Goal: Task Accomplishment & Management: Complete application form

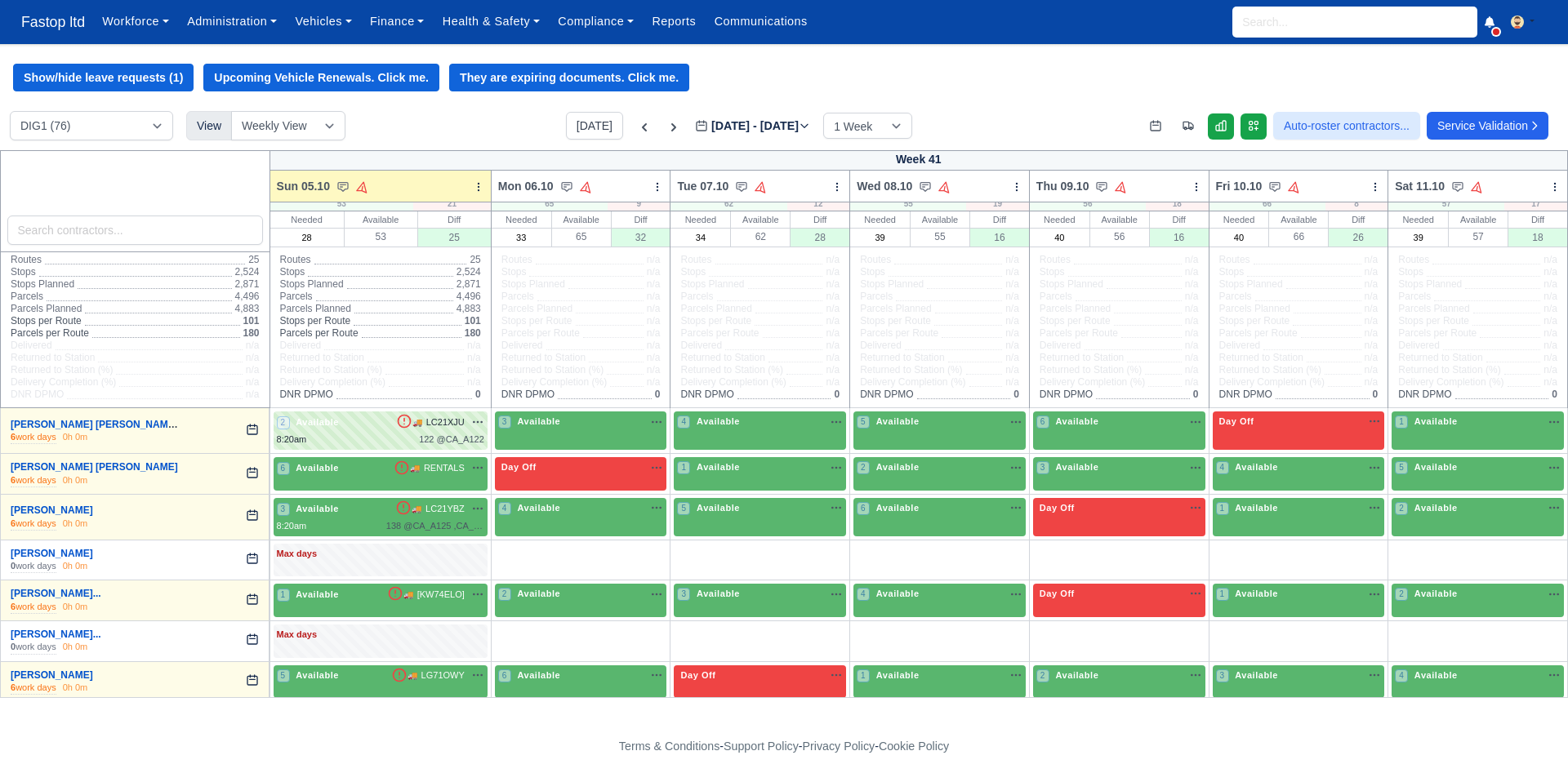
scroll to position [3, 0]
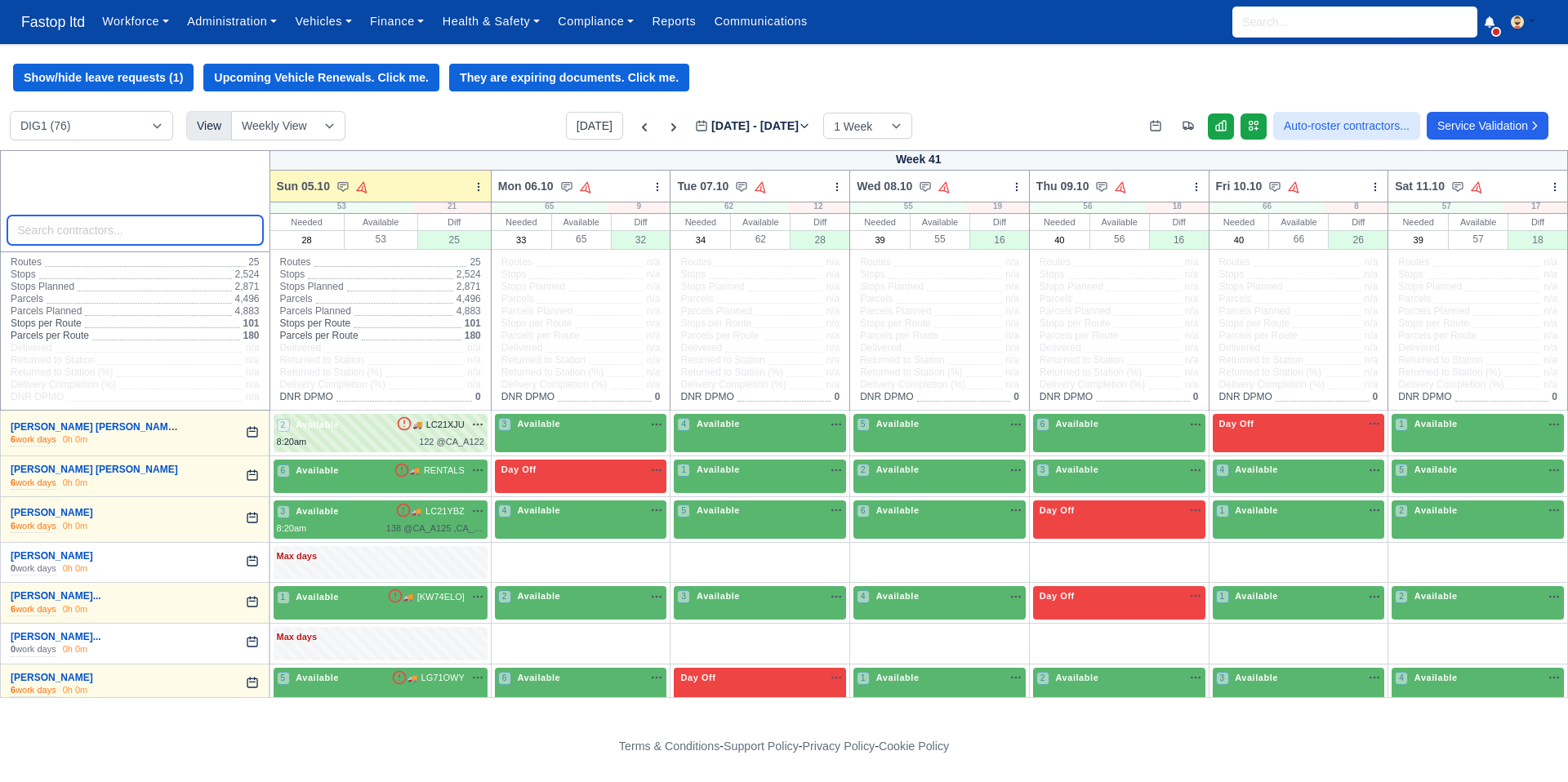
click at [100, 235] on input "search" at bounding box center [135, 230] width 255 height 30
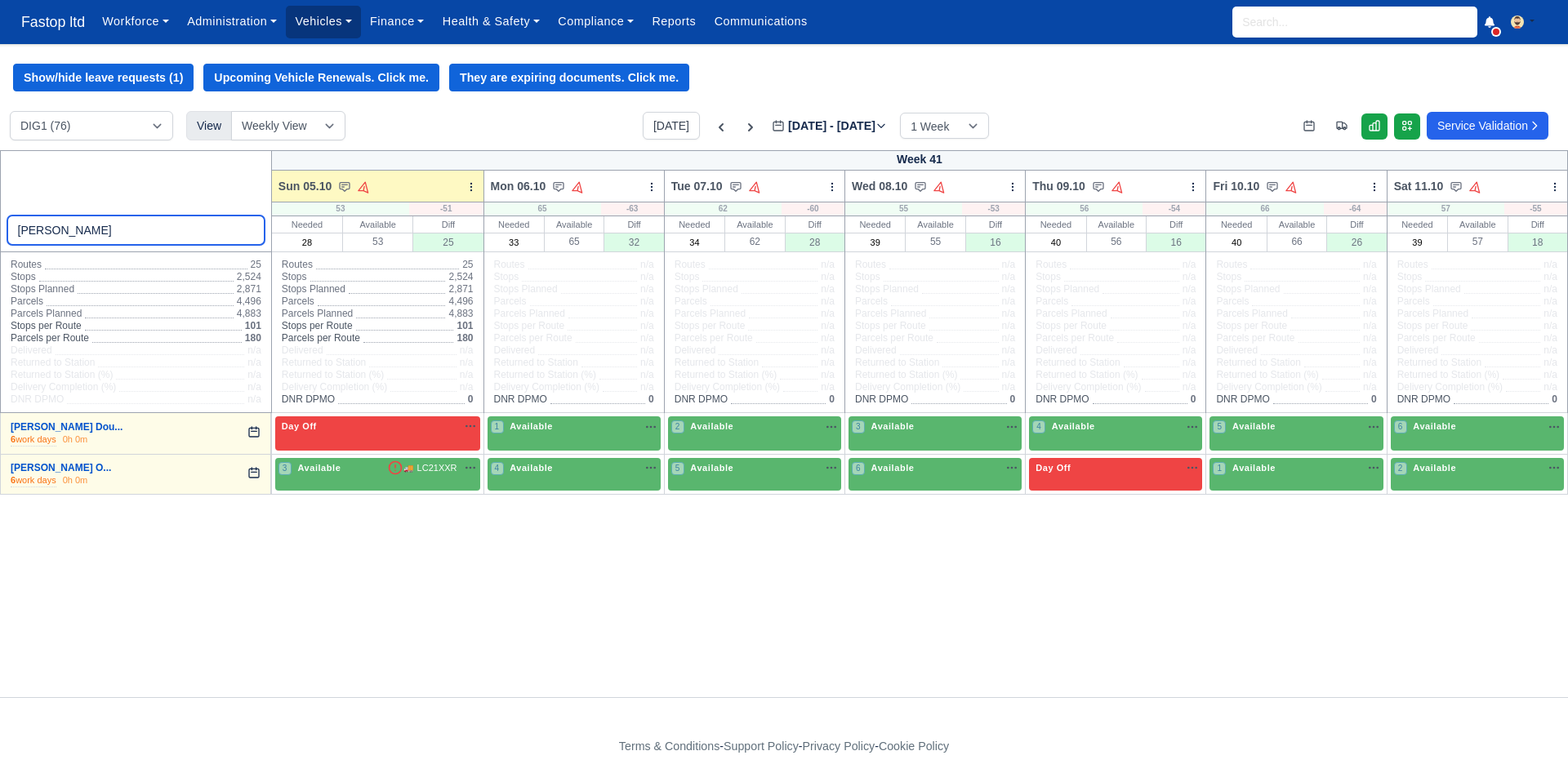
type input "emma"
click at [1293, 32] on input "search" at bounding box center [1355, 22] width 245 height 31
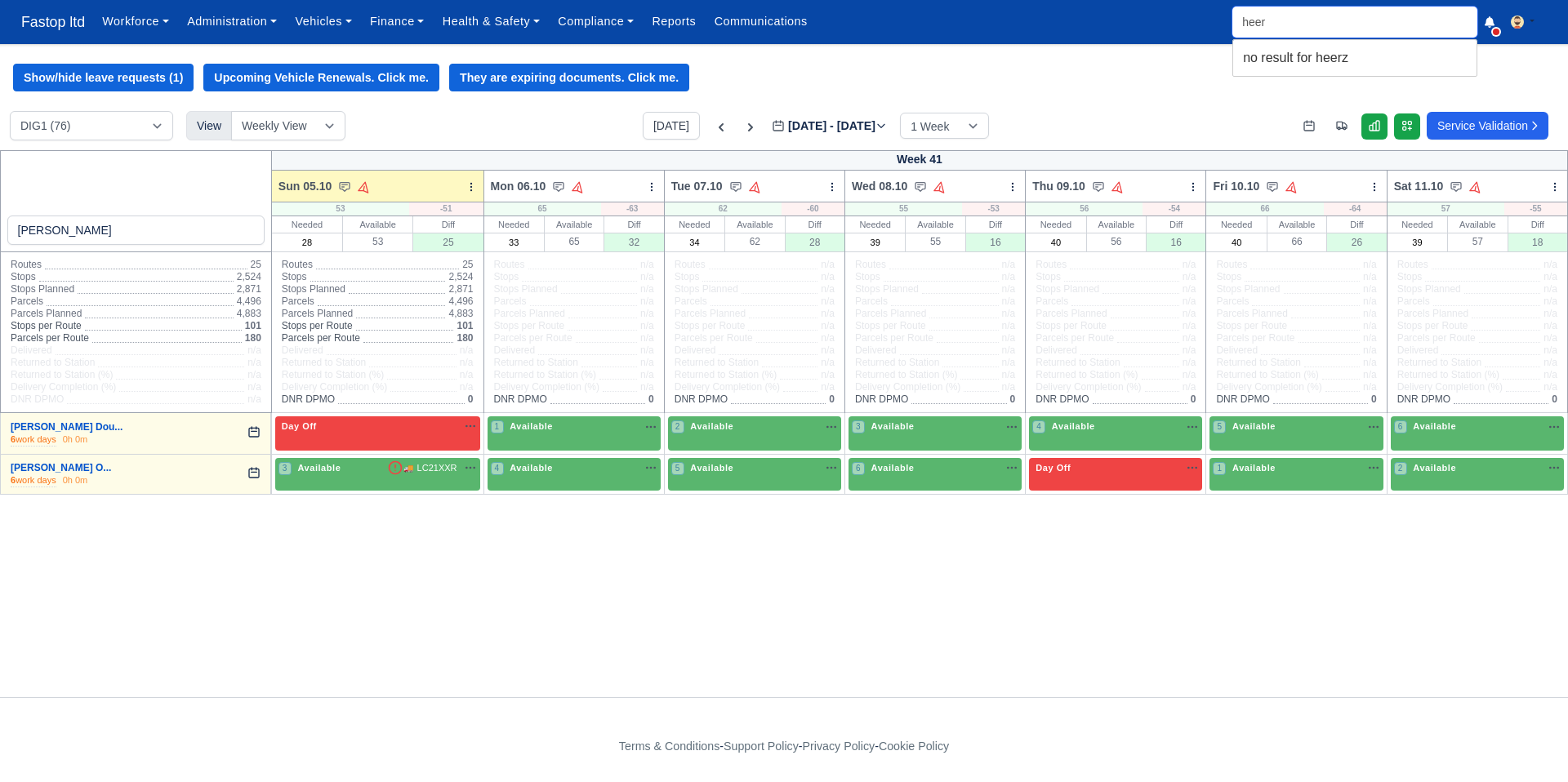
type input "heera"
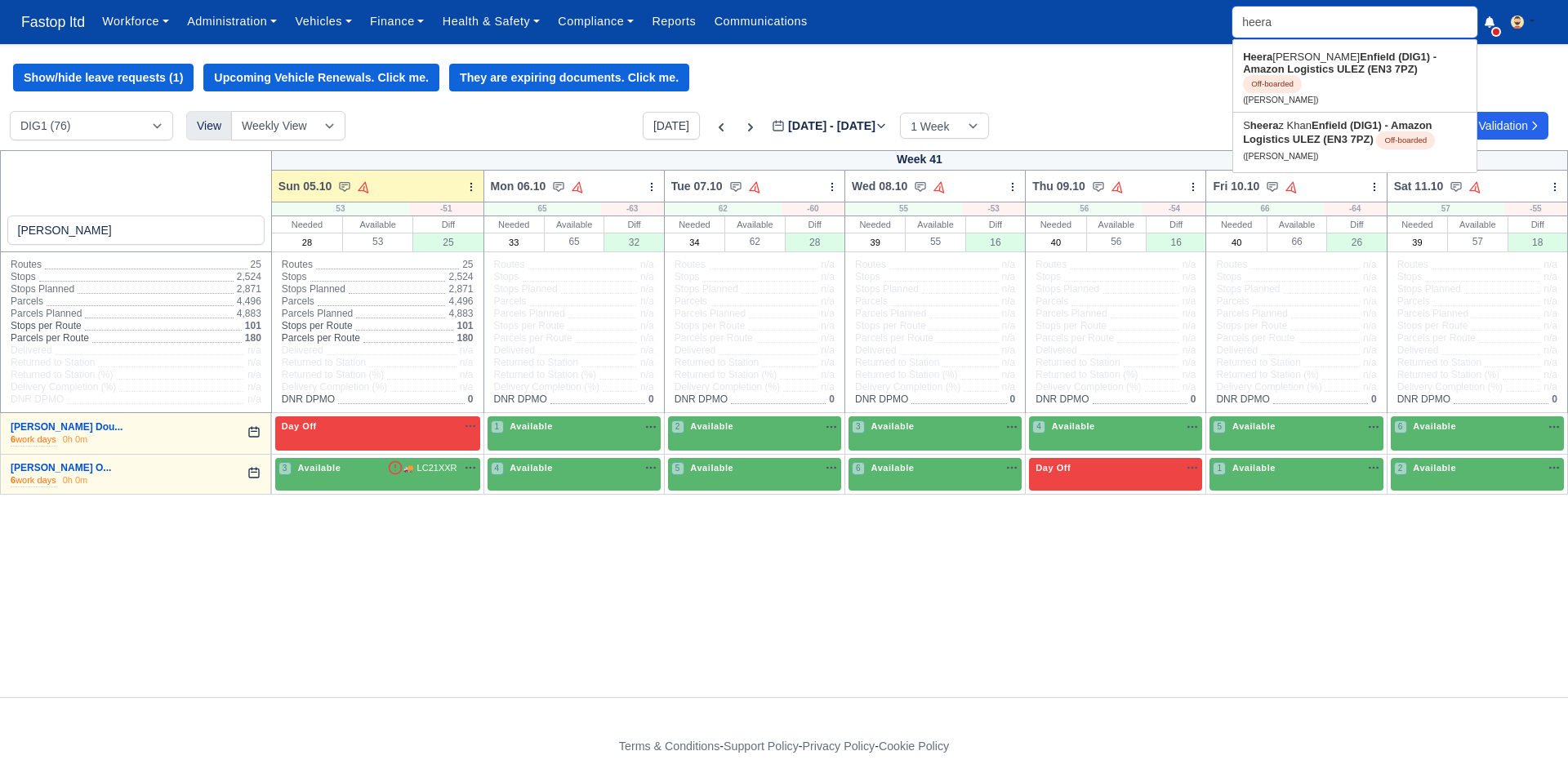
type input "heera Singh"
click at [1295, 60] on link "Heera Singh Enfield (DIG1) - Amazon Logistics ULEZ (EN3 7PZ) Off-boarded (Heera…" at bounding box center [1354, 77] width 243 height 67
type input "Heera Singh"
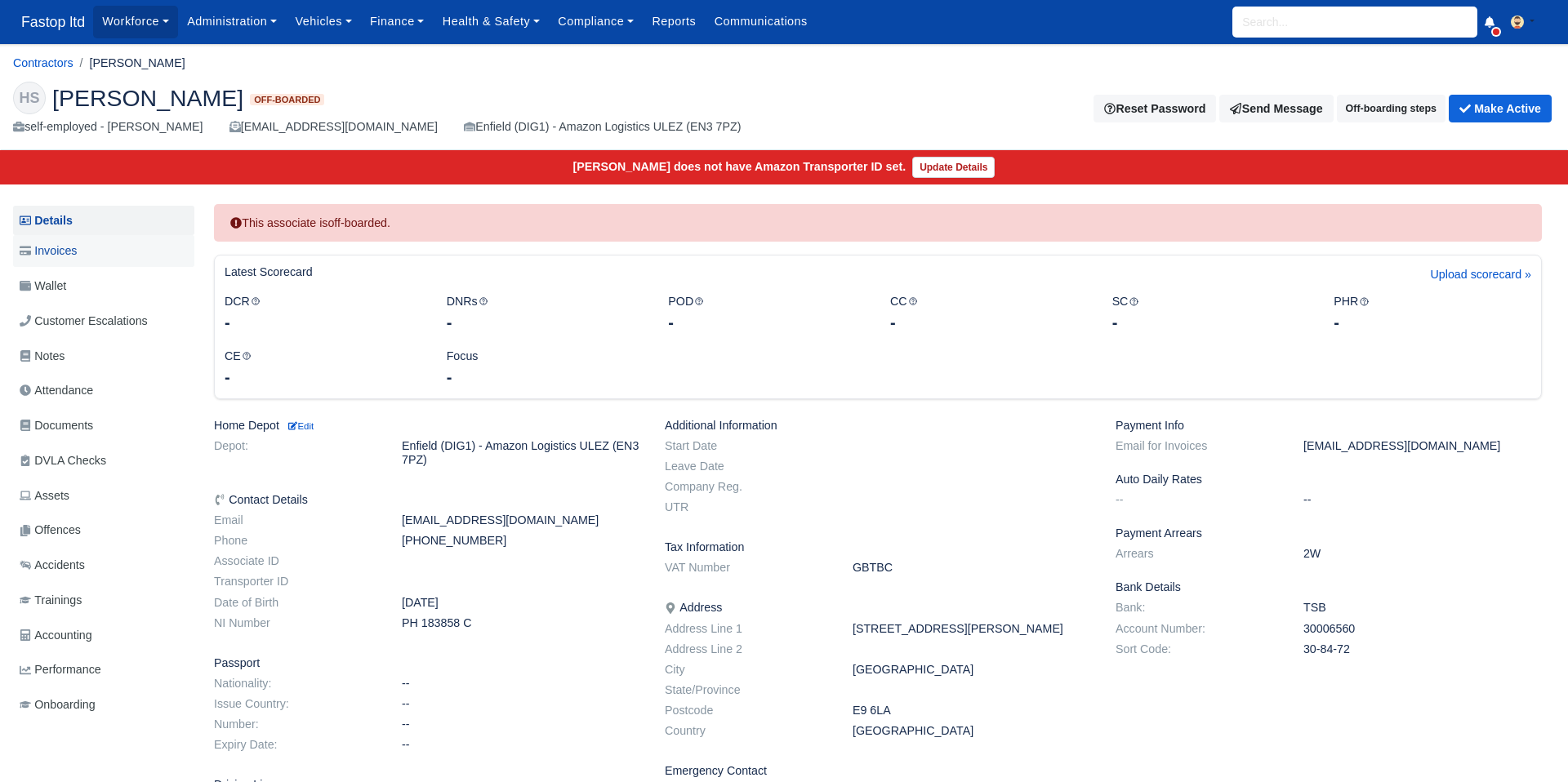
click at [60, 254] on span "Invoices" at bounding box center [49, 251] width 58 height 19
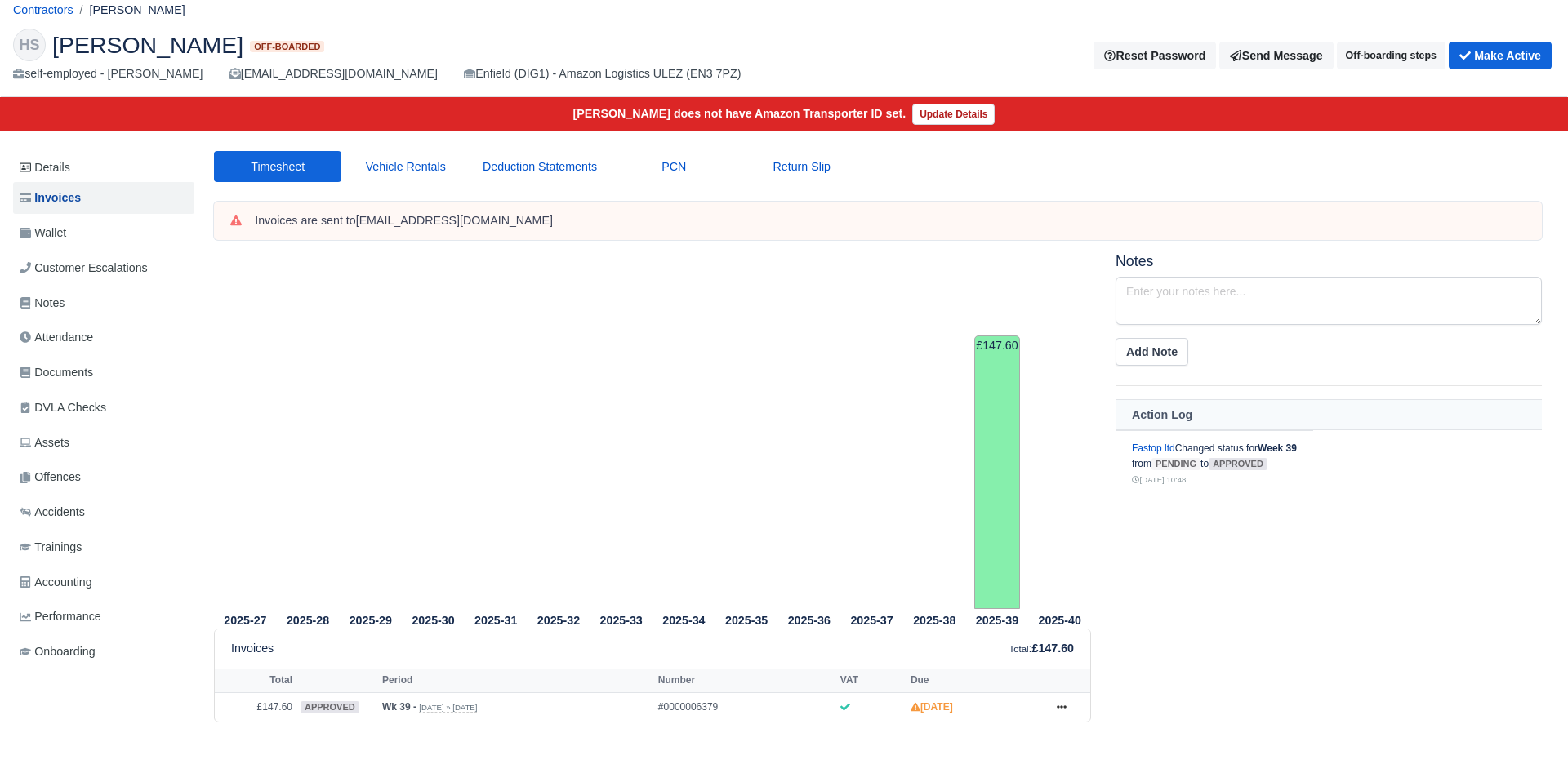
scroll to position [103, 0]
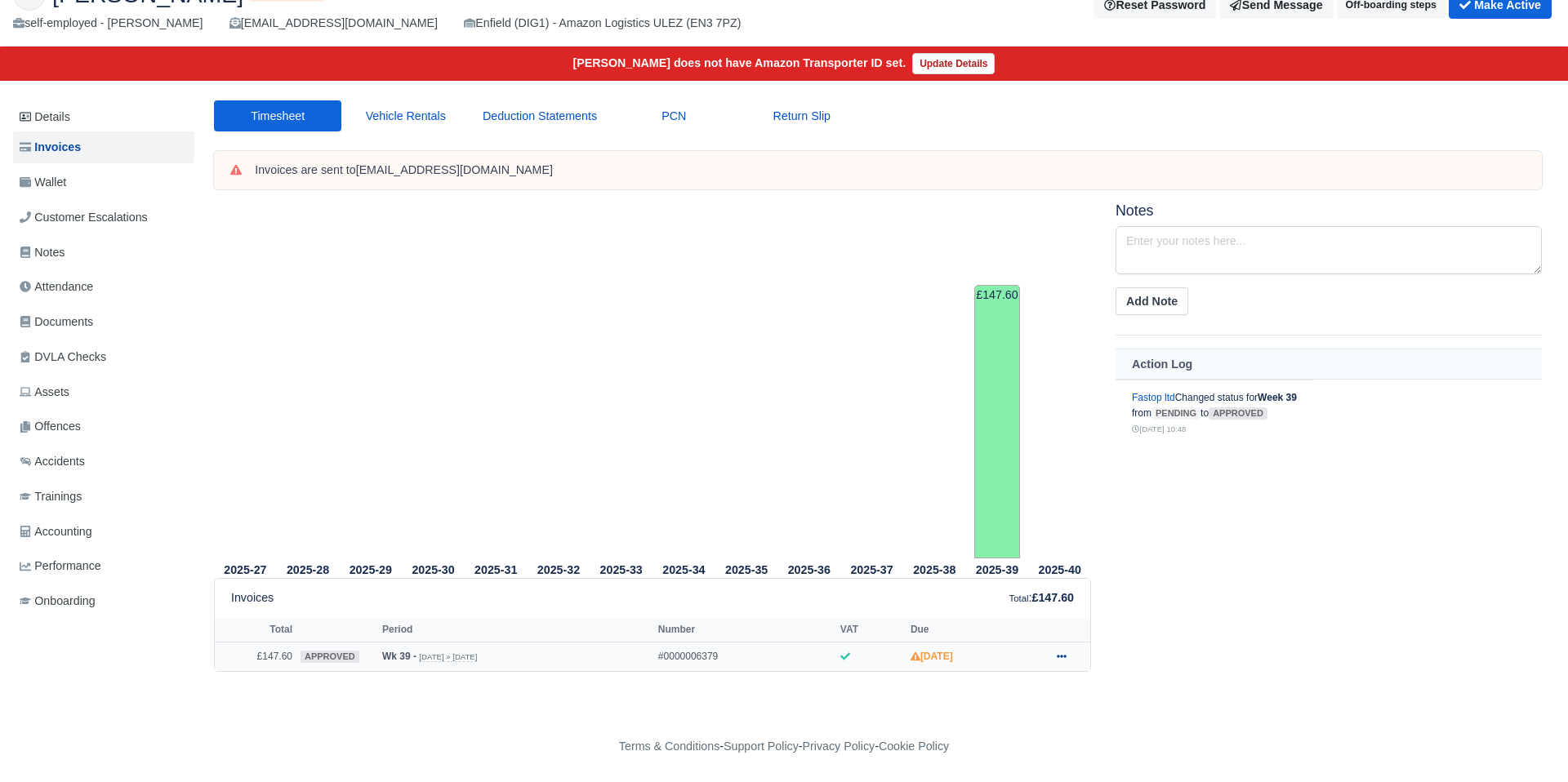
click at [1058, 654] on icon at bounding box center [1061, 656] width 10 height 10
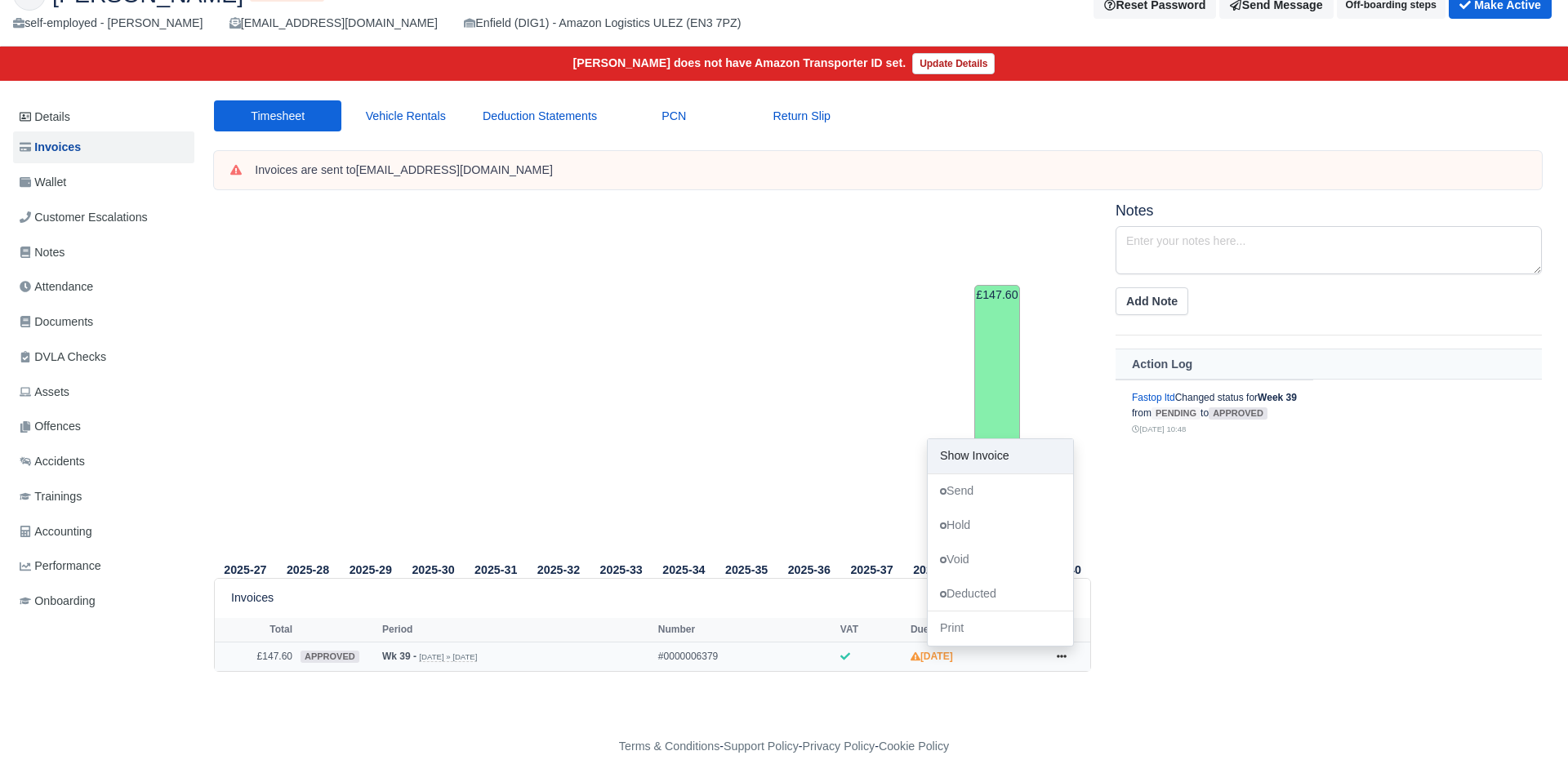
click at [972, 455] on link "Show Invoice" at bounding box center [1000, 456] width 146 height 34
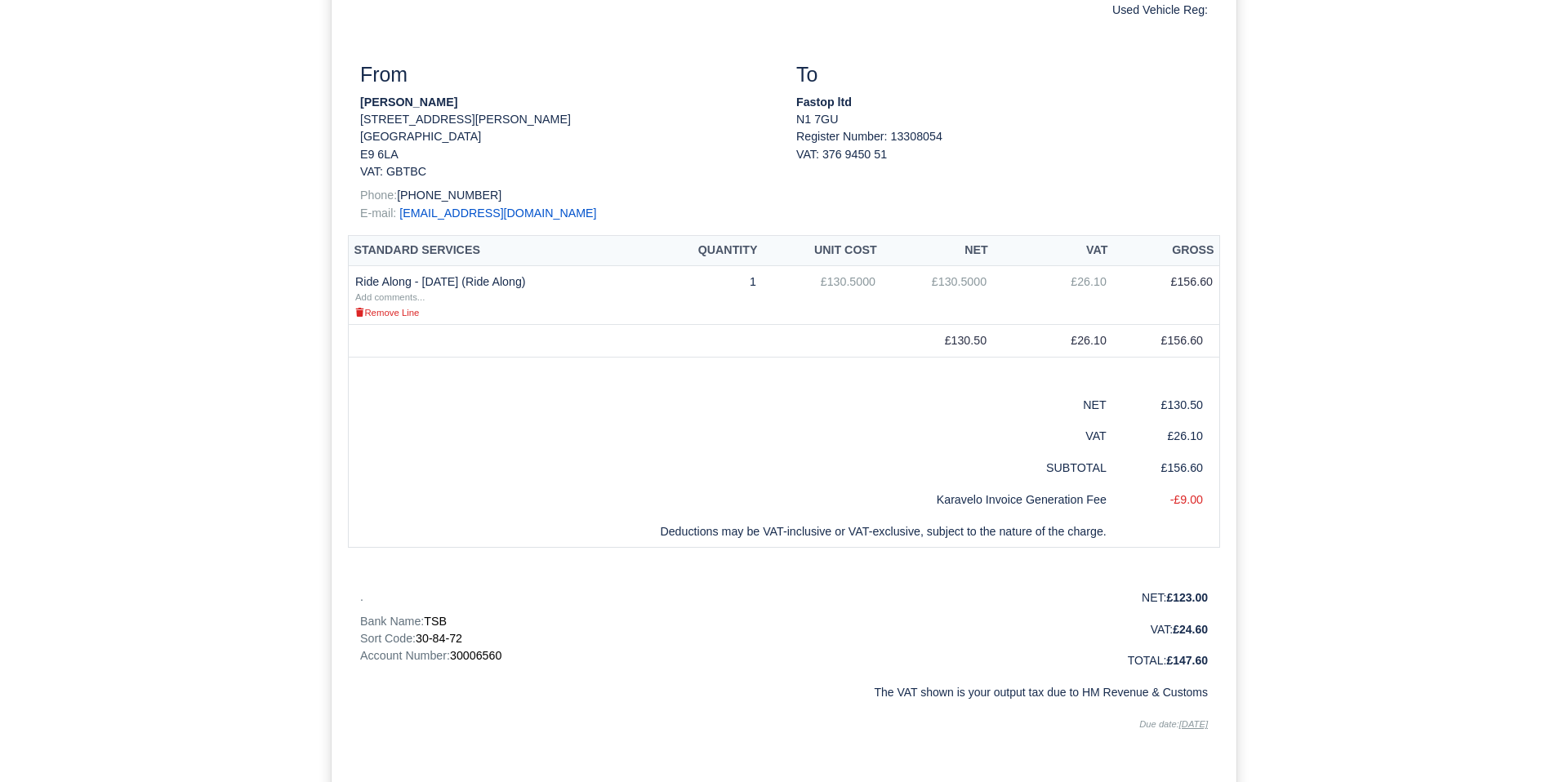
scroll to position [430, 0]
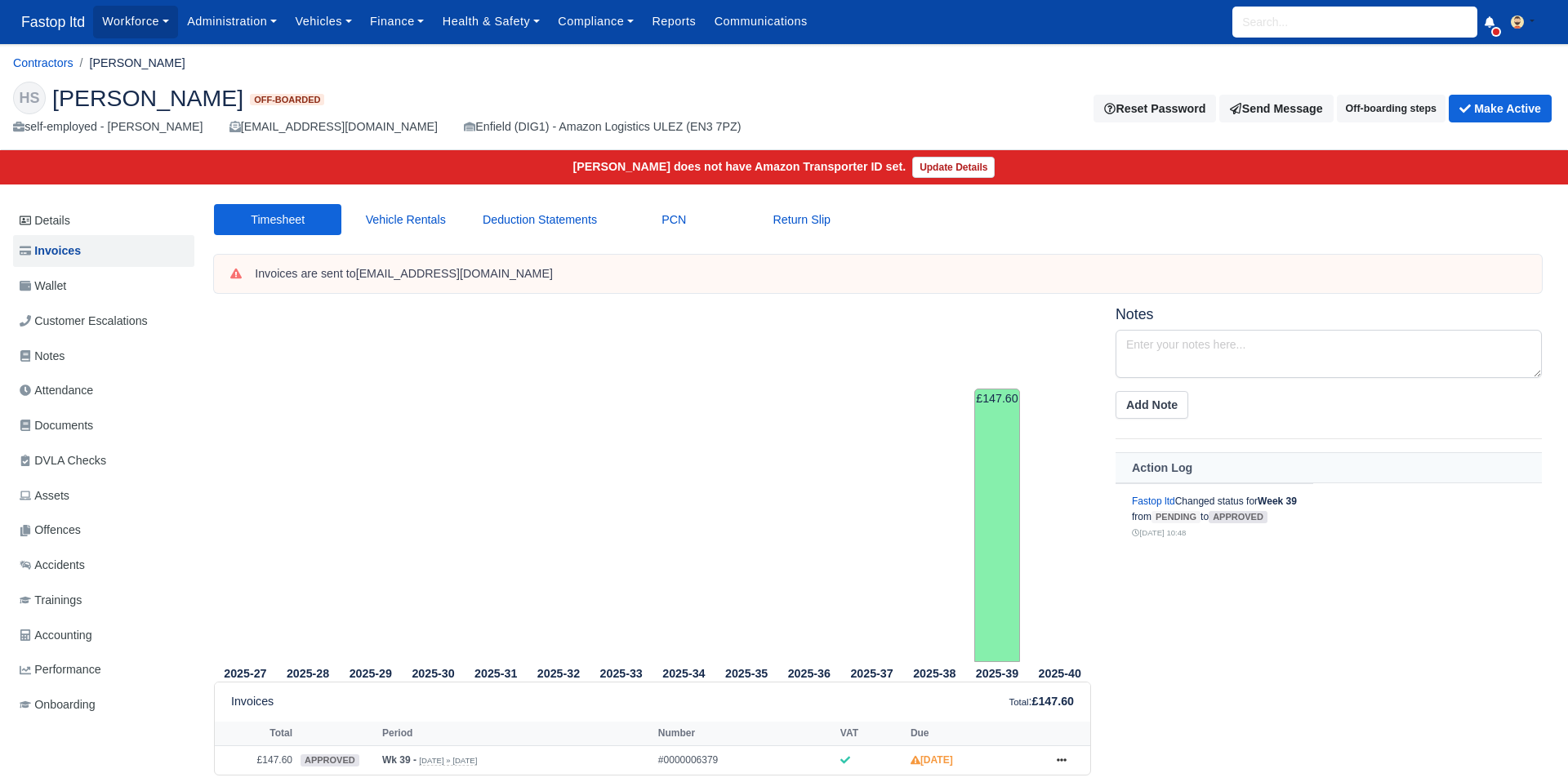
scroll to position [96, 0]
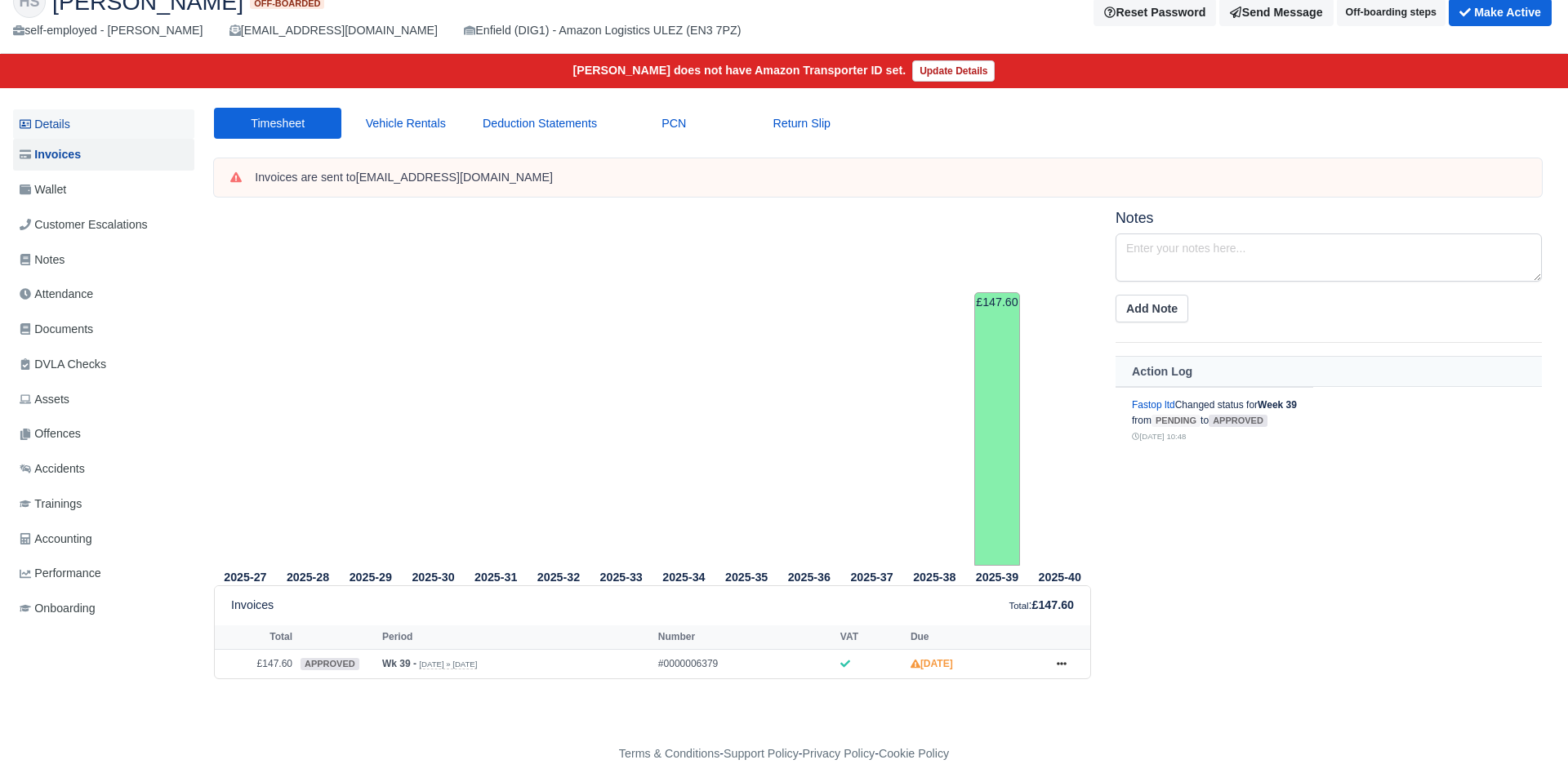
click at [62, 122] on link "Details" at bounding box center [103, 125] width 181 height 31
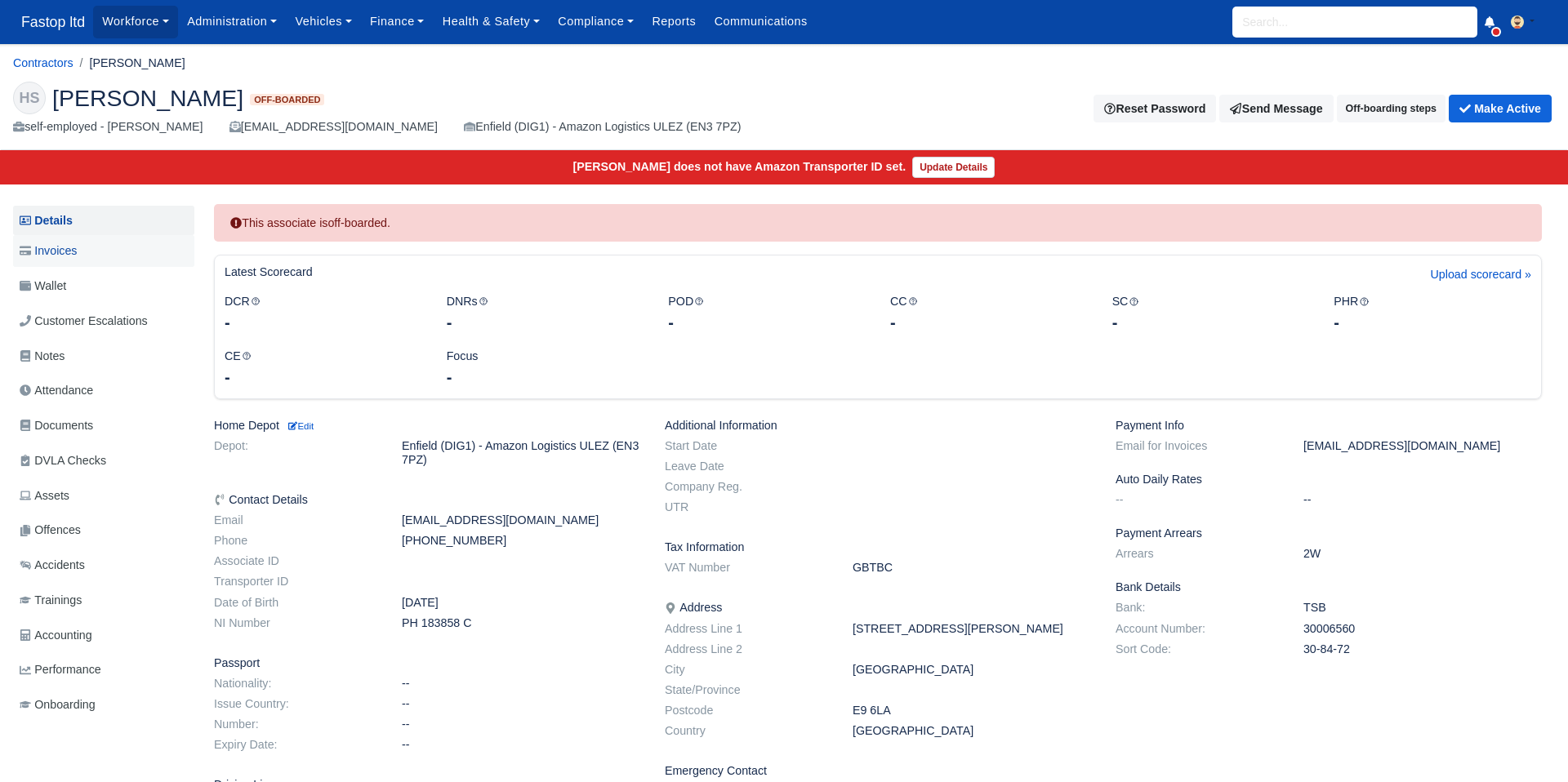
click at [53, 250] on span "Invoices" at bounding box center [49, 251] width 58 height 19
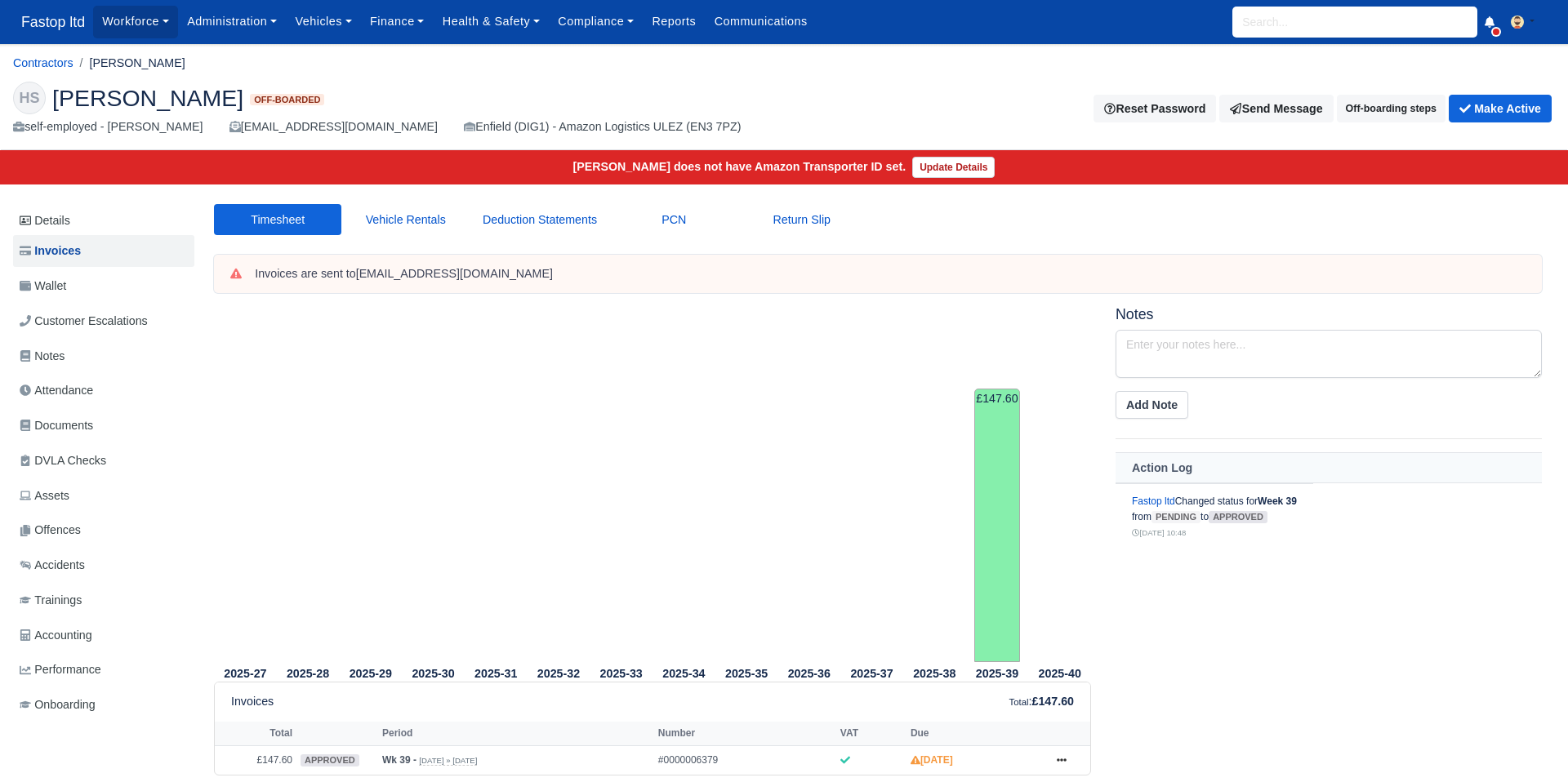
scroll to position [103, 0]
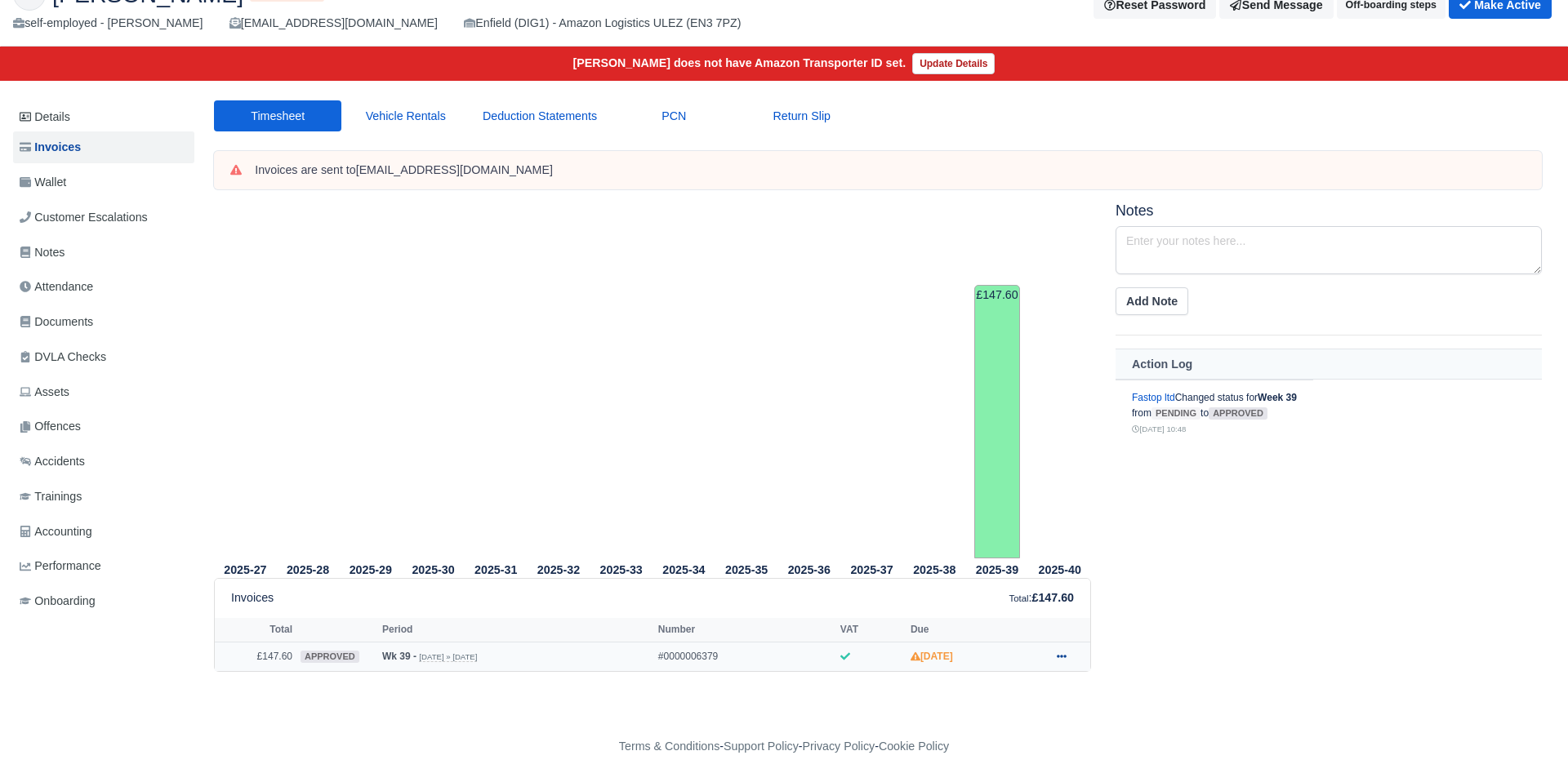
click at [1056, 657] on icon at bounding box center [1061, 657] width 10 height 4
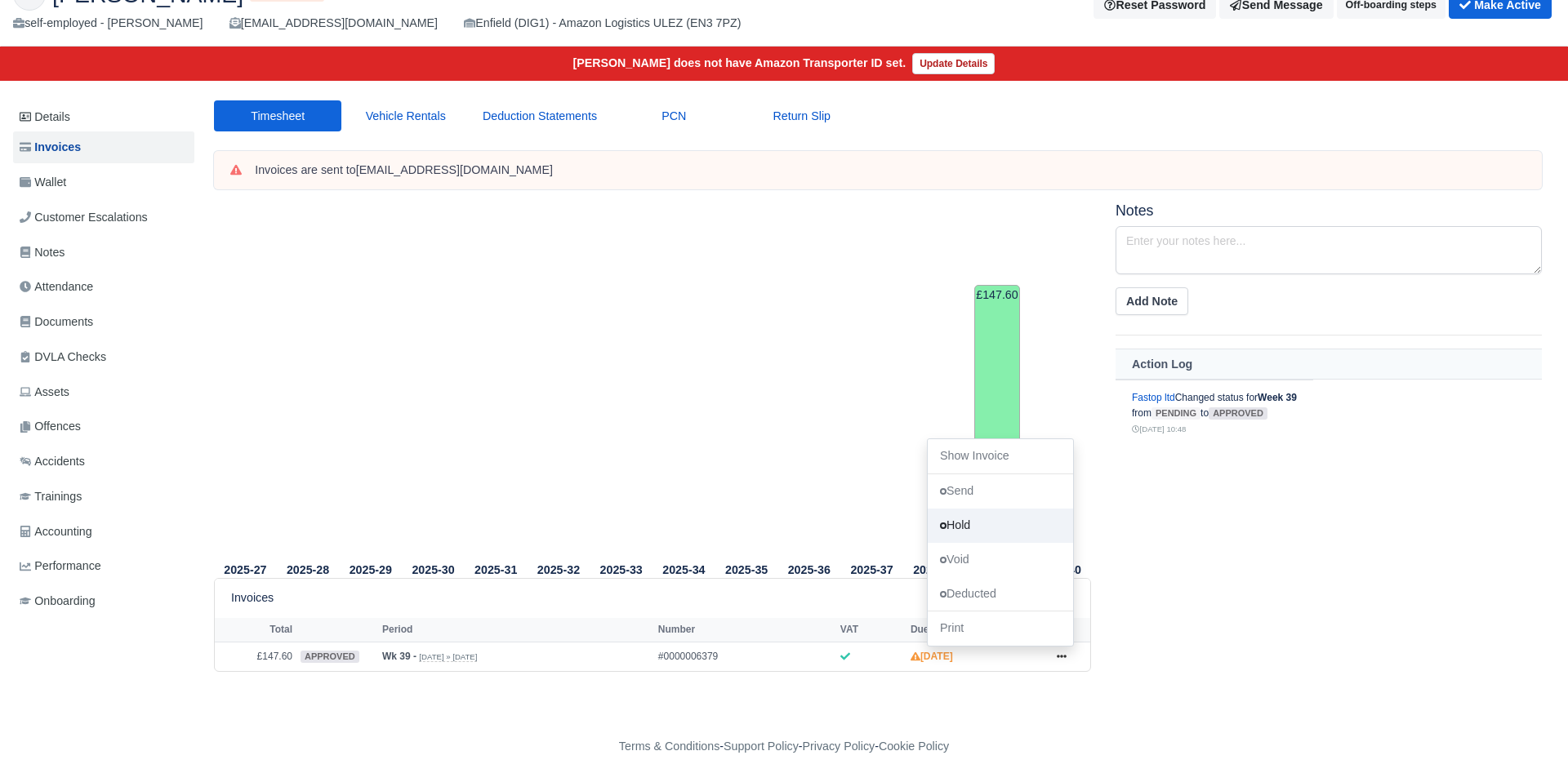
click at [951, 527] on link "Hold" at bounding box center [1000, 526] width 146 height 34
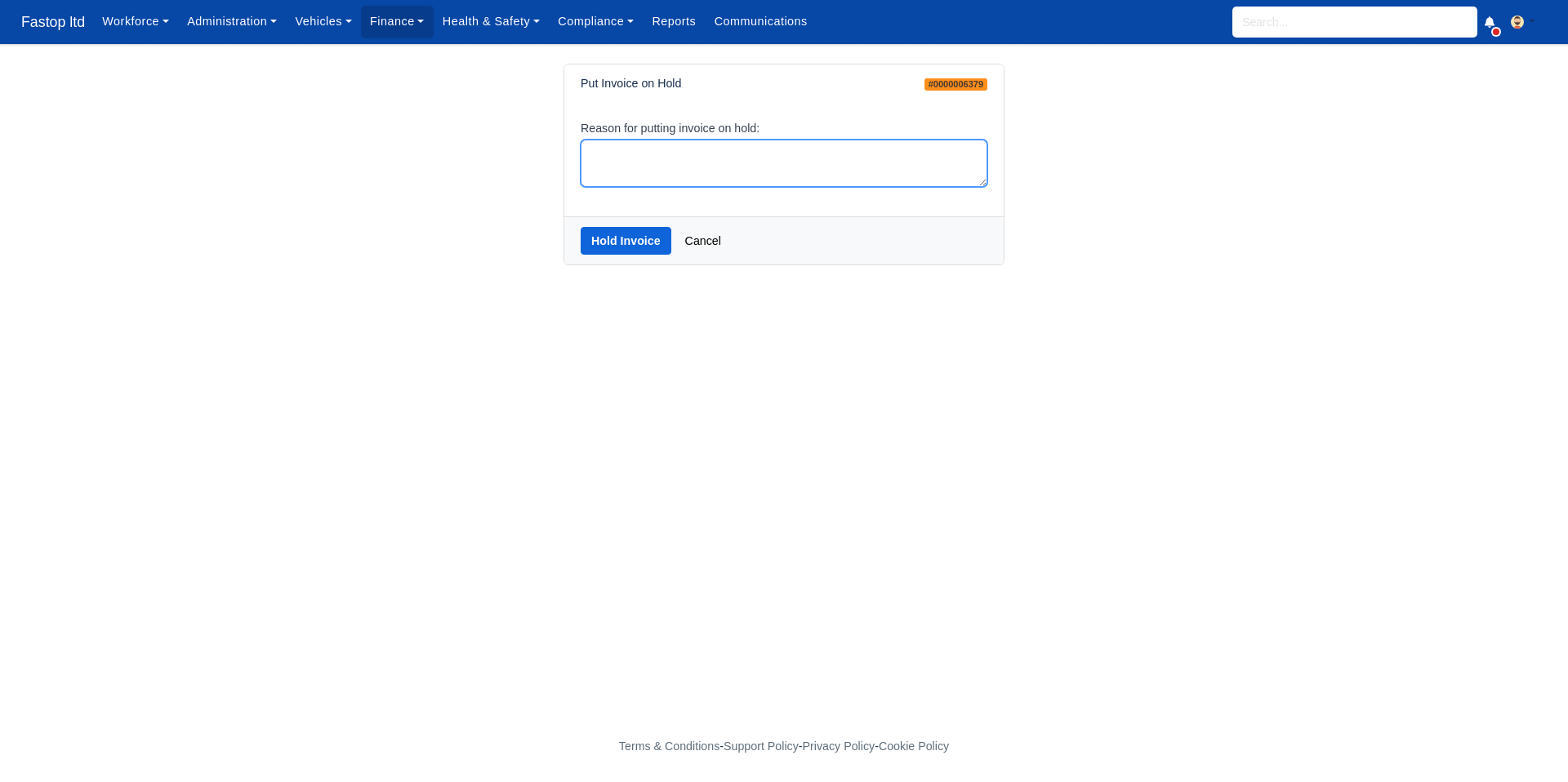
click at [614, 184] on textarea "Reason for putting invoice on hold:" at bounding box center [784, 164] width 407 height 49
type textarea "Hold."
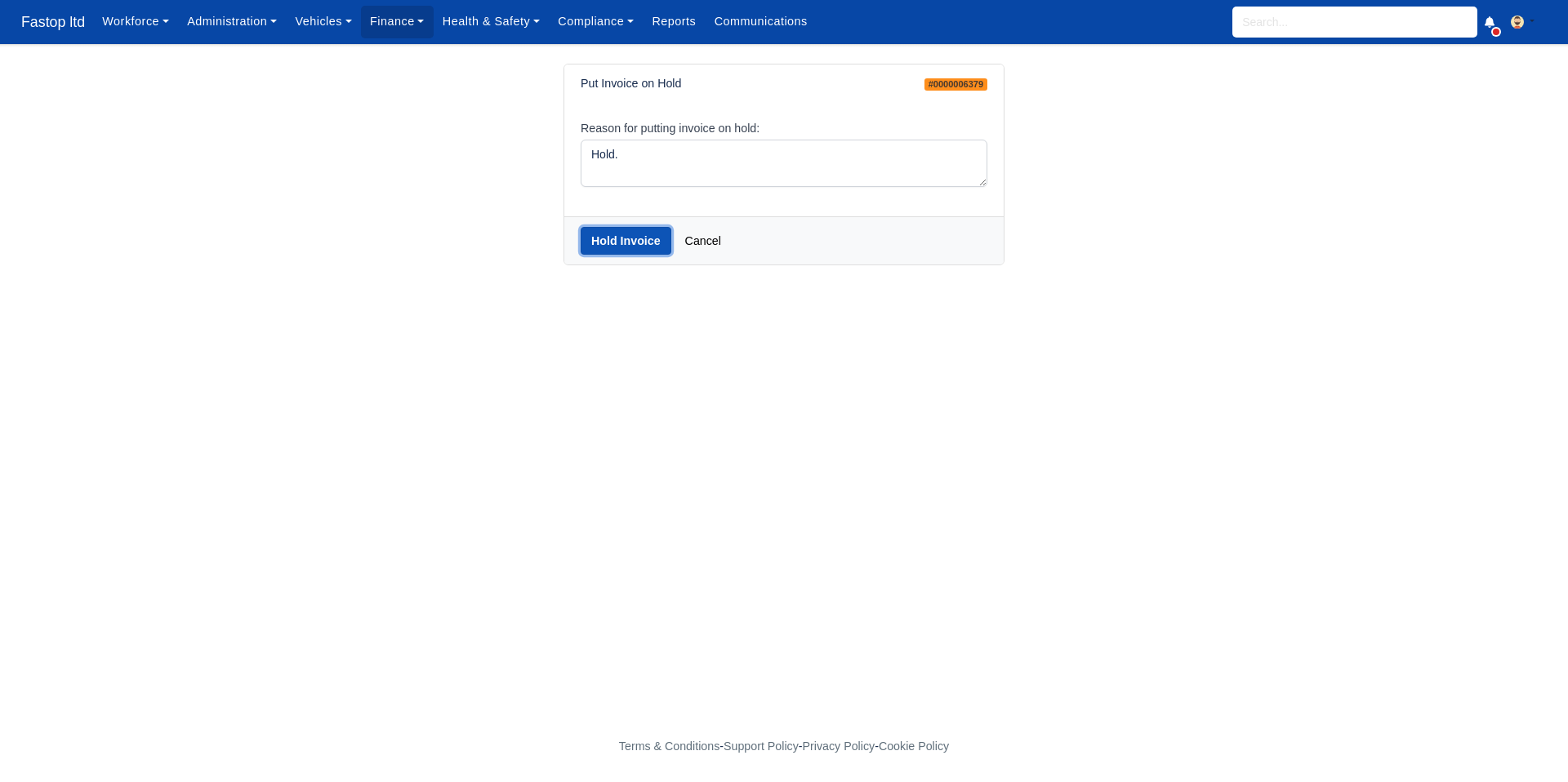
click at [588, 239] on button "Hold Invoice" at bounding box center [625, 240] width 91 height 28
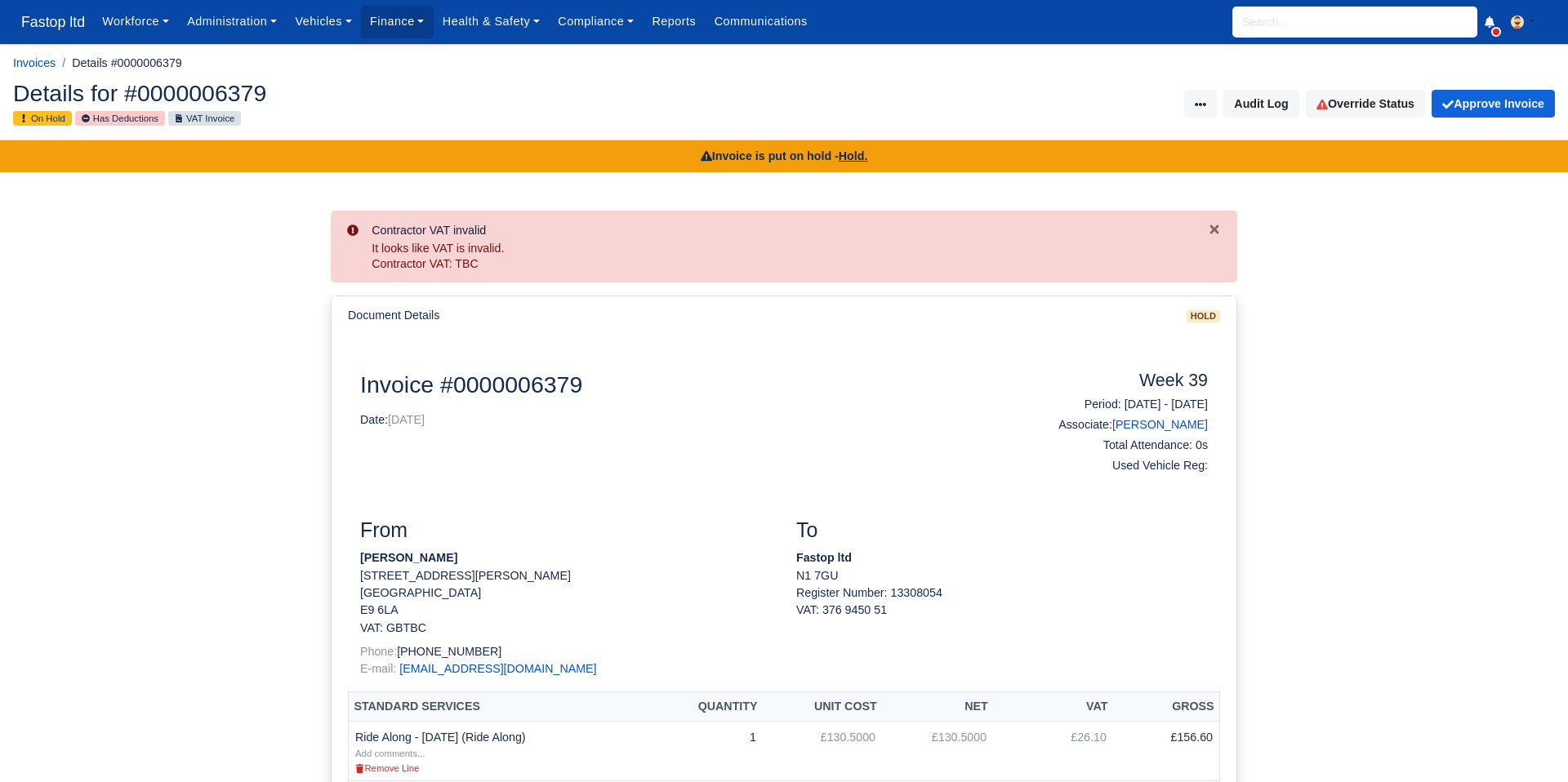
click at [1273, 22] on input "search" at bounding box center [1355, 22] width 245 height 31
type input "annus"
type input "annus Javed"
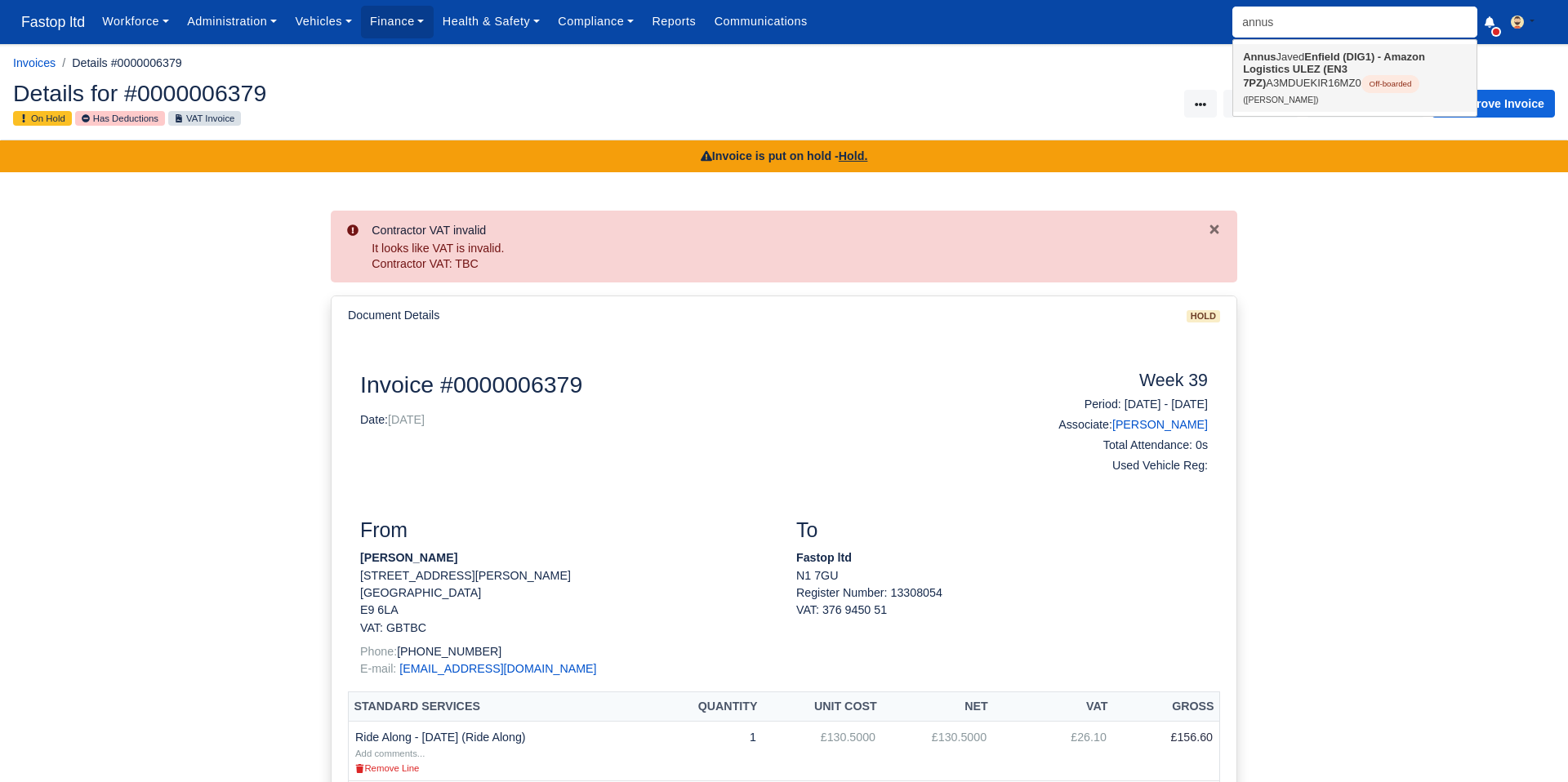
click at [1259, 67] on strong "Enfield (DIG1) - Amazon Logistics ULEZ (EN3 7PZ)" at bounding box center [1333, 69] width 182 height 39
type input "[PERSON_NAME]"
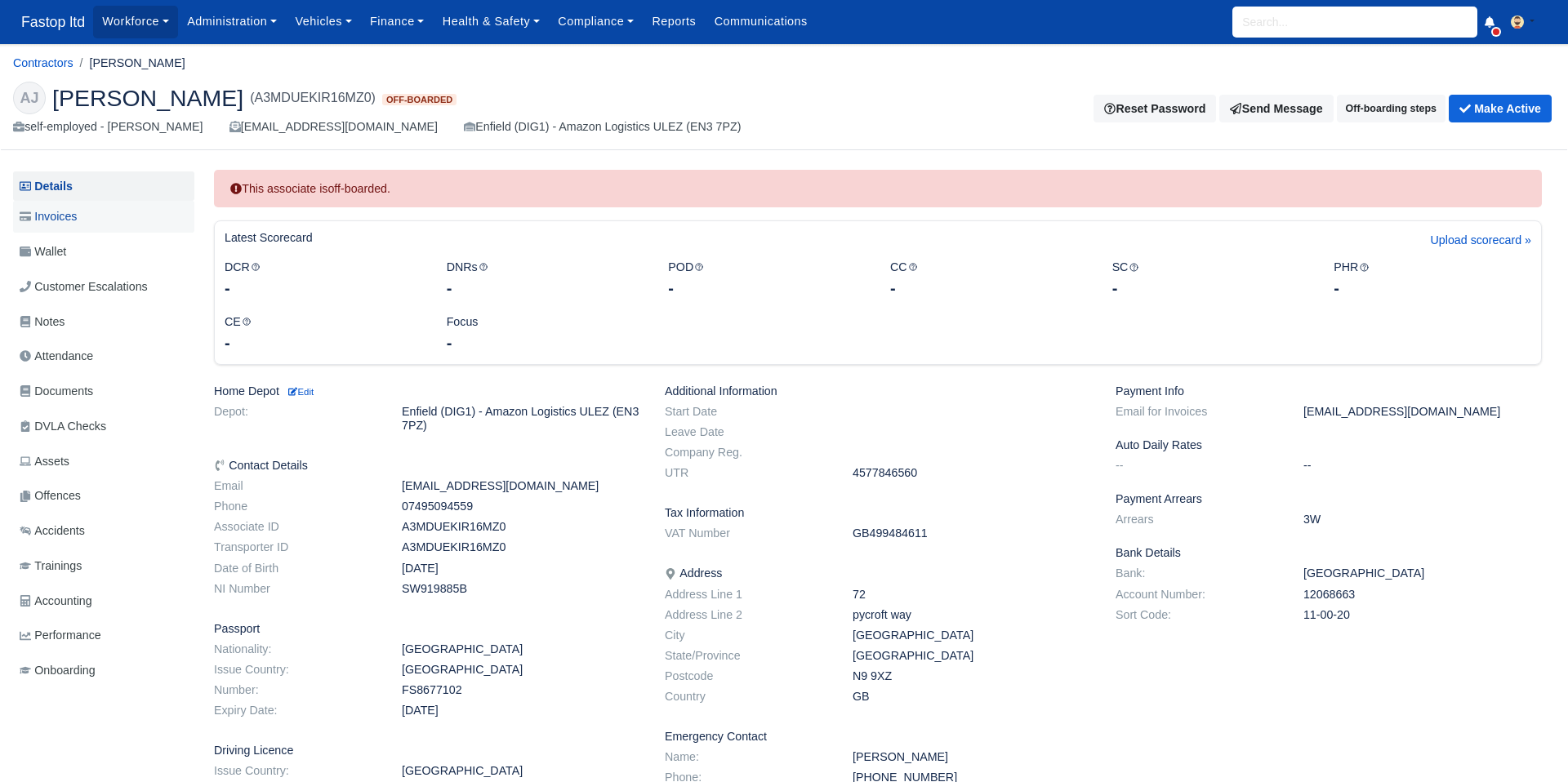
click at [71, 222] on span "Invoices" at bounding box center [49, 217] width 58 height 19
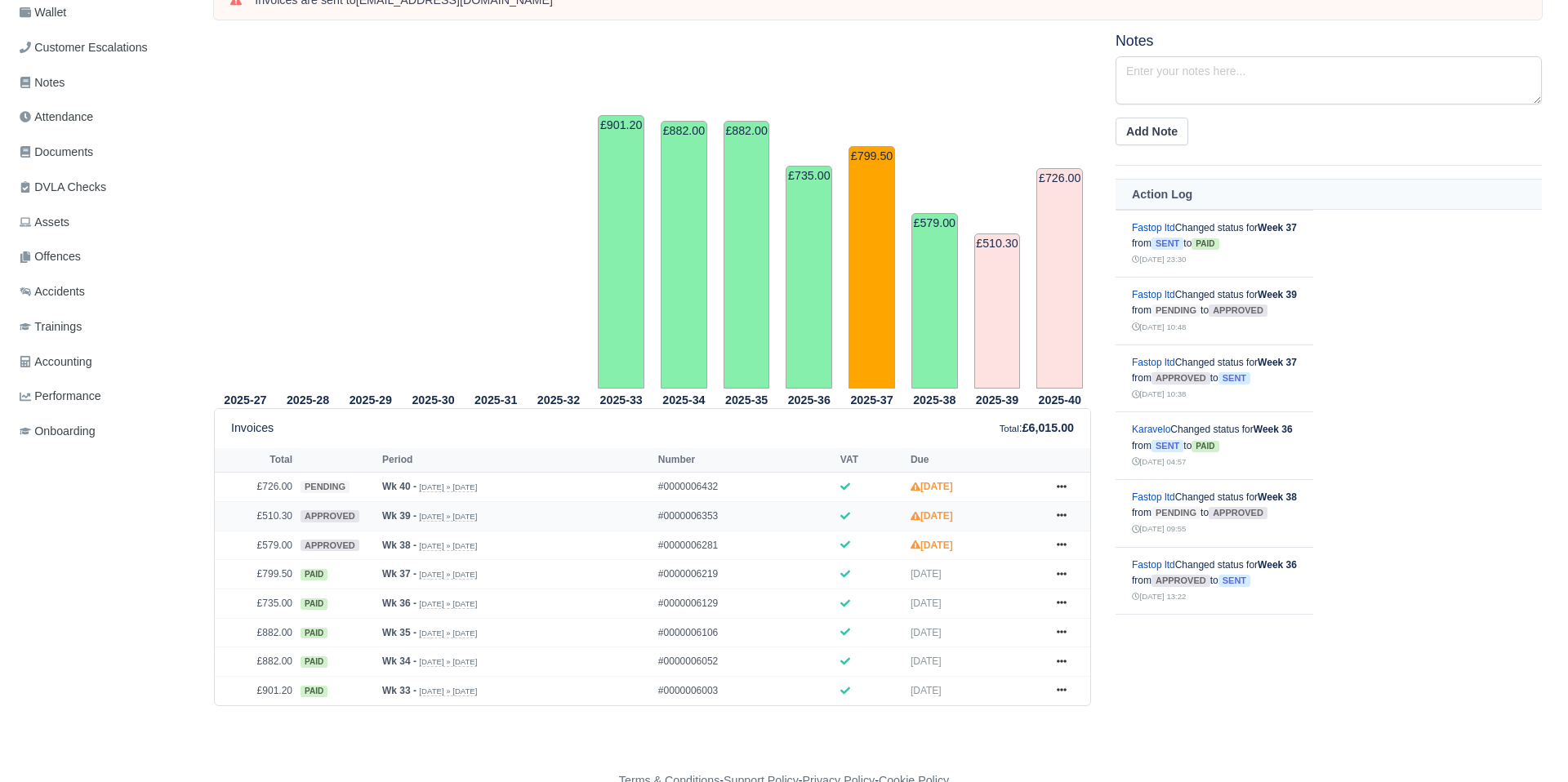
scroll to position [244, 0]
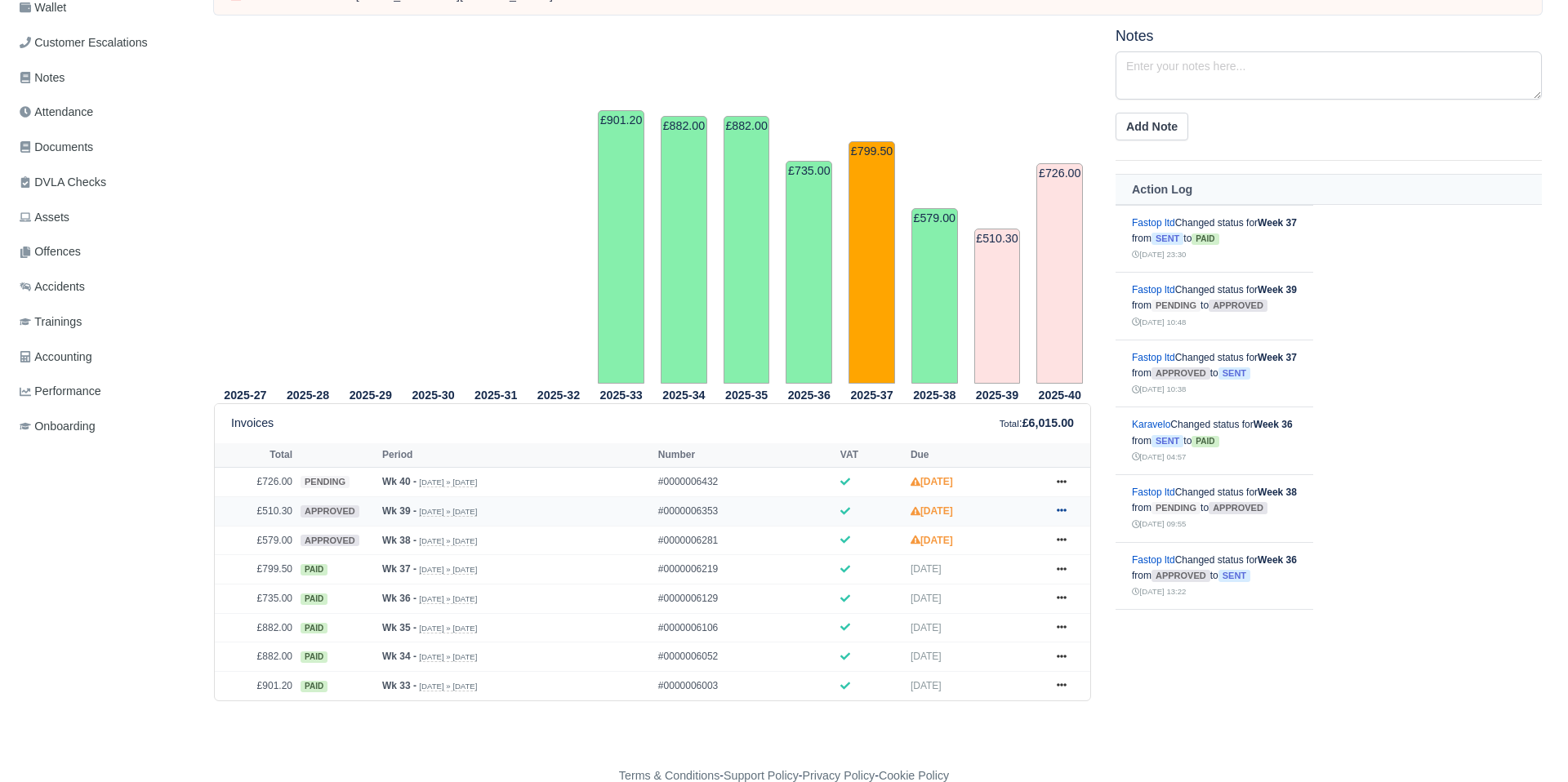
click at [1062, 511] on icon at bounding box center [1061, 510] width 10 height 10
click at [970, 544] on link "Show Invoice" at bounding box center [1000, 542] width 146 height 34
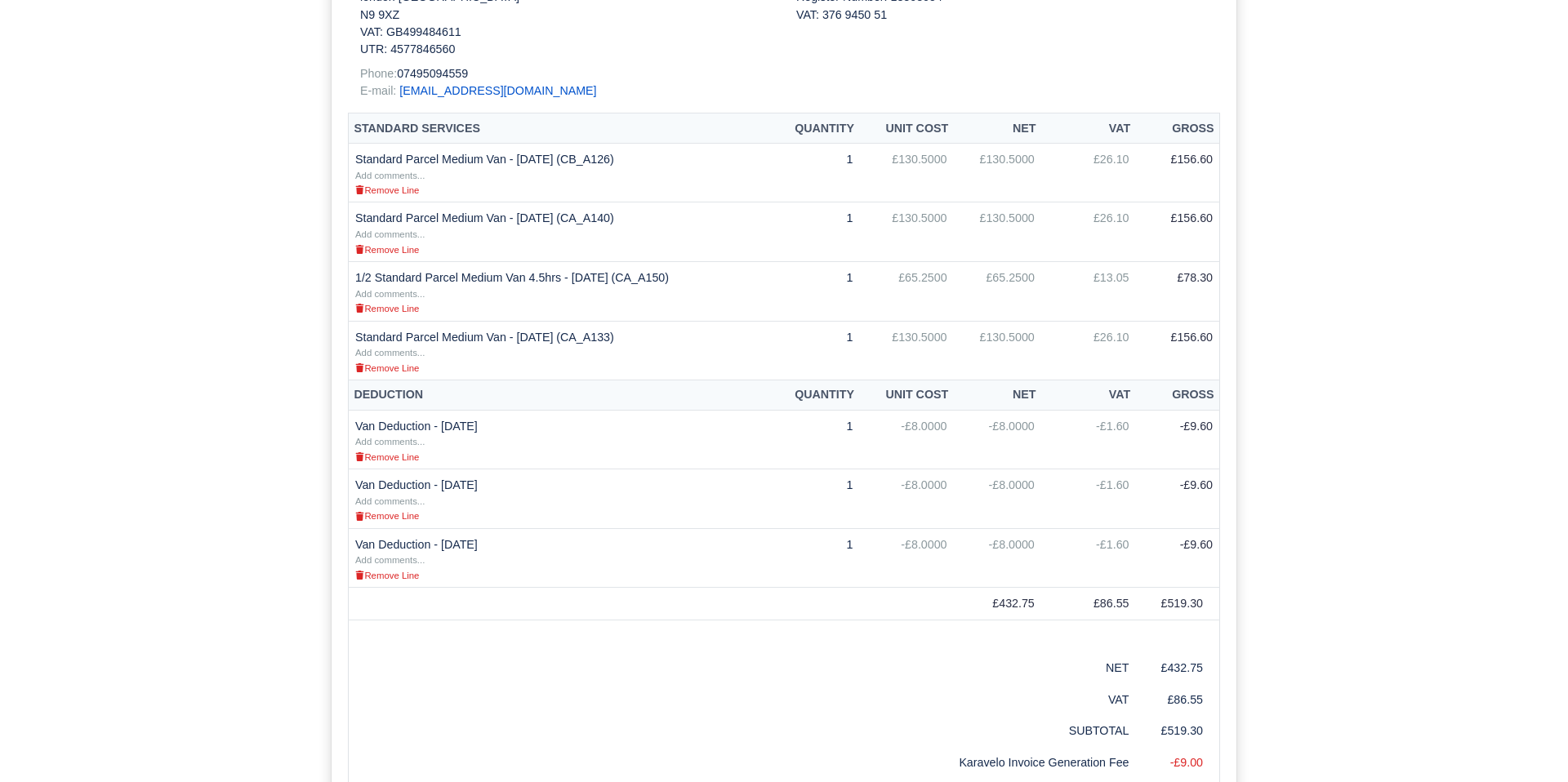
scroll to position [566, 0]
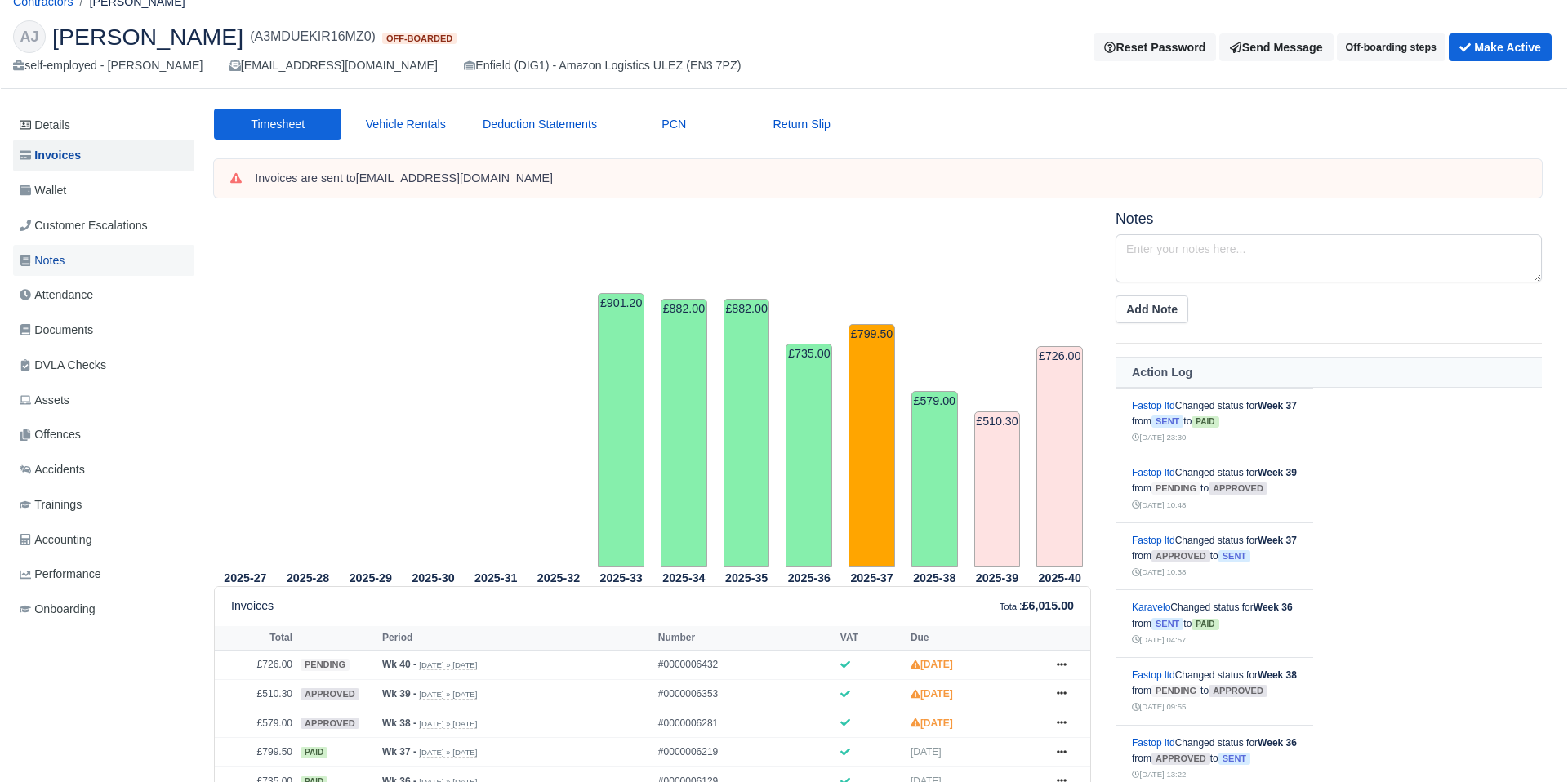
scroll to position [58, 0]
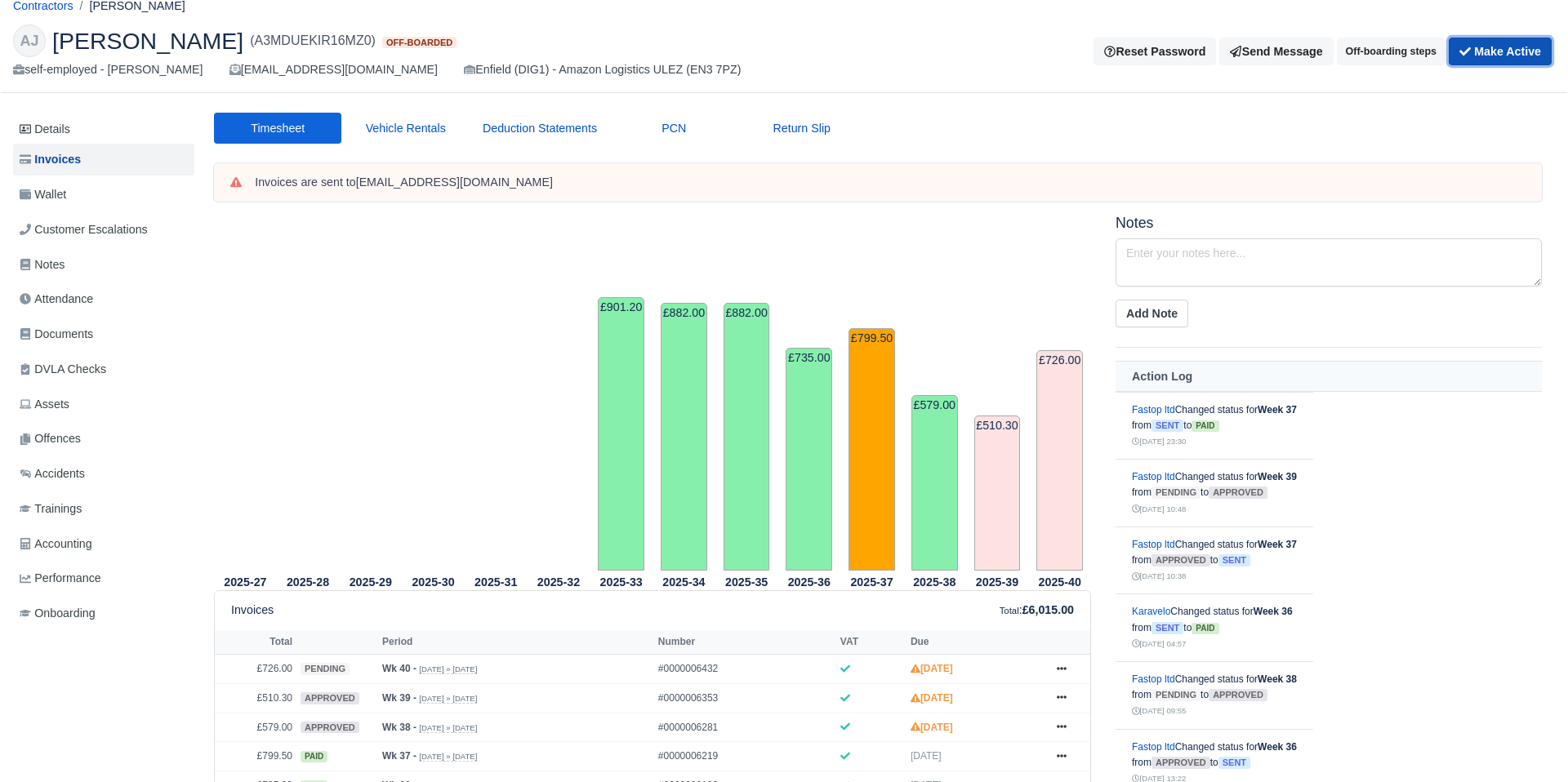
click at [1465, 54] on icon "submit" at bounding box center [1465, 51] width 12 height 12
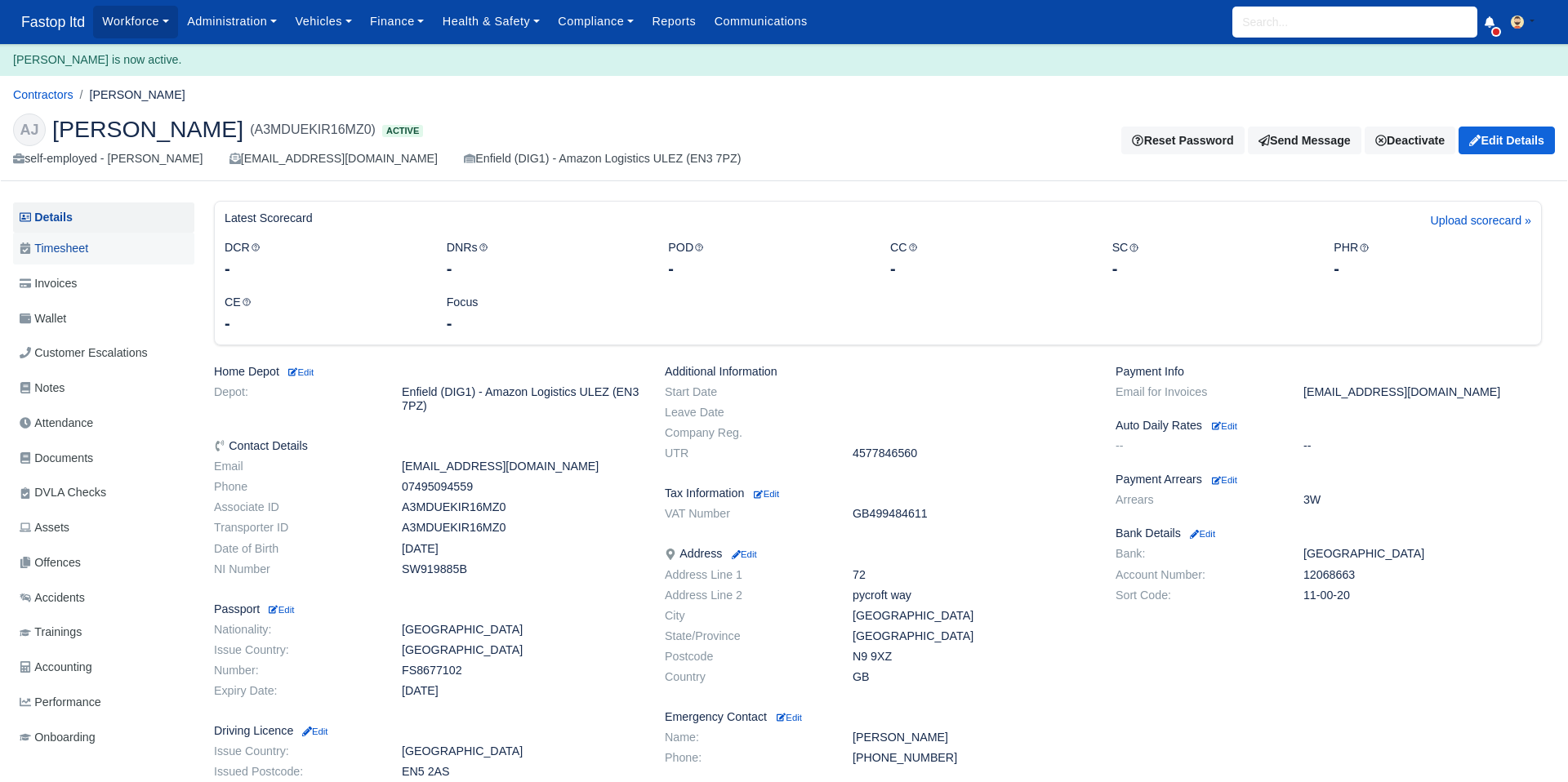
click at [57, 247] on span "Timesheet" at bounding box center [54, 248] width 68 height 19
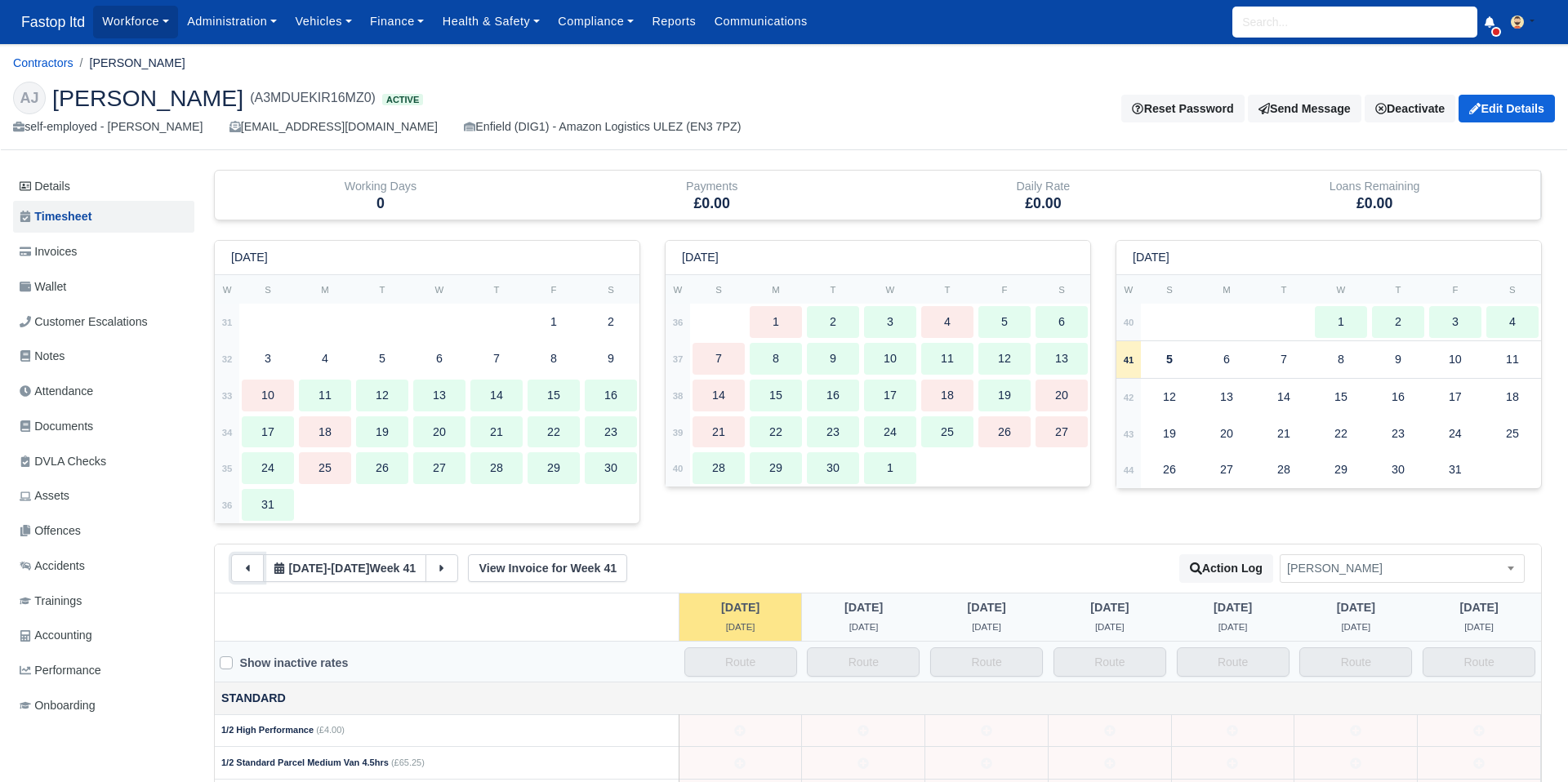
click at [235, 570] on button at bounding box center [247, 568] width 32 height 28
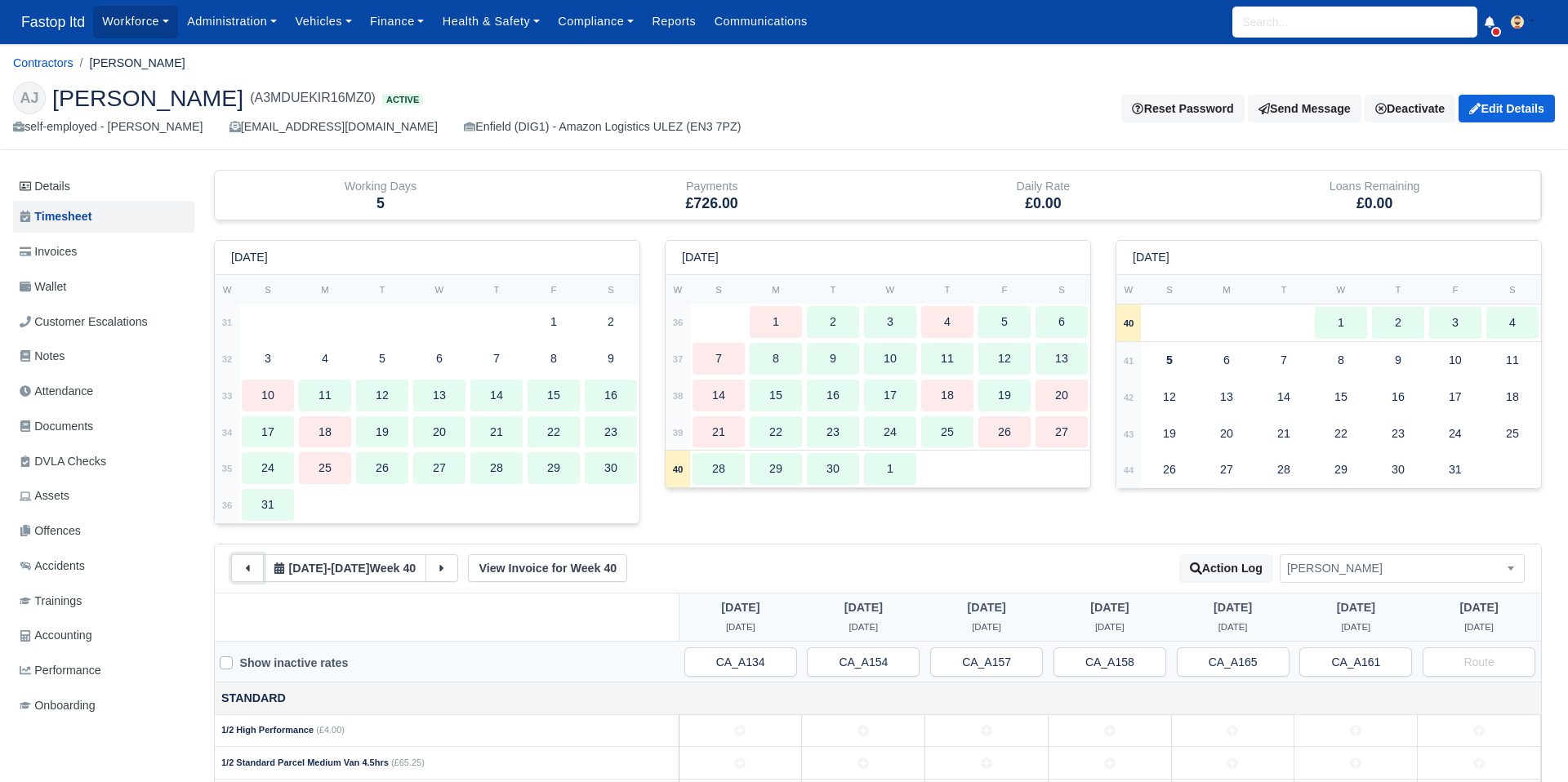
click at [234, 570] on button at bounding box center [247, 568] width 32 height 28
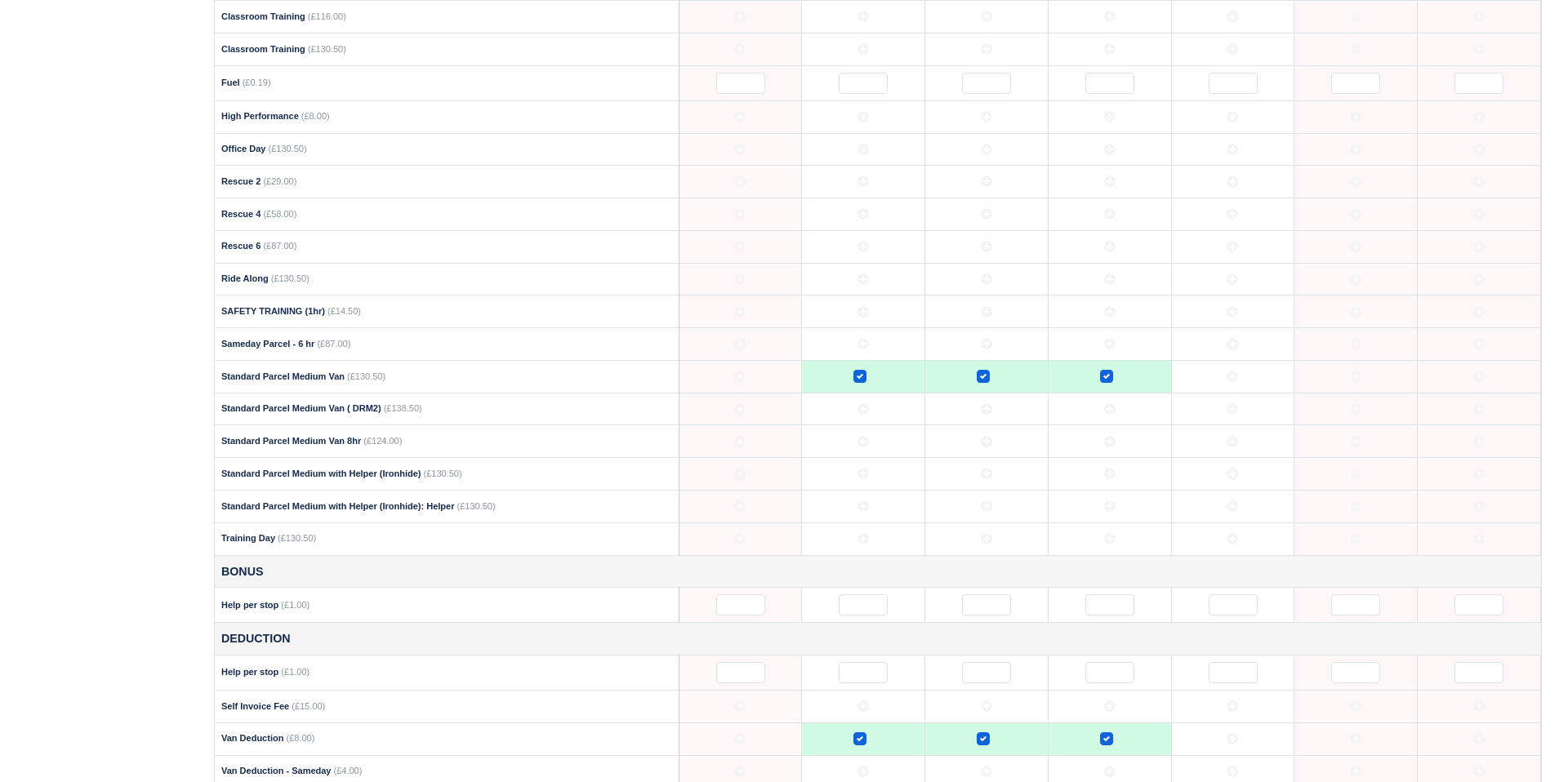
scroll to position [857, 0]
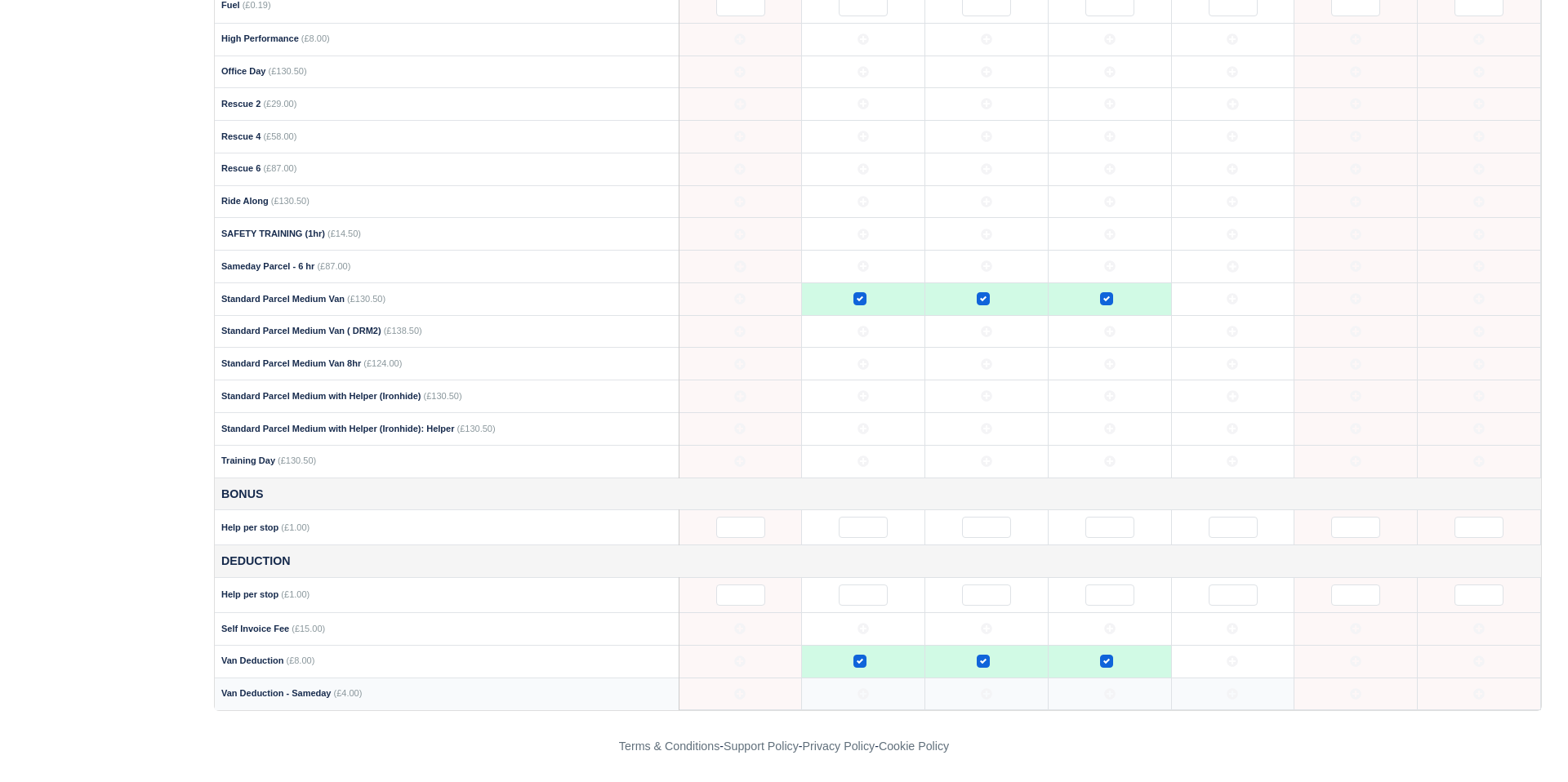
click at [1223, 689] on td at bounding box center [1232, 694] width 123 height 32
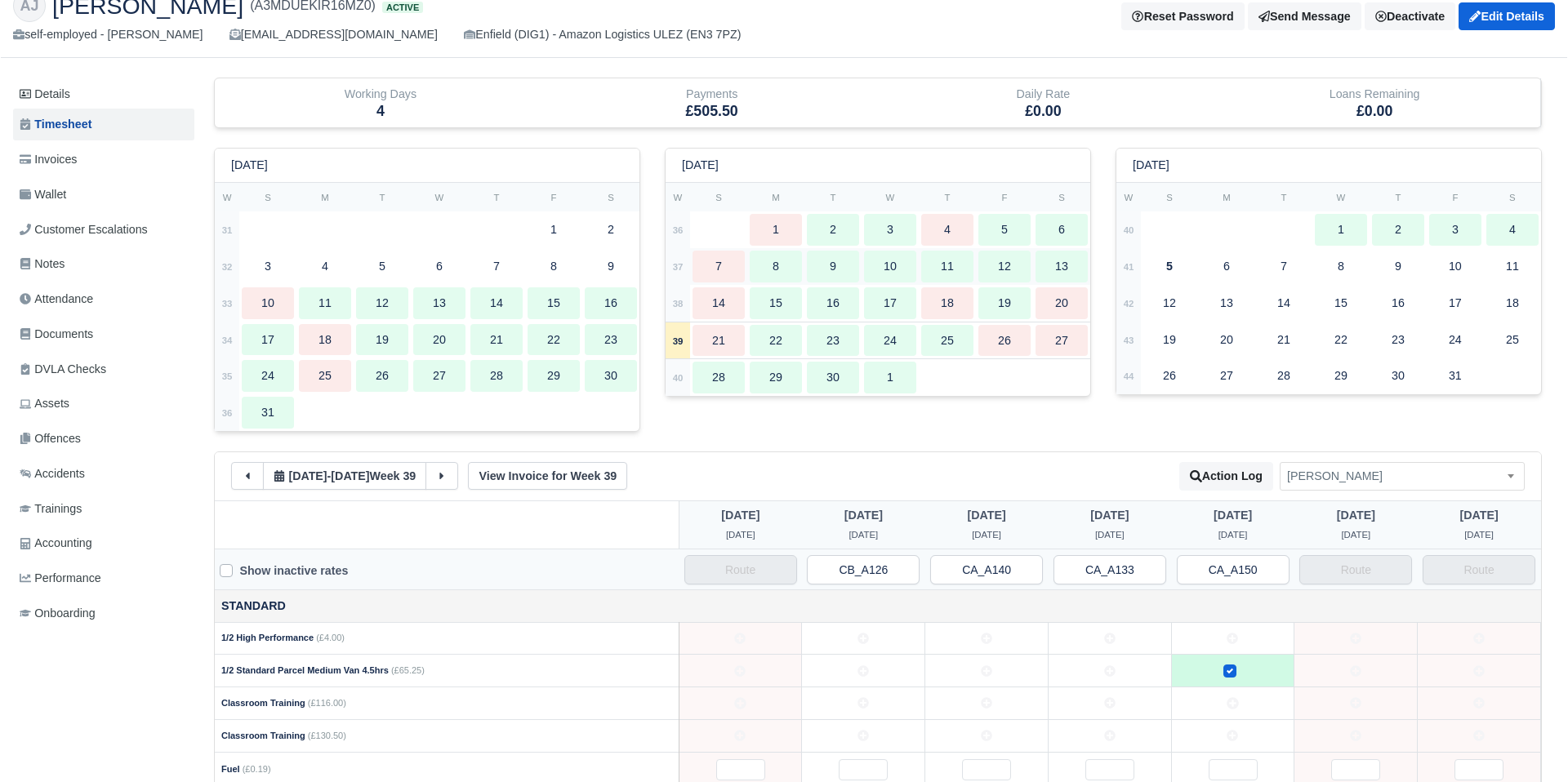
scroll to position [0, 0]
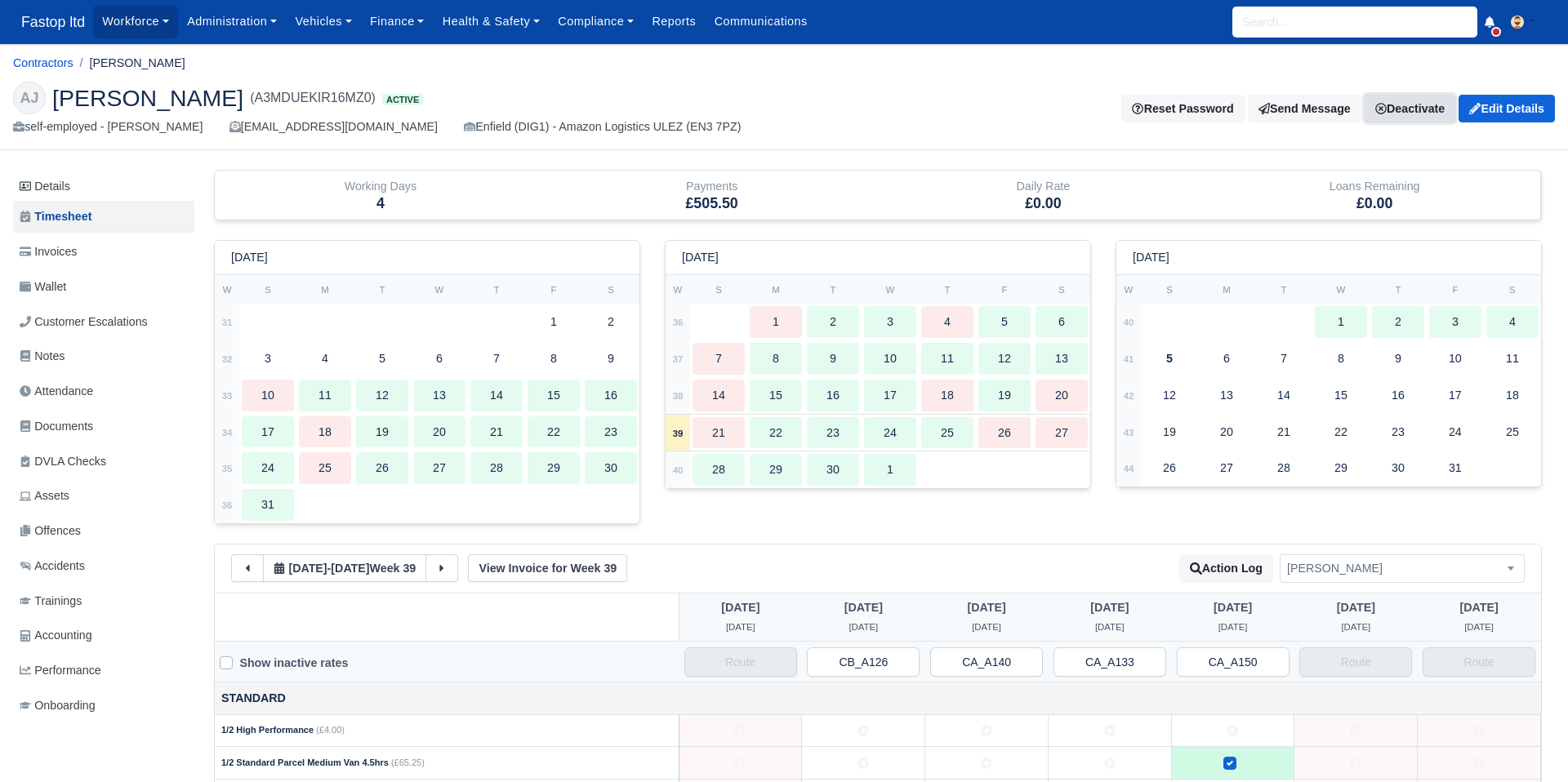
click at [1399, 115] on link "Deactivate" at bounding box center [1410, 108] width 91 height 28
click at [1351, 182] on link "Off-board" at bounding box center [1386, 189] width 146 height 25
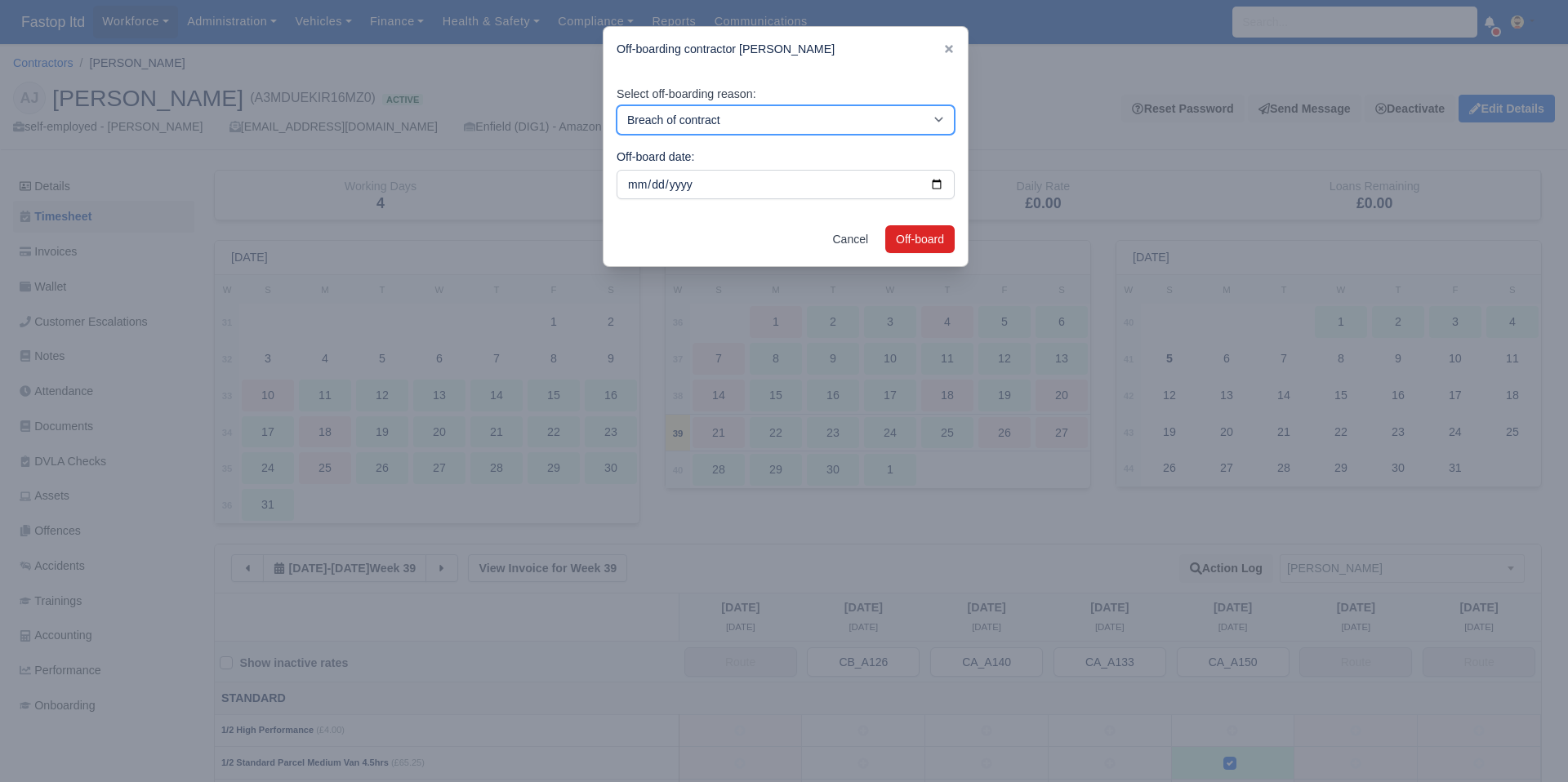
click at [801, 120] on select "Breach of contract Personal decision Too many parcels Heavy routes Another comp…" at bounding box center [785, 120] width 338 height 30
click at [898, 130] on select "Breach of contract Personal decision Too many parcels Heavy routes Another comp…" at bounding box center [785, 120] width 338 height 30
select select "personal-decision"
click at [891, 243] on button "Off-board" at bounding box center [919, 239] width 69 height 28
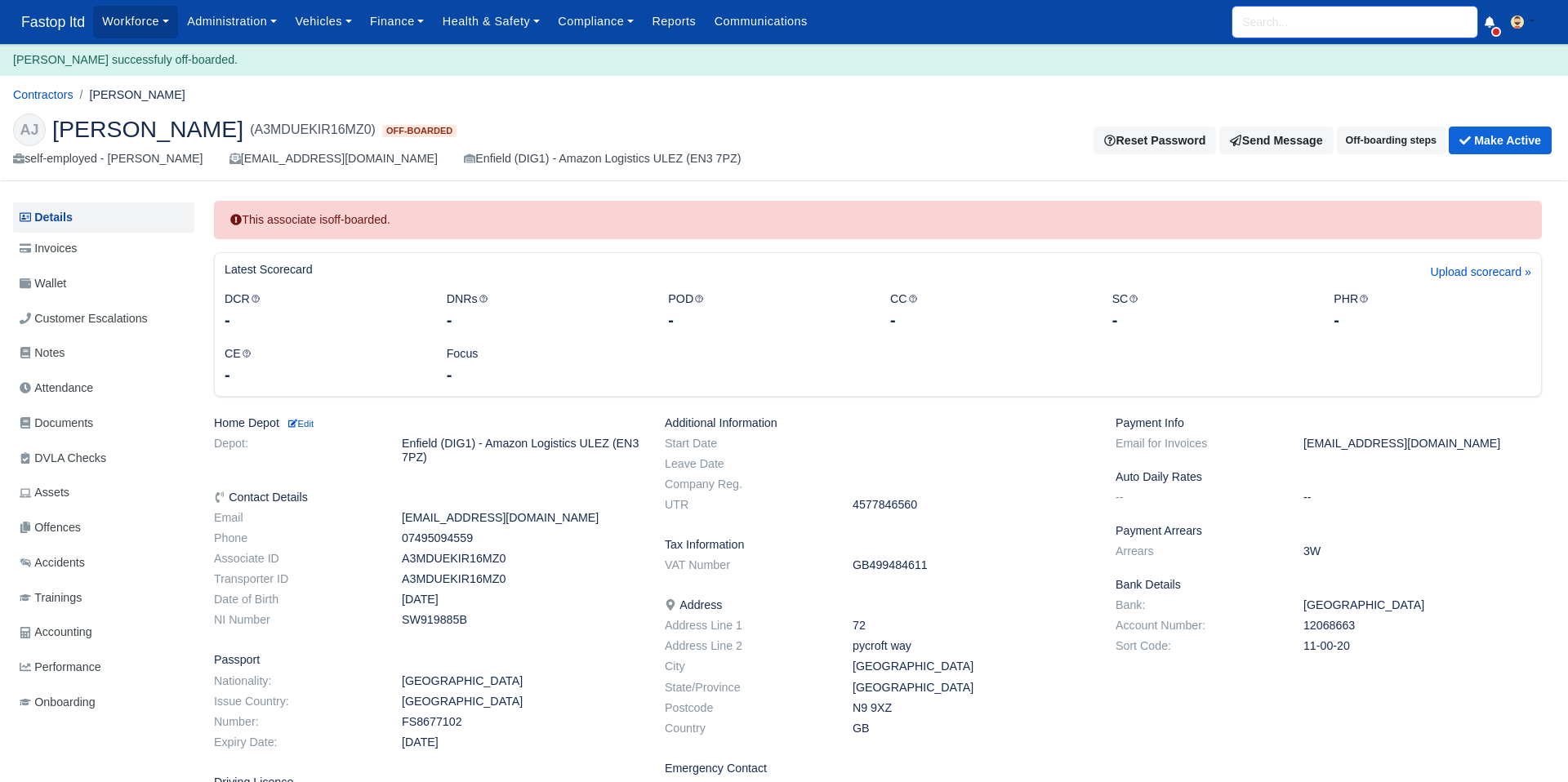
click at [1288, 17] on input "search" at bounding box center [1355, 22] width 245 height 31
type input "mehdi"
type input "[PERSON_NAME]"
type input "[DEMOGRAPHIC_DATA]]"
type input "mehd"
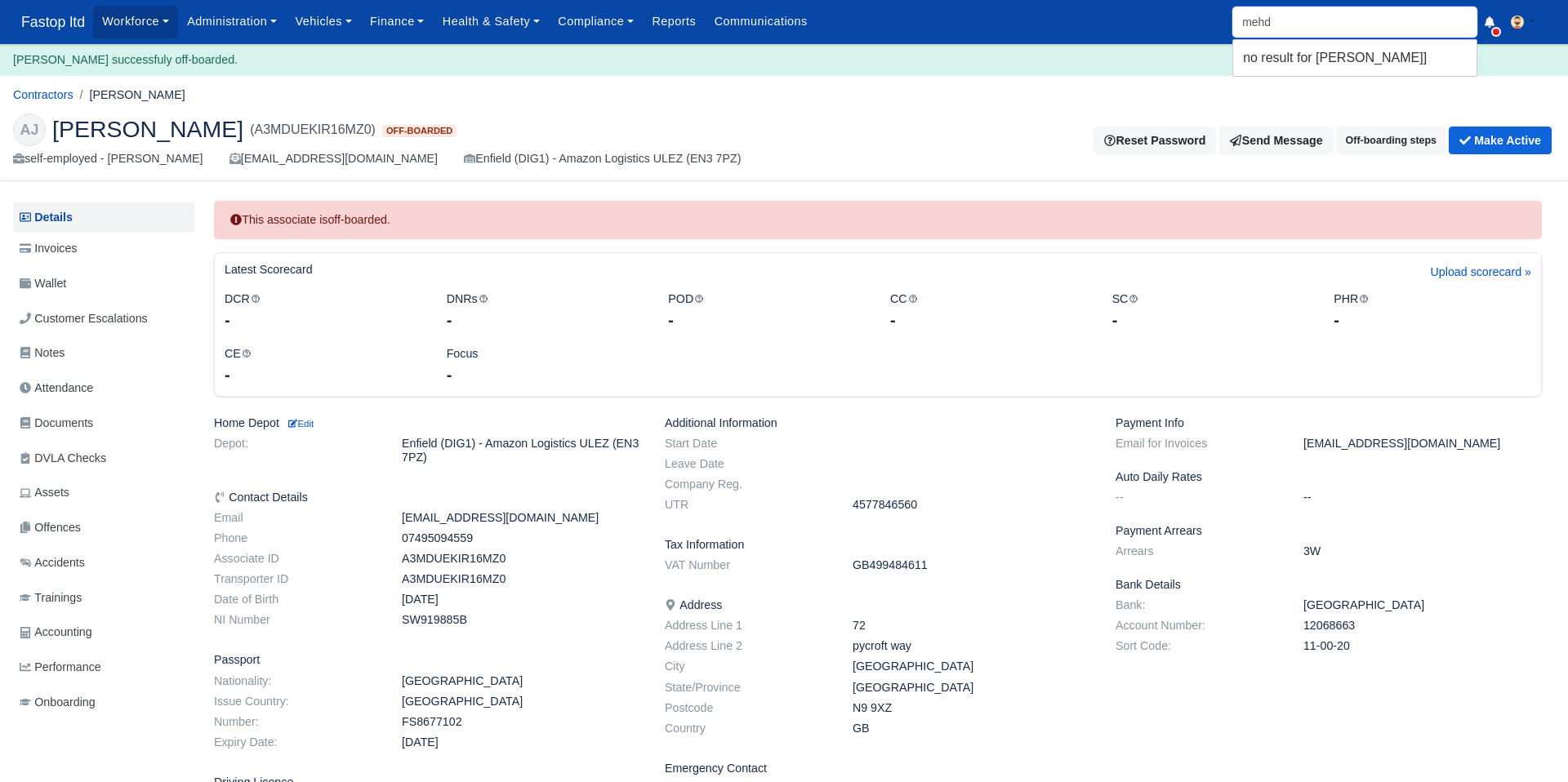
type input "[PERSON_NAME]"
click at [1343, 84] on link "Mehd i Hamza Malik Enfield (DIG1) - Amazon Logistics ULEZ (EN3 7PZ) A3GO0LKWV1I…" at bounding box center [1354, 77] width 243 height 67
type input "[PERSON_NAME]"
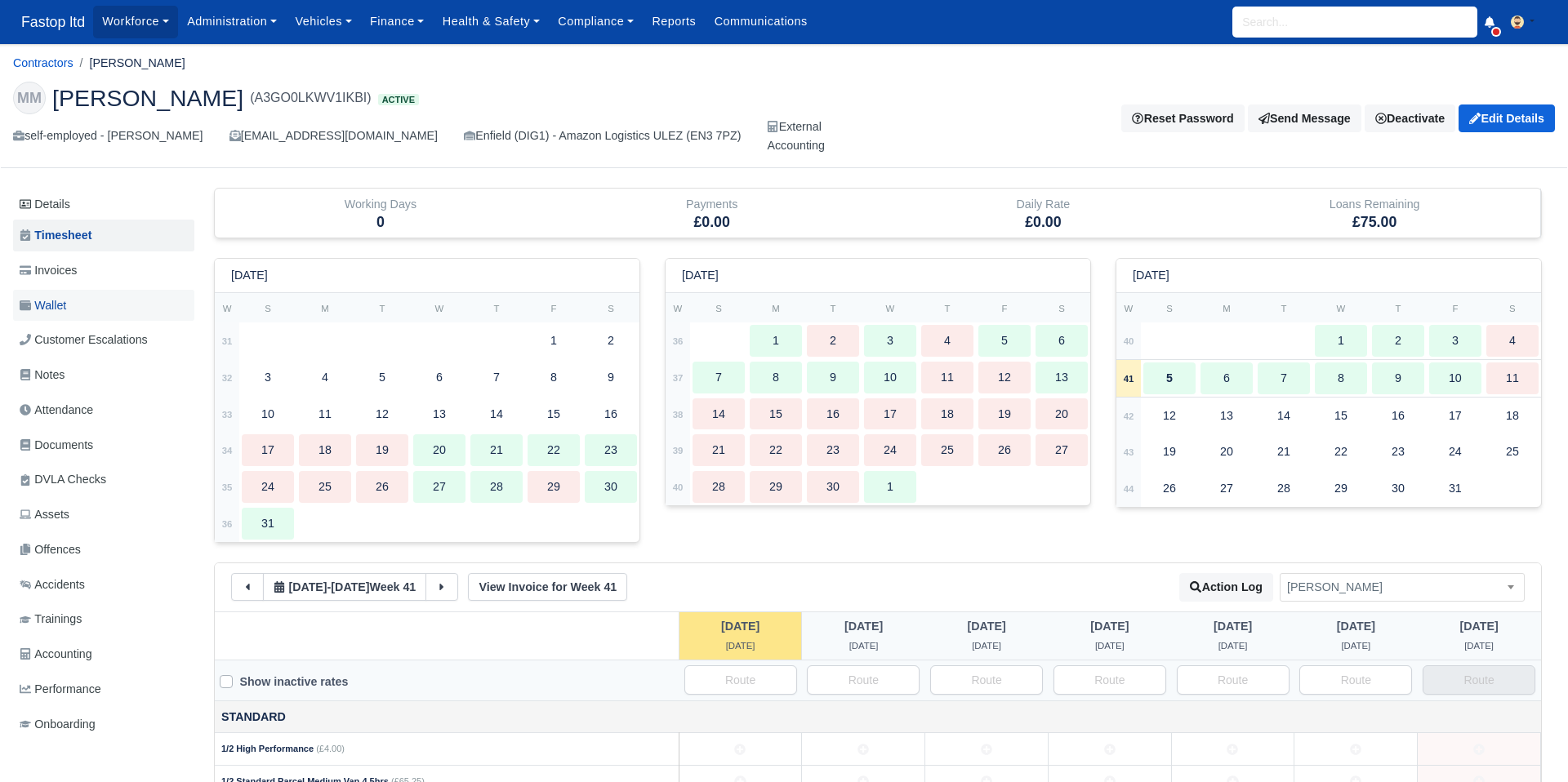
click at [76, 310] on link "Wallet" at bounding box center [103, 305] width 181 height 31
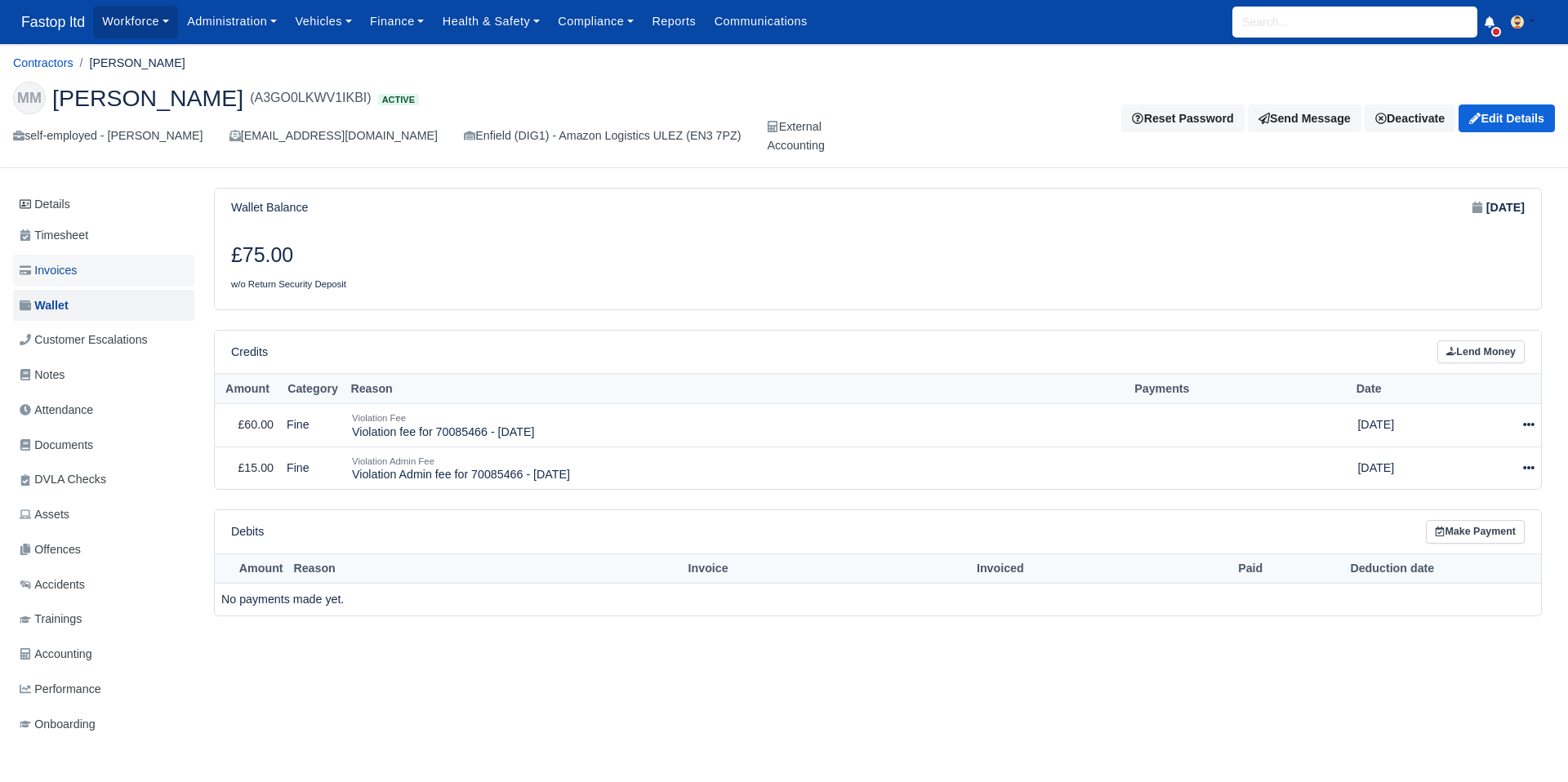
click at [94, 266] on link "Invoices" at bounding box center [103, 270] width 181 height 31
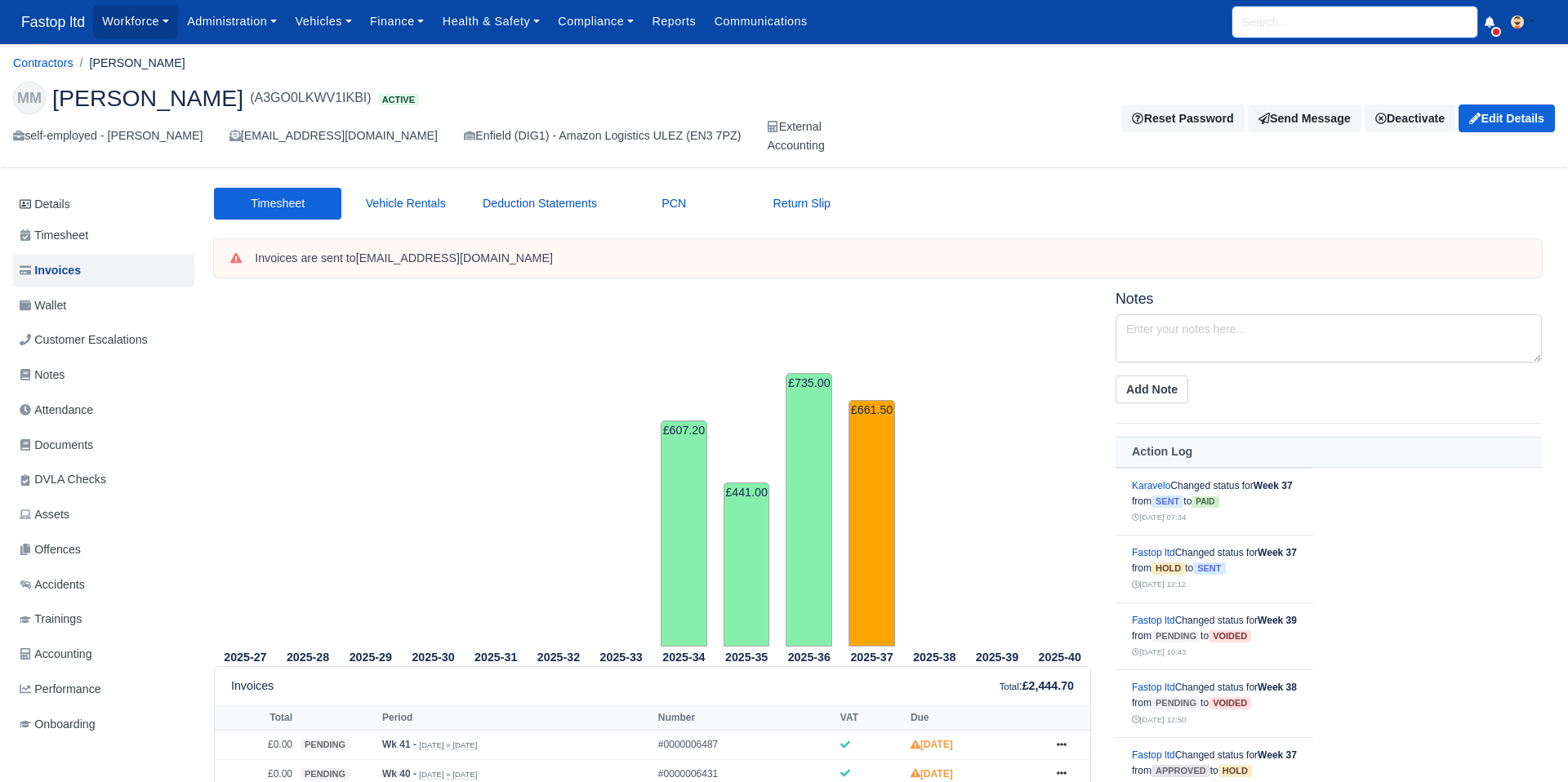
click at [1322, 31] on input "search" at bounding box center [1355, 22] width 245 height 31
type input "jedmi"
type input "jedmilson Bandeira"
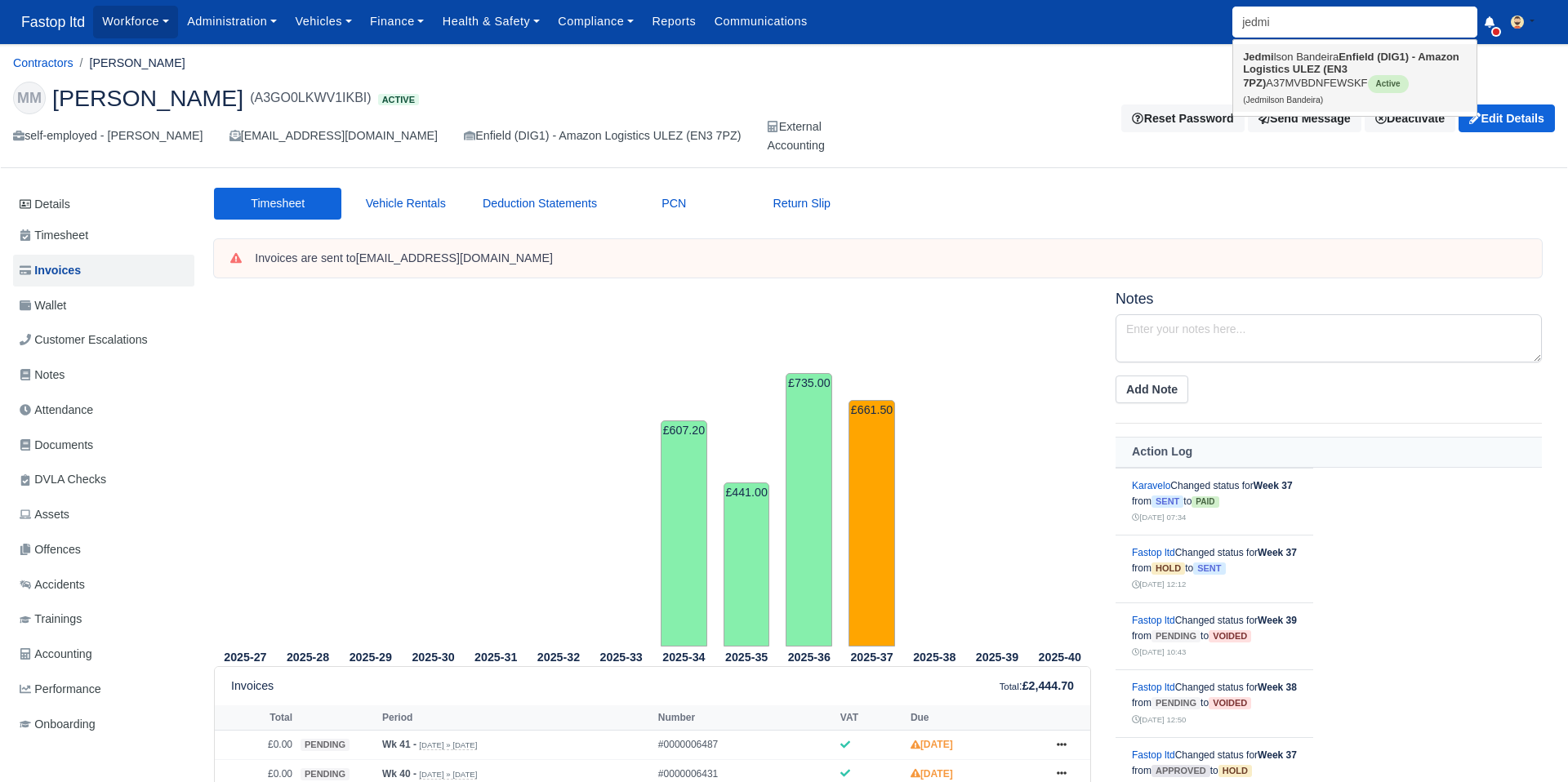
click at [1322, 77] on link "Jedmi lson Bandeira Enfield (DIG1) - Amazon Logistics ULEZ (EN3 7PZ) A37MVBDNFE…" at bounding box center [1354, 77] width 243 height 67
type input "Jedmilson Bandeira"
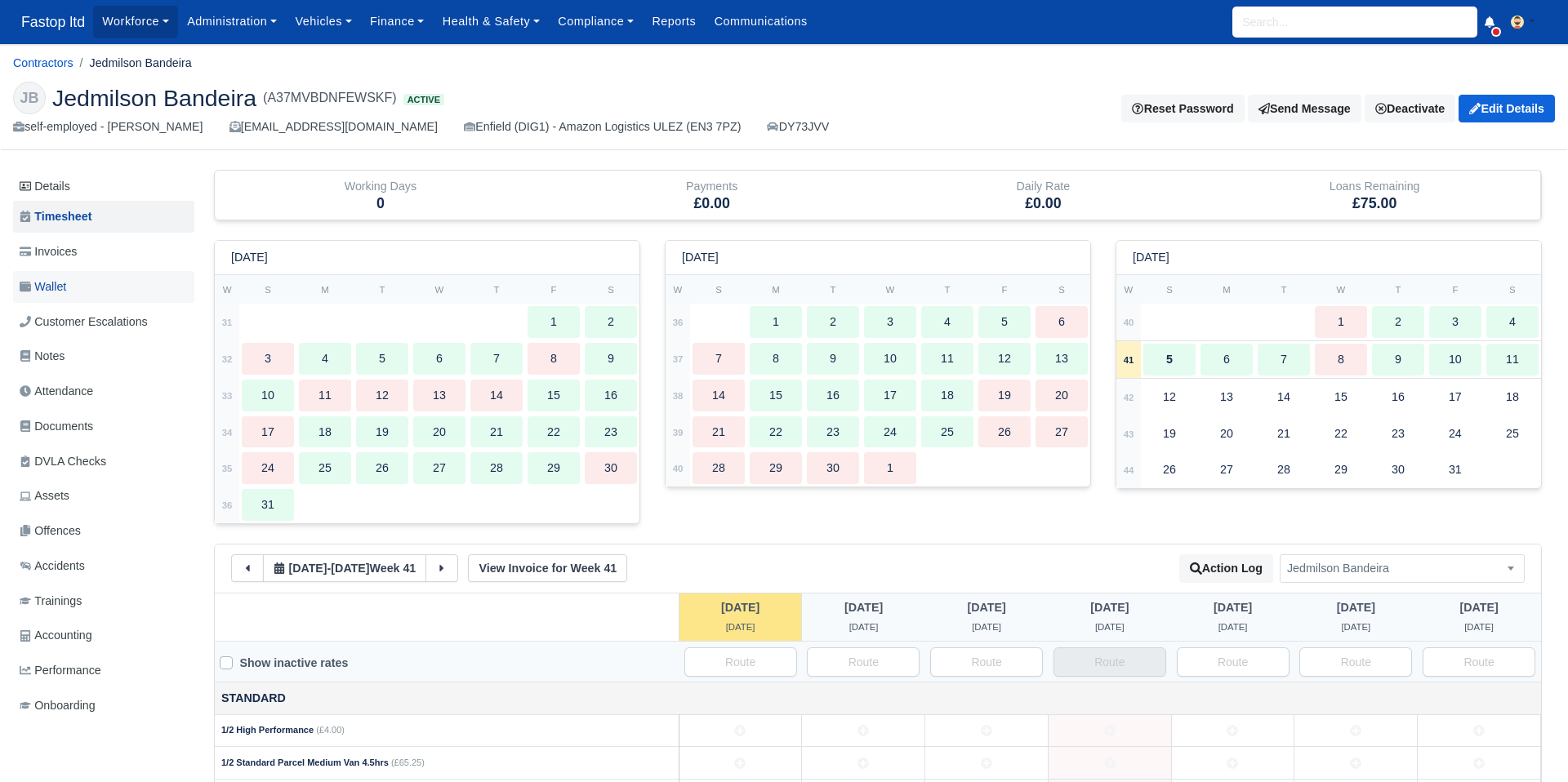
click at [40, 287] on span "Wallet" at bounding box center [43, 287] width 47 height 19
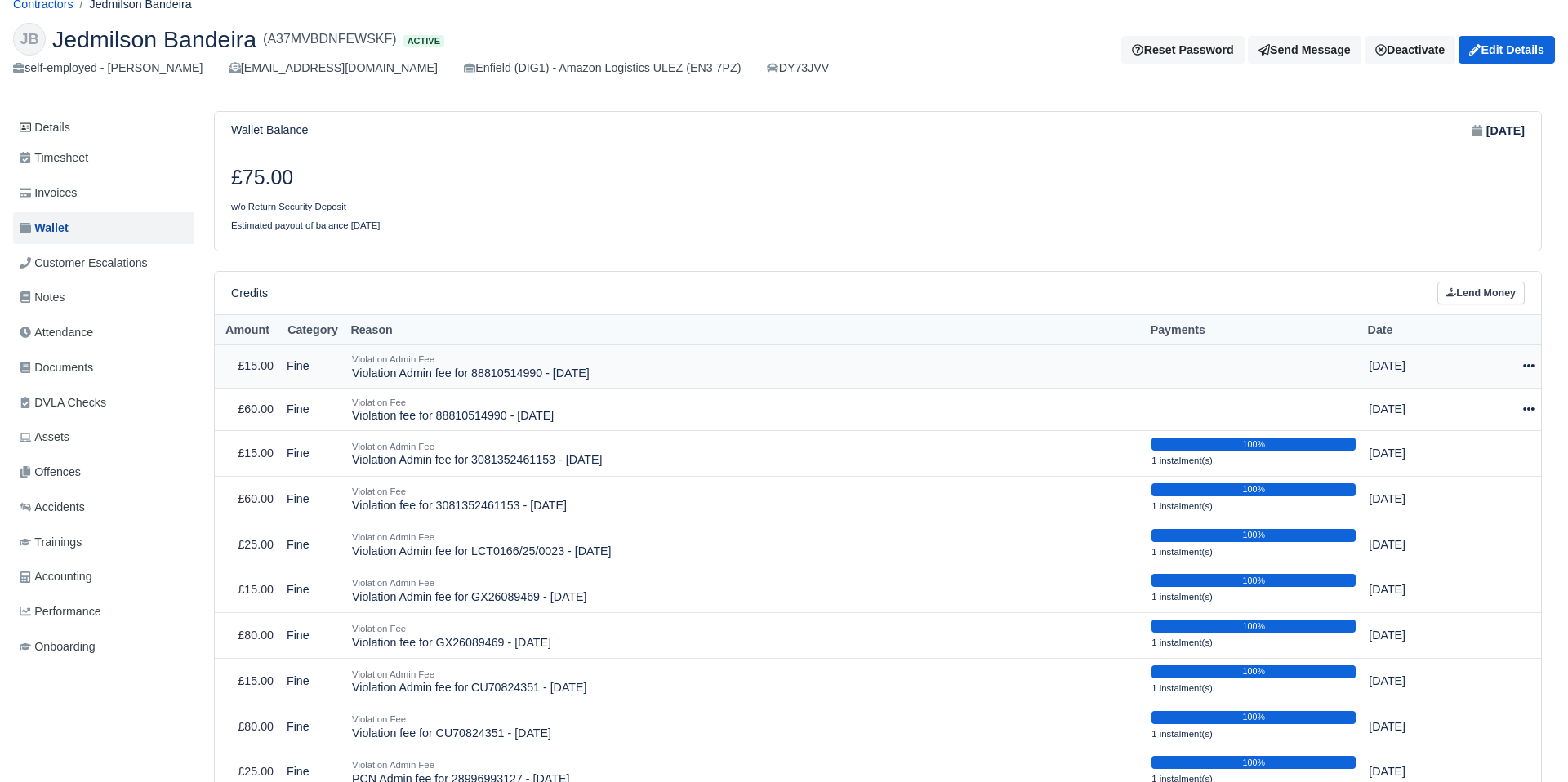
scroll to position [67, 0]
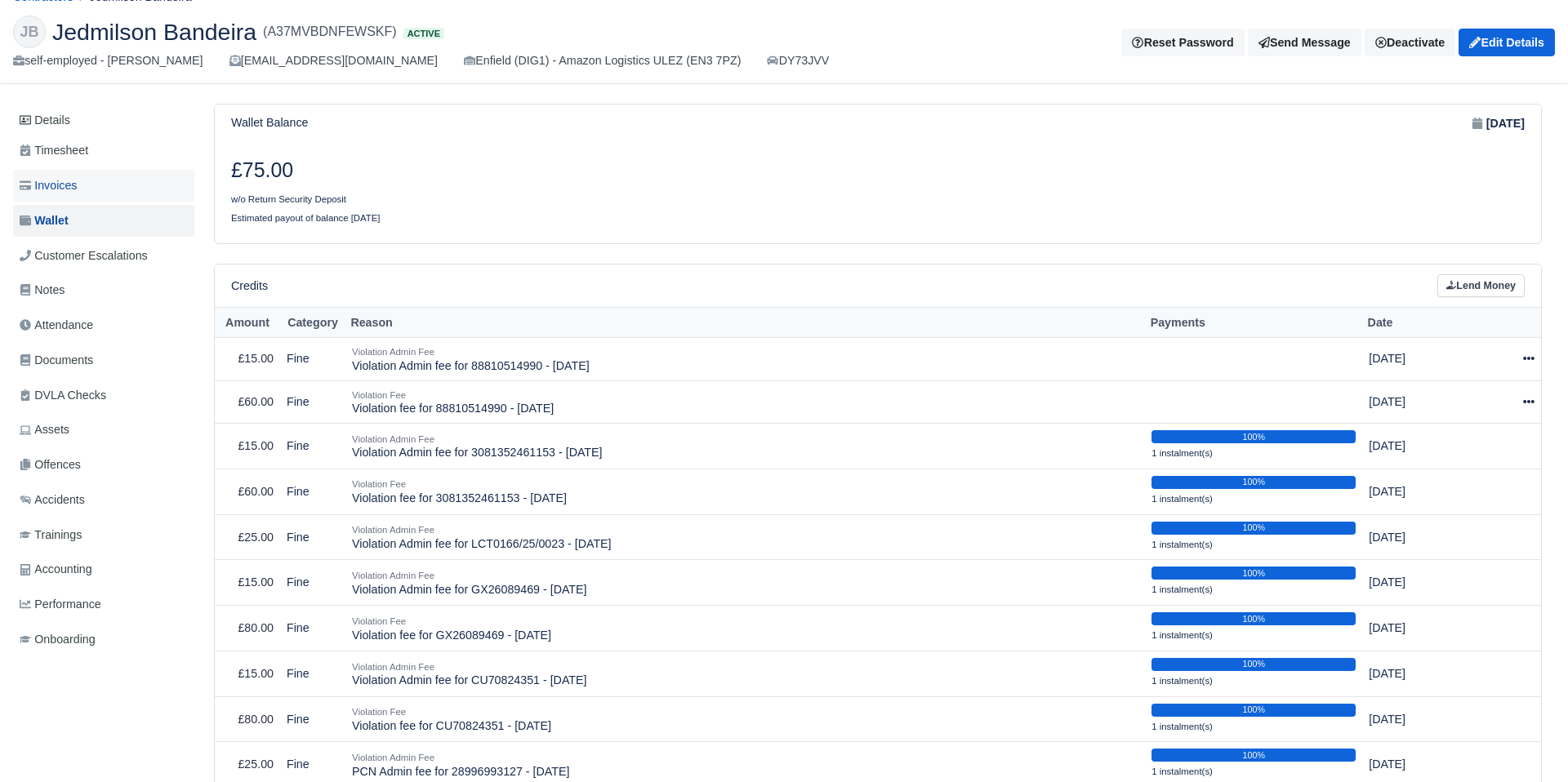
click at [157, 185] on link "Invoices" at bounding box center [103, 185] width 181 height 31
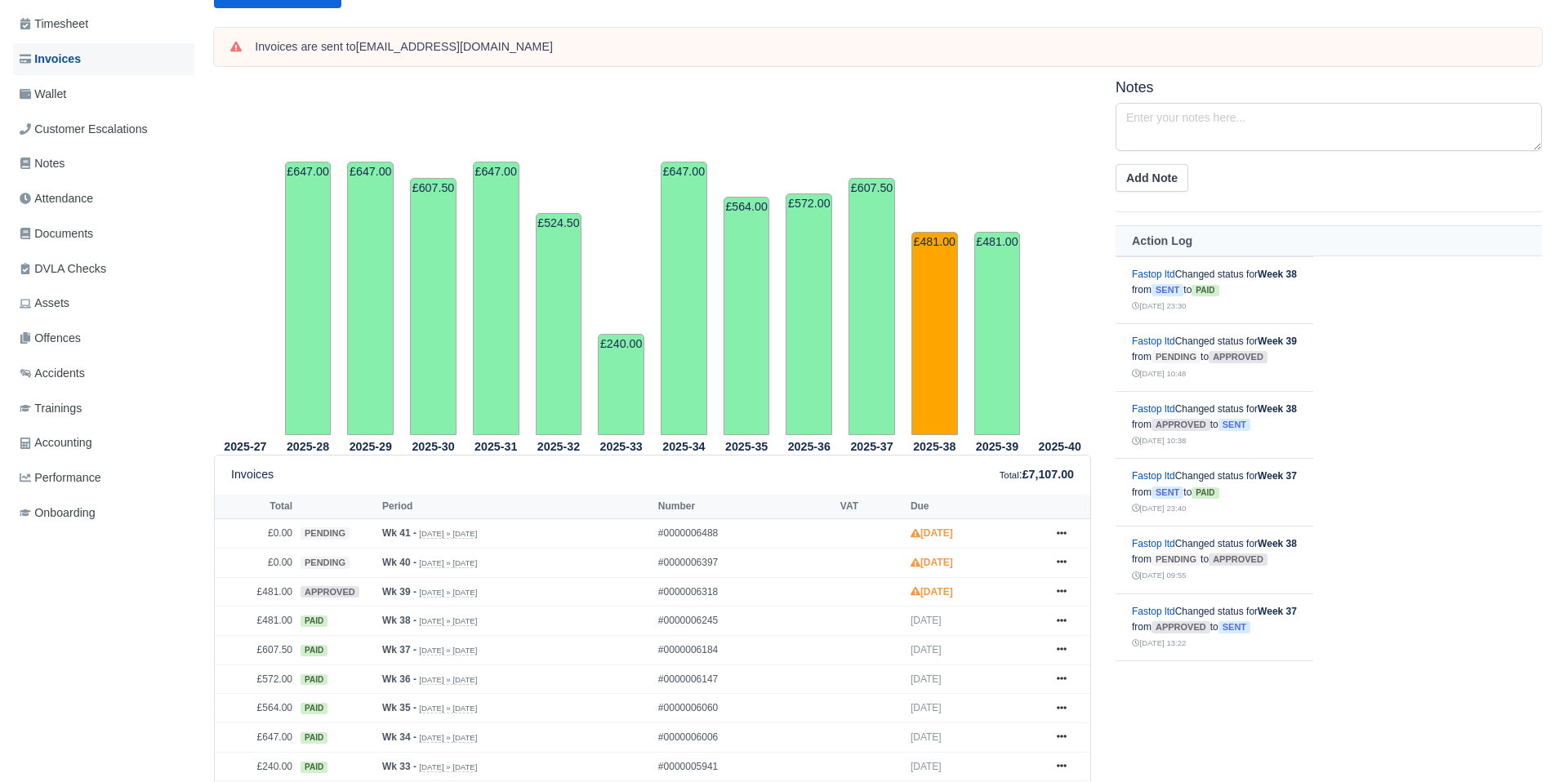
scroll to position [177, 0]
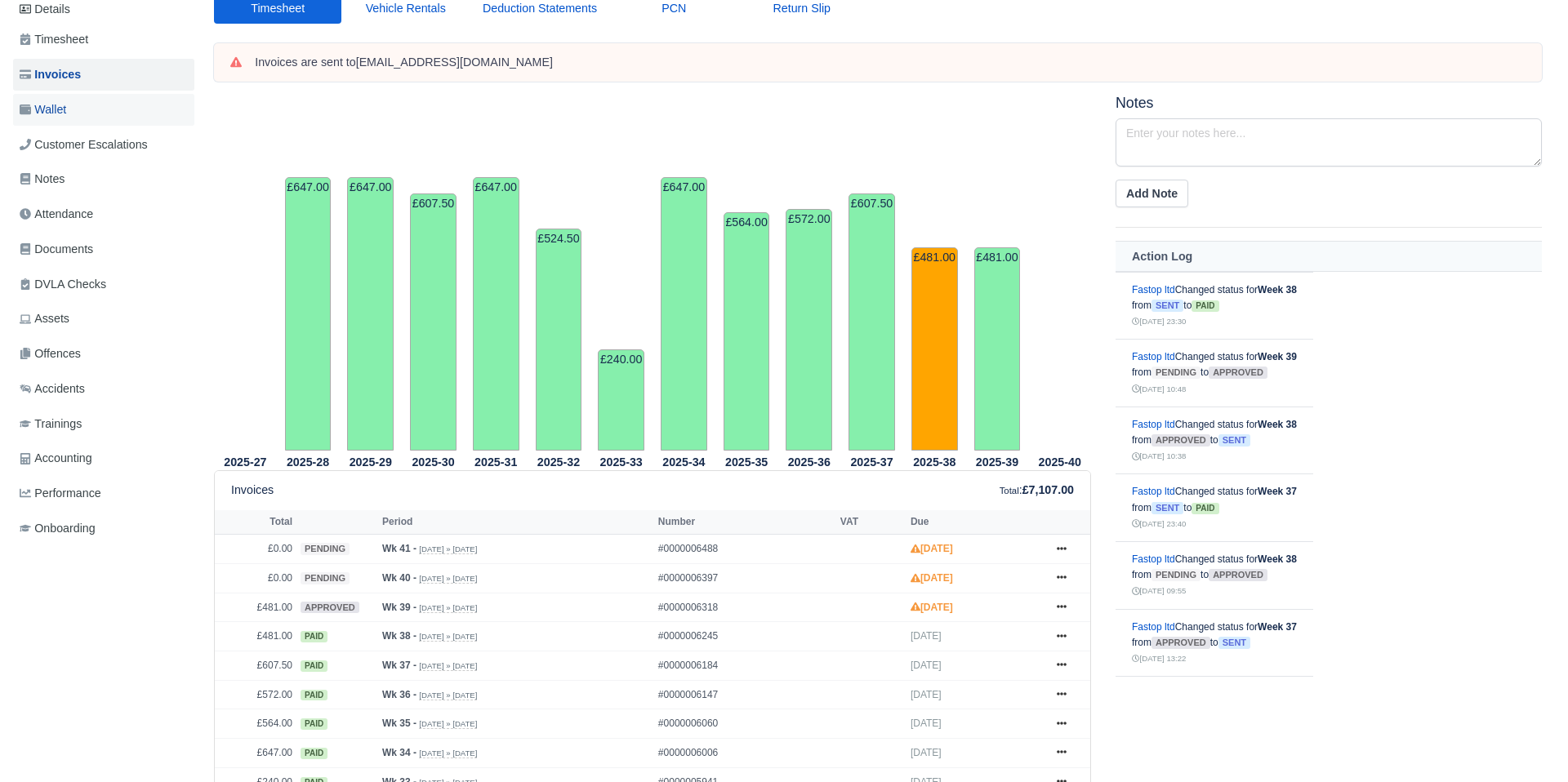
click at [71, 107] on link "Wallet" at bounding box center [103, 109] width 181 height 31
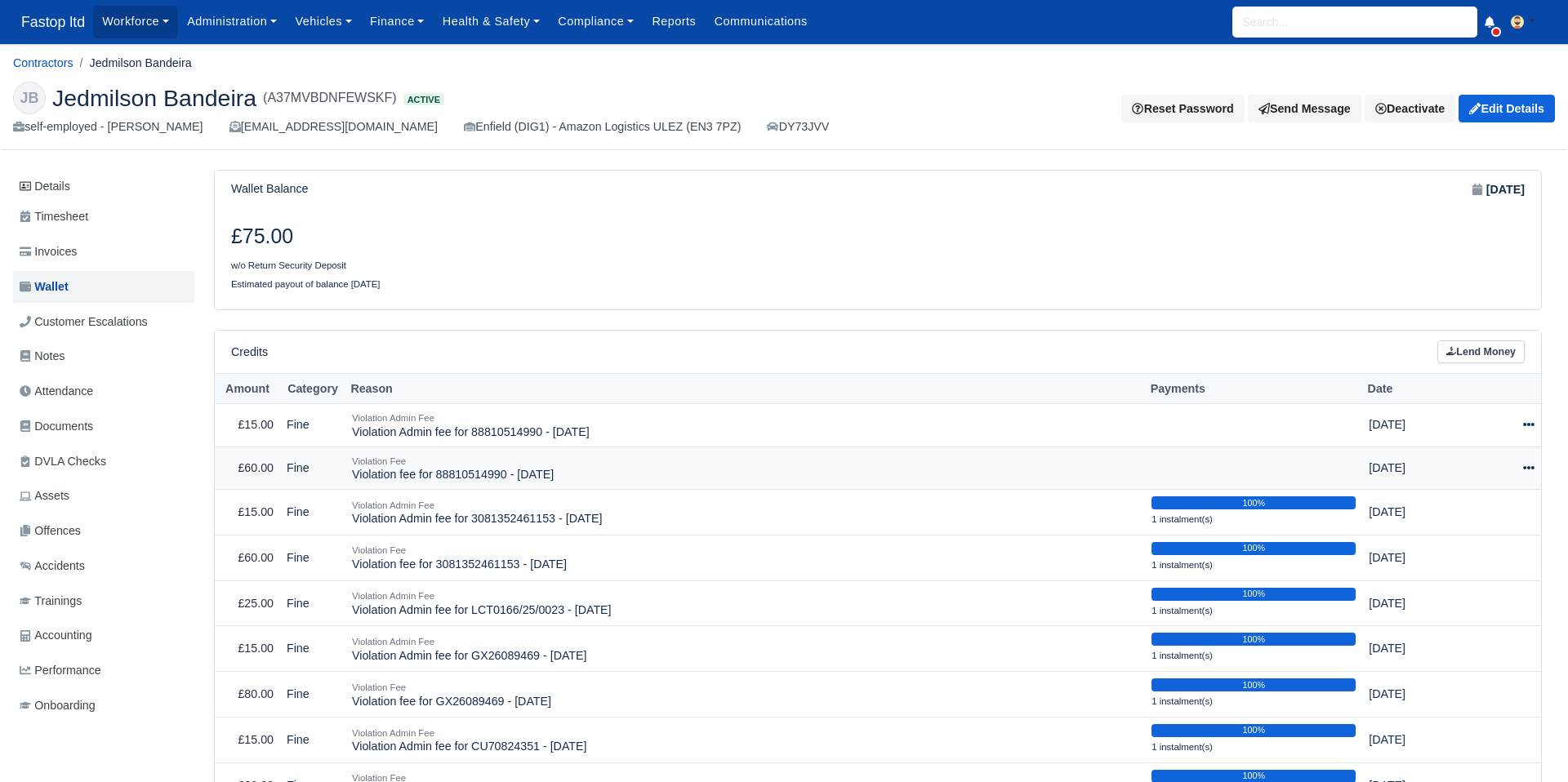
click at [1529, 466] on icon at bounding box center [1528, 468] width 12 height 12
click at [1482, 514] on button "Make Payment" at bounding box center [1454, 518] width 146 height 25
select select "2531"
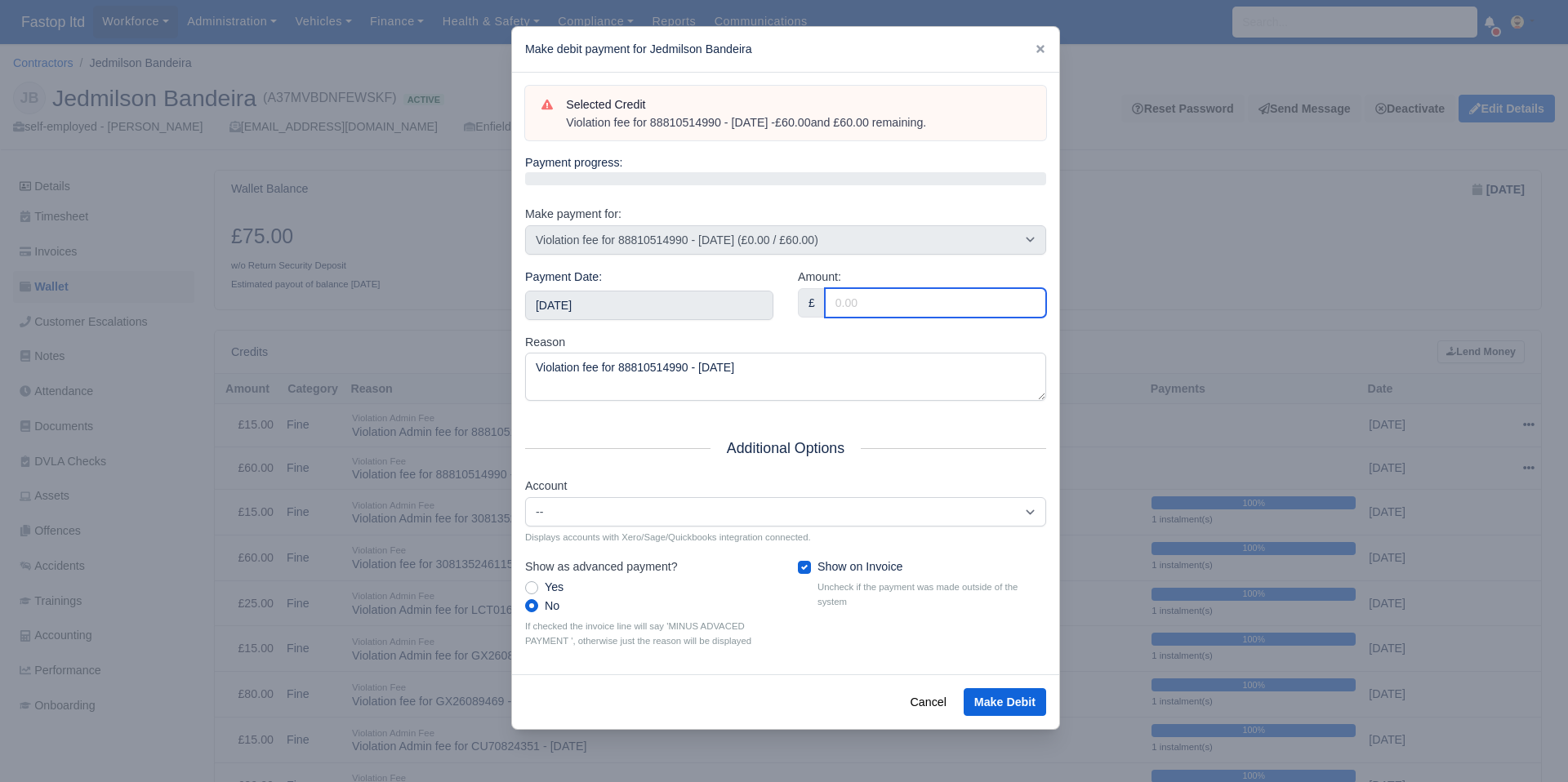
click at [858, 308] on input "Amount:" at bounding box center [936, 302] width 221 height 30
type input "60"
click at [597, 309] on input "[DATE]" at bounding box center [650, 305] width 248 height 30
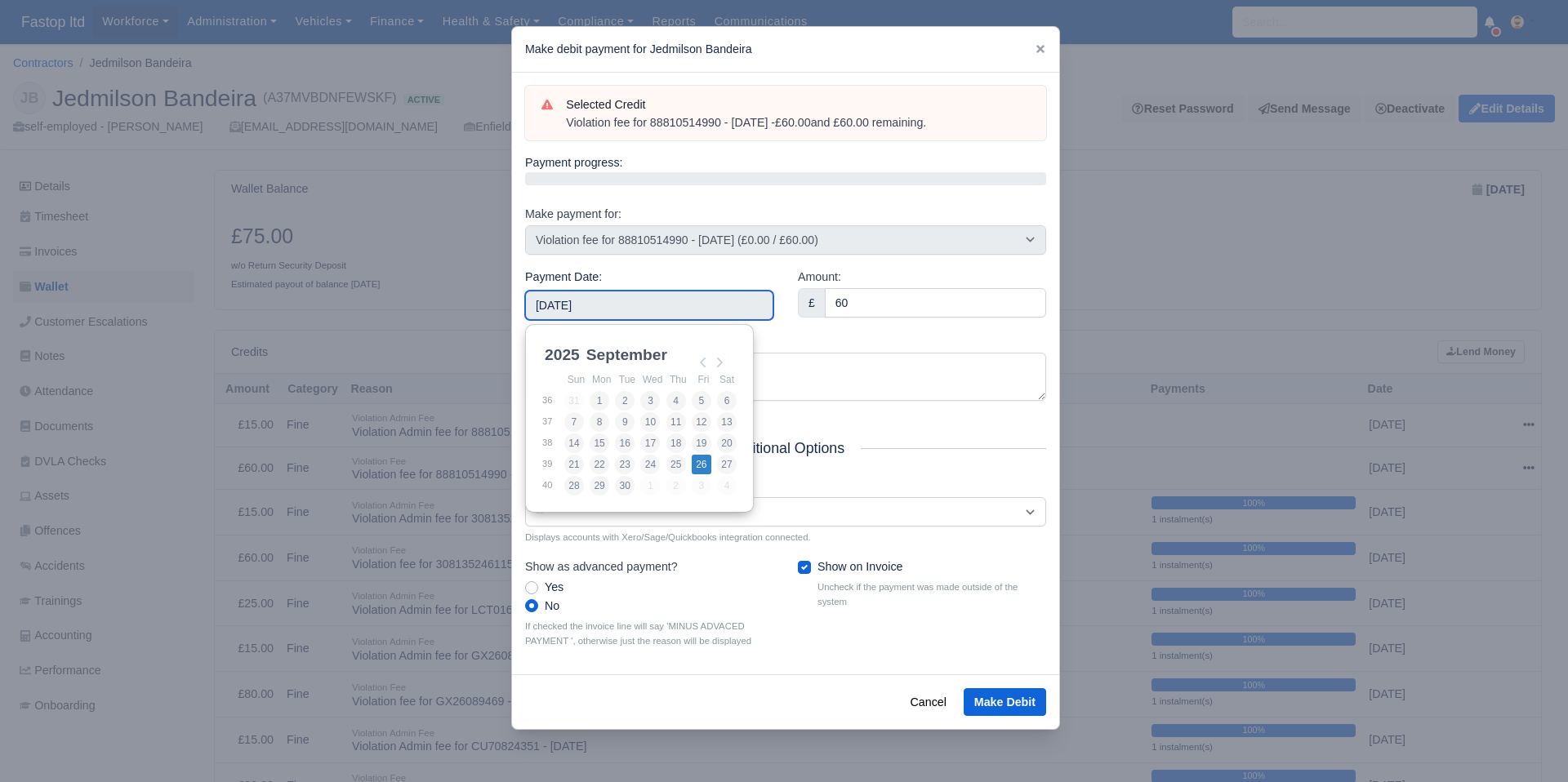
type input "[DATE]"
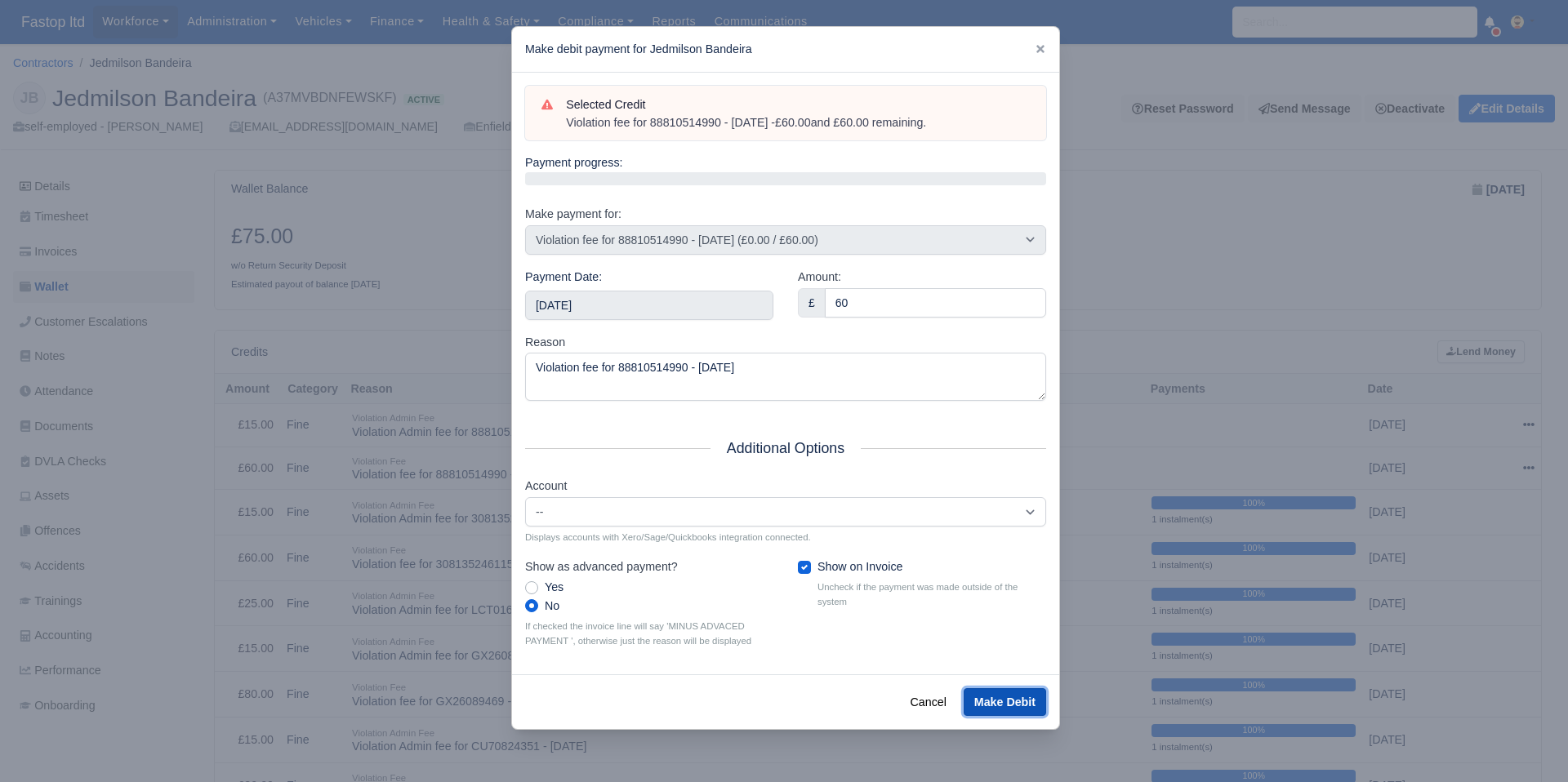
click at [994, 700] on button "Make Debit" at bounding box center [1005, 702] width 83 height 28
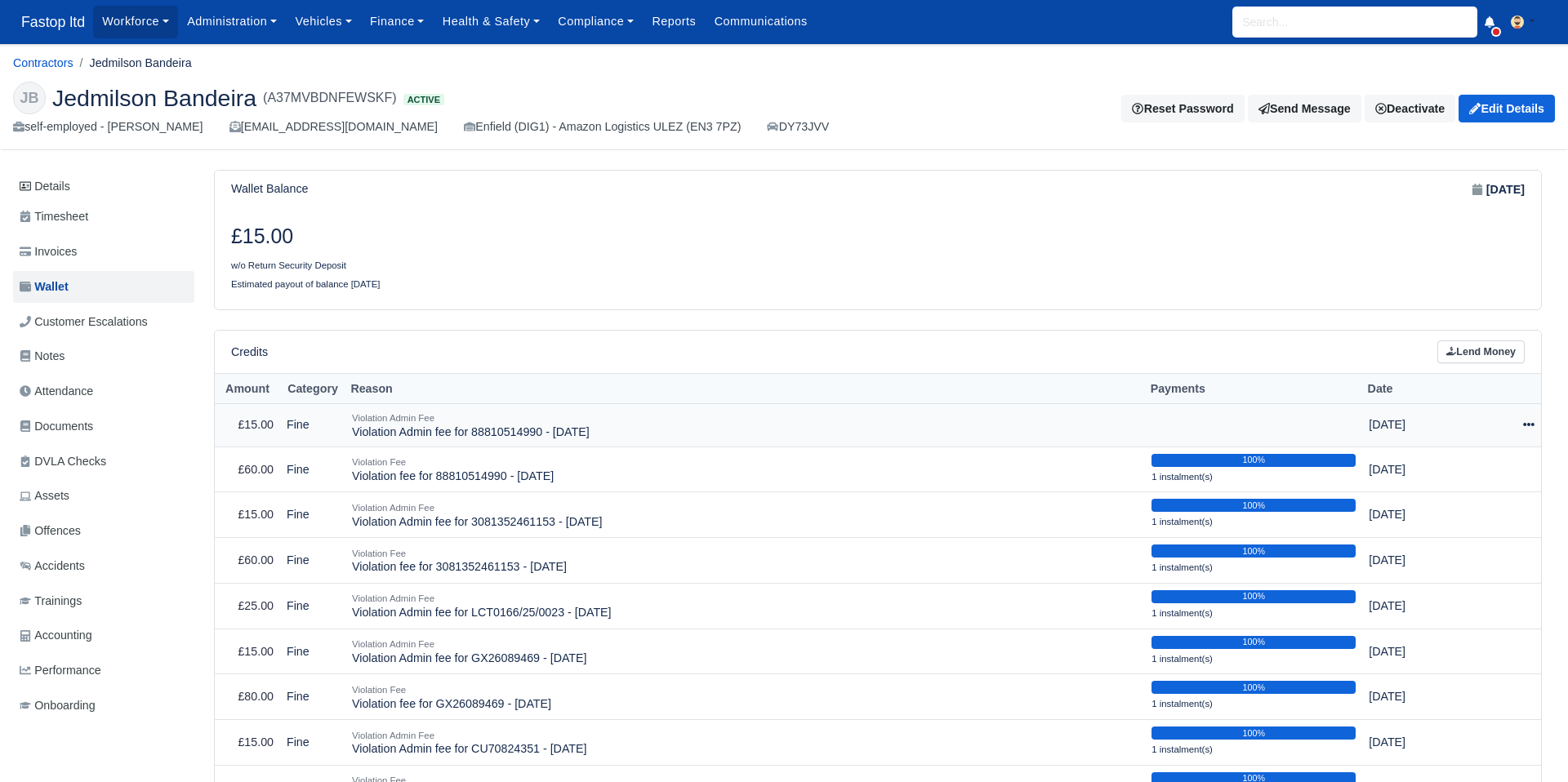
click at [1527, 426] on icon at bounding box center [1528, 426] width 12 height 4
click at [1475, 479] on button "Make Payment" at bounding box center [1454, 475] width 146 height 25
select select "2532"
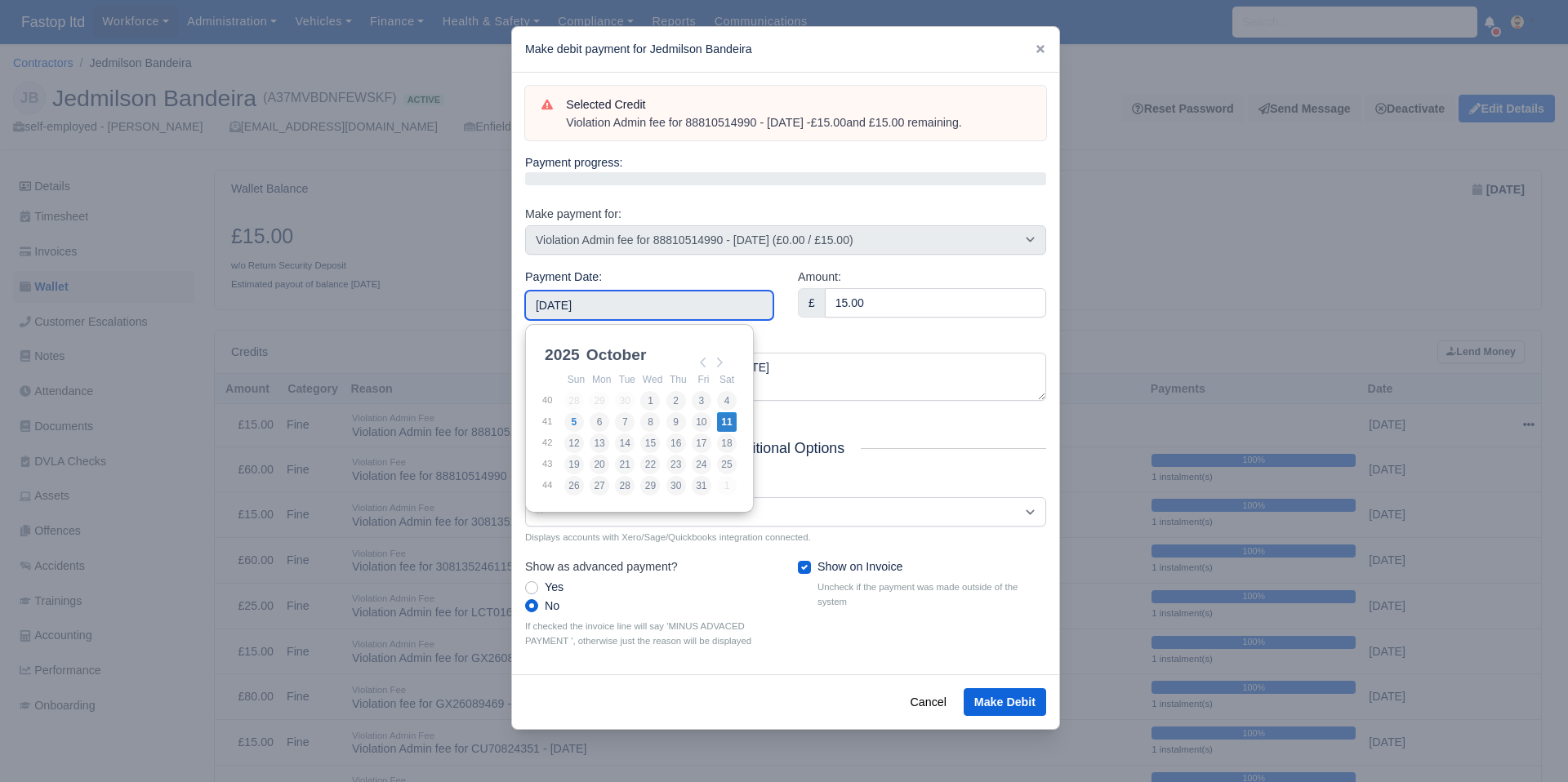
click at [552, 301] on input "[DATE]" at bounding box center [650, 305] width 248 height 30
type input "2025-09-26"
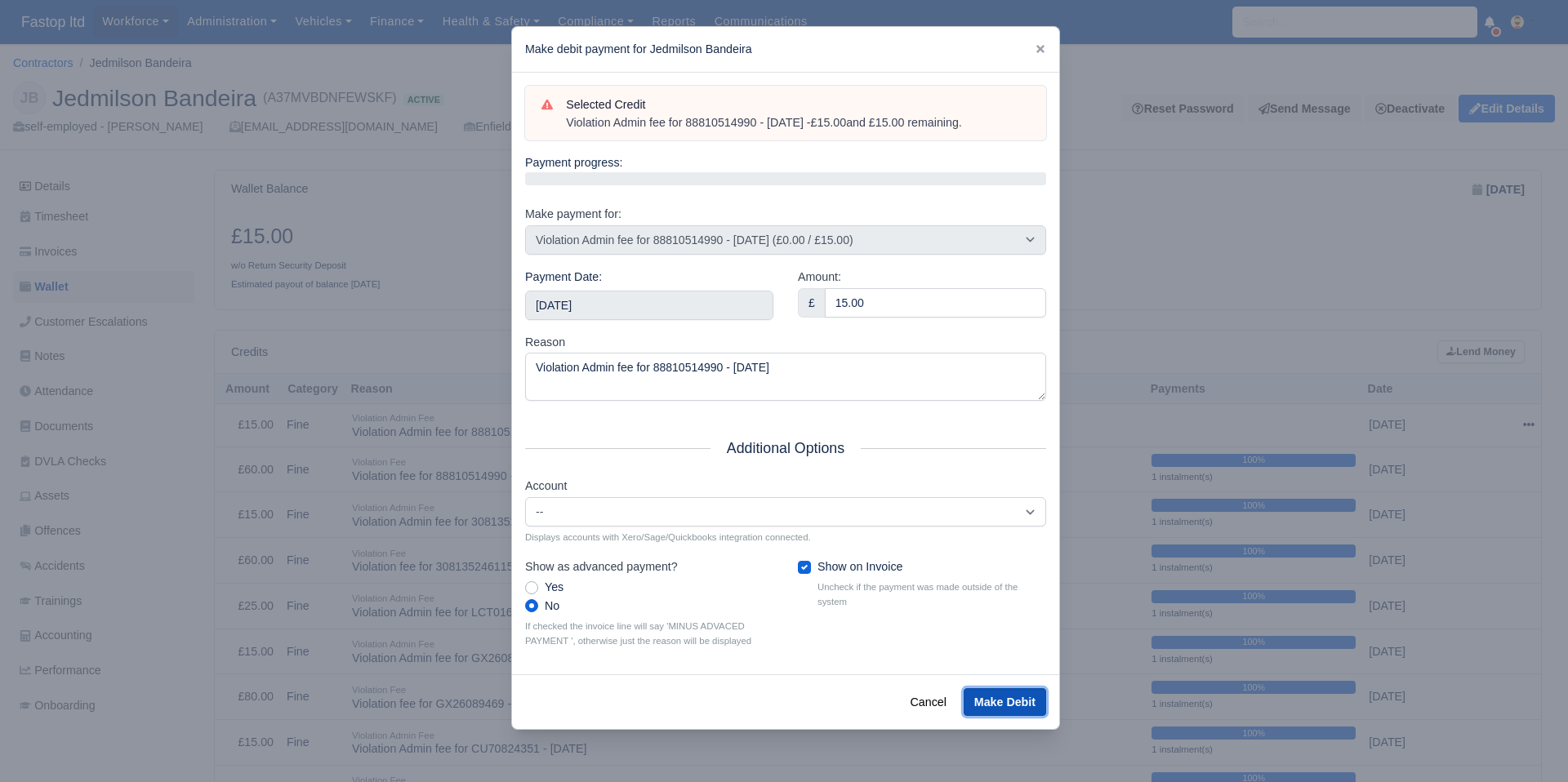
click at [997, 693] on button "Make Debit" at bounding box center [1005, 702] width 83 height 28
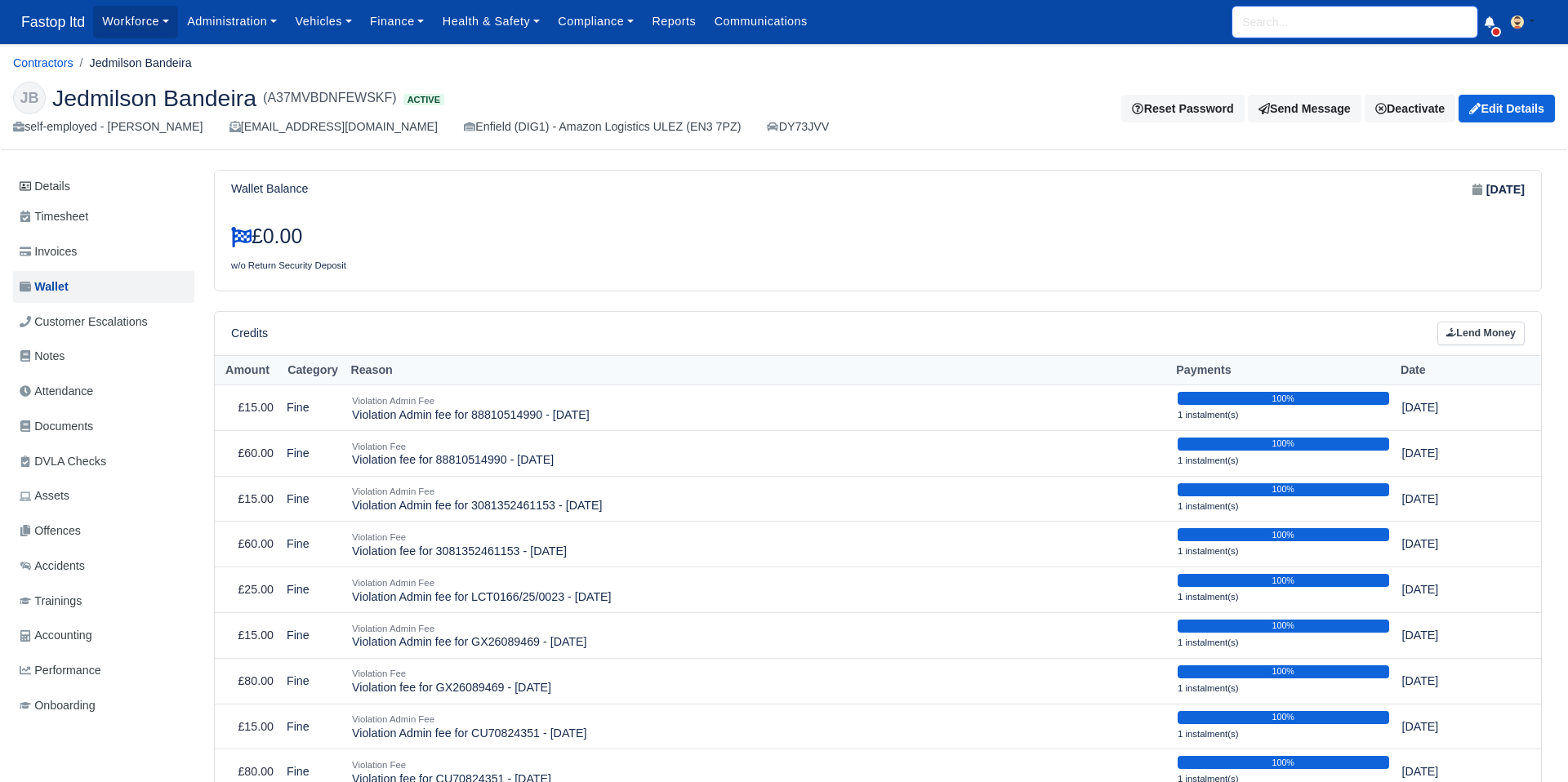
click at [1350, 13] on input "search" at bounding box center [1355, 22] width 245 height 31
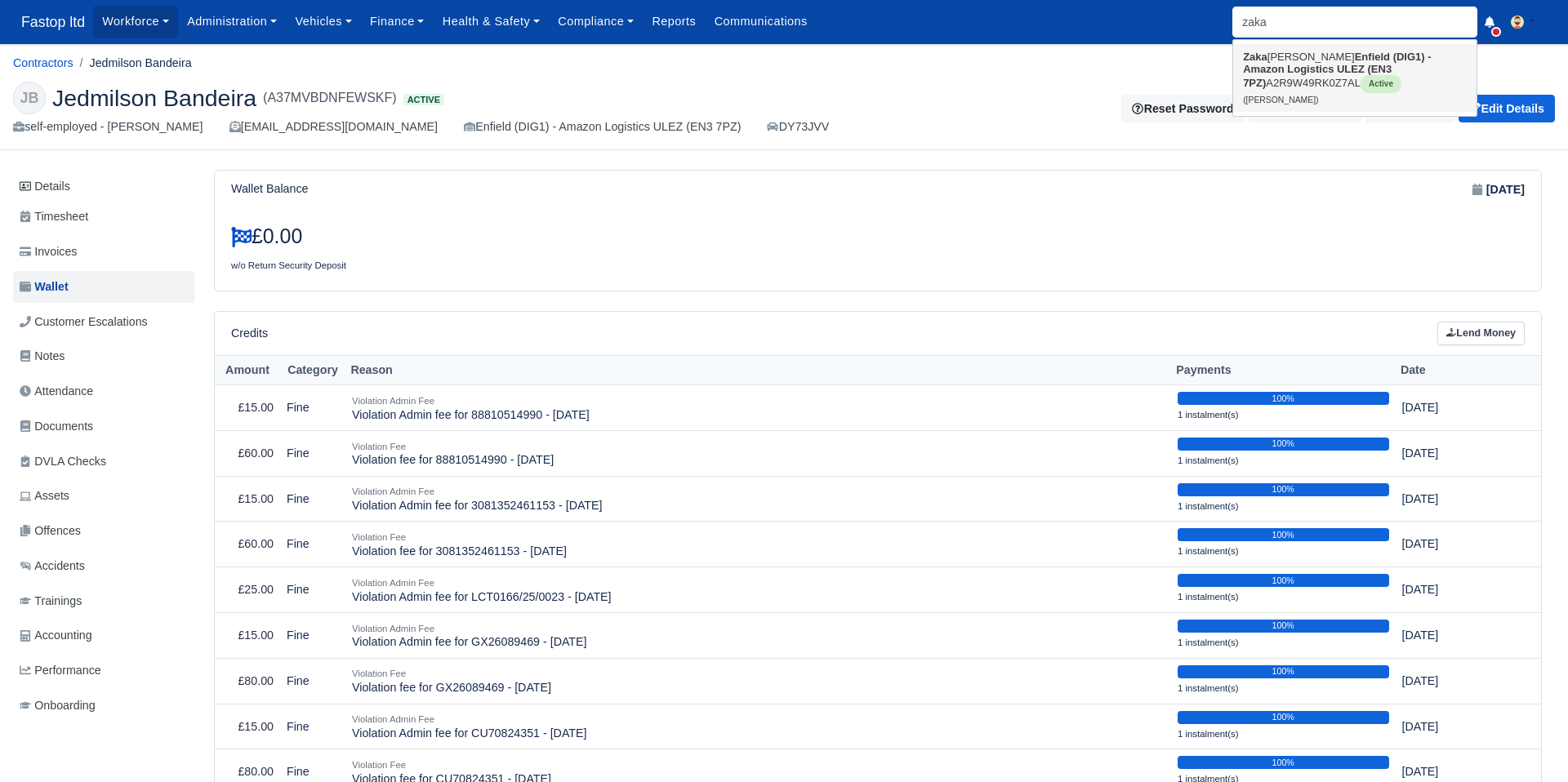
click at [1307, 74] on strong "Enfield (DIG1) - Amazon Logistics ULEZ (EN3 7PZ)" at bounding box center [1336, 69] width 188 height 39
type input "[PERSON_NAME]"
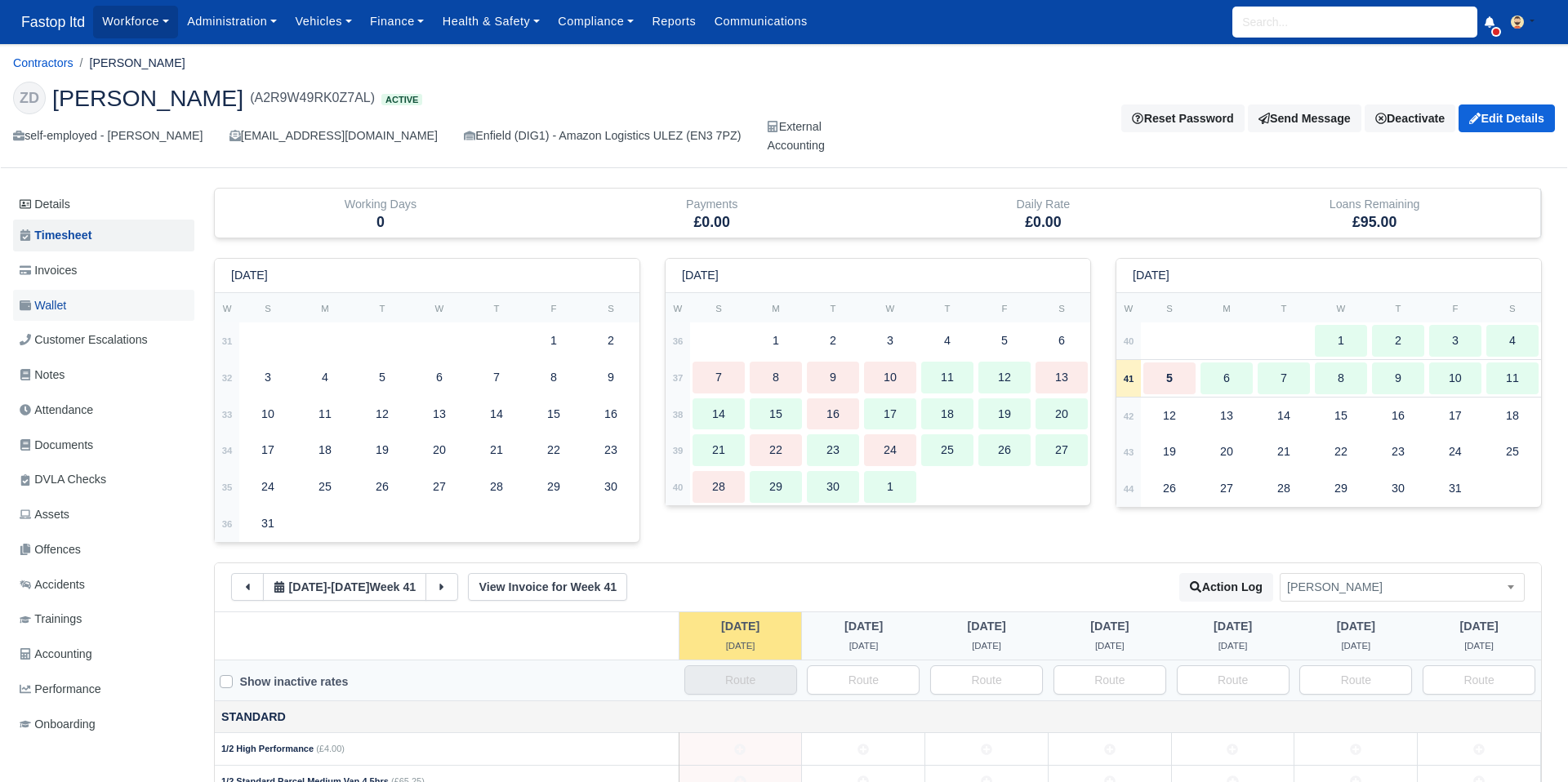
click at [78, 317] on link "Wallet" at bounding box center [103, 305] width 181 height 31
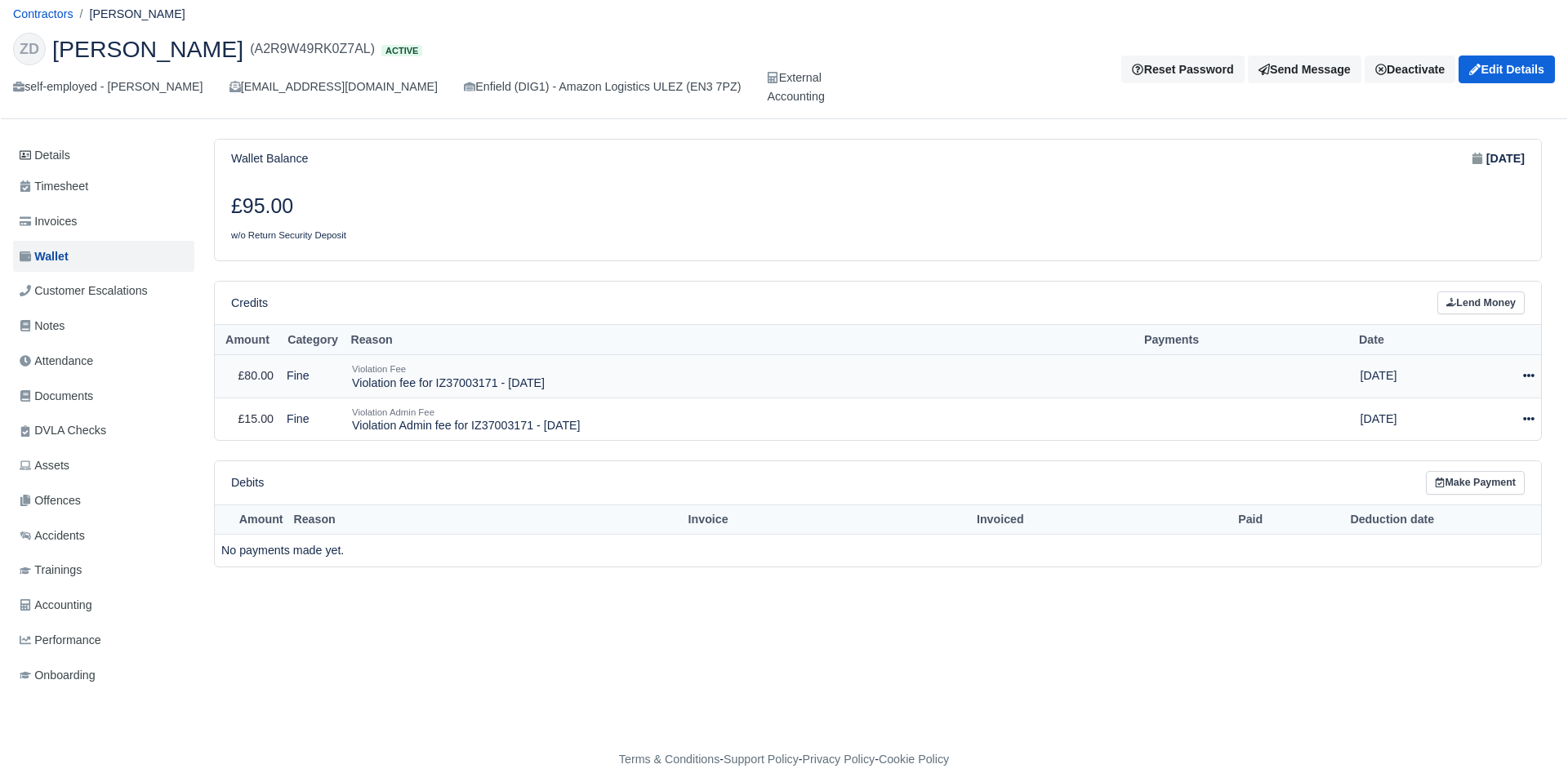
scroll to position [51, 0]
click at [60, 220] on span "Invoices" at bounding box center [49, 219] width 58 height 19
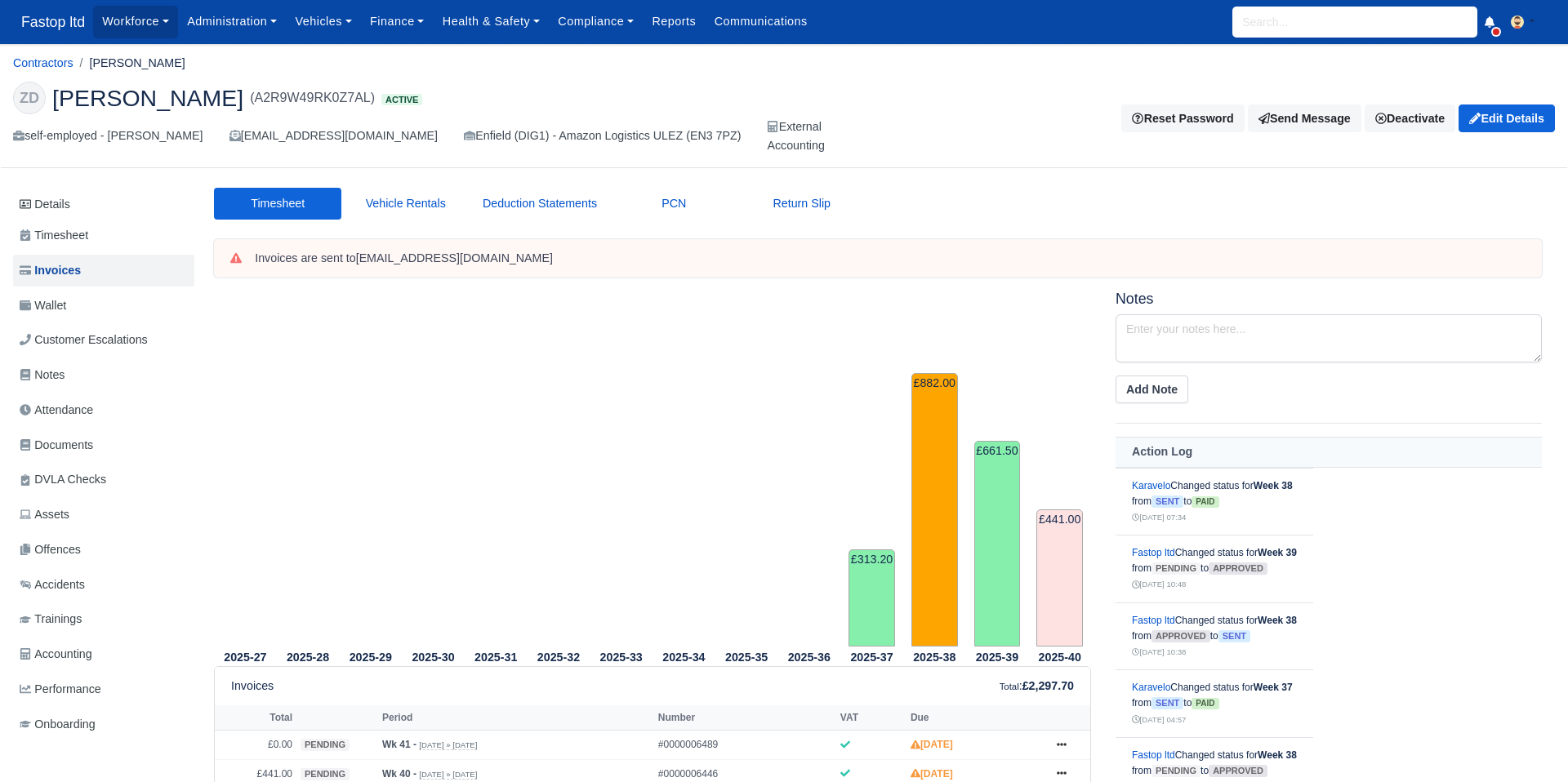
scroll to position [204, 0]
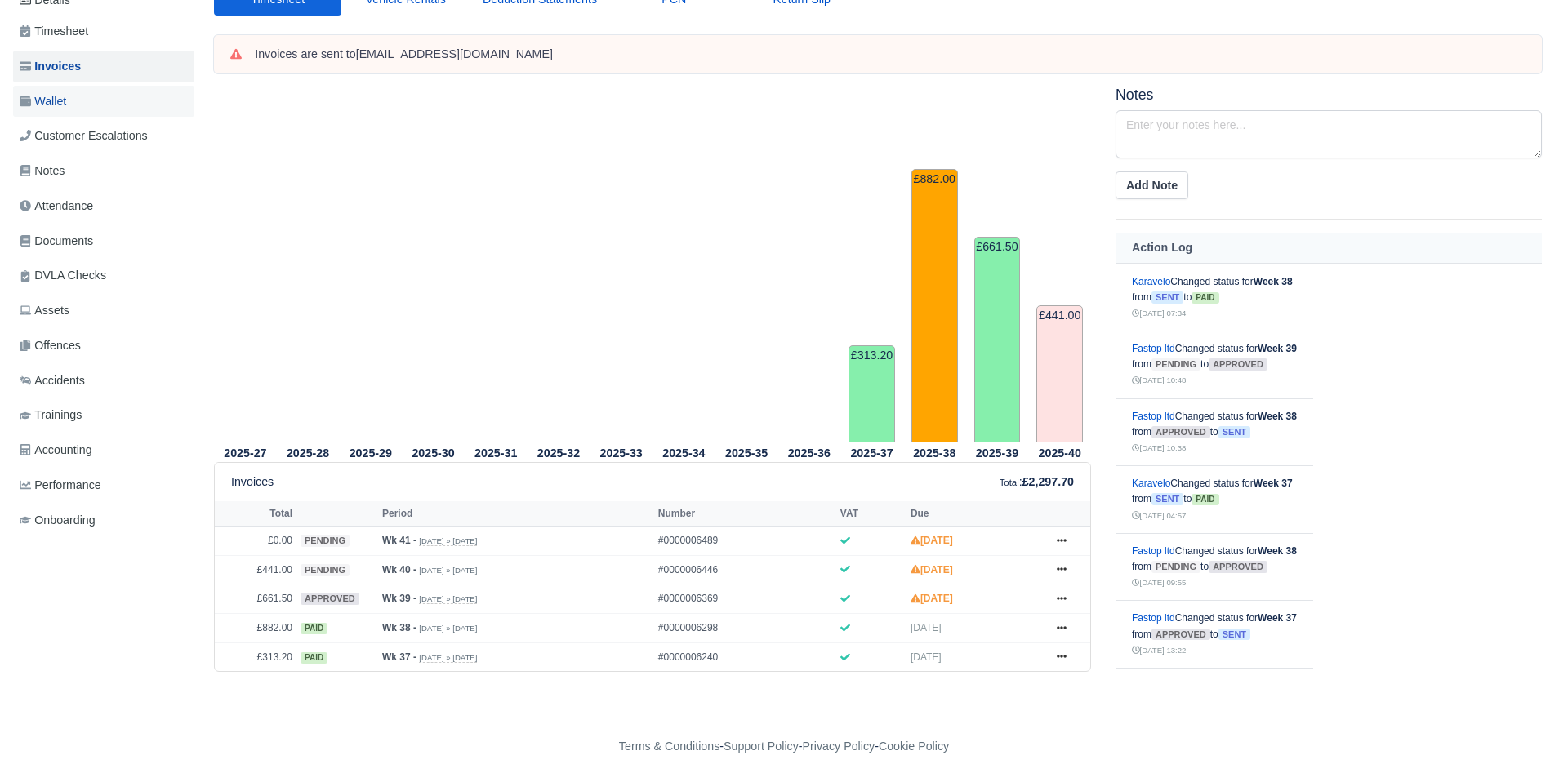
click at [49, 100] on span "Wallet" at bounding box center [43, 102] width 47 height 19
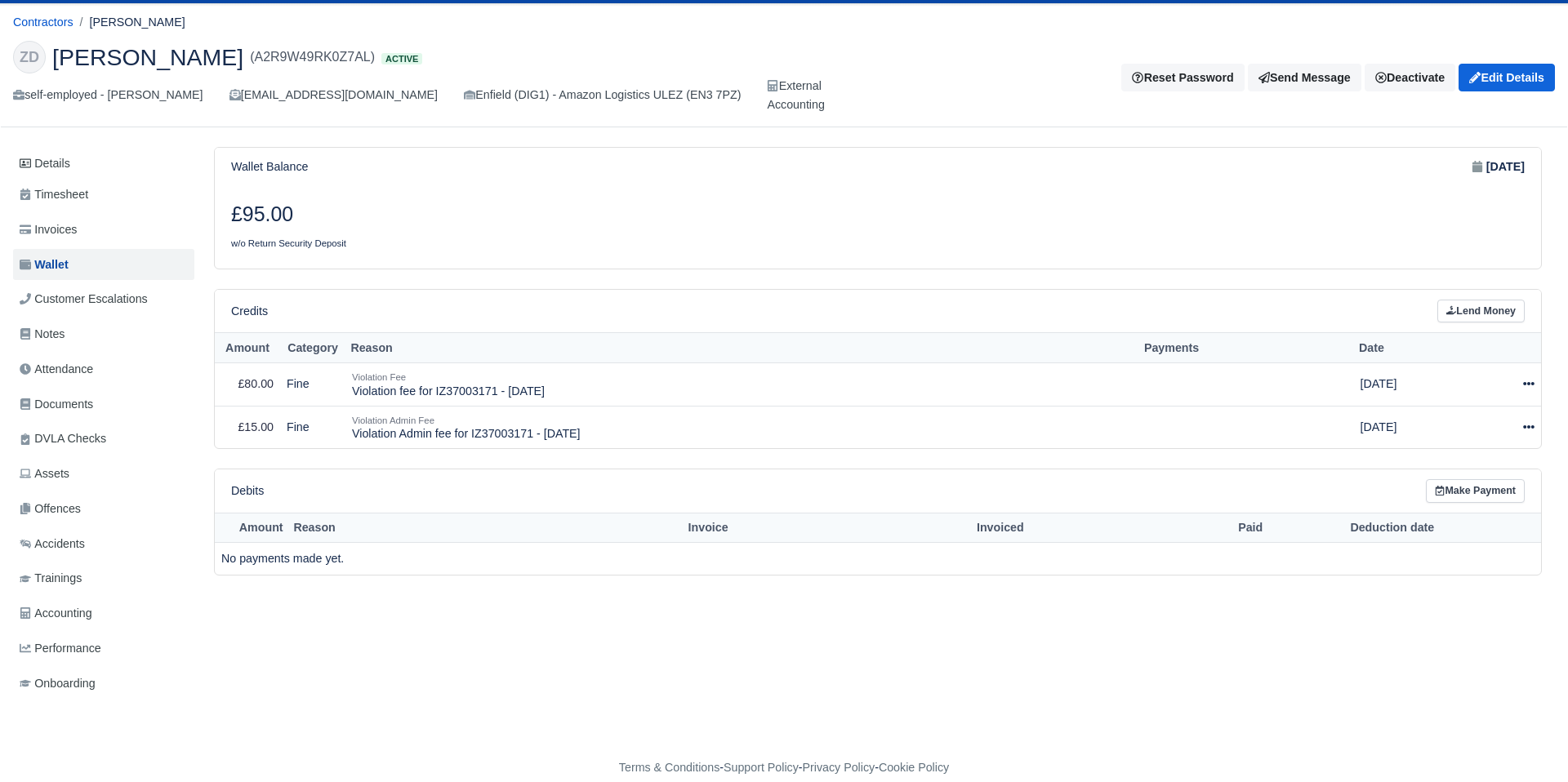
scroll to position [61, 0]
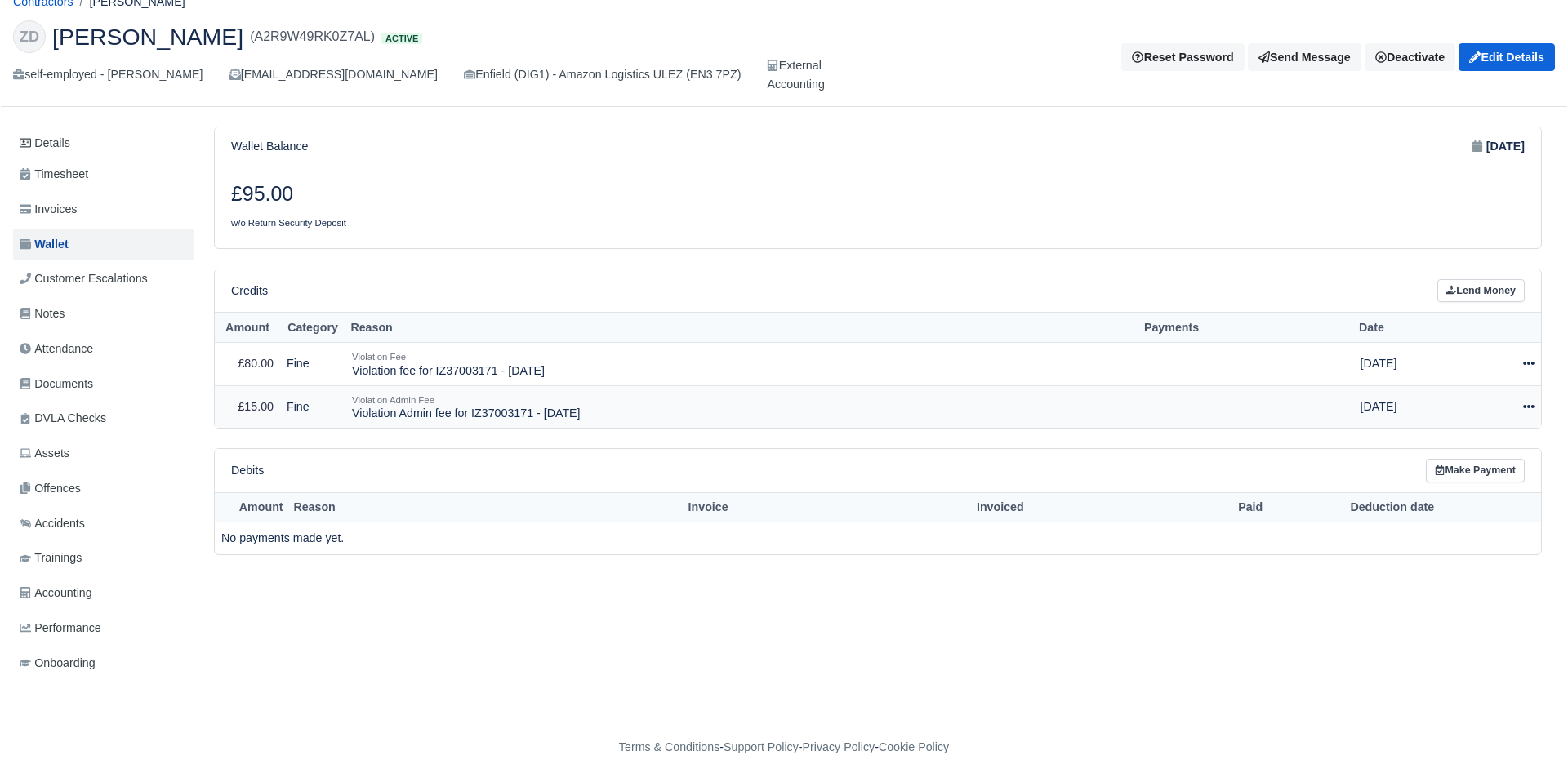
click at [1530, 406] on icon at bounding box center [1528, 407] width 12 height 12
click at [1477, 461] on button "Make Payment" at bounding box center [1455, 457] width 146 height 25
select select "2524"
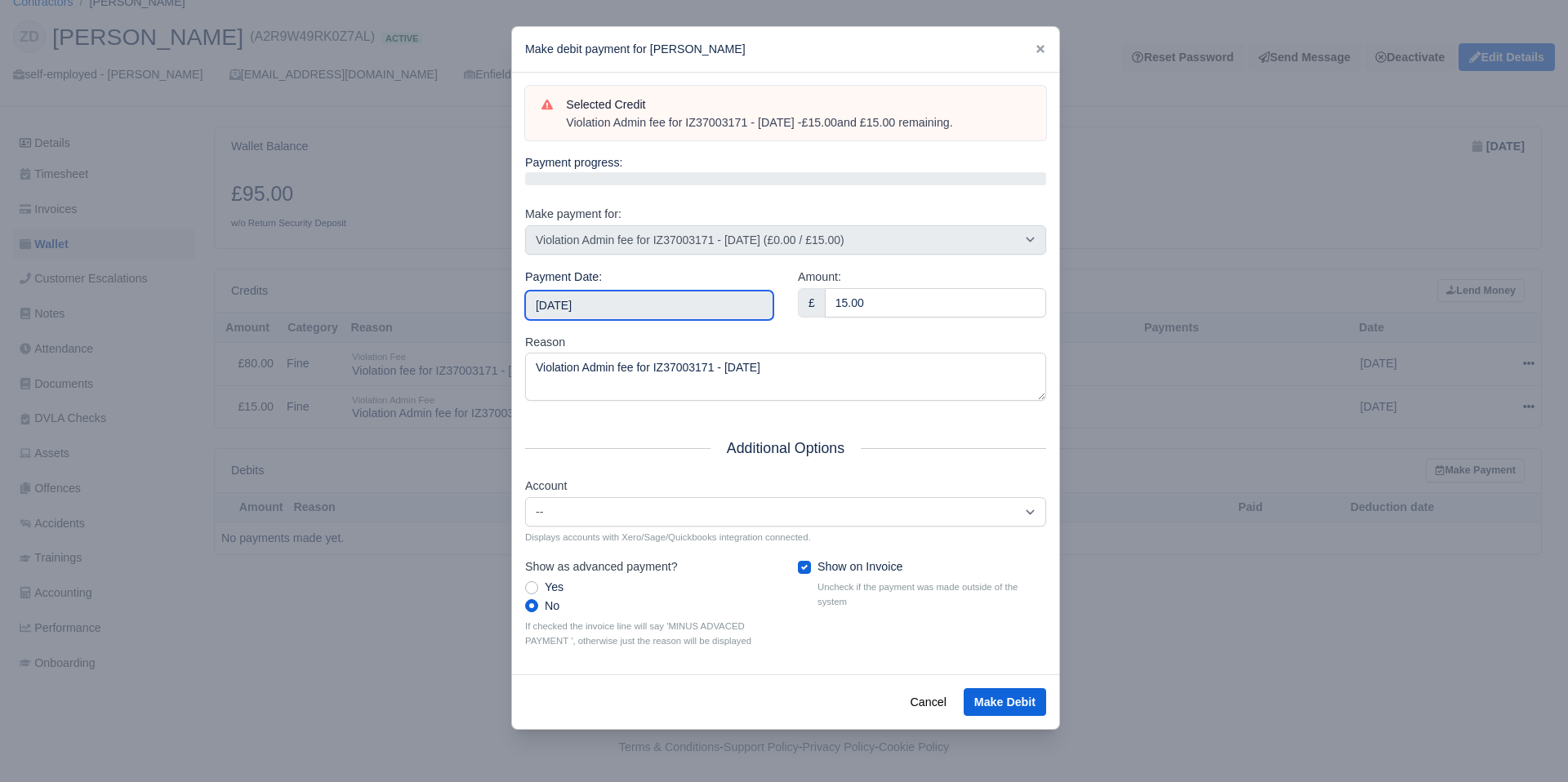
click at [614, 299] on input "[DATE]" at bounding box center [650, 305] width 248 height 30
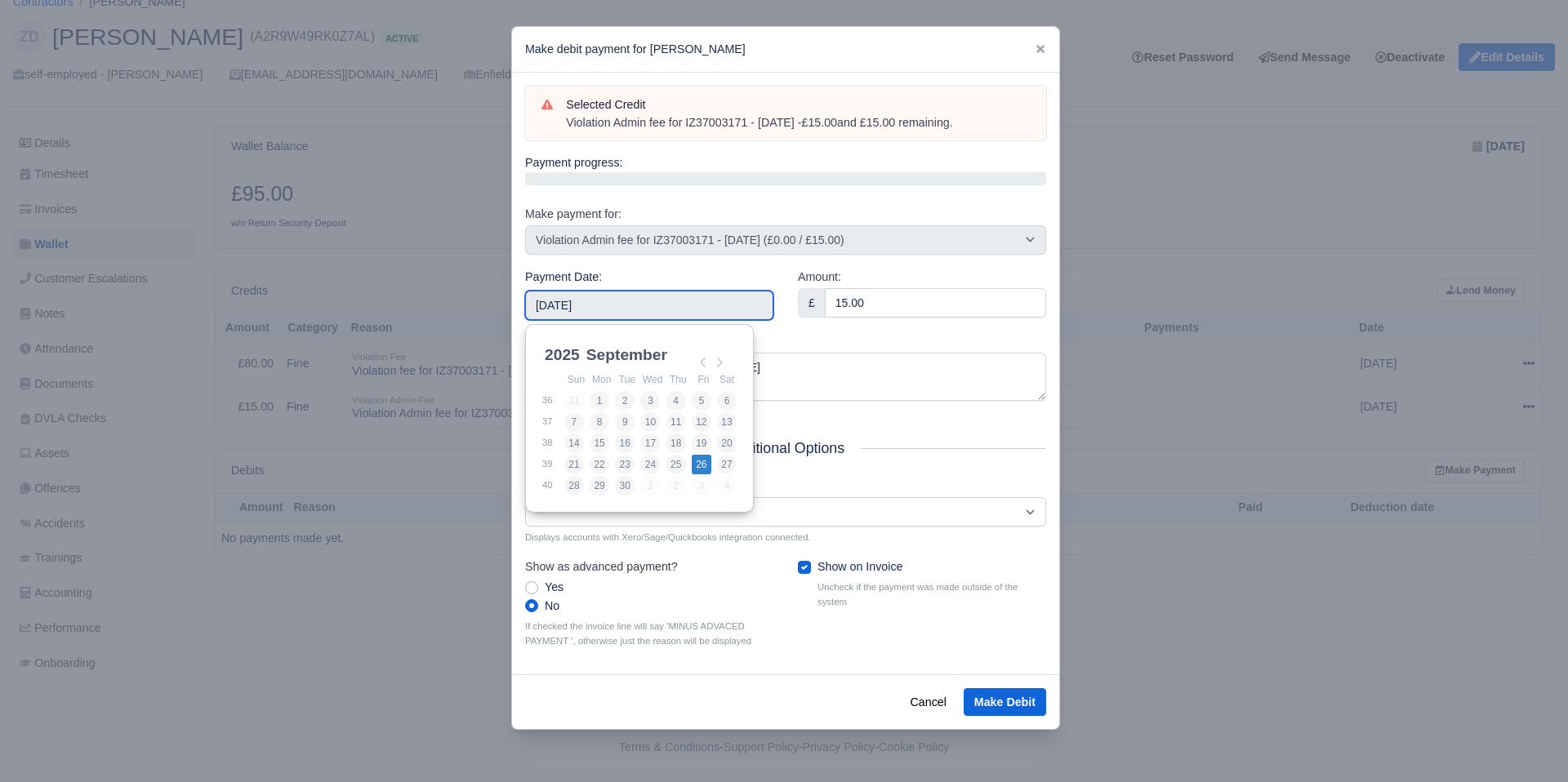
type input "[DATE]"
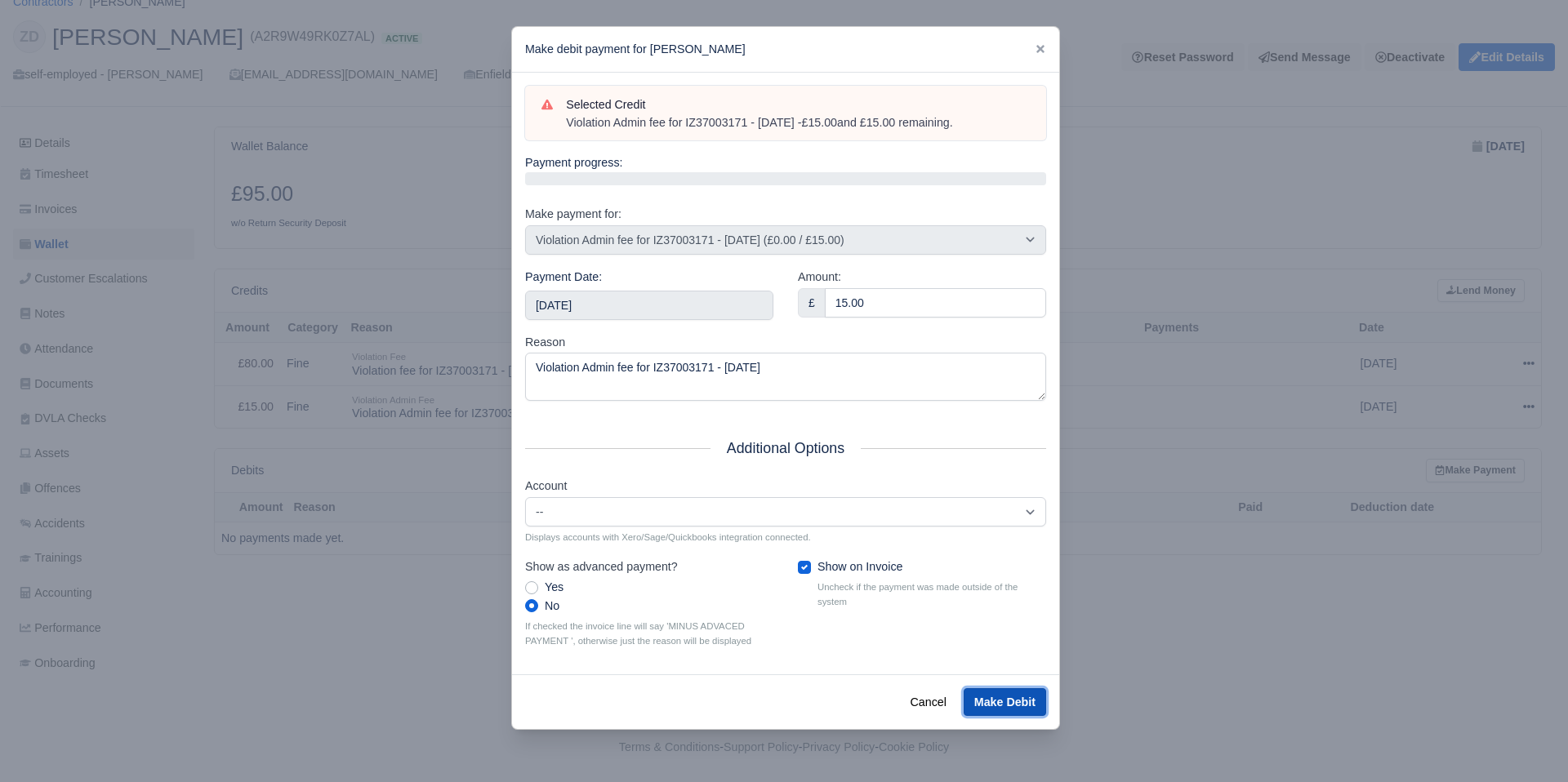
click at [1008, 704] on button "Make Debit" at bounding box center [1005, 702] width 83 height 28
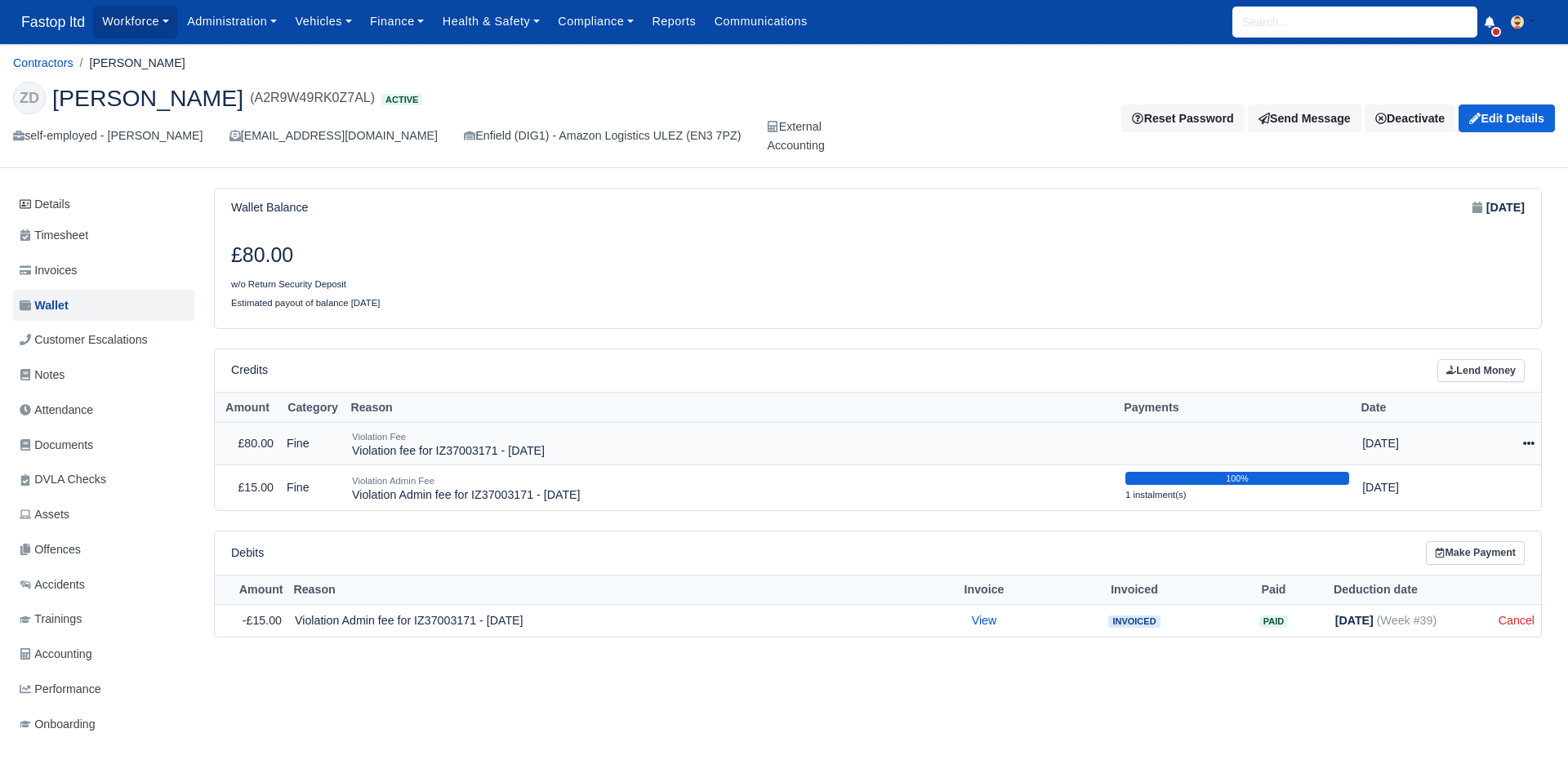
click at [1523, 445] on icon at bounding box center [1528, 444] width 12 height 4
click at [1468, 490] on button "Make Payment" at bounding box center [1454, 494] width 146 height 25
select select "2523"
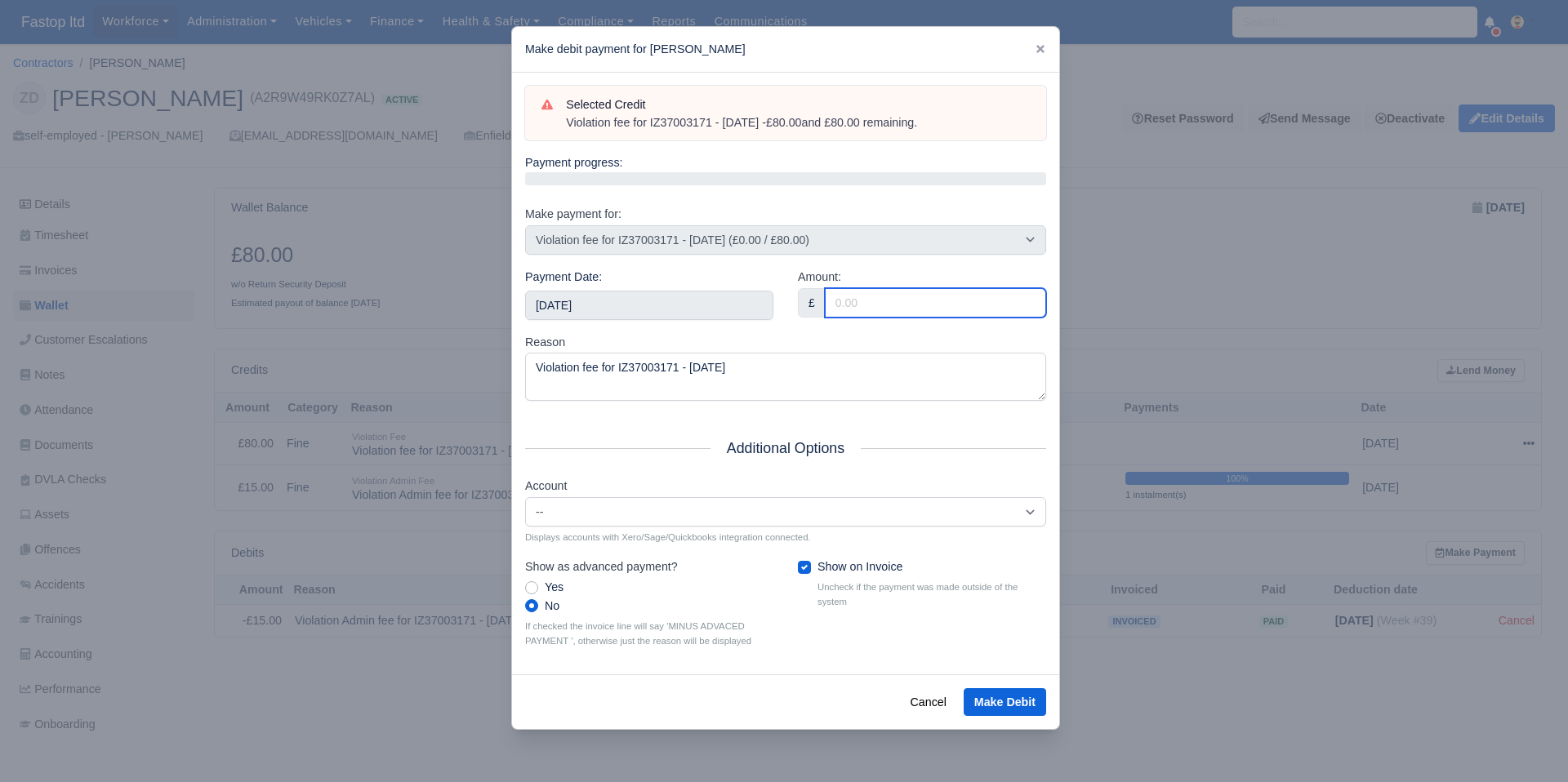
click at [893, 293] on input "Amount:" at bounding box center [936, 302] width 221 height 30
type input "80"
click at [609, 302] on input "2025-10-11" at bounding box center [650, 305] width 248 height 30
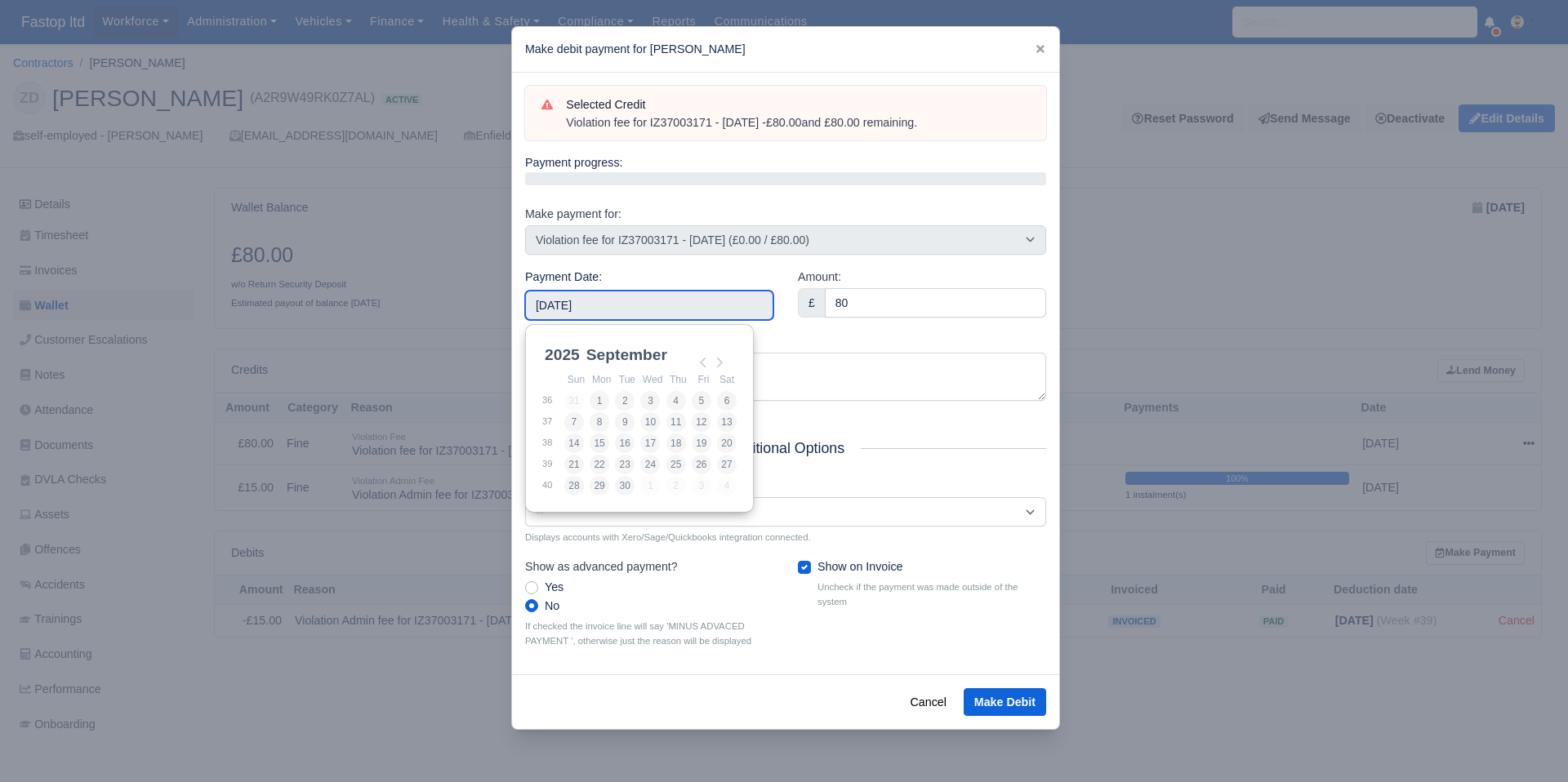
type input "2025-09-26"
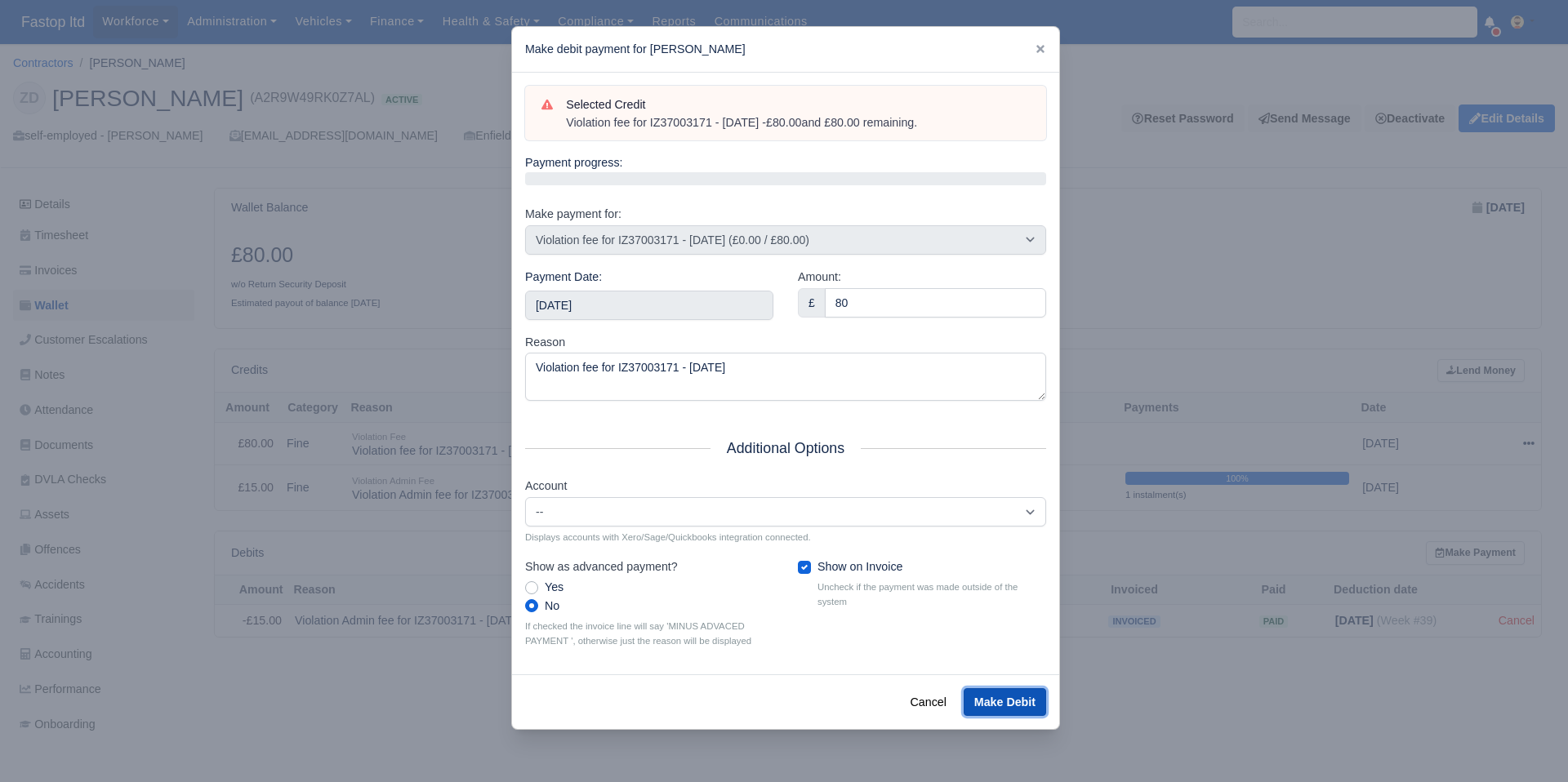
click at [1000, 708] on button "Make Debit" at bounding box center [1005, 702] width 83 height 28
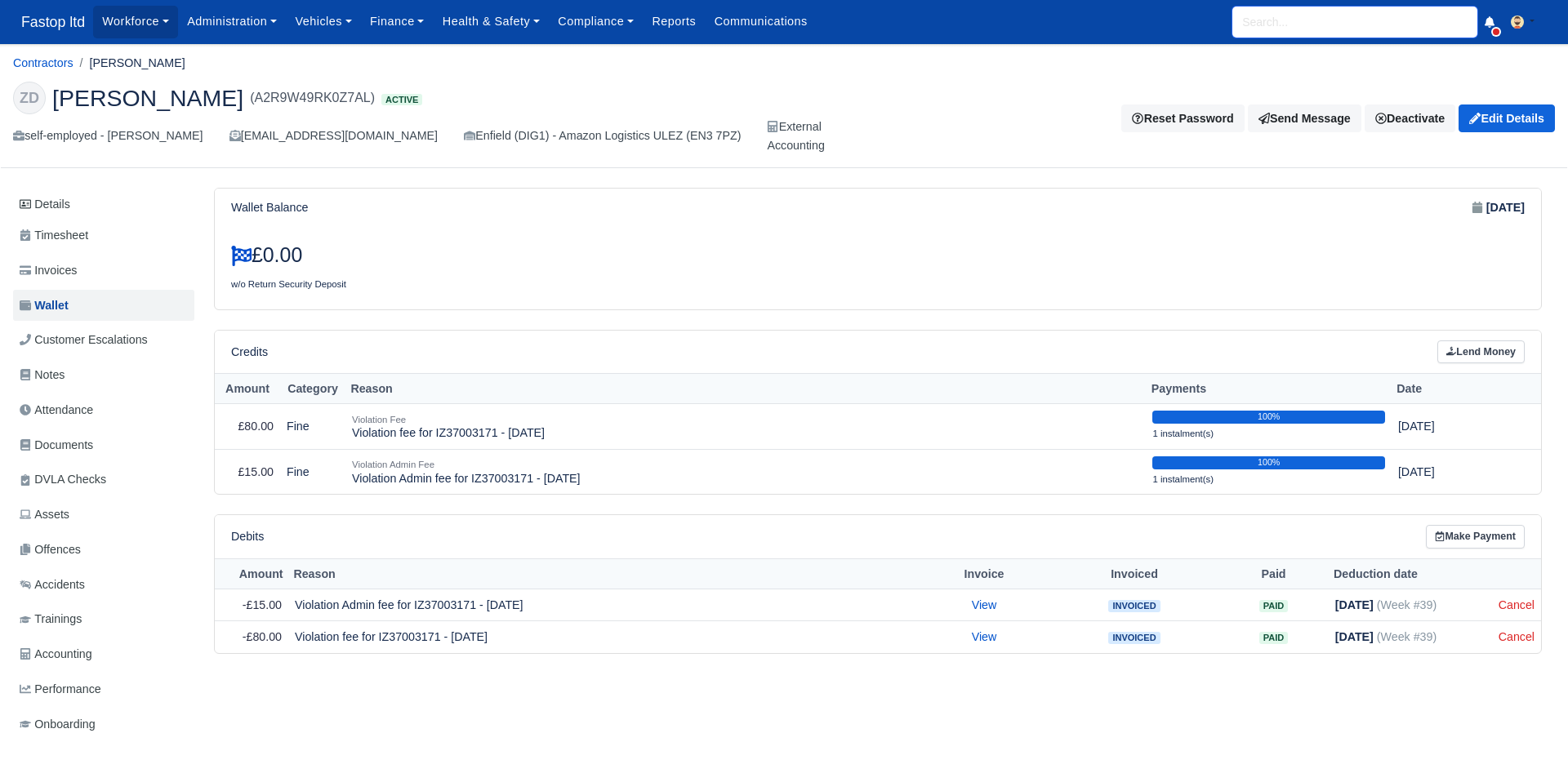
click at [1262, 23] on input "search" at bounding box center [1355, 22] width 245 height 31
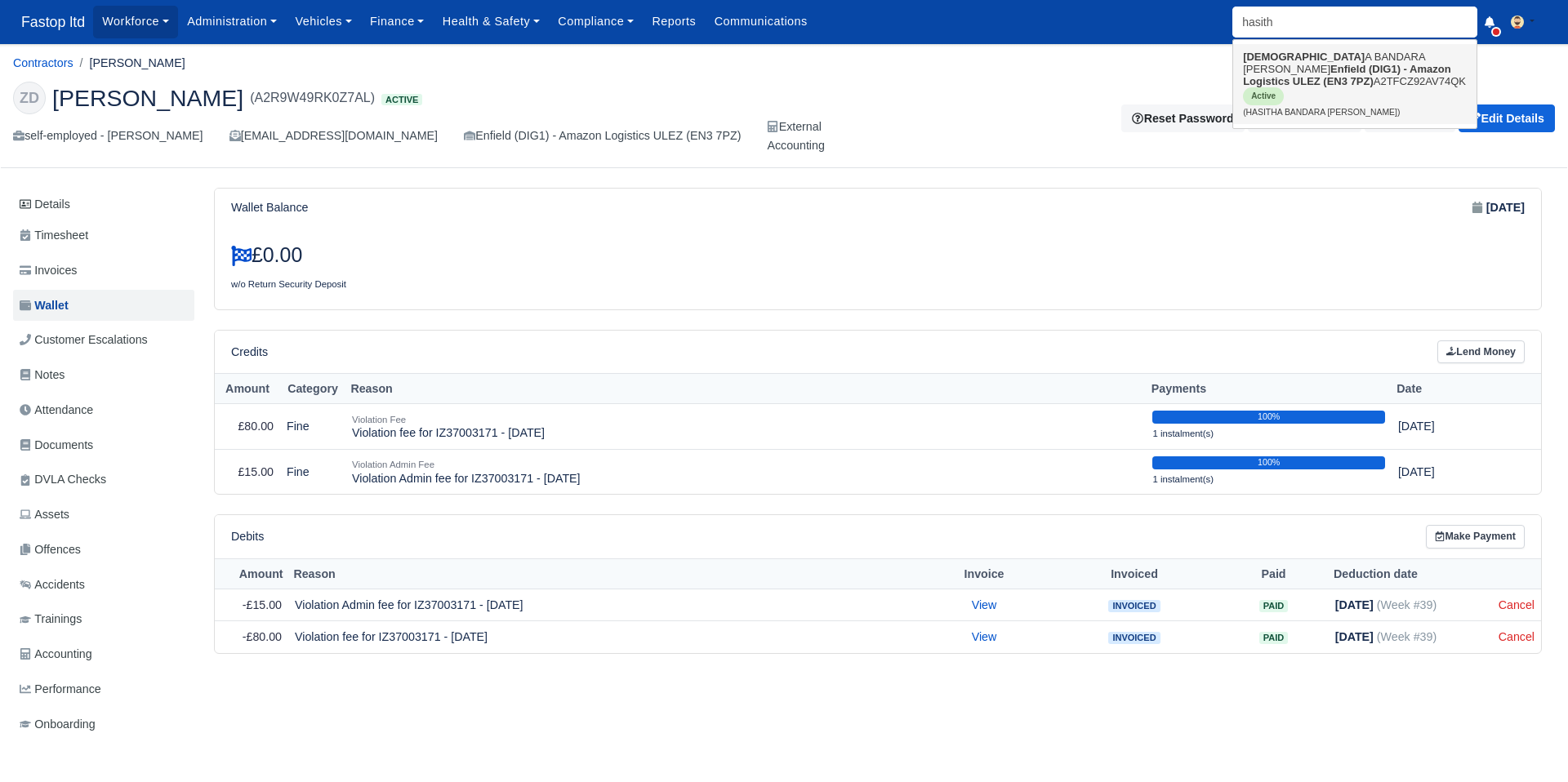
click at [1267, 67] on link "HASITH A BANDARA RAMANAYAKE MUDIYANSELAGE Enfield (DIG1) - Amazon Logistics ULE…" at bounding box center [1354, 84] width 243 height 80
type input "HASITHA BANDARA [PERSON_NAME]"
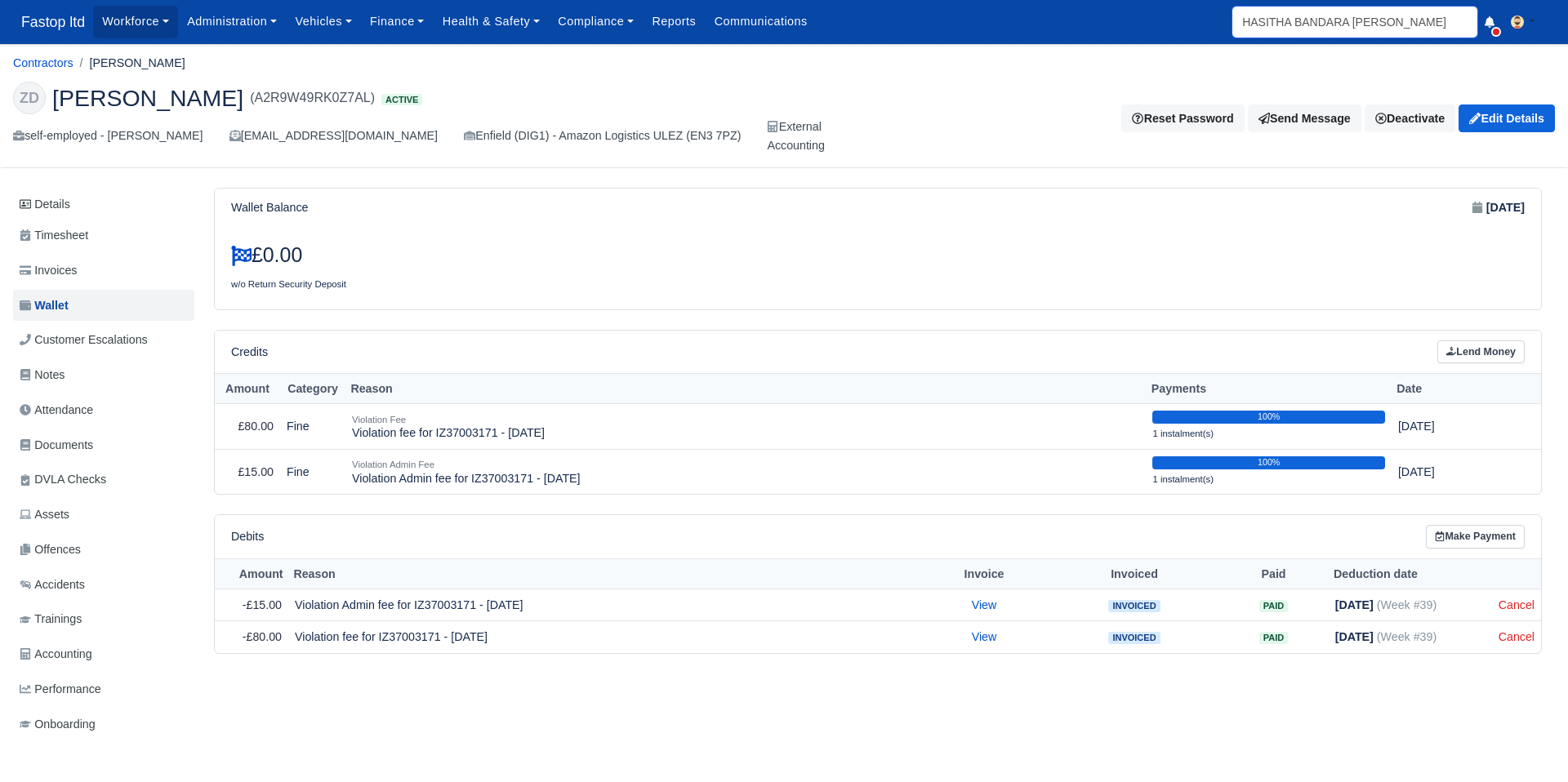
scroll to position [0, 77]
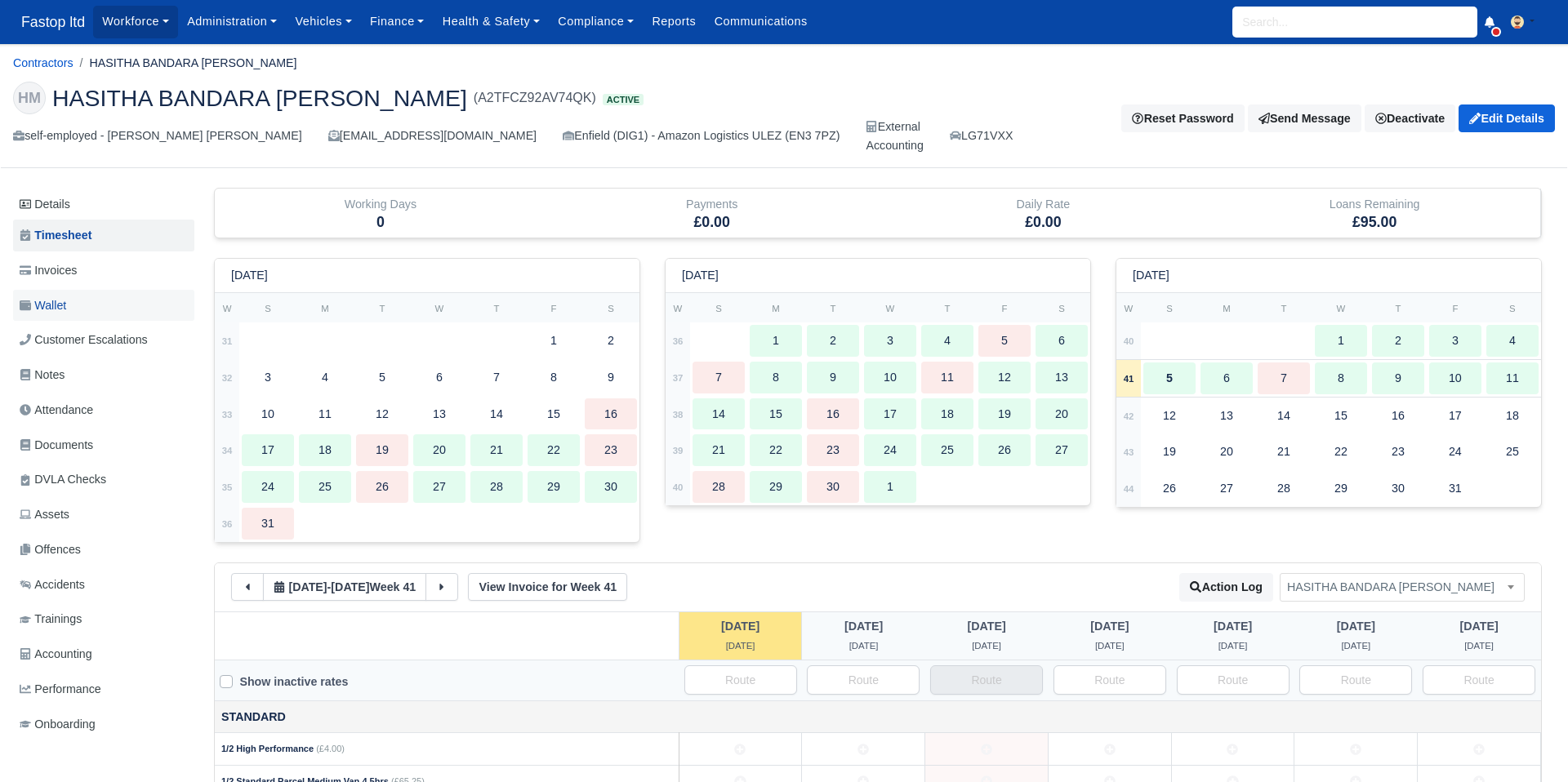
click at [25, 293] on link "Wallet" at bounding box center [103, 305] width 181 height 31
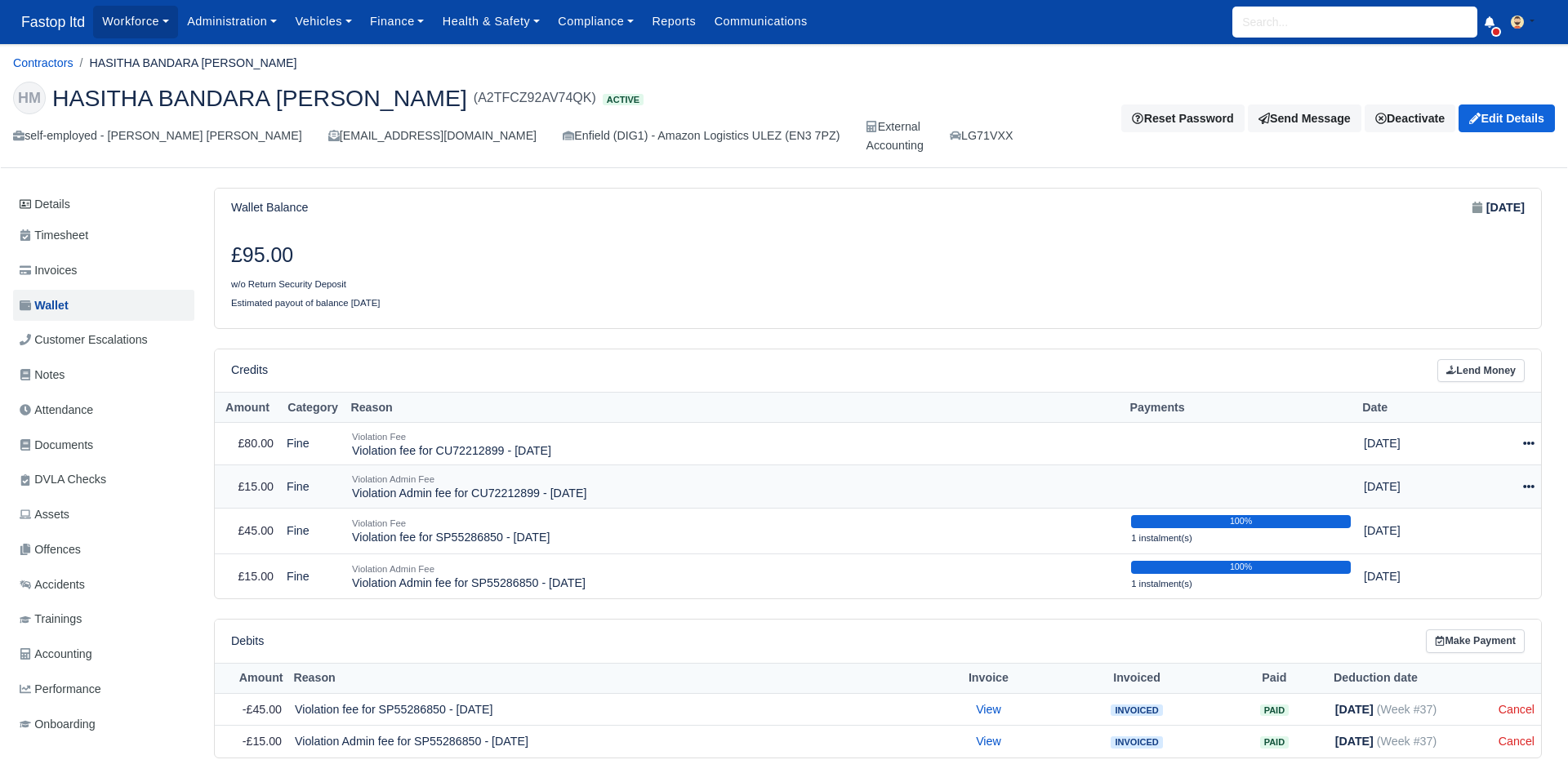
click at [1520, 485] on div at bounding box center [1502, 487] width 65 height 19
click at [1438, 535] on button "Make Payment" at bounding box center [1453, 537] width 146 height 25
select select "2536"
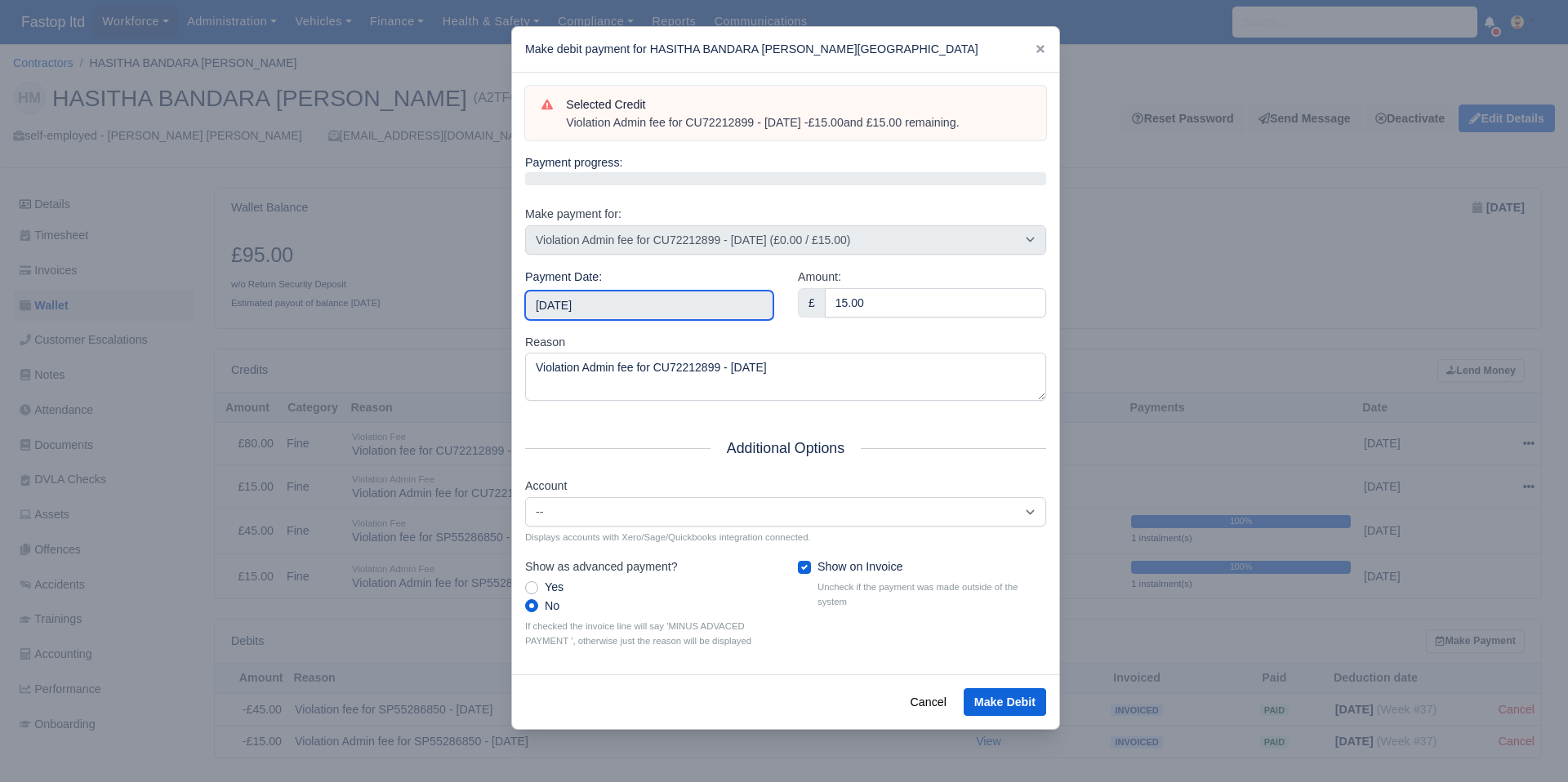
click at [576, 310] on input "[DATE]" at bounding box center [650, 305] width 248 height 30
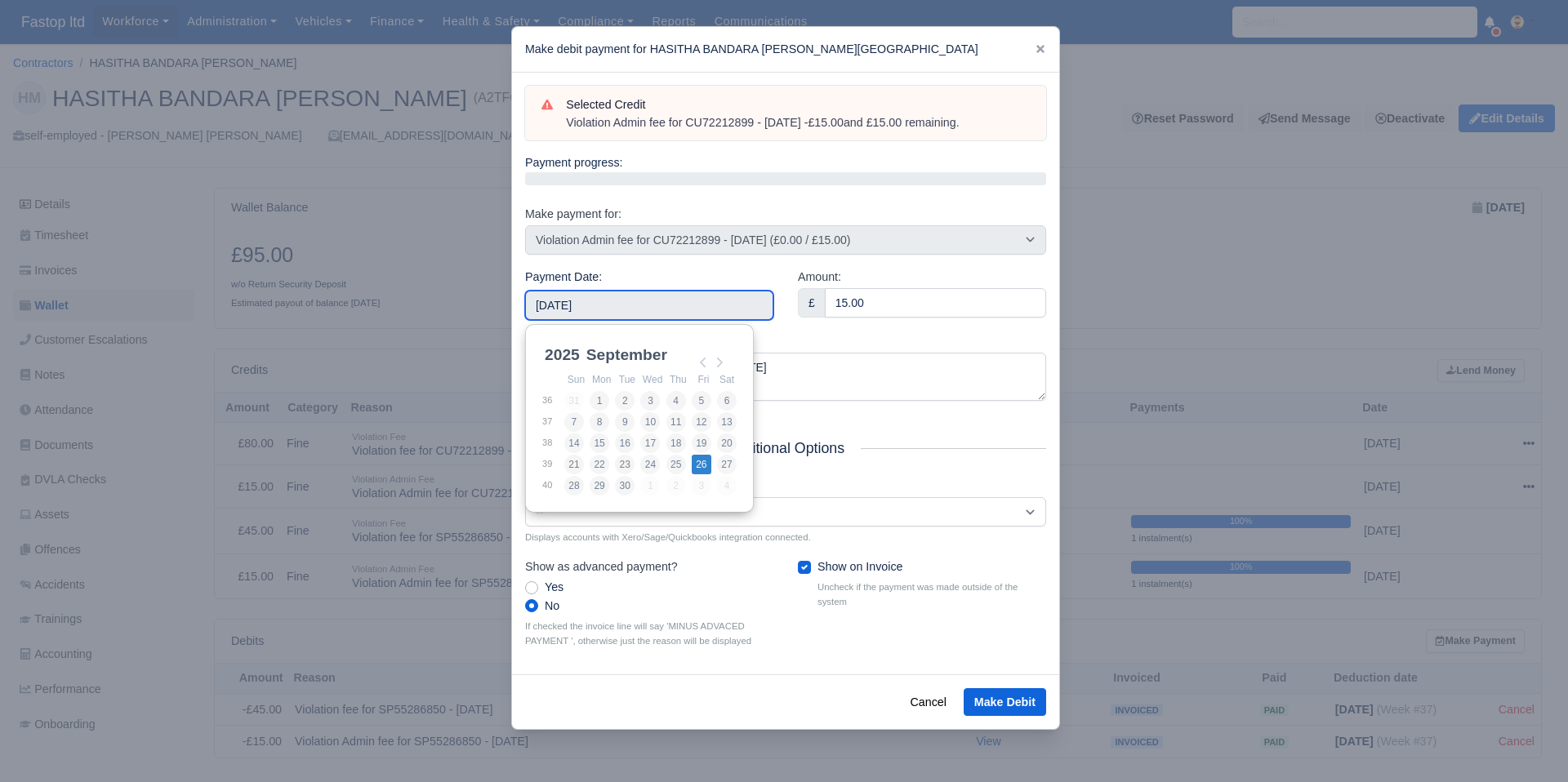
type input "[DATE]"
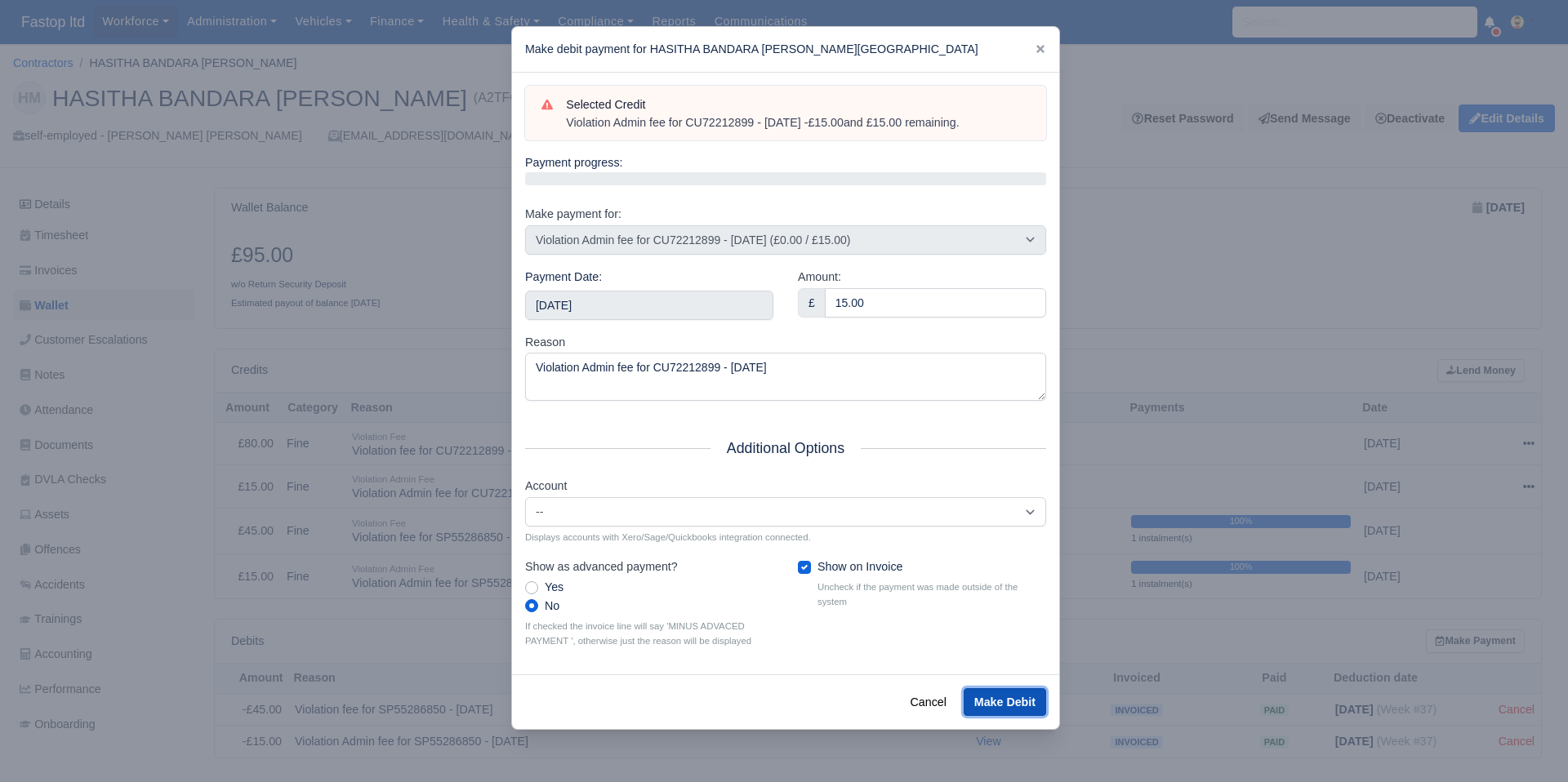
click at [990, 703] on button "Make Debit" at bounding box center [1005, 702] width 83 height 28
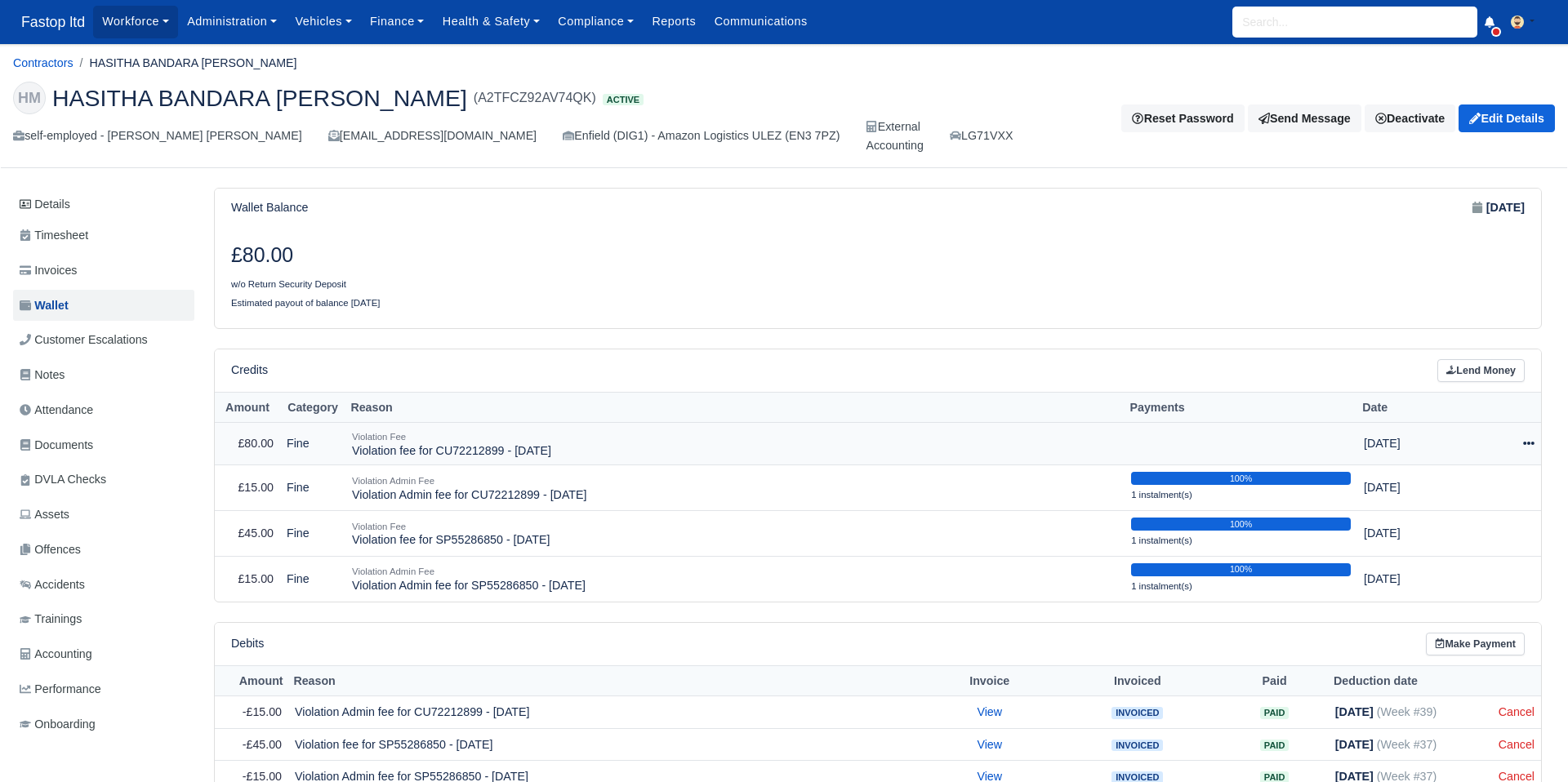
click at [1530, 445] on icon at bounding box center [1528, 443] width 12 height 12
click at [1442, 499] on button "Make Payment" at bounding box center [1453, 494] width 146 height 25
select select "2535"
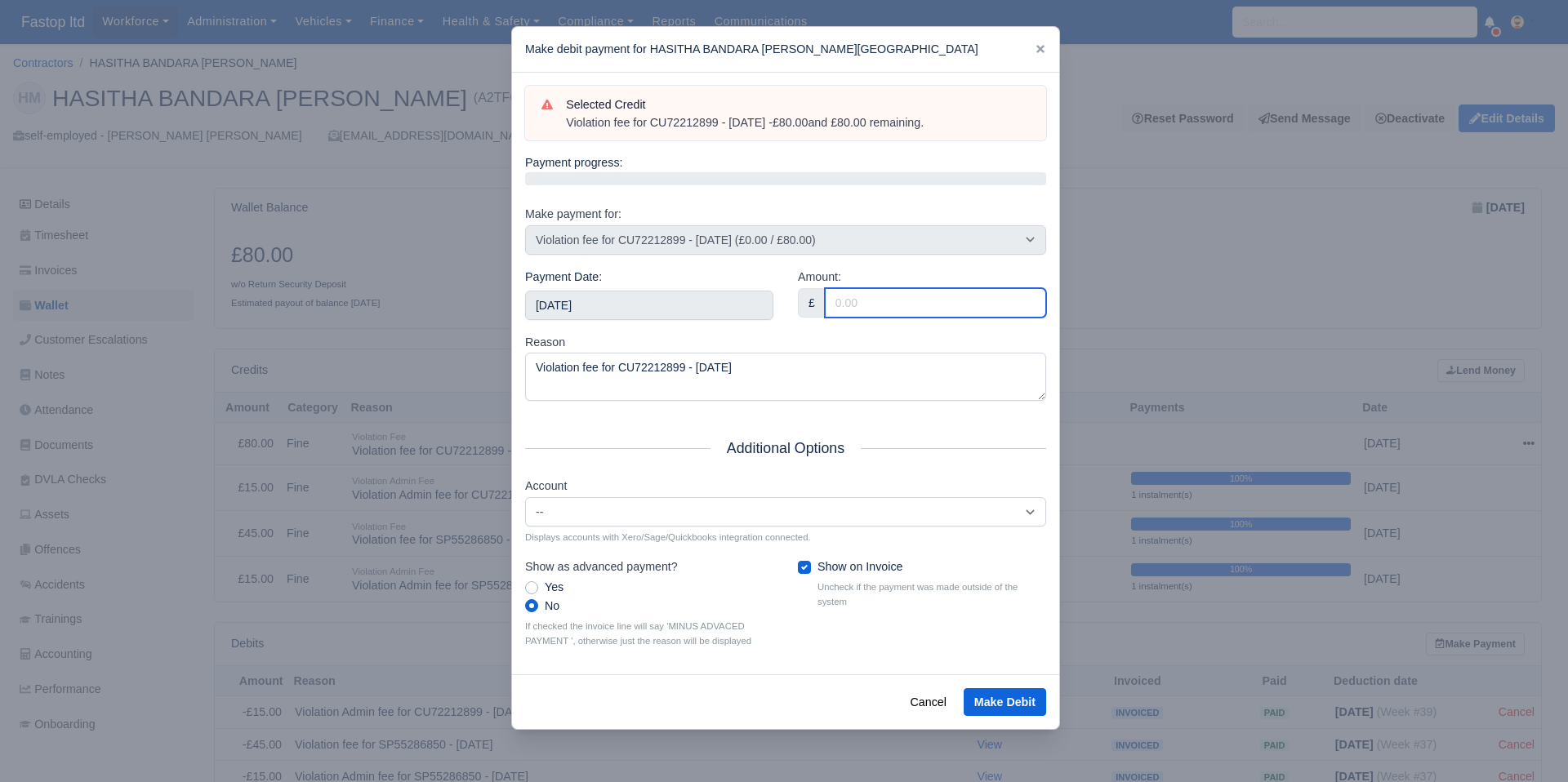
click at [853, 308] on input "Amount:" at bounding box center [936, 302] width 221 height 30
type input "80"
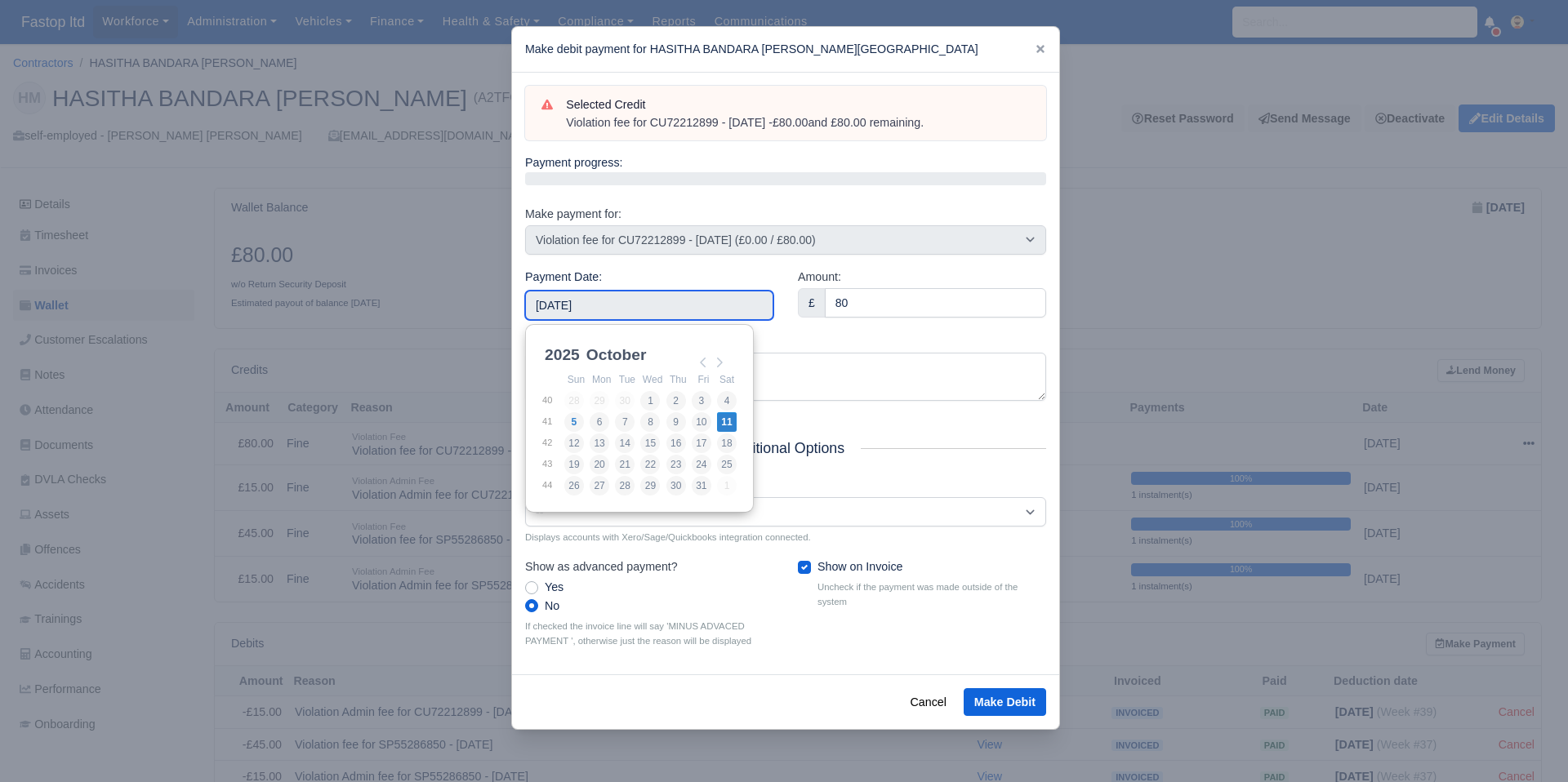
click at [635, 316] on input "[DATE]" at bounding box center [650, 305] width 248 height 30
drag, startPoint x: 697, startPoint y: 358, endPoint x: 703, endPoint y: 380, distance: 22.8
type input "2025-09-26"
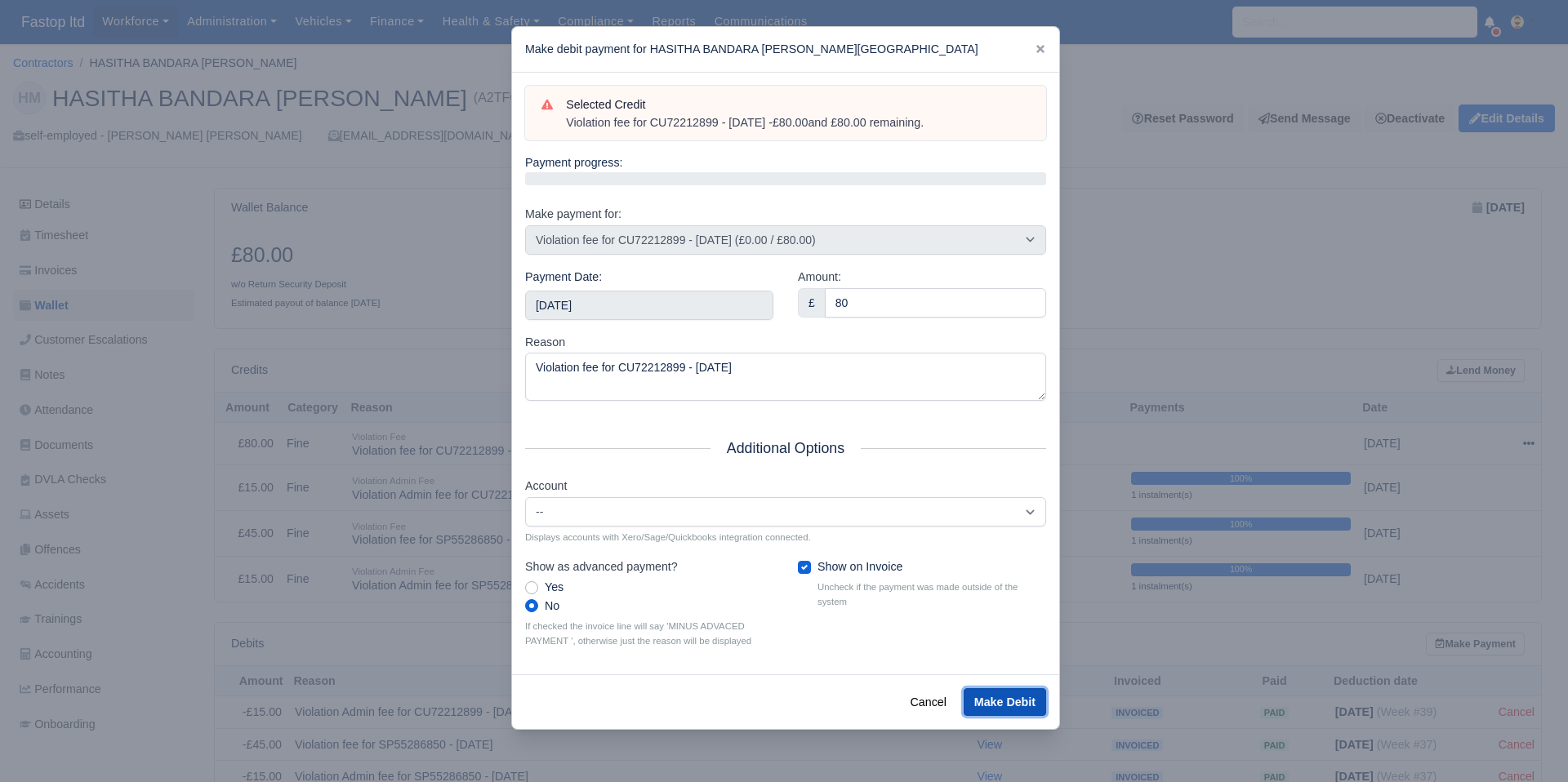
click at [978, 705] on button "Make Debit" at bounding box center [1005, 702] width 83 height 28
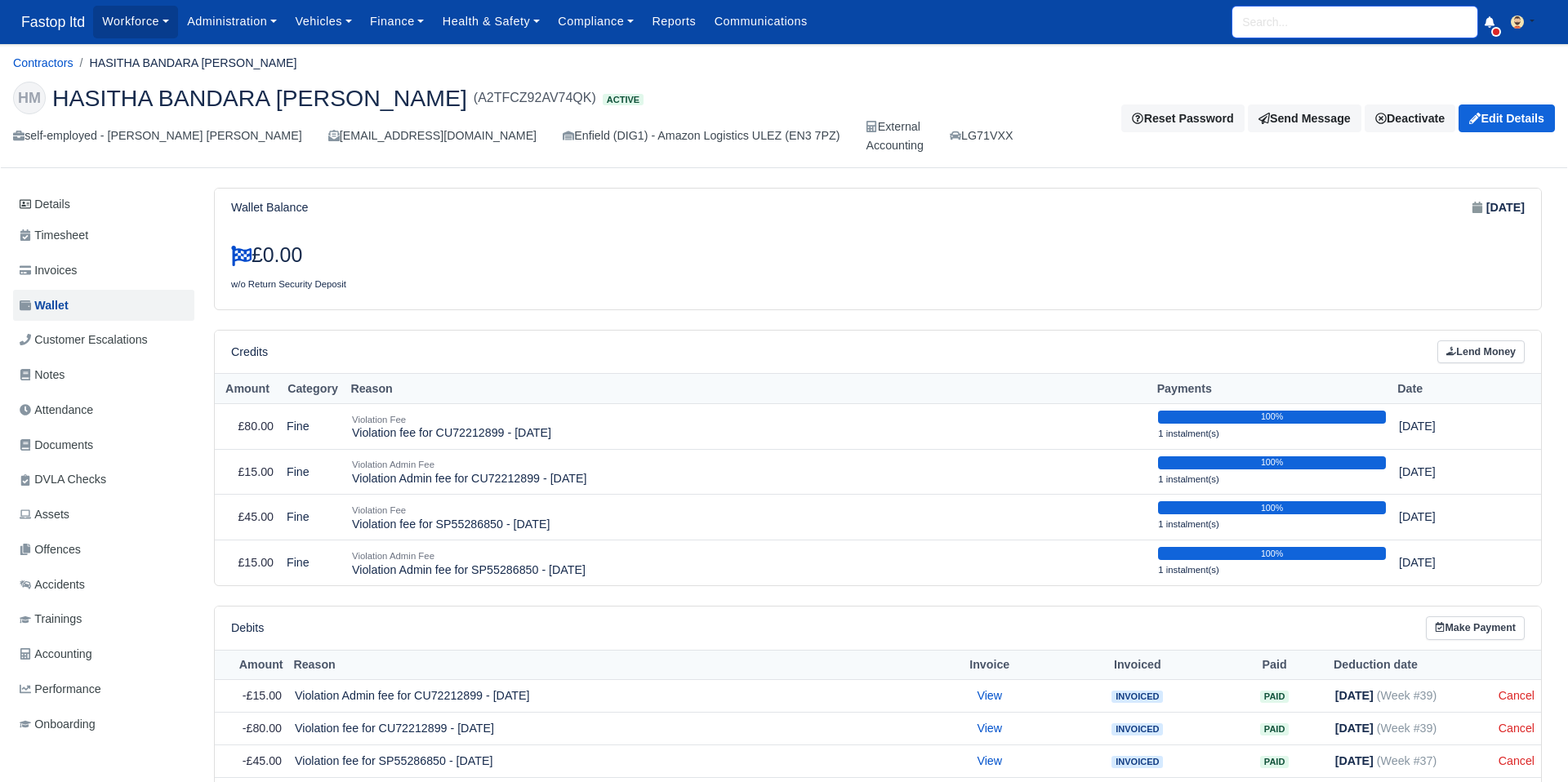
click at [1366, 33] on input "search" at bounding box center [1355, 22] width 245 height 31
type input "mussa"
type input "mussaddiq Khan"
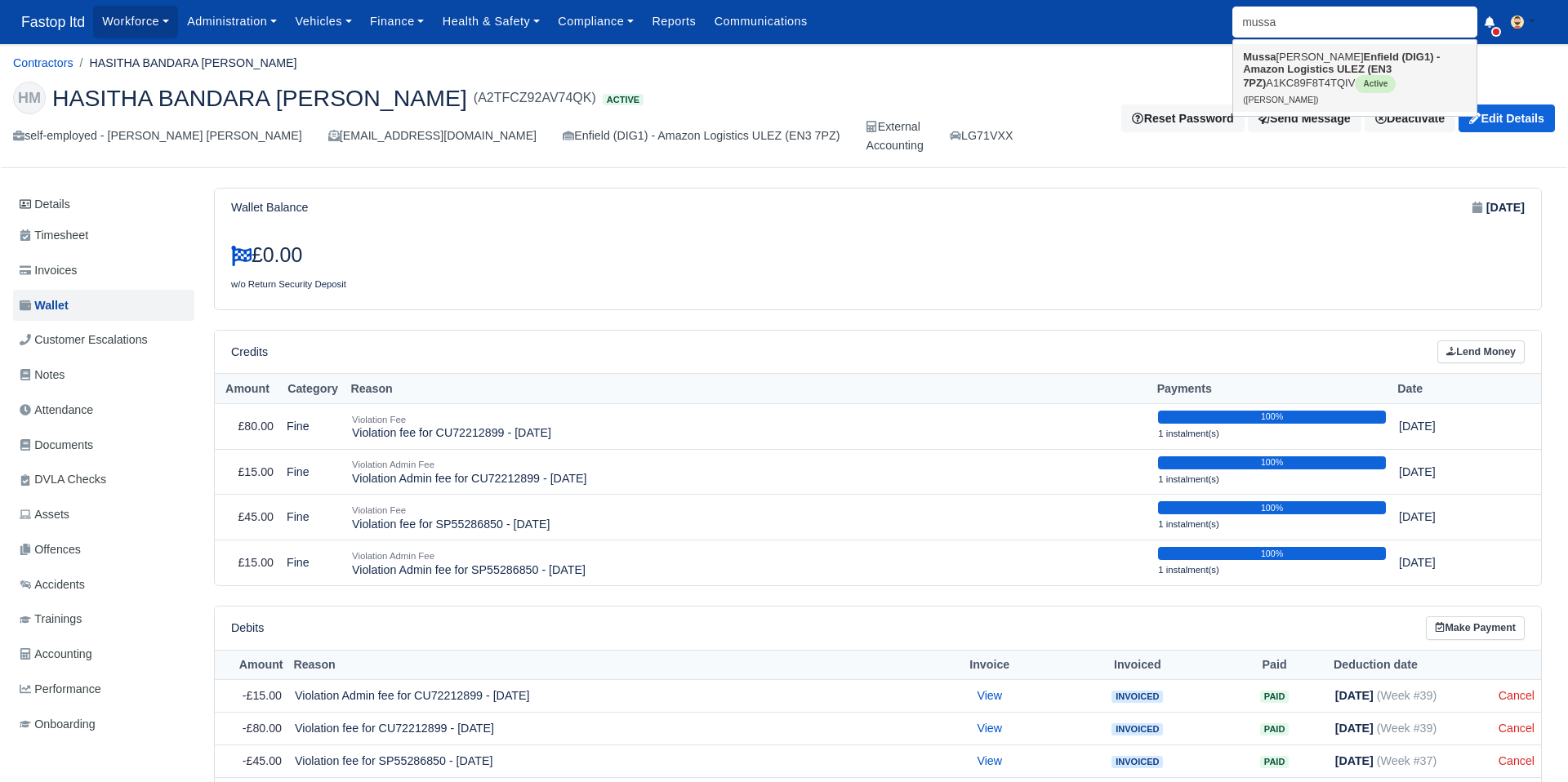
click at [1328, 71] on strong "Enfield (DIG1) - Amazon Logistics ULEZ (EN3 7PZ)" at bounding box center [1340, 69] width 197 height 39
type input "Mussaddiq Khan"
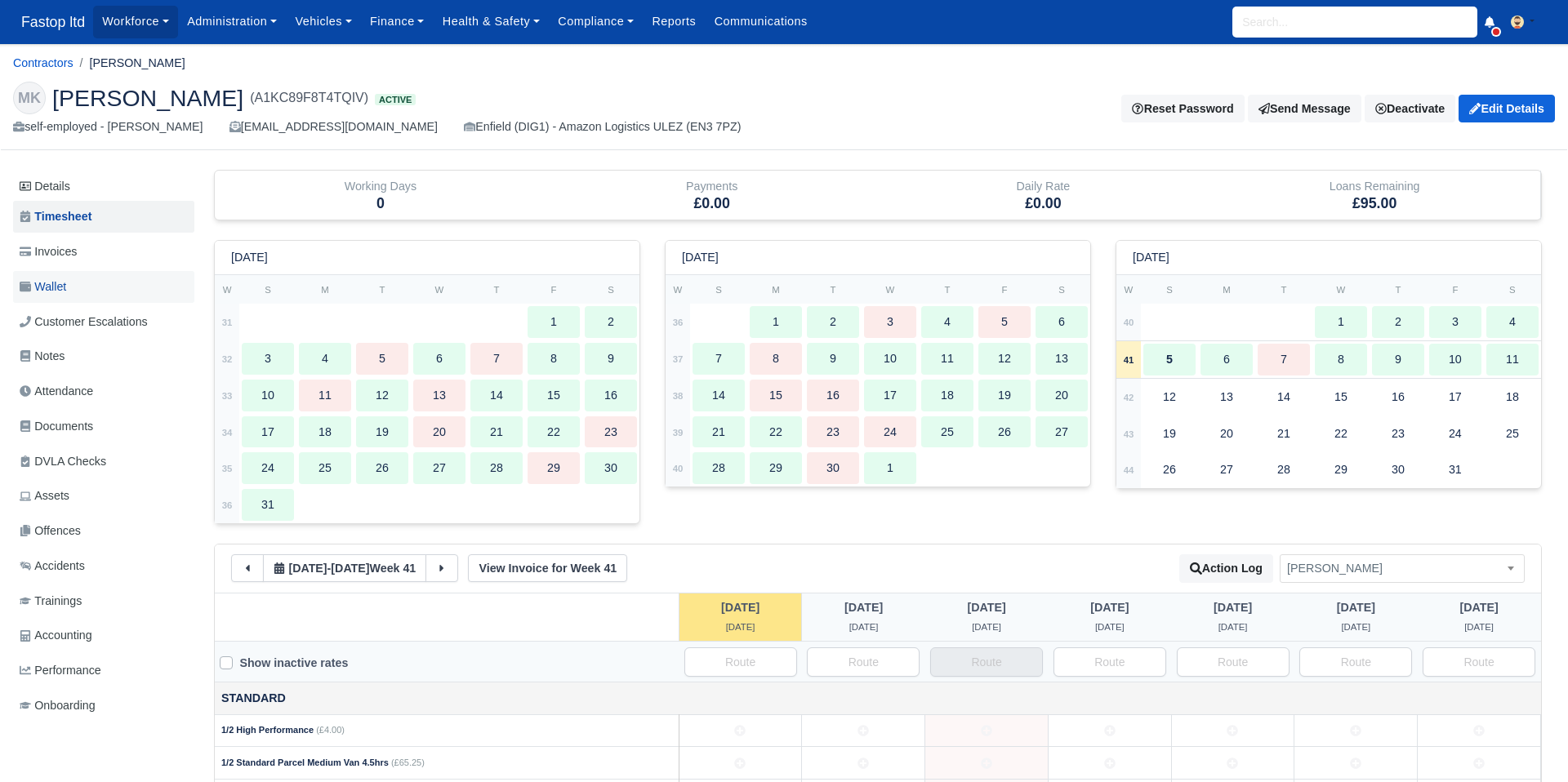
click at [58, 283] on span "Wallet" at bounding box center [43, 287] width 47 height 19
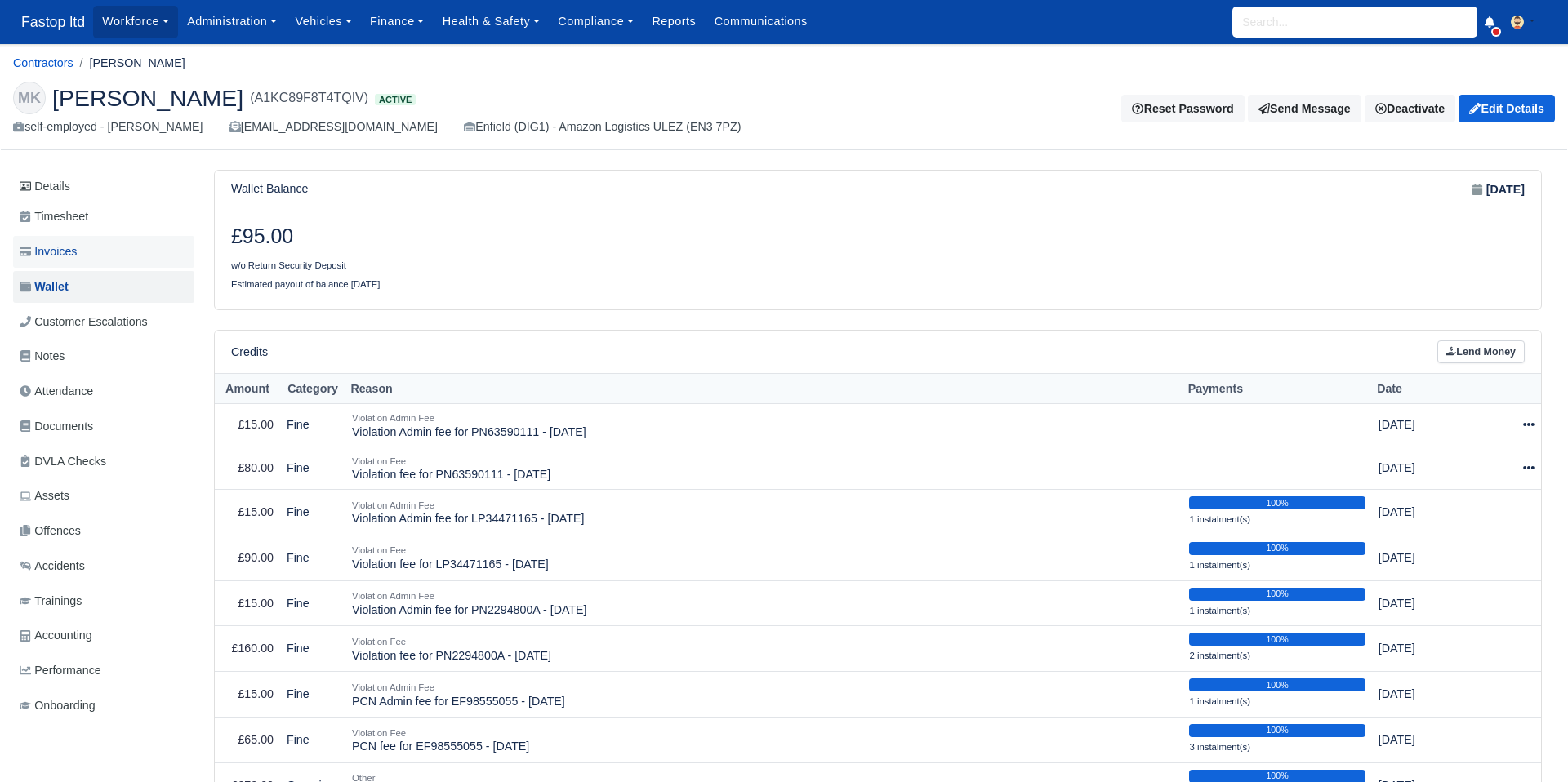
click at [31, 253] on span "Invoices" at bounding box center [49, 252] width 58 height 19
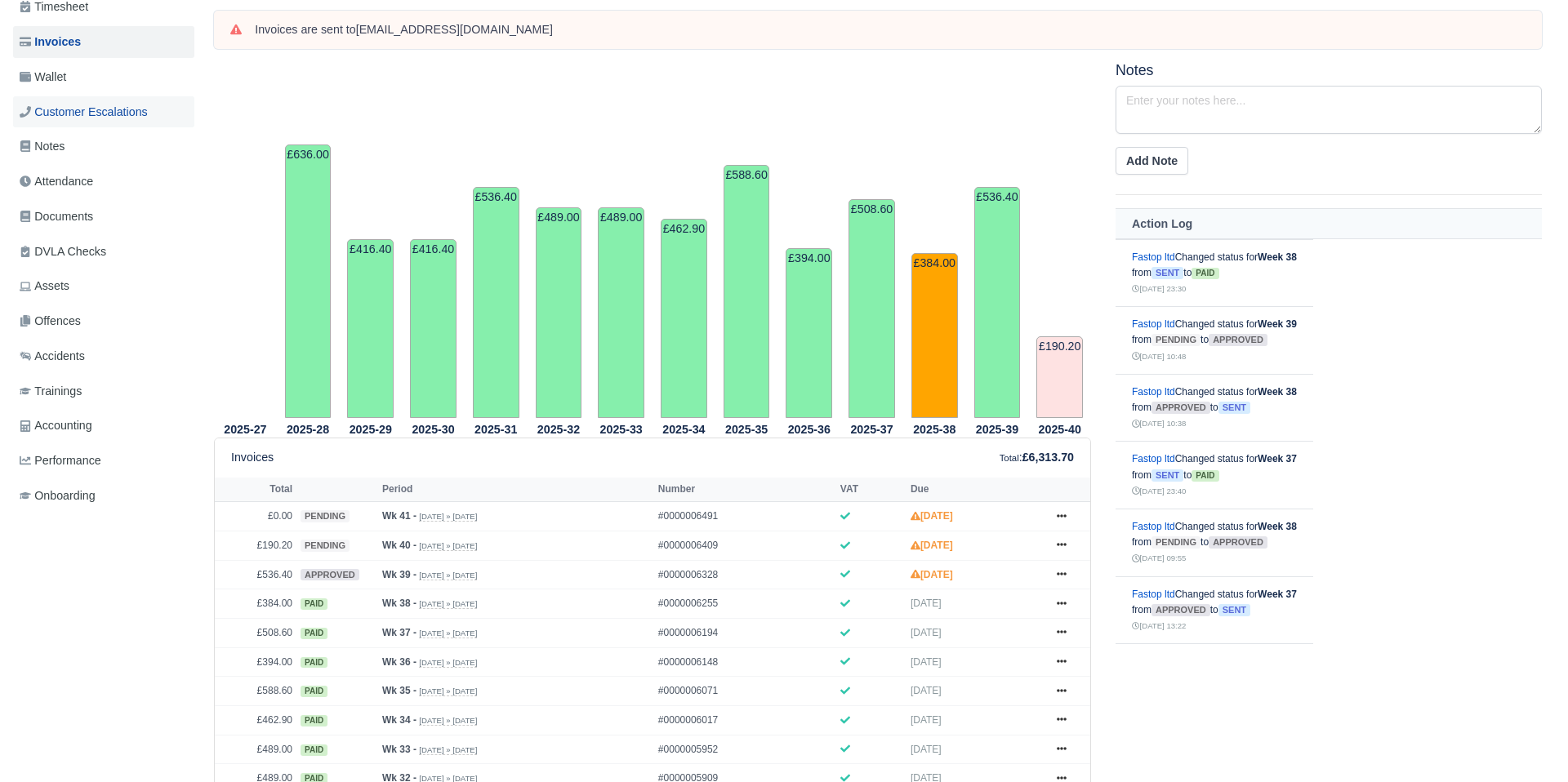
scroll to position [191, 0]
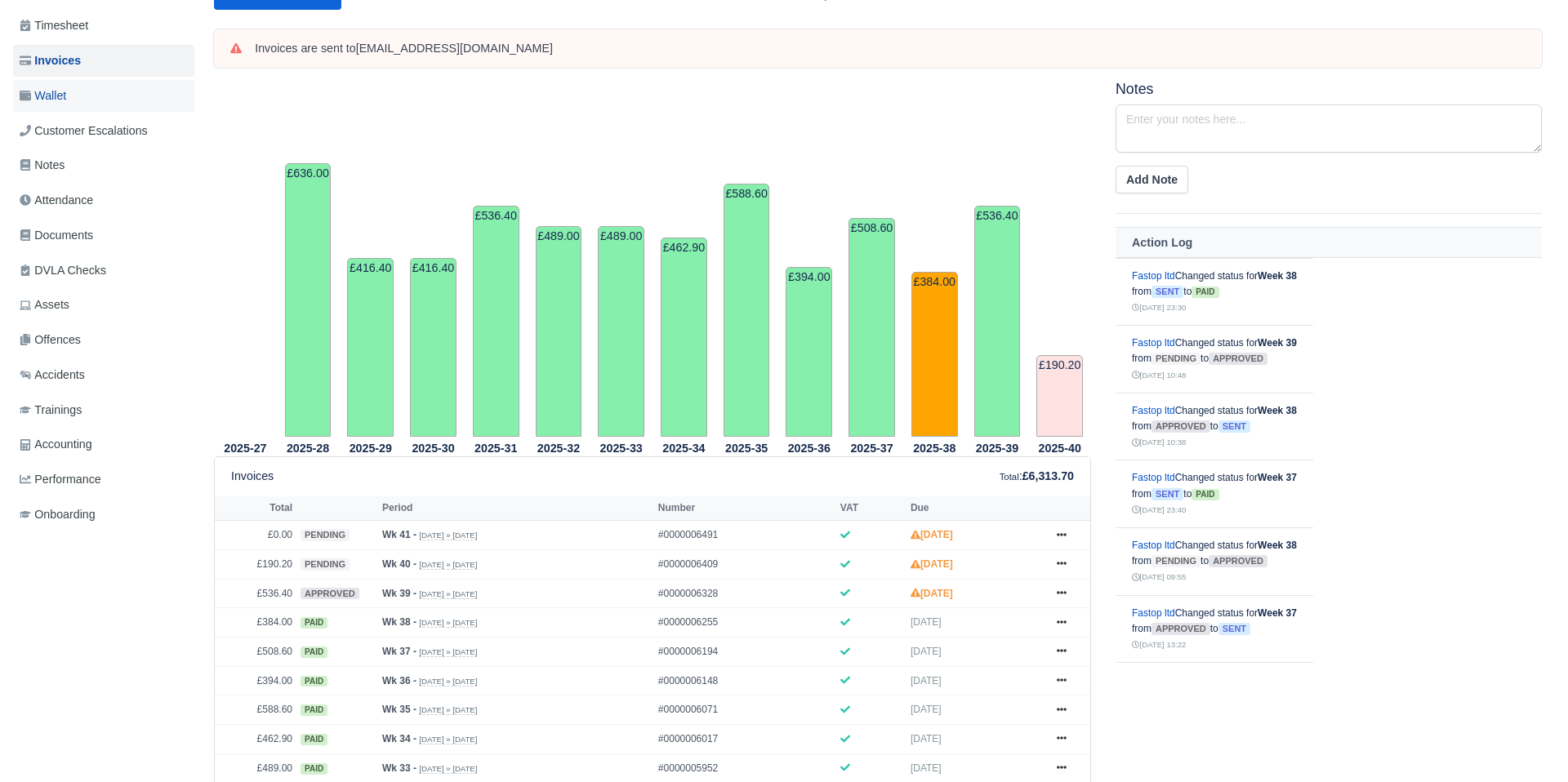
click at [71, 102] on link "Wallet" at bounding box center [103, 95] width 181 height 31
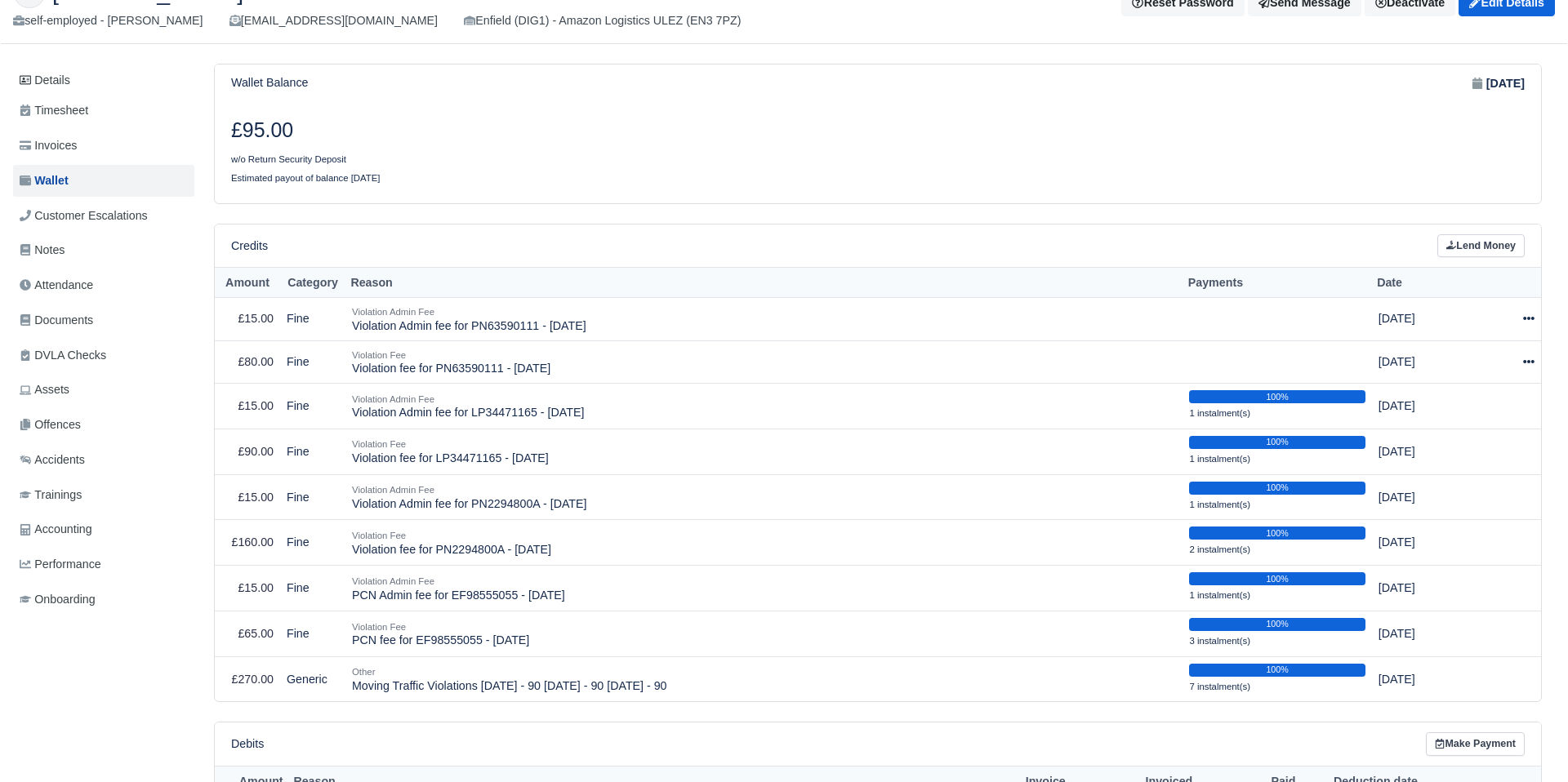
scroll to position [108, 0]
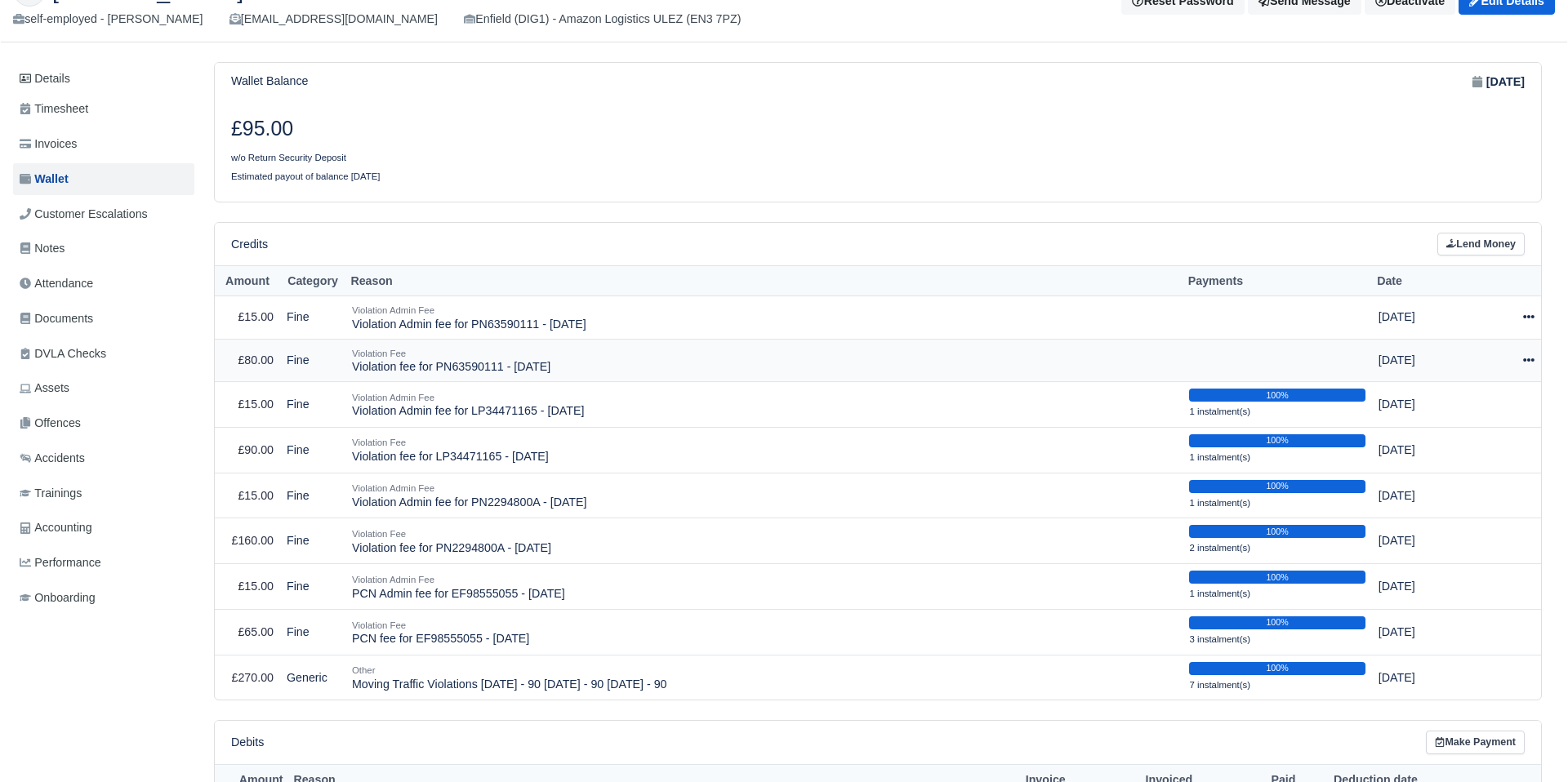
click at [1526, 356] on icon at bounding box center [1528, 360] width 12 height 12
click at [1436, 412] on button "Make Payment" at bounding box center [1448, 410] width 146 height 25
select select "2537"
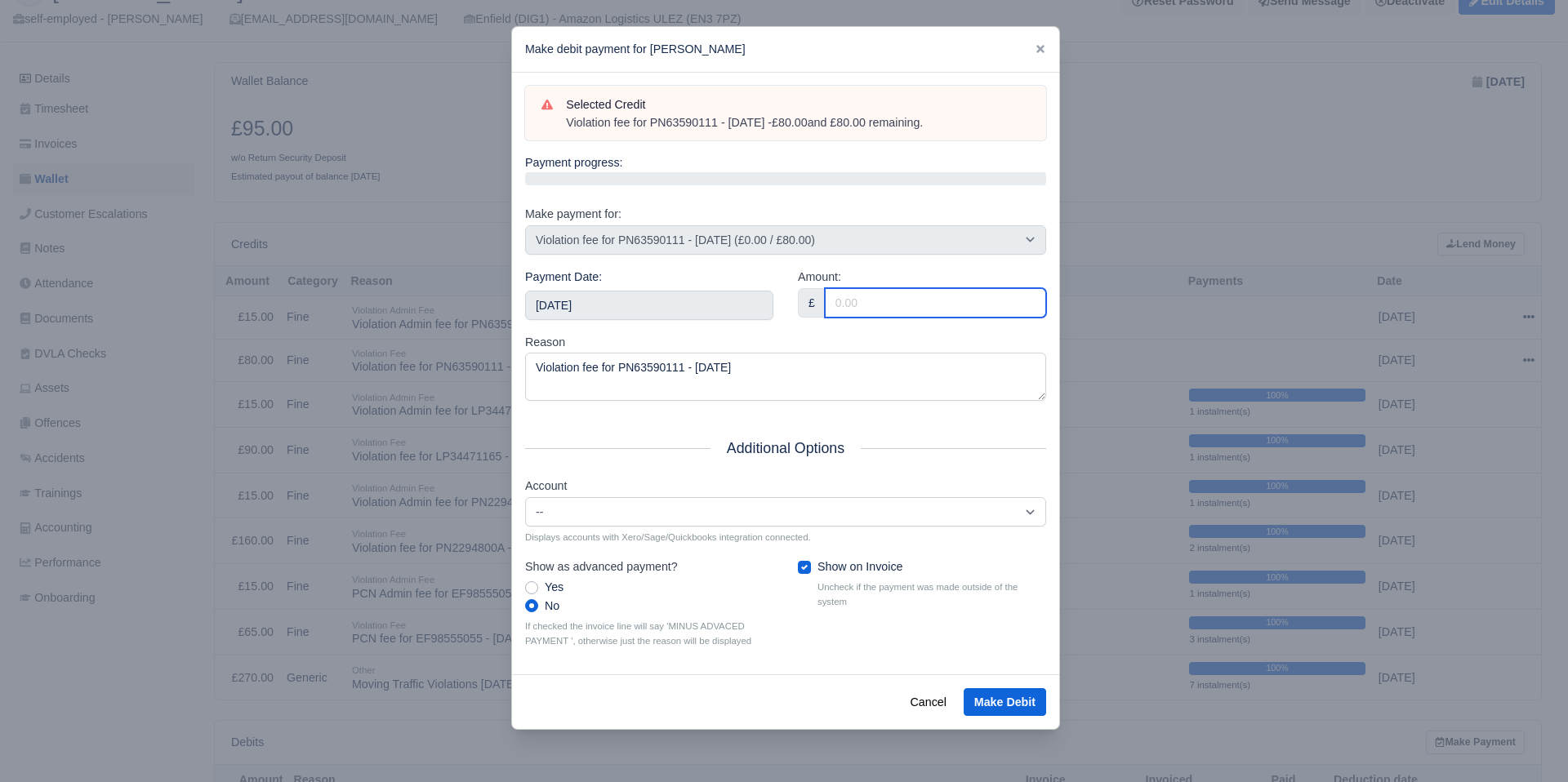
click at [922, 302] on input "Amount:" at bounding box center [936, 302] width 221 height 30
type input "80"
click at [566, 295] on input "[DATE]" at bounding box center [650, 305] width 248 height 30
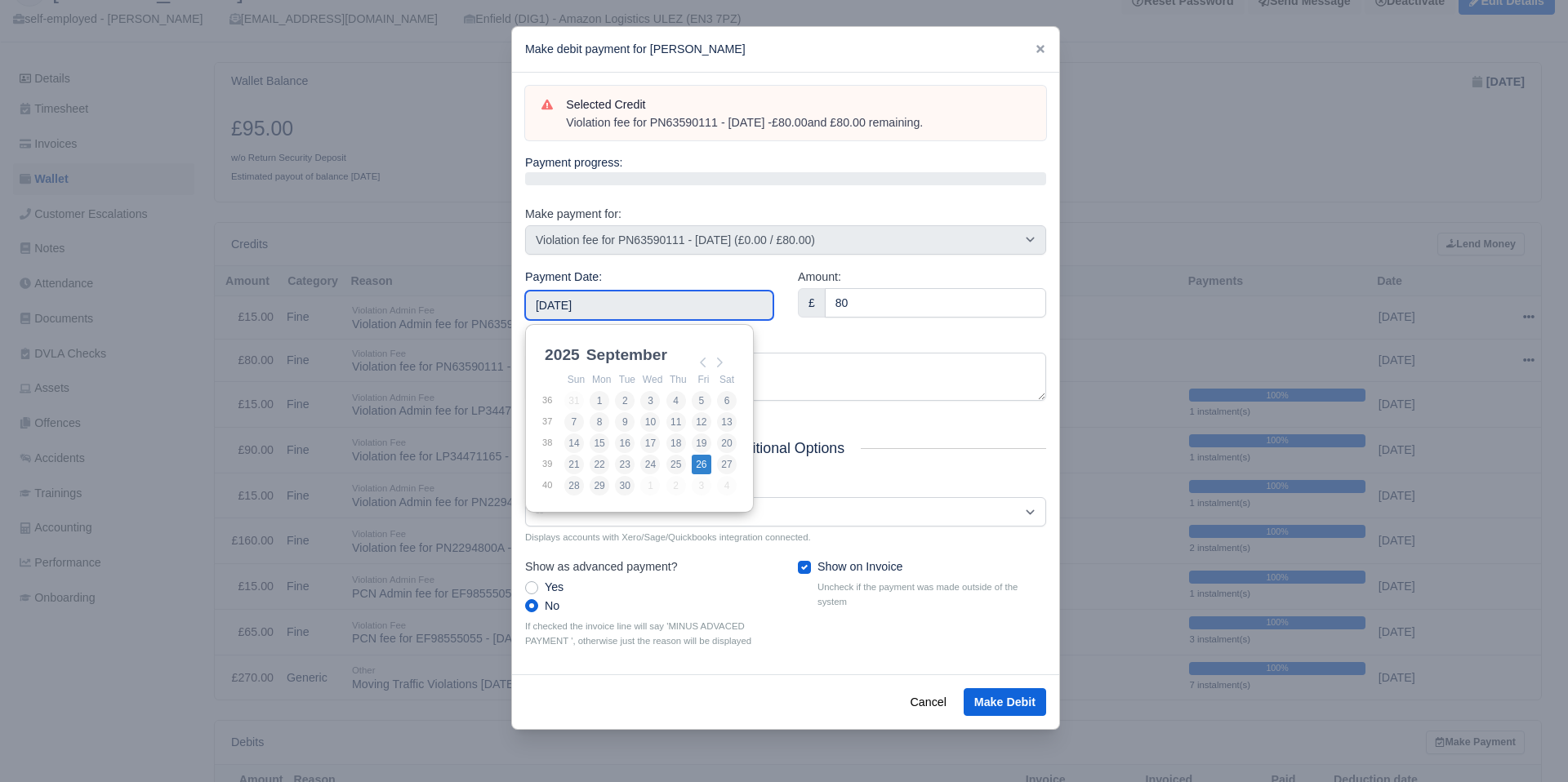
type input "[DATE]"
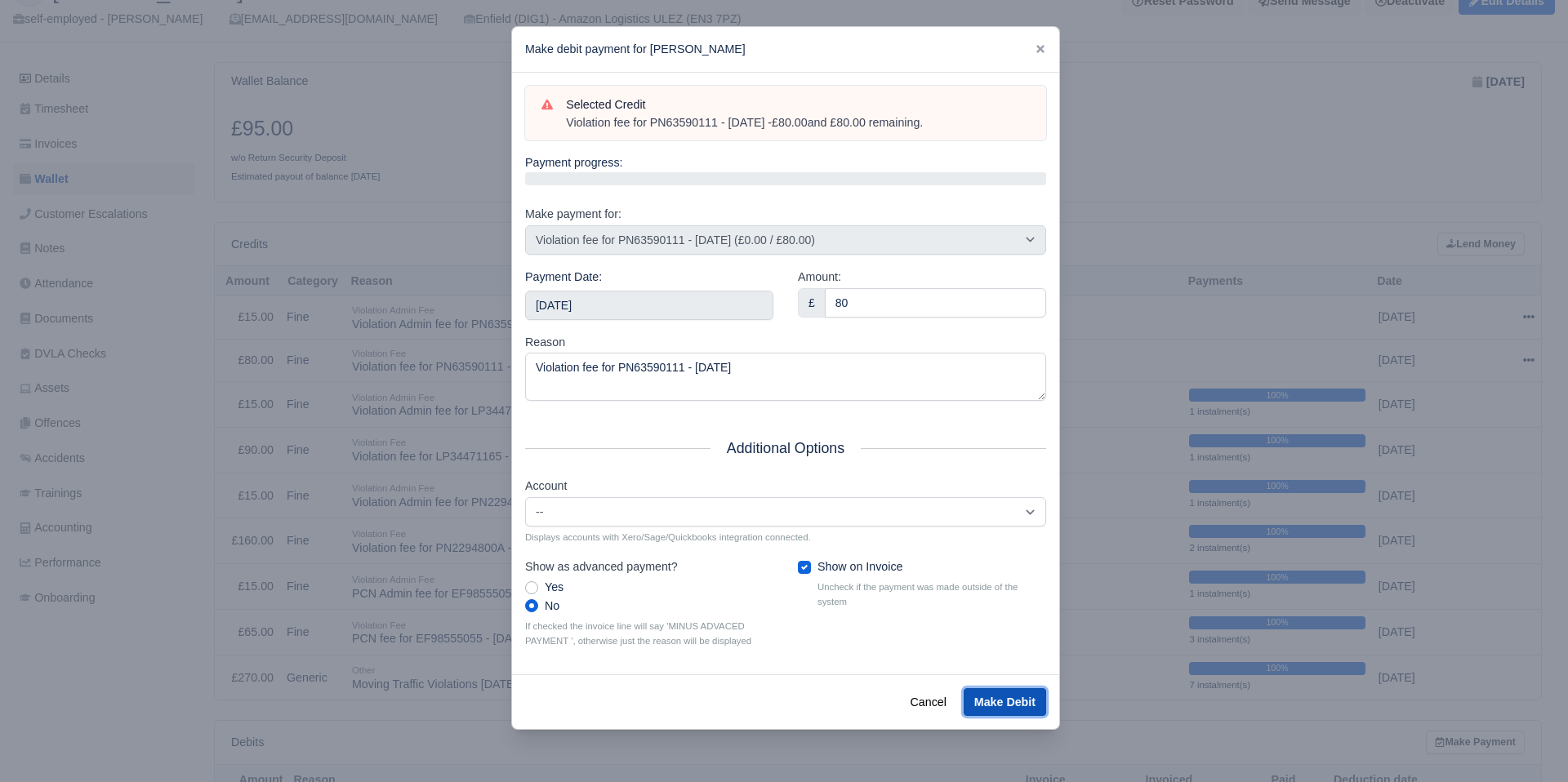
click at [998, 703] on button "Make Debit" at bounding box center [1005, 702] width 83 height 28
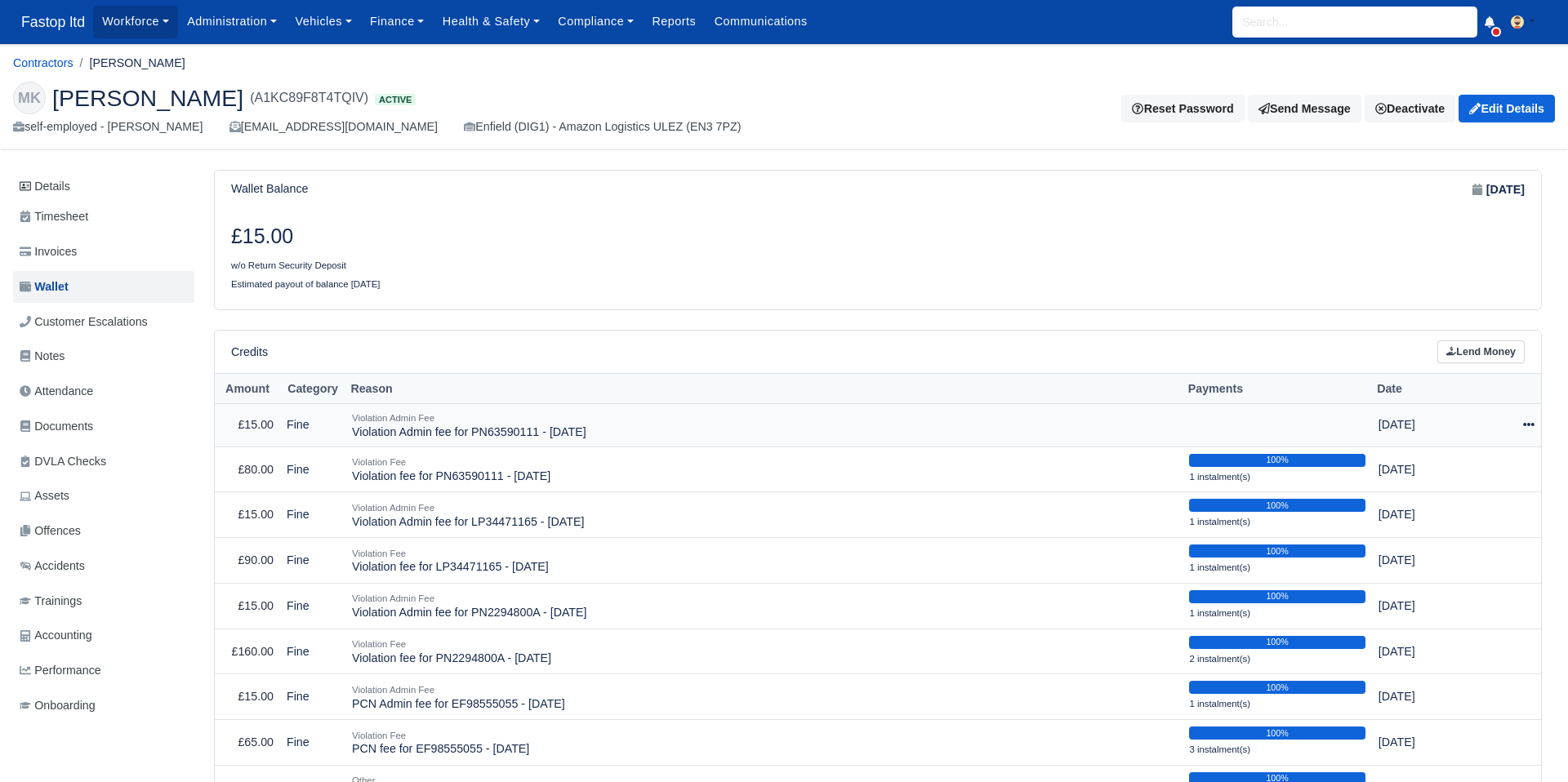
click at [1528, 428] on icon at bounding box center [1528, 425] width 12 height 12
click at [1453, 478] on button "Make Payment" at bounding box center [1448, 475] width 146 height 25
select select "2538"
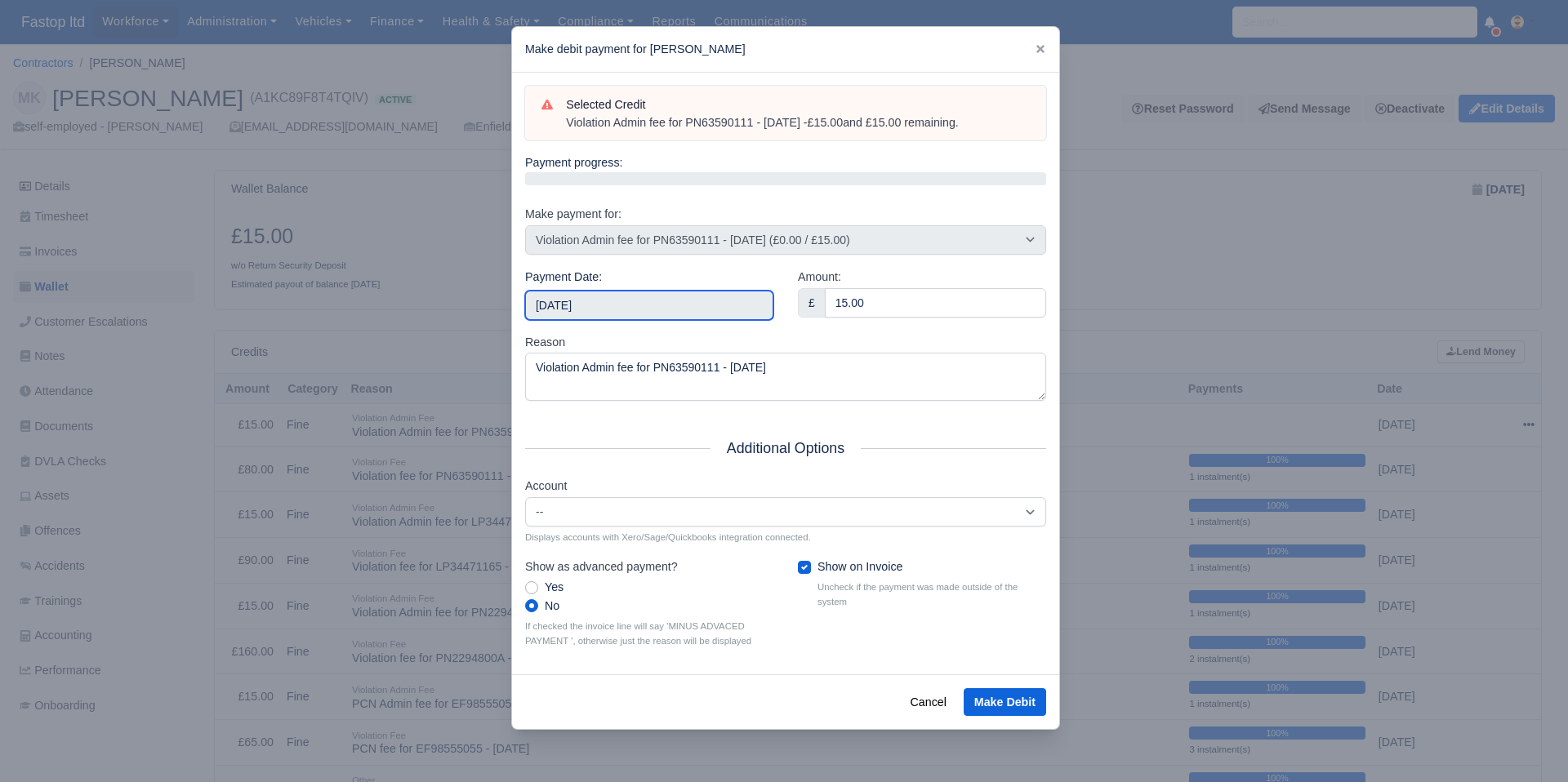
click at [705, 305] on input "[DATE]" at bounding box center [650, 305] width 248 height 30
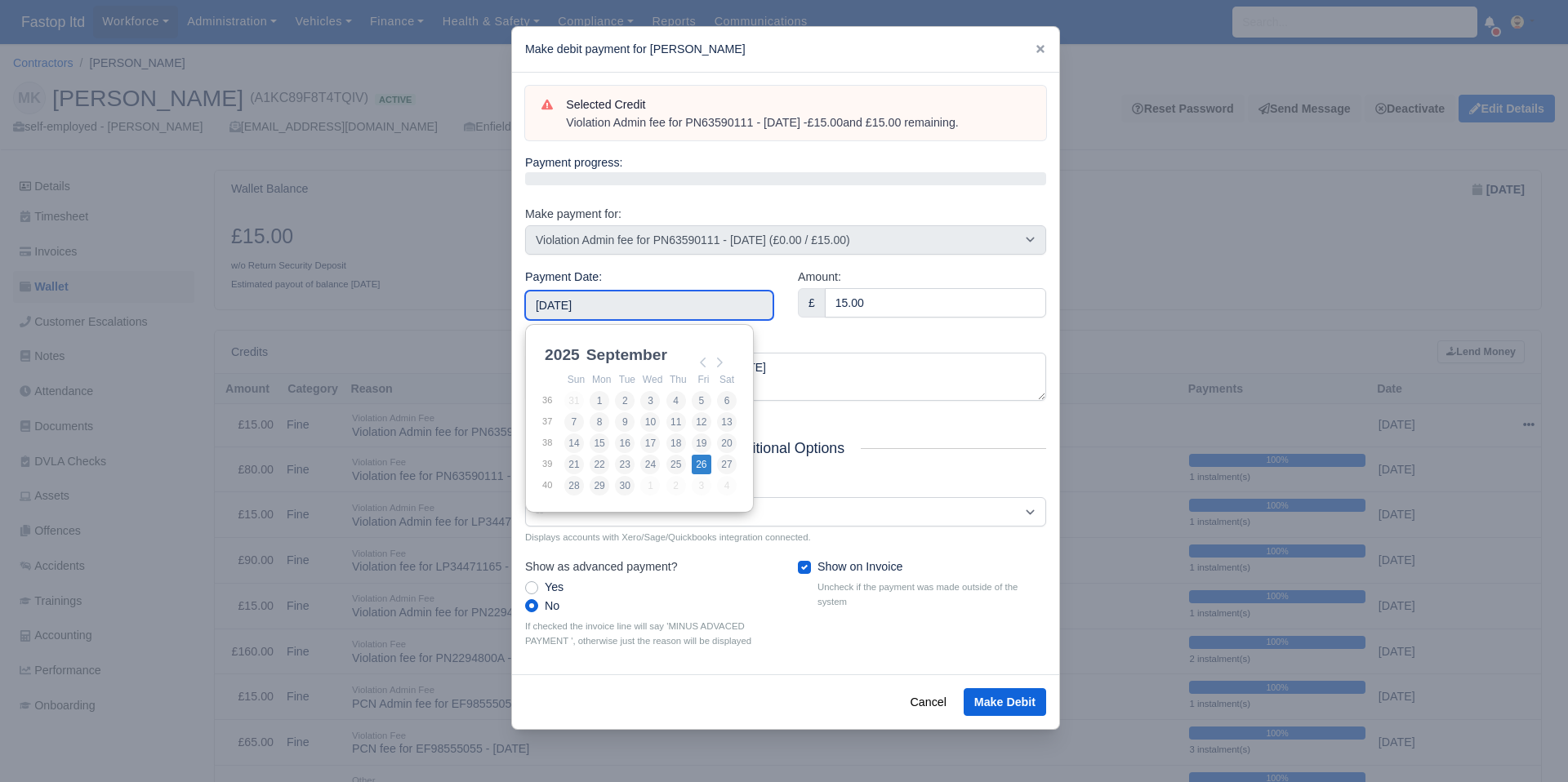
type input "[DATE]"
drag, startPoint x: 704, startPoint y: 464, endPoint x: 714, endPoint y: 473, distance: 13.5
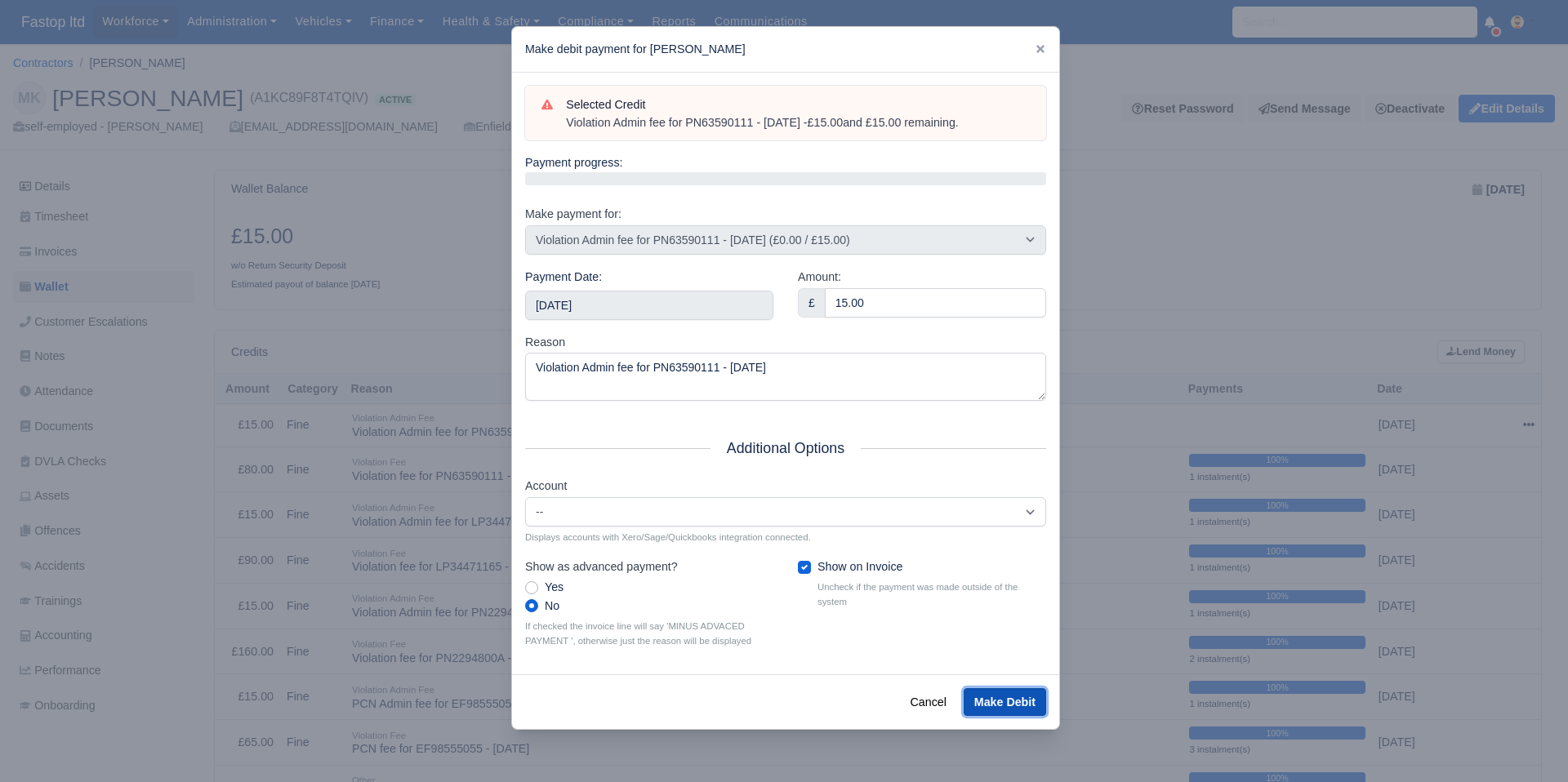
click at [983, 697] on button "Make Debit" at bounding box center [1005, 702] width 83 height 28
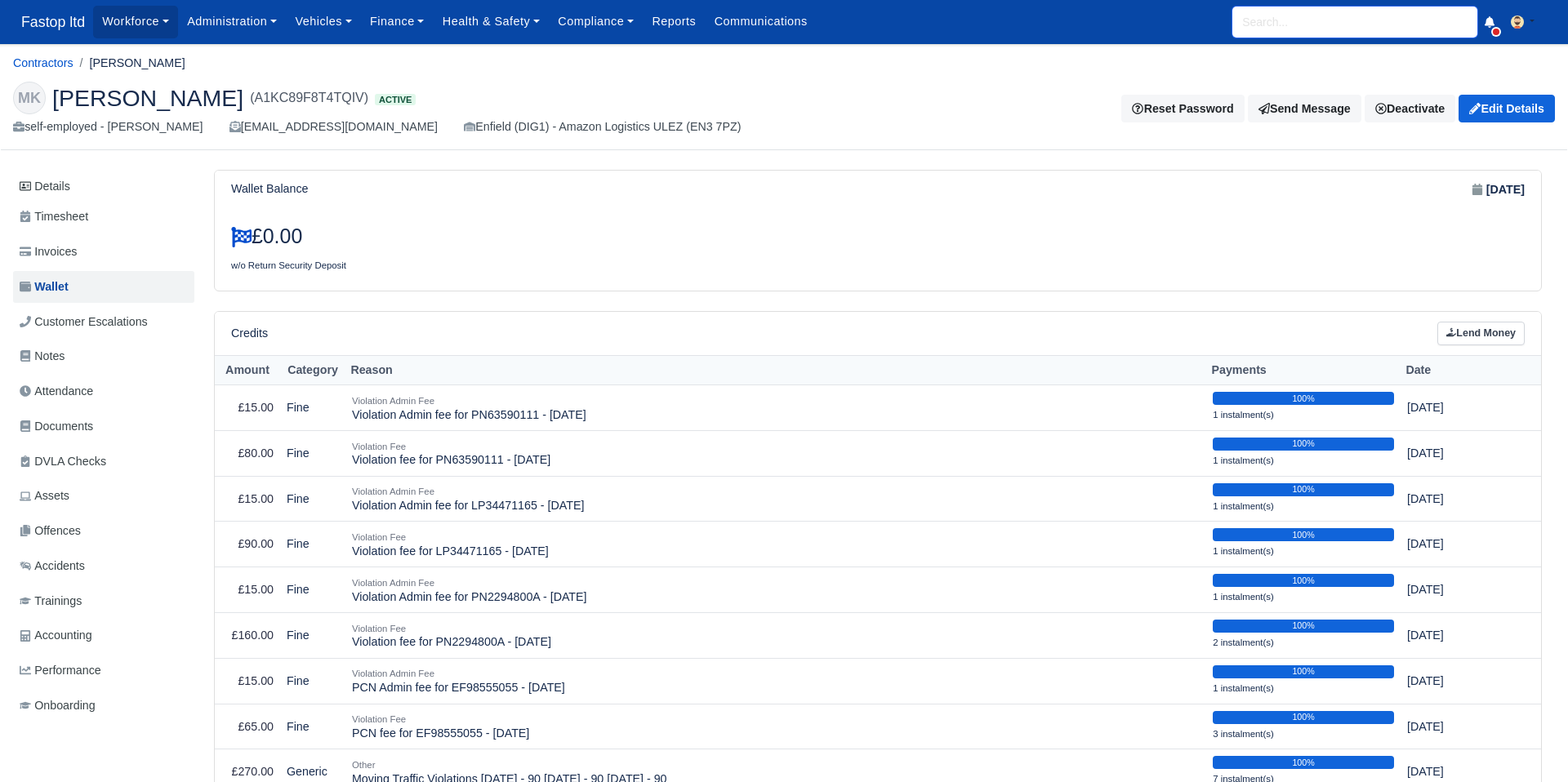
click at [1267, 30] on input "search" at bounding box center [1355, 22] width 245 height 31
type input "anton"
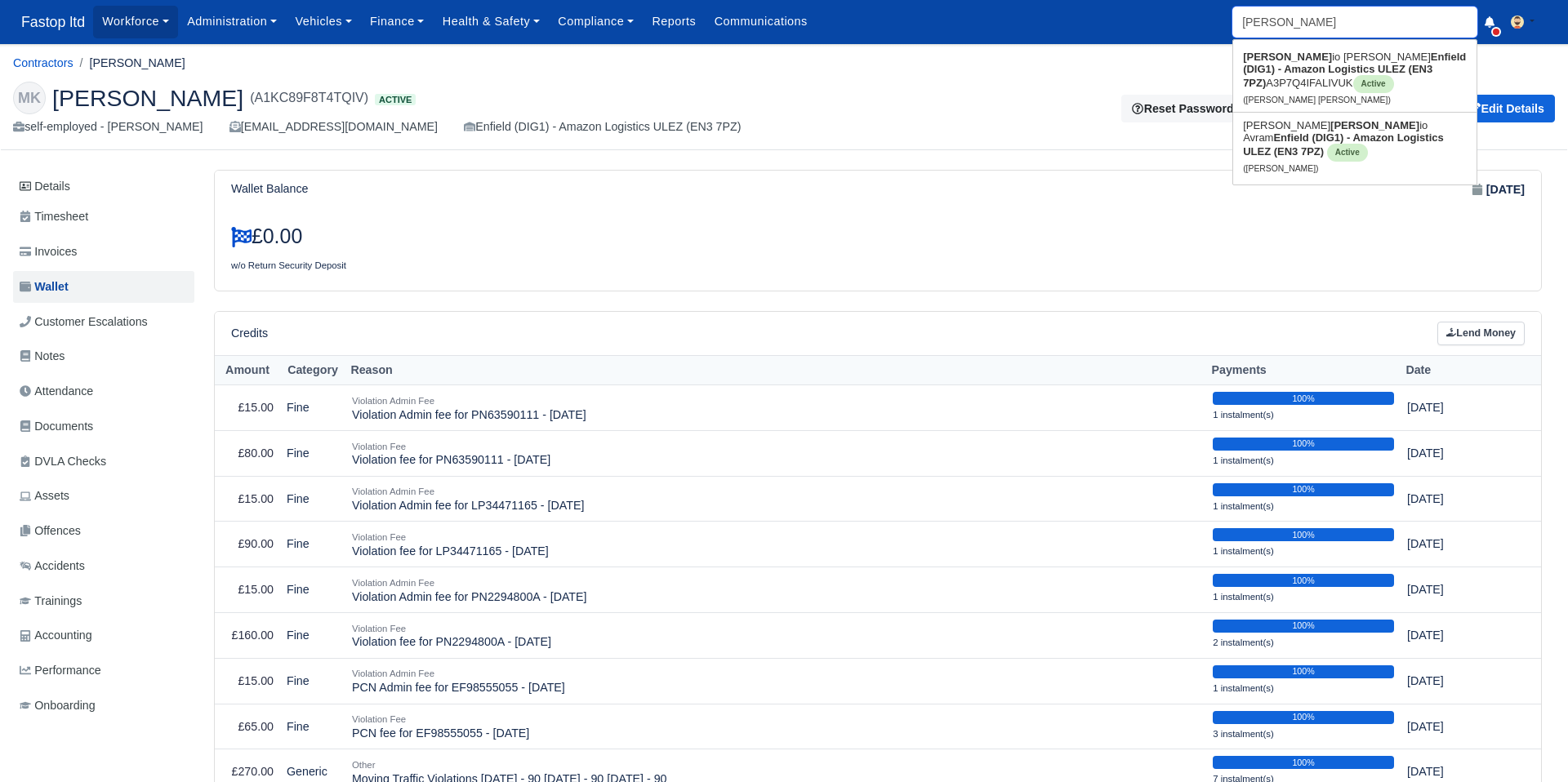
type input "antonio Jose trindade Figueiras"
type input "antonio"
type input "antonio Jose trindade Figueiras"
click at [1305, 95] on small "(Antonio Jose trindade Figueiras)" at bounding box center [1316, 100] width 148 height 9
type input "[PERSON_NAME] [PERSON_NAME]"
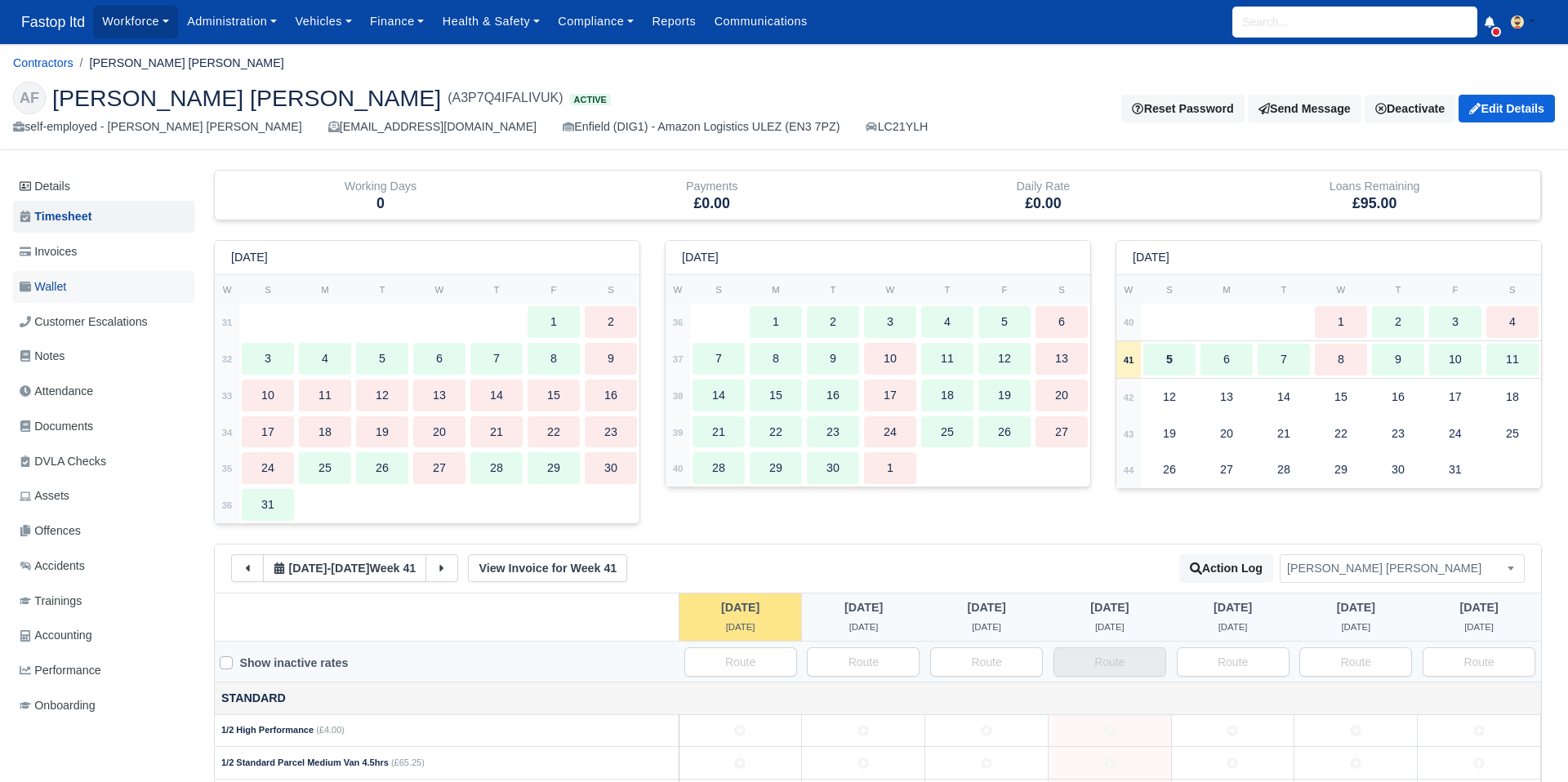
drag, startPoint x: 65, startPoint y: 289, endPoint x: 93, endPoint y: 298, distance: 29.4
click at [65, 289] on span "Wallet" at bounding box center [43, 287] width 47 height 19
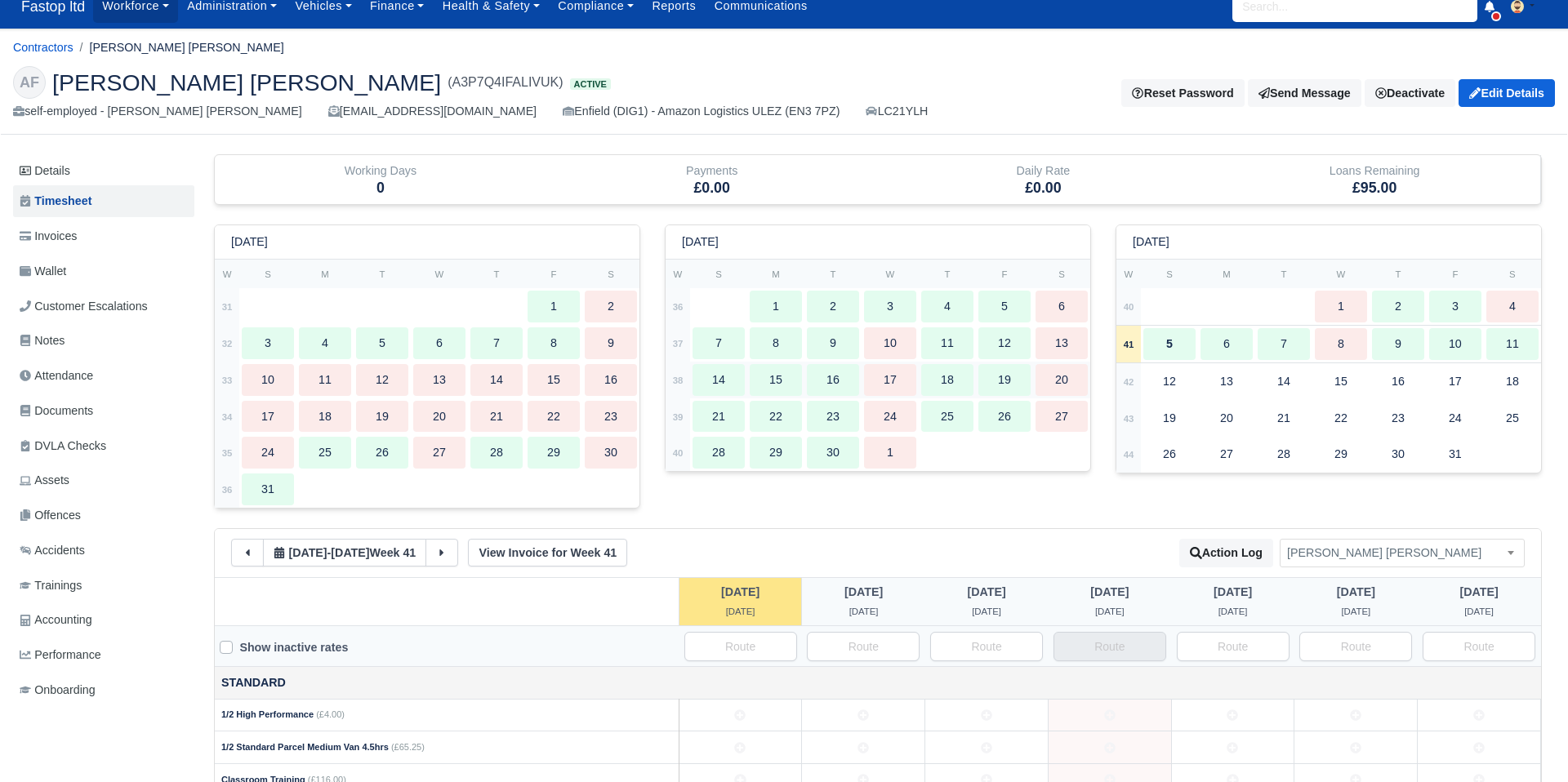
scroll to position [22, 0]
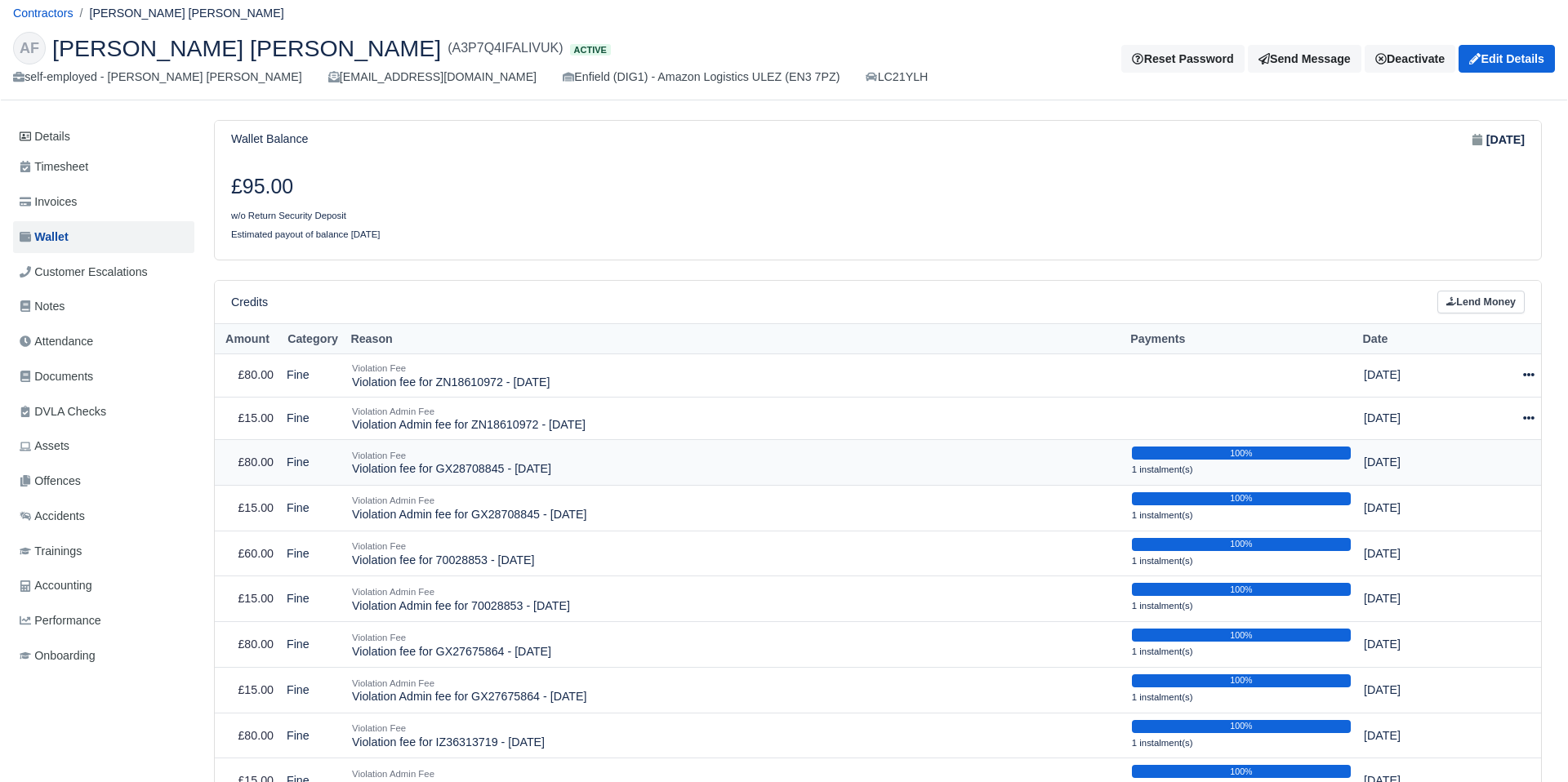
scroll to position [73, 0]
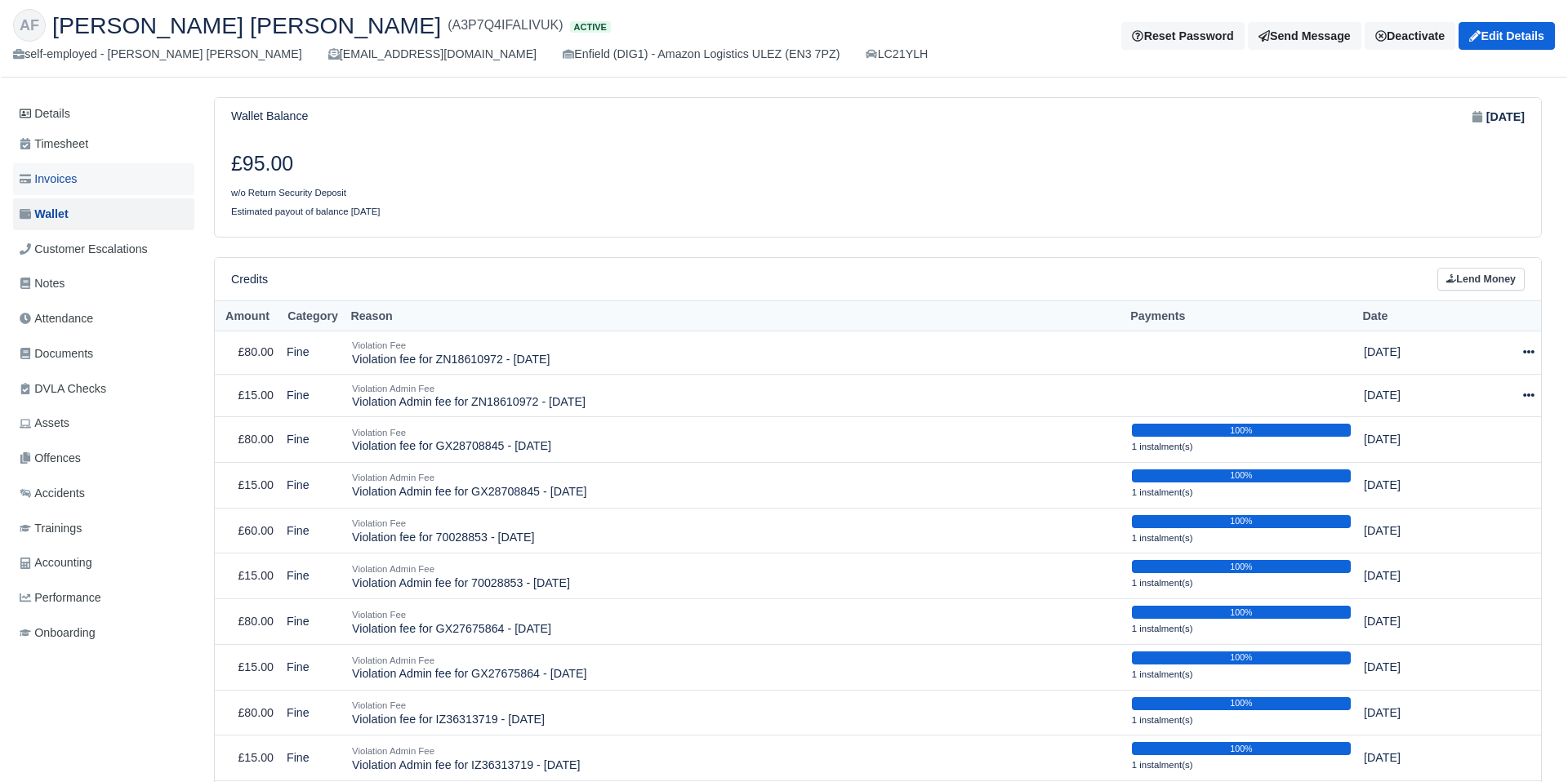
click at [32, 179] on span "Invoices" at bounding box center [49, 179] width 58 height 19
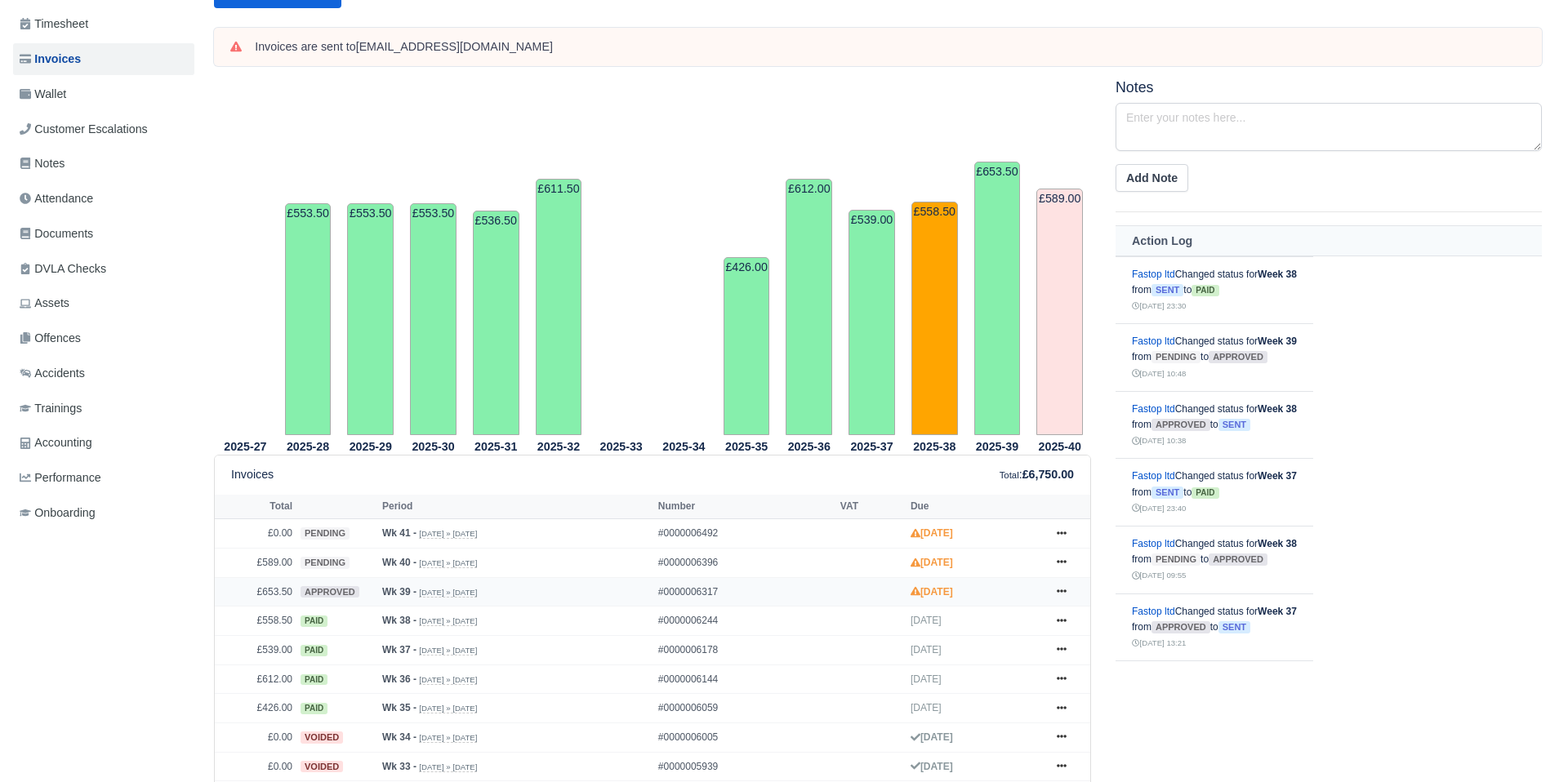
scroll to position [193, 0]
click at [54, 83] on link "Wallet" at bounding box center [103, 93] width 181 height 31
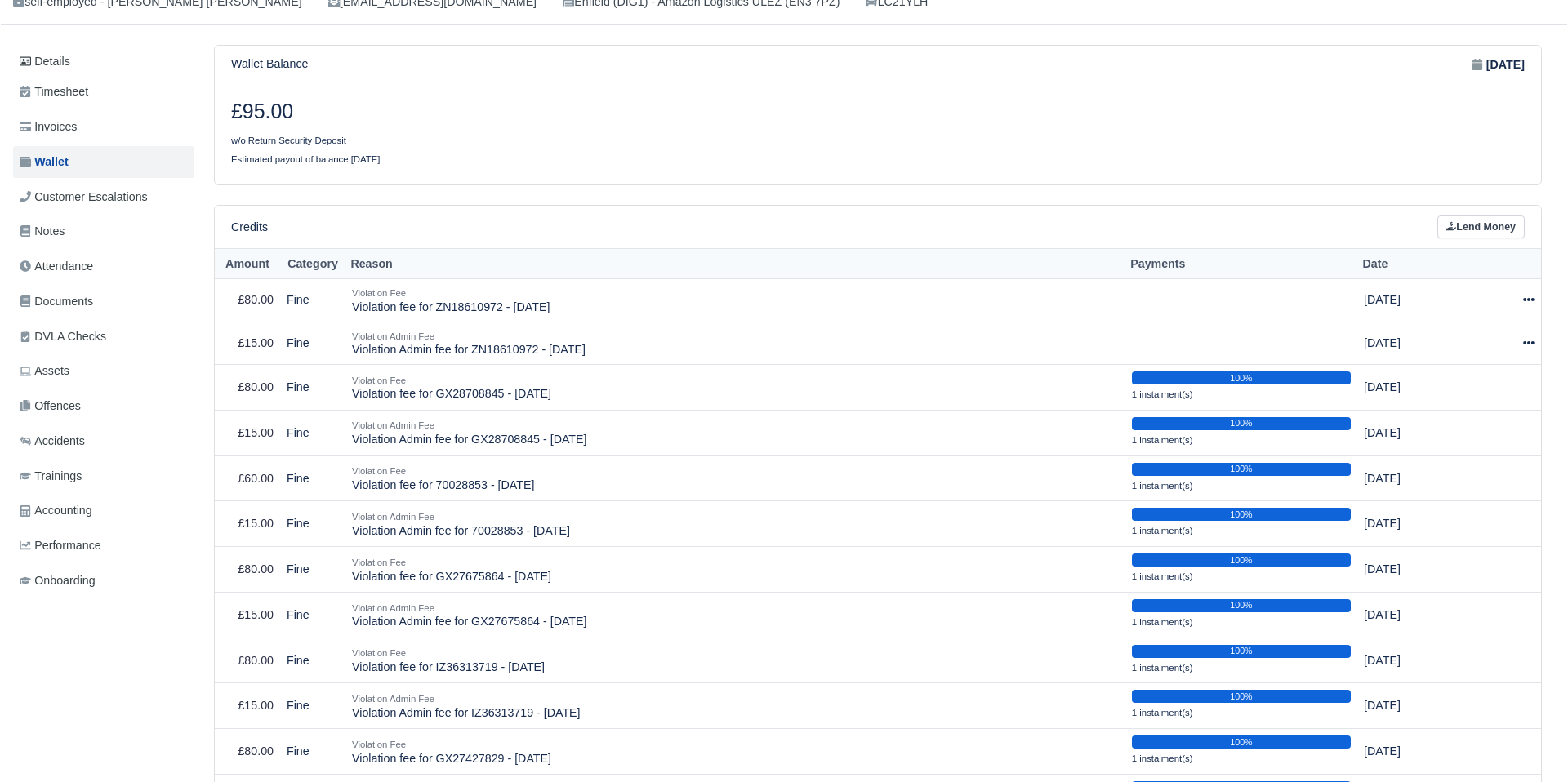
scroll to position [130, 0]
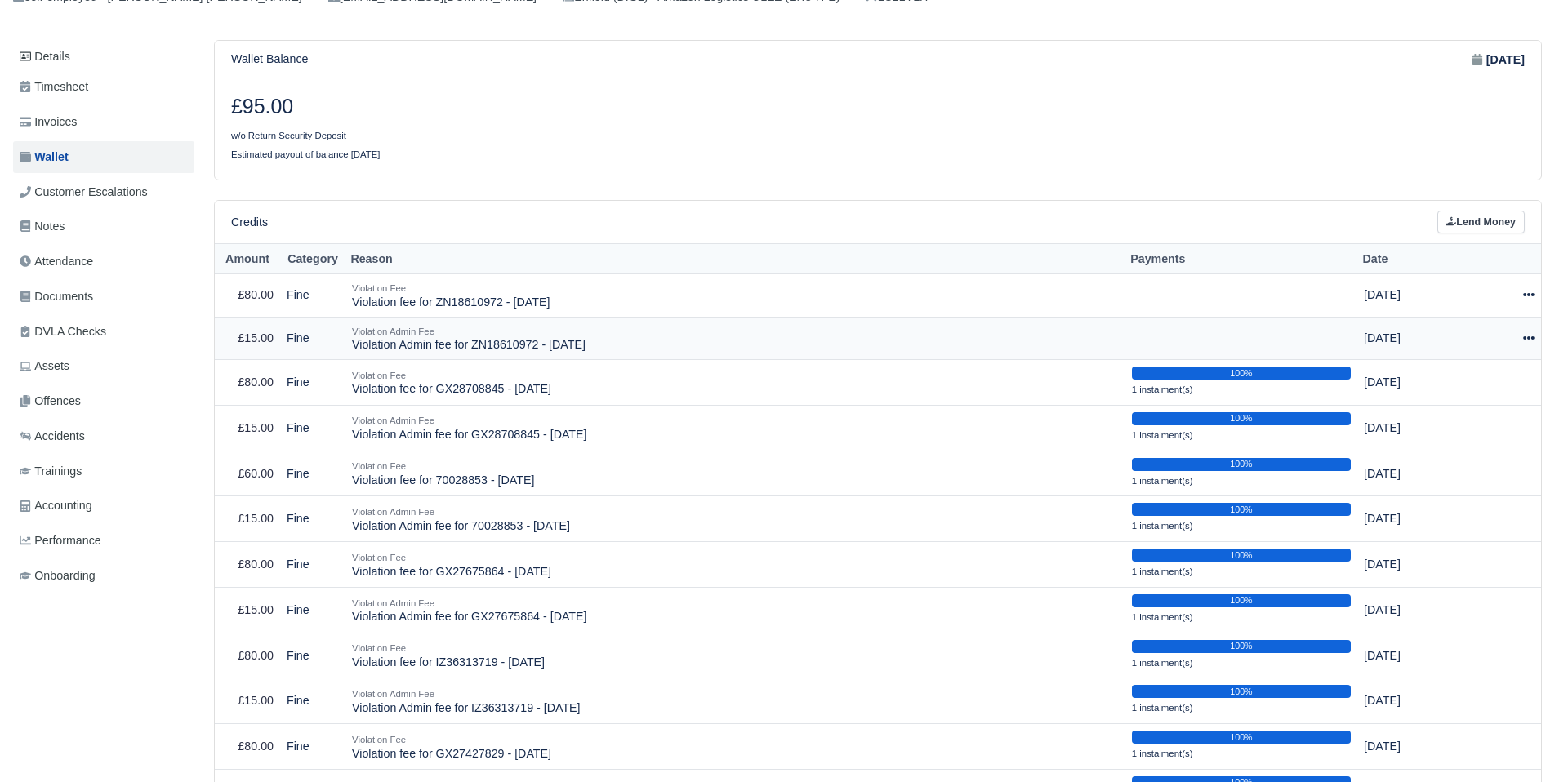
drag, startPoint x: 1529, startPoint y: 343, endPoint x: 1528, endPoint y: 351, distance: 8.1
click at [1529, 343] on icon at bounding box center [1528, 337] width 12 height 12
click at [1485, 382] on button "Make Payment" at bounding box center [1453, 389] width 146 height 25
select select "2534"
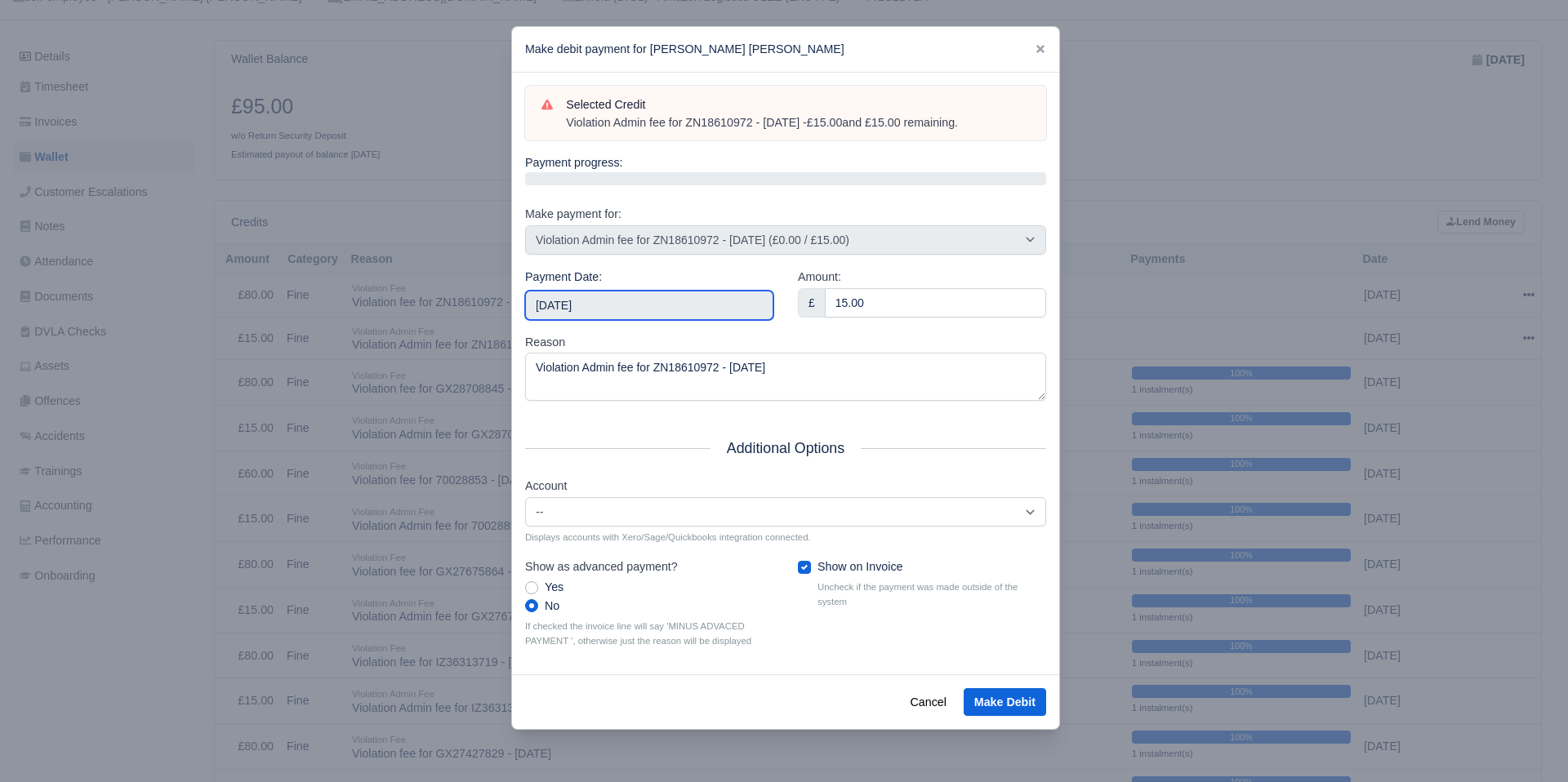
click at [576, 304] on input "2025-10-11" at bounding box center [650, 305] width 248 height 30
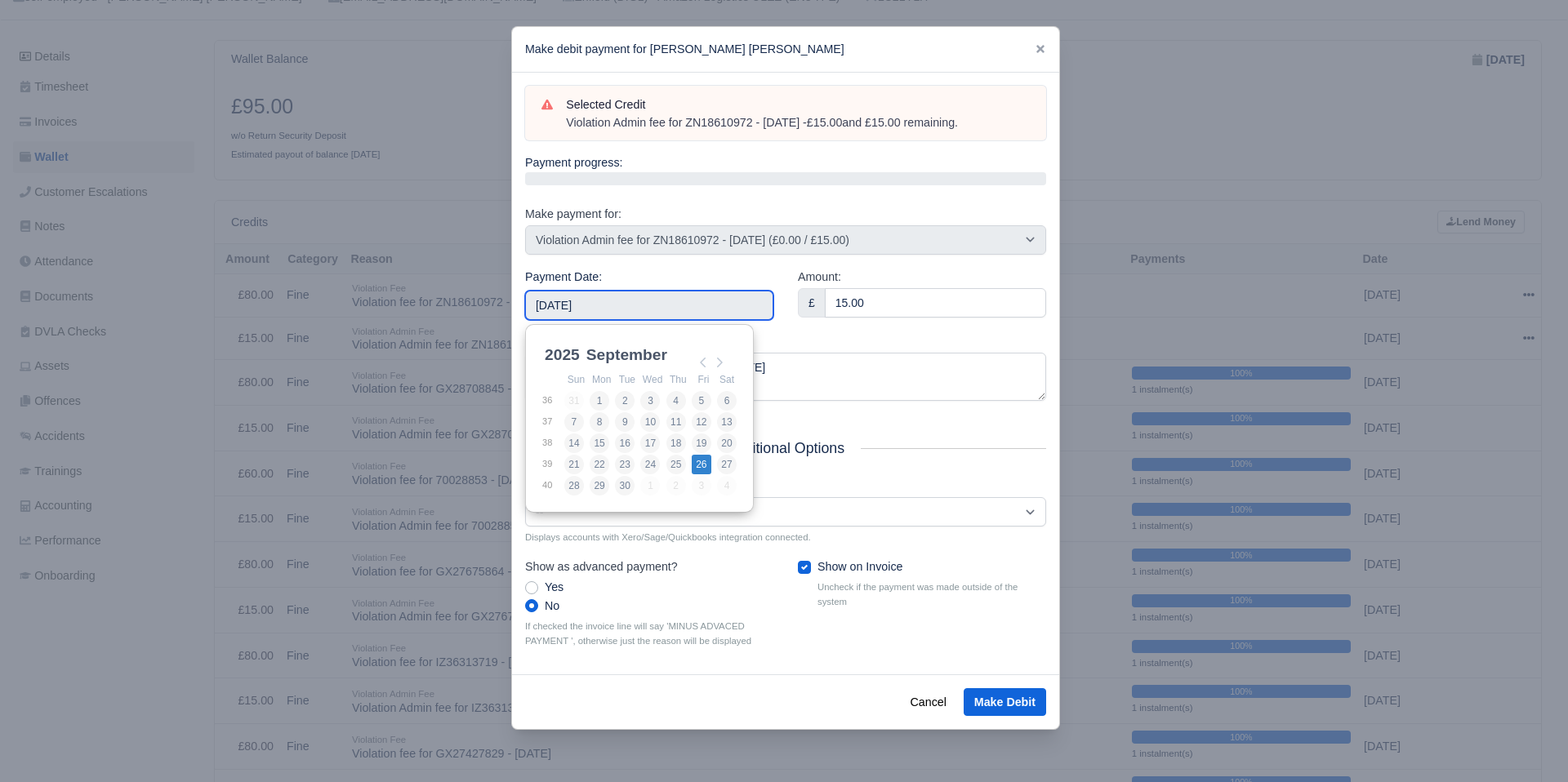
type input "2025-09-26"
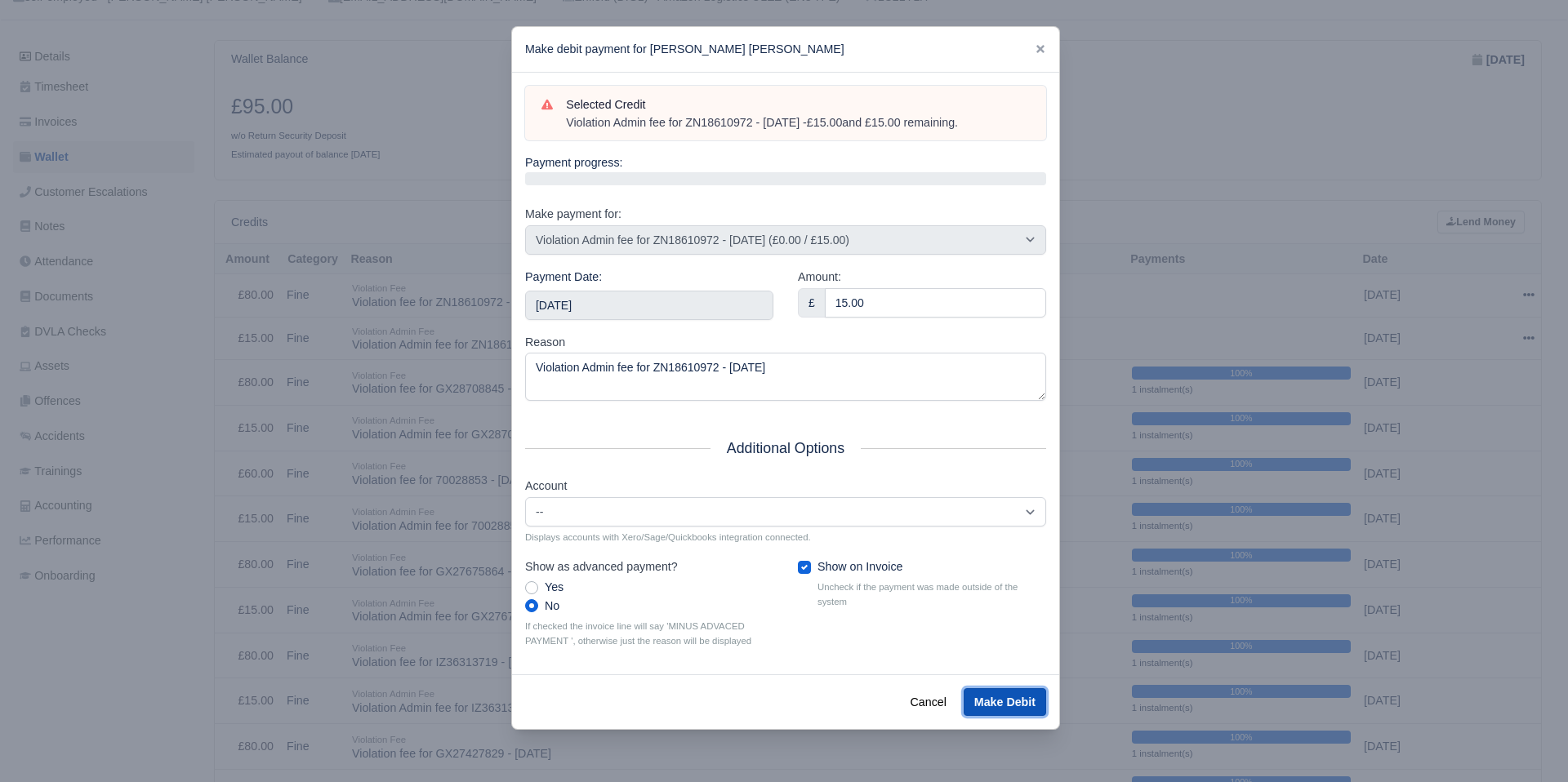
click at [1023, 700] on button "Make Debit" at bounding box center [1005, 702] width 83 height 28
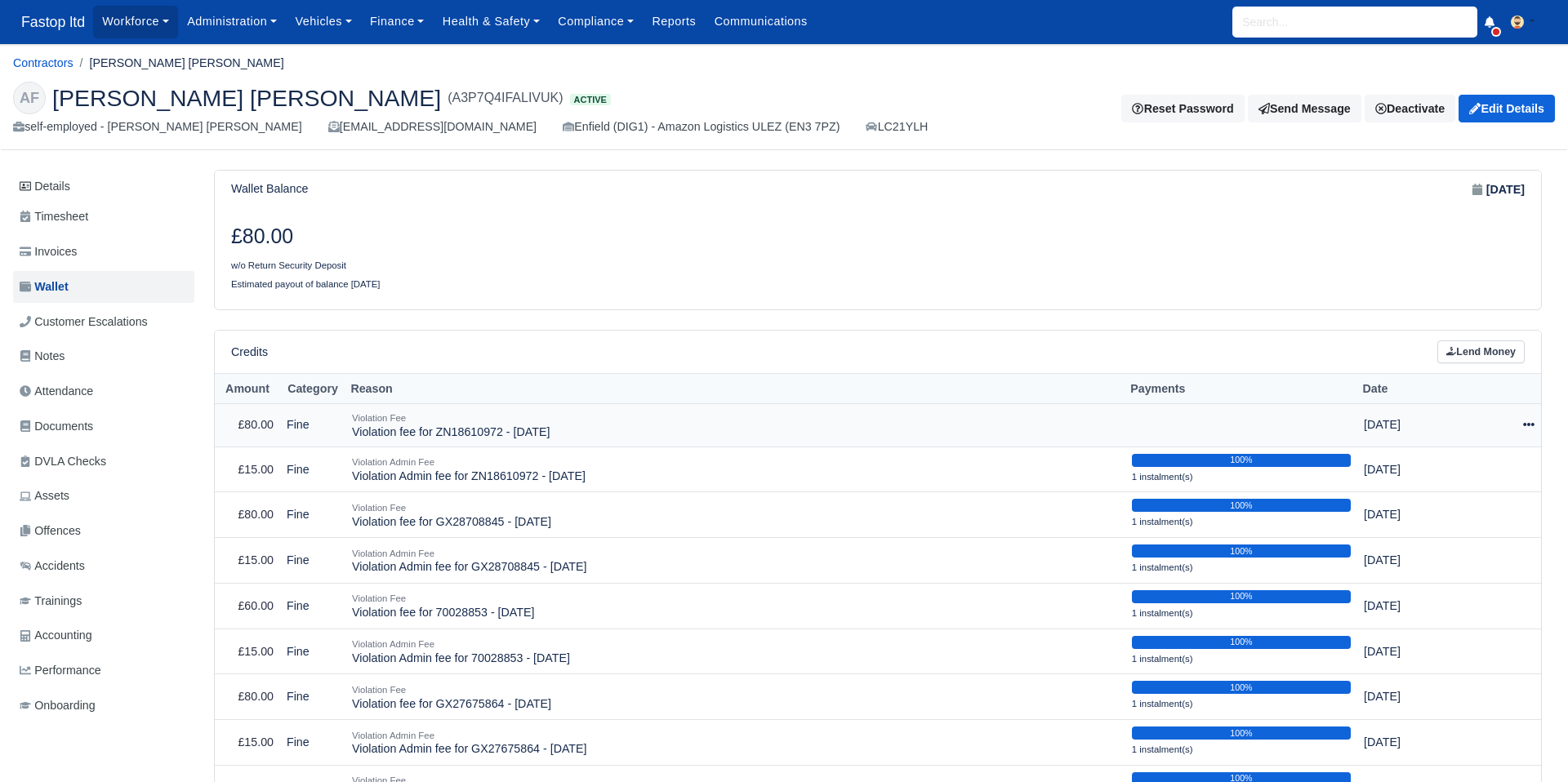
click at [1520, 424] on div at bounding box center [1502, 425] width 65 height 19
click at [1436, 477] on button "Make Payment" at bounding box center [1453, 475] width 146 height 25
select select "2533"
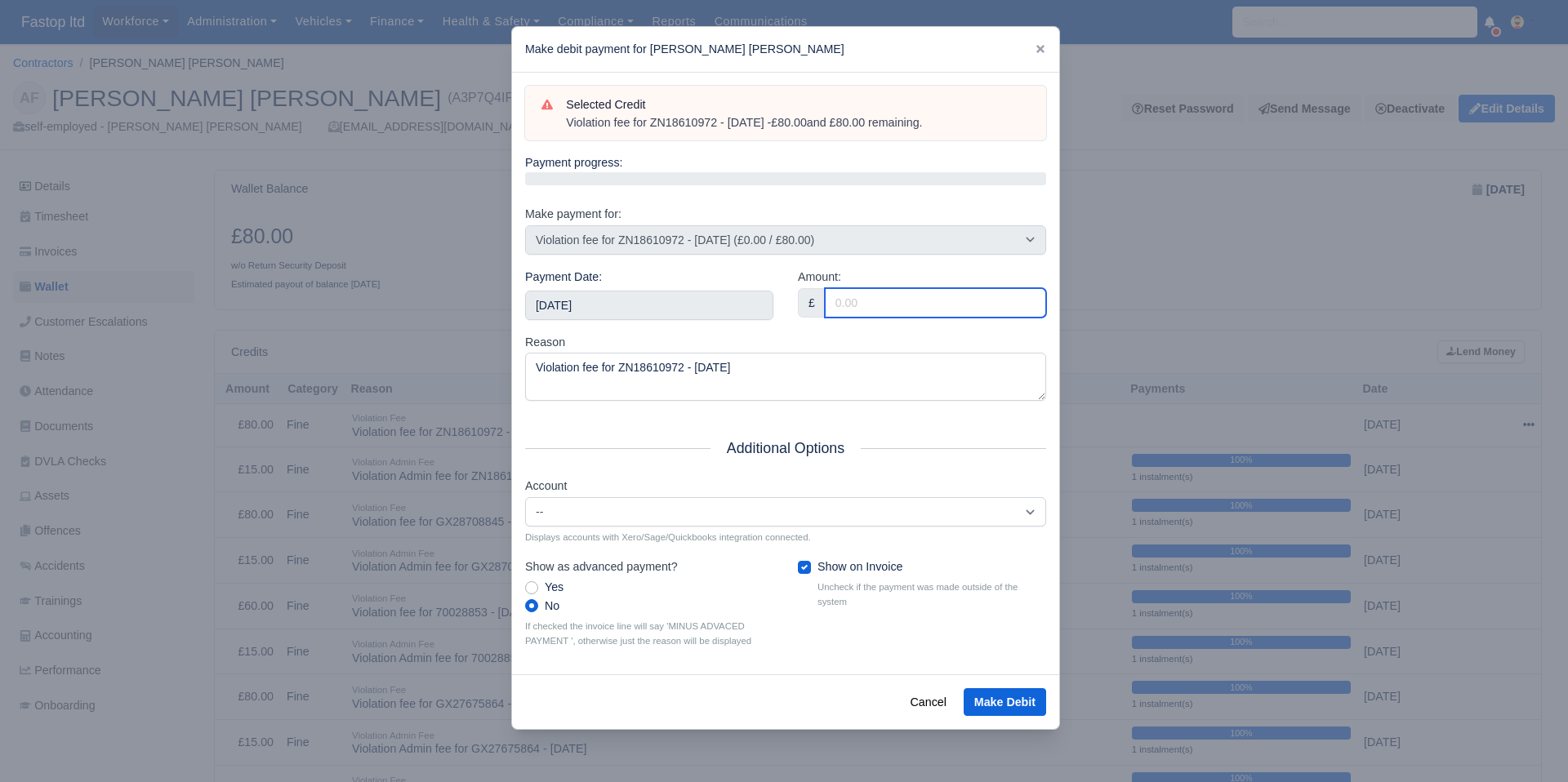
click at [882, 301] on input "Amount:" at bounding box center [936, 302] width 221 height 30
type input "80"
click at [556, 303] on input "2025-10-11" at bounding box center [650, 305] width 248 height 30
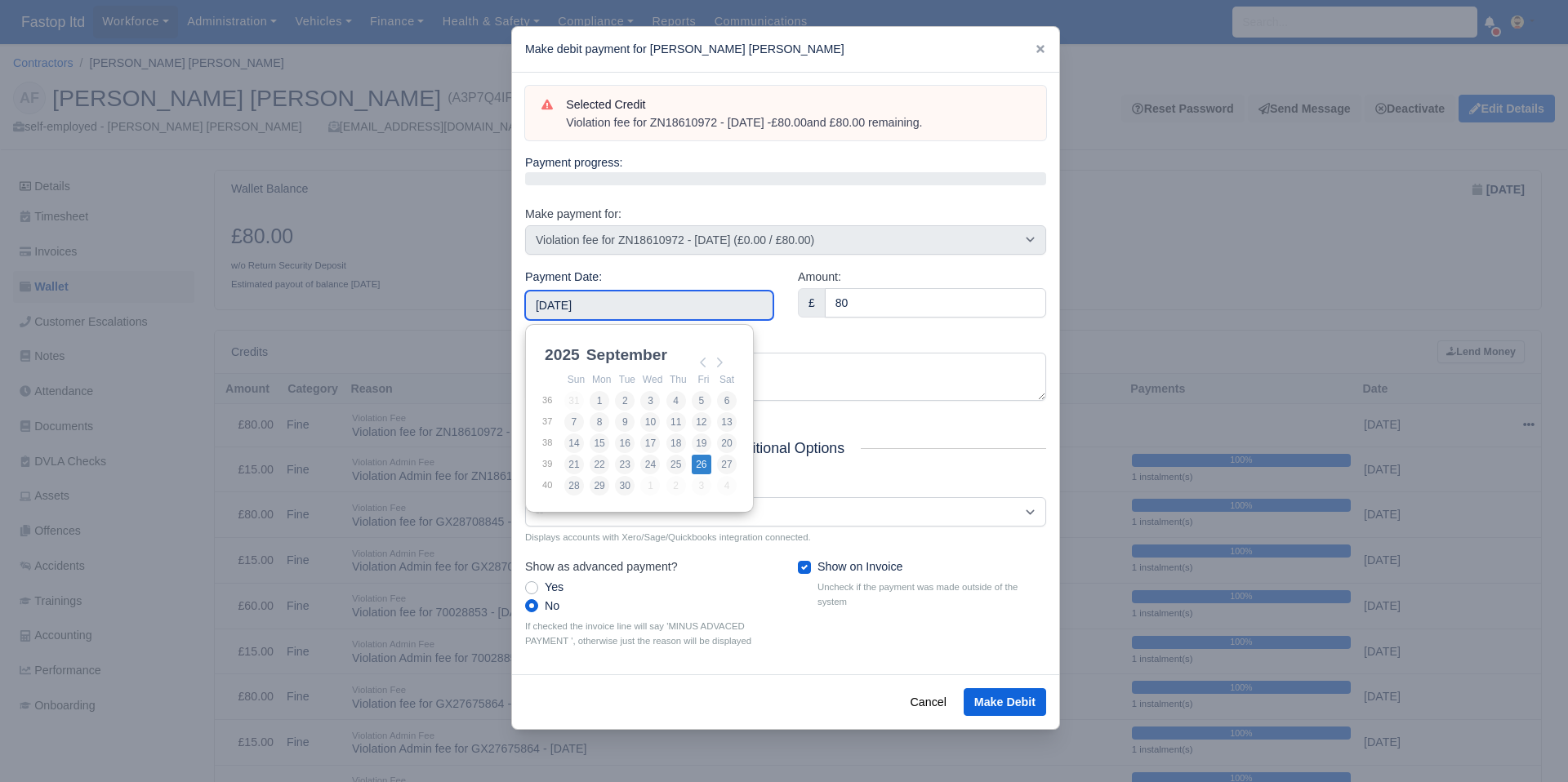
type input "2025-09-26"
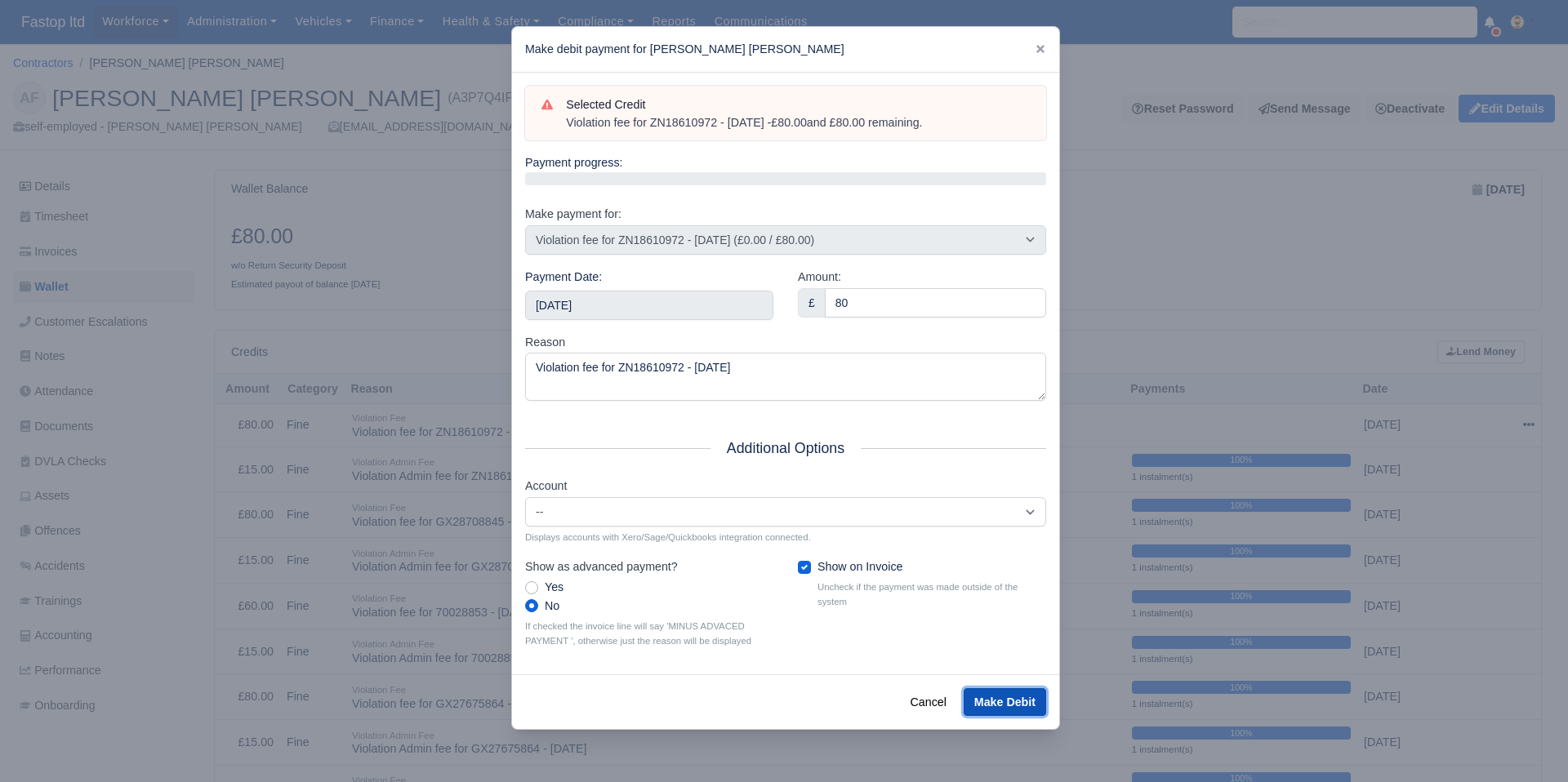
click at [988, 706] on button "Make Debit" at bounding box center [1005, 702] width 83 height 28
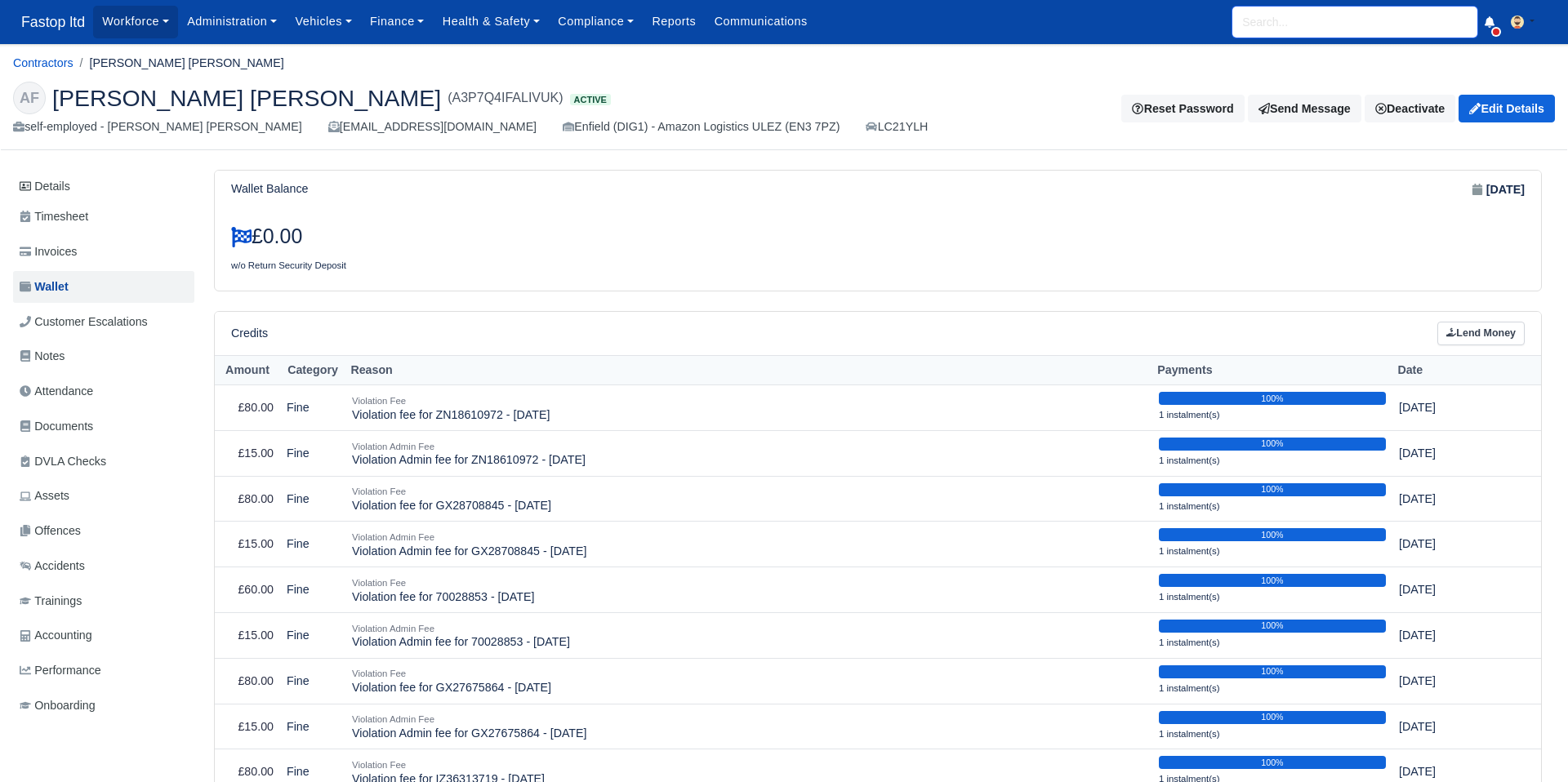
click at [1294, 24] on input "search" at bounding box center [1355, 22] width 245 height 31
type input "davarne"
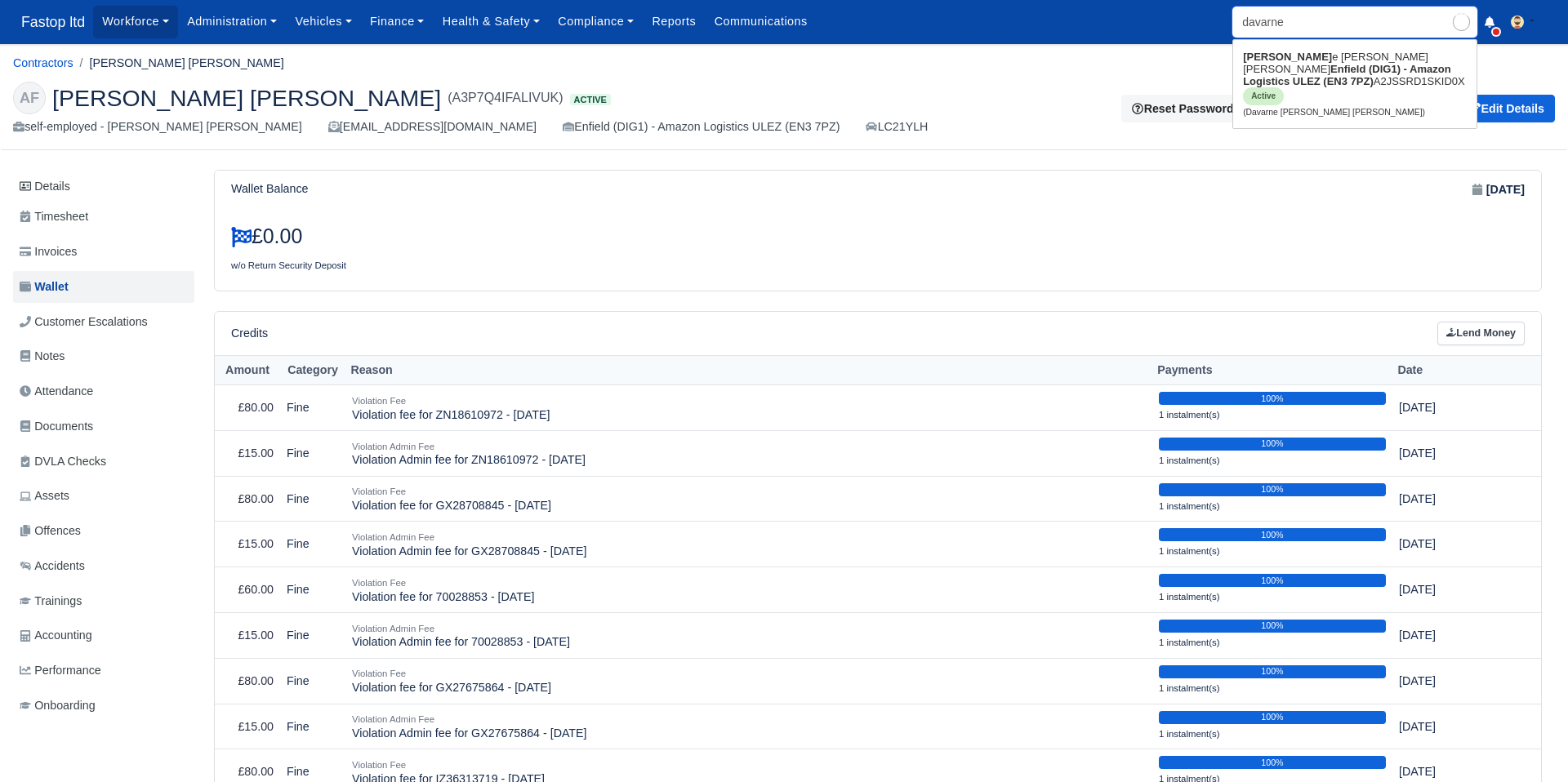
type input "davarne [PERSON_NAME] [PERSON_NAME]"
click at [1283, 114] on ul "Davarne [PERSON_NAME] [PERSON_NAME] (DIG1) - Amazon Logistics ULEZ (EN3 7PZ) A2…" at bounding box center [1355, 85] width 245 height 90
click at [1286, 56] on link "Davarne [PERSON_NAME] [PERSON_NAME] (DIG1) - Amazon Logistics ULEZ (EN3 7PZ) A2…" at bounding box center [1354, 84] width 243 height 80
type input "Davarne [PERSON_NAME] [PERSON_NAME]"
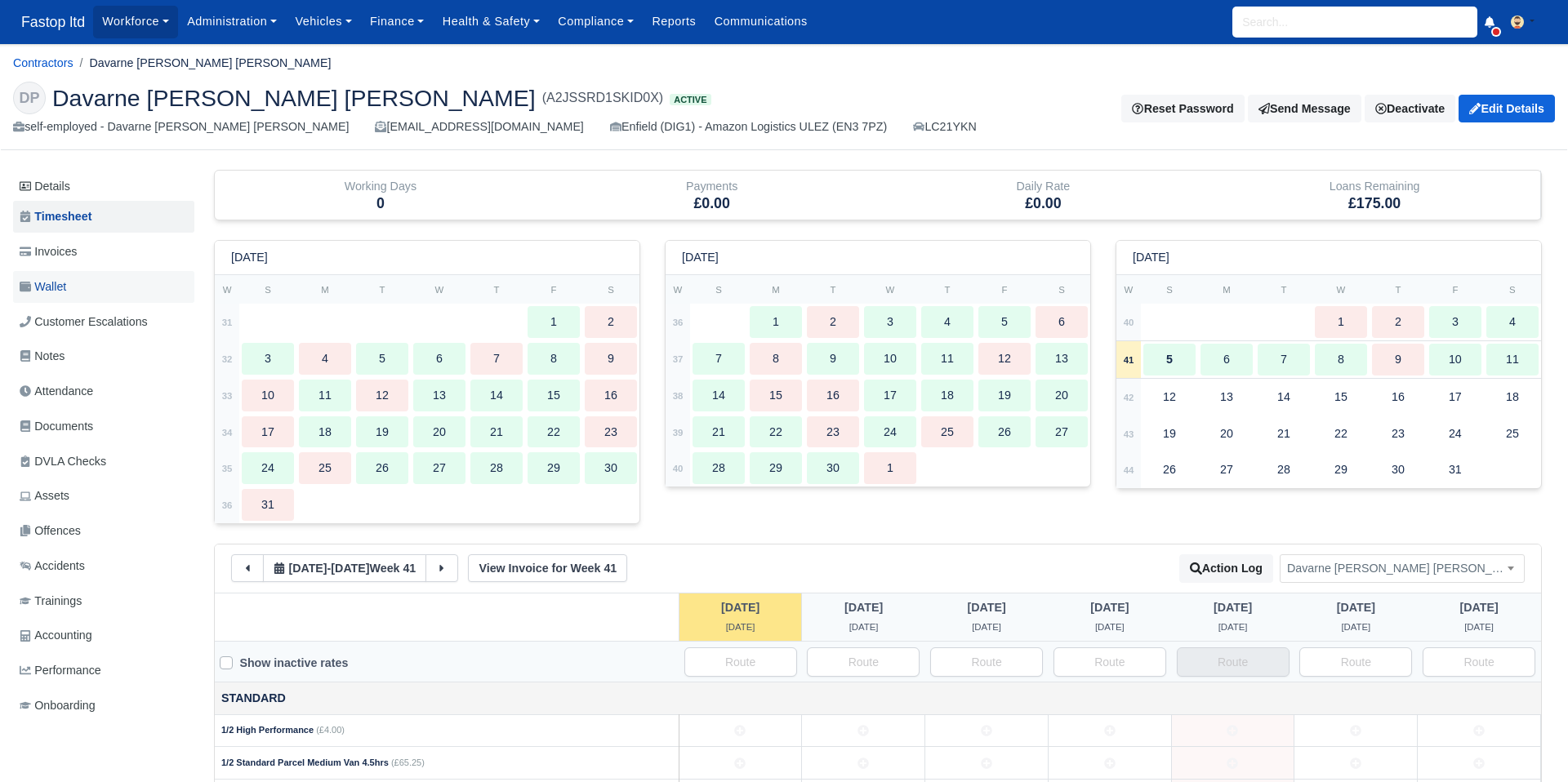
click at [121, 286] on link "Wallet" at bounding box center [103, 286] width 181 height 31
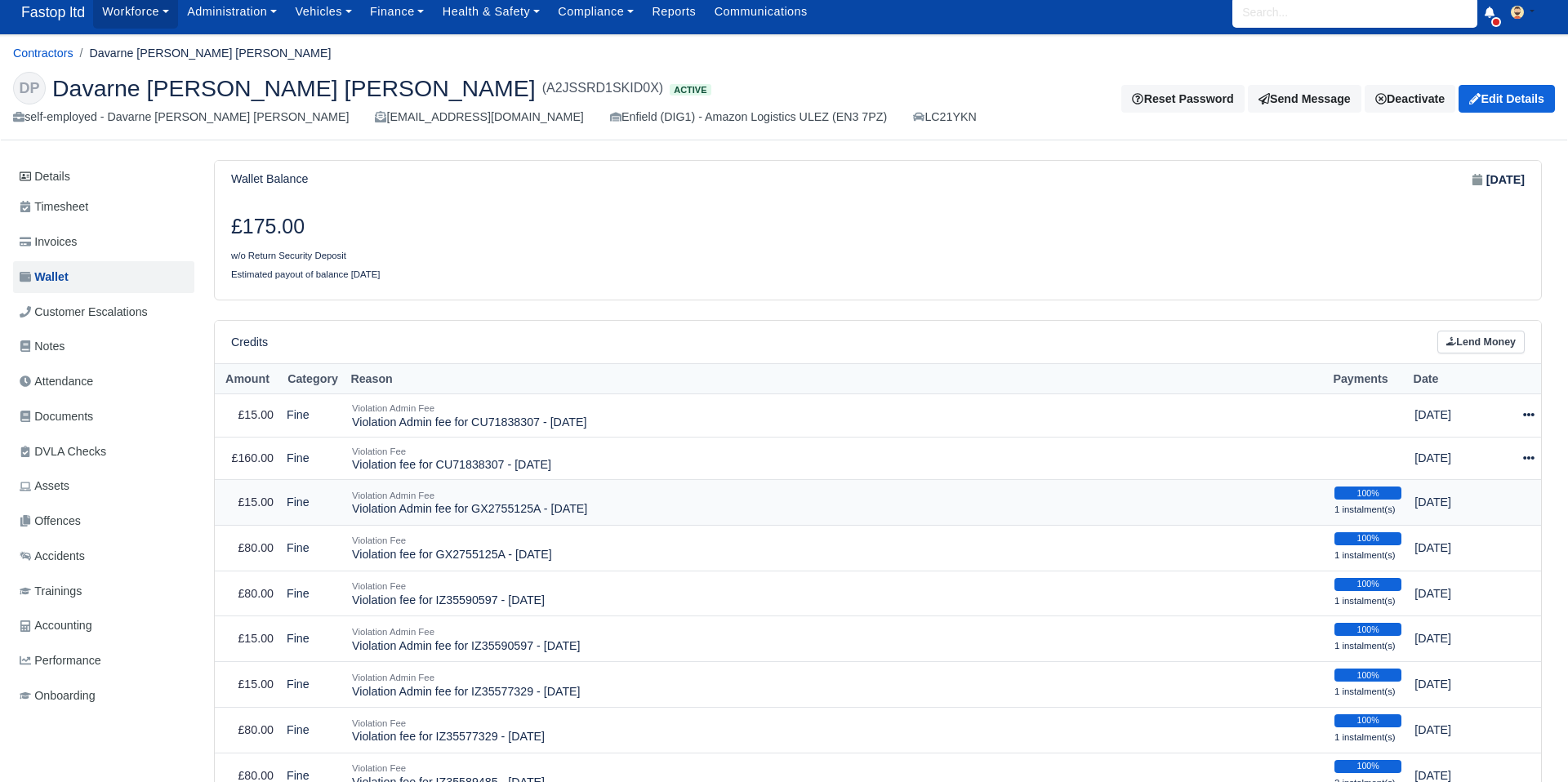
scroll to position [66, 0]
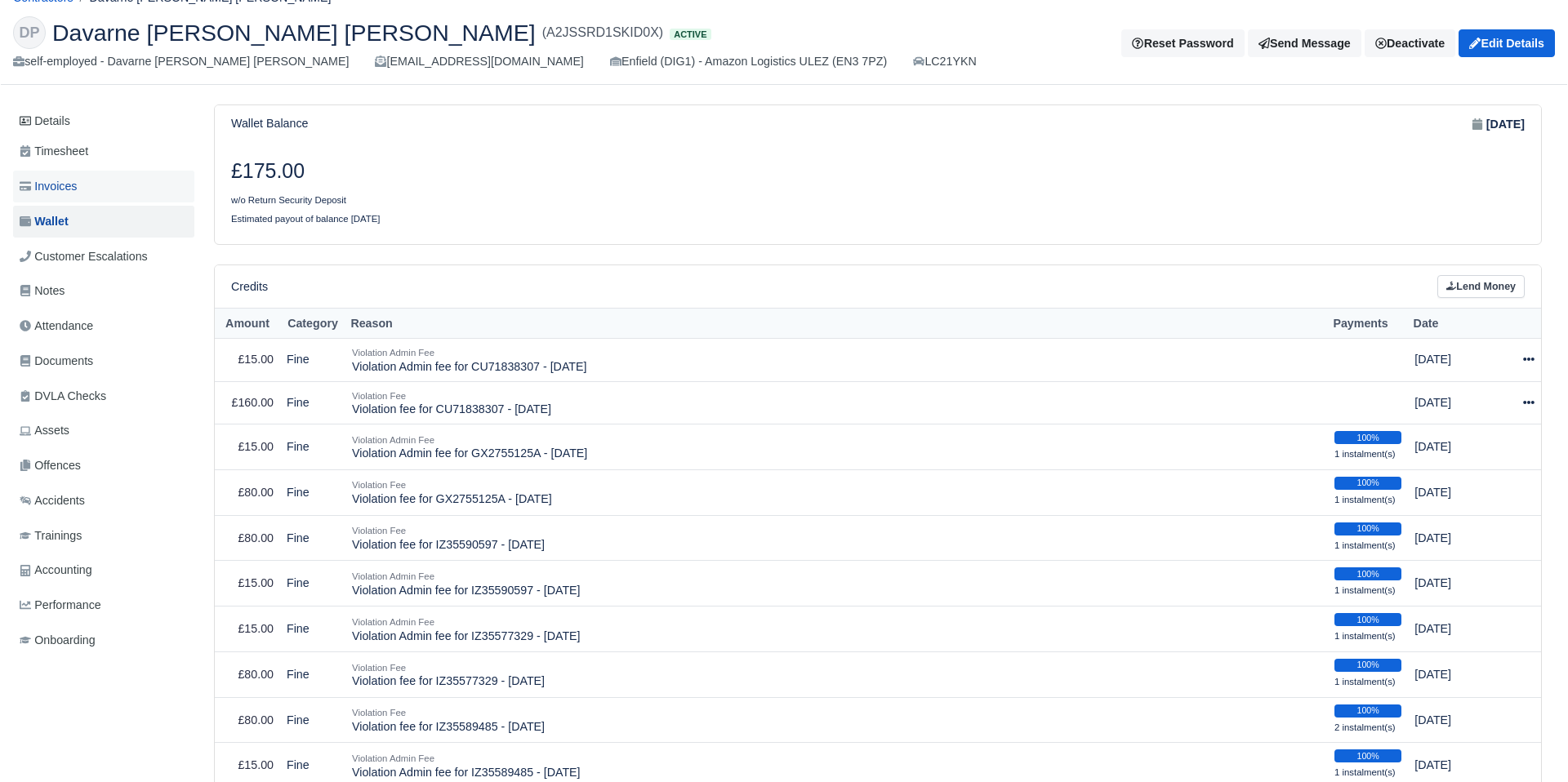
click at [76, 191] on span "Invoices" at bounding box center [49, 186] width 58 height 19
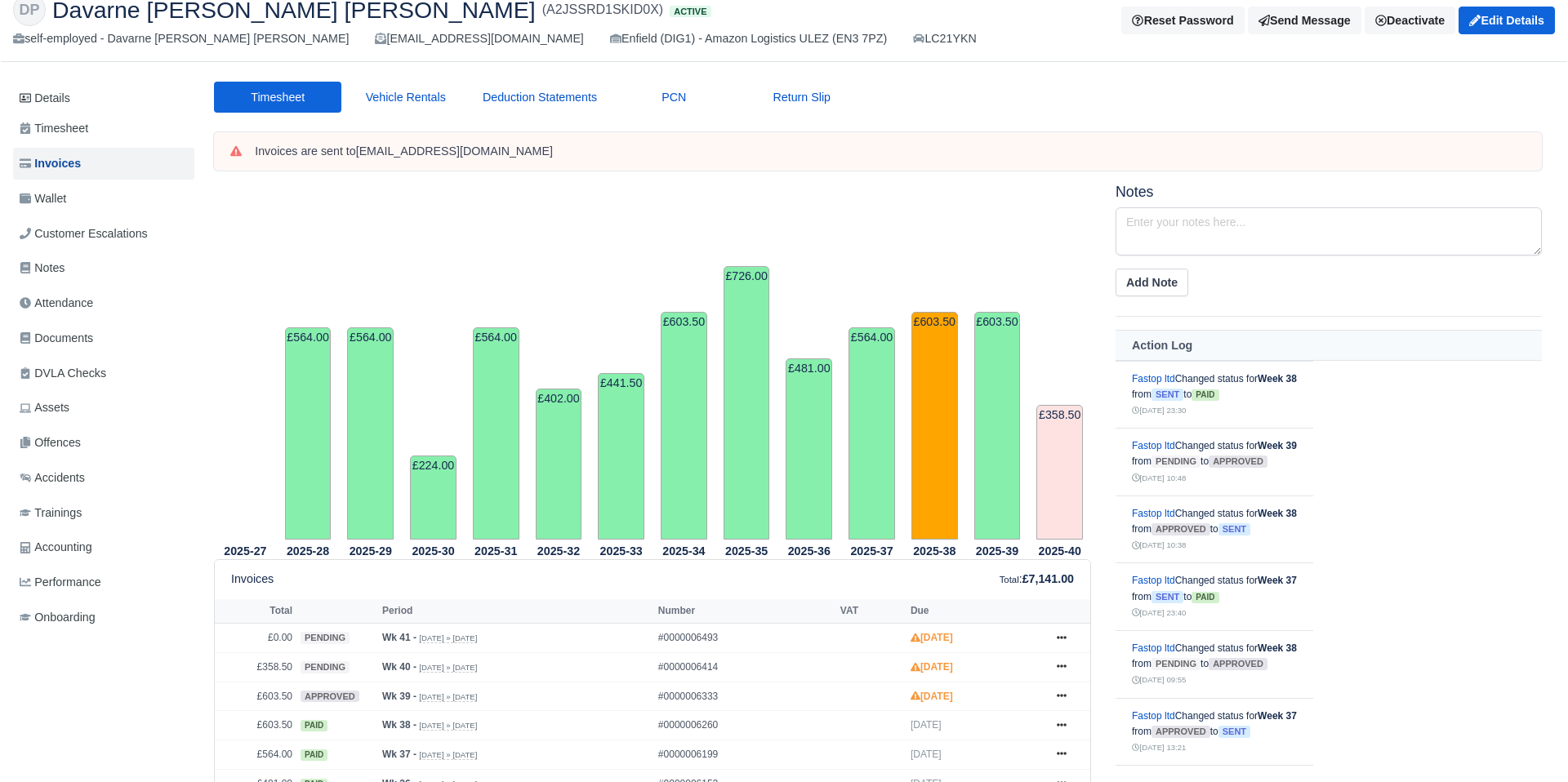
scroll to position [148, 0]
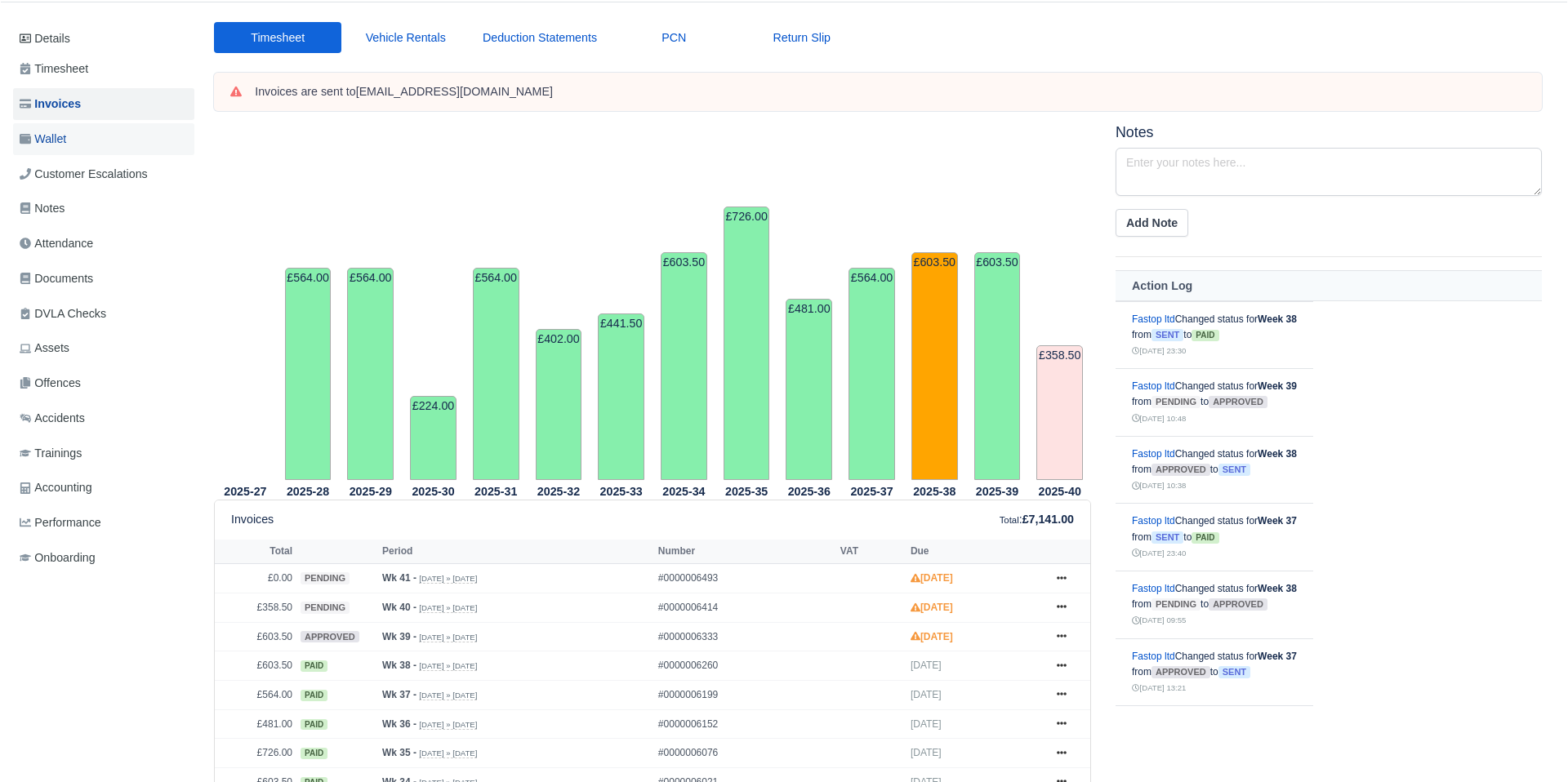
click at [81, 151] on link "Wallet" at bounding box center [103, 139] width 181 height 31
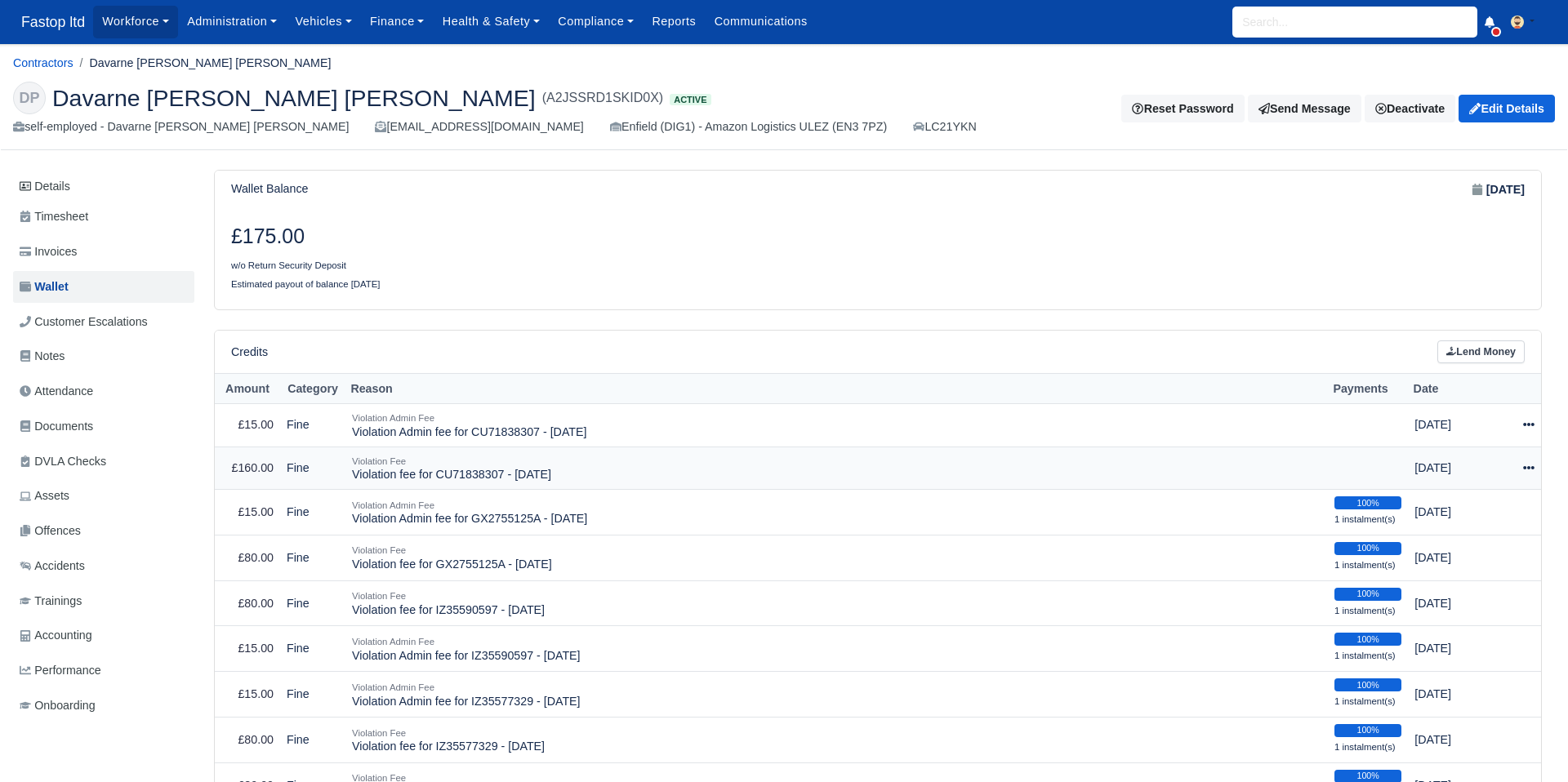
click at [1529, 473] on div at bounding box center [1527, 468] width 13 height 19
click at [1460, 515] on button "Make Payment" at bounding box center [1464, 518] width 146 height 25
select select "2527"
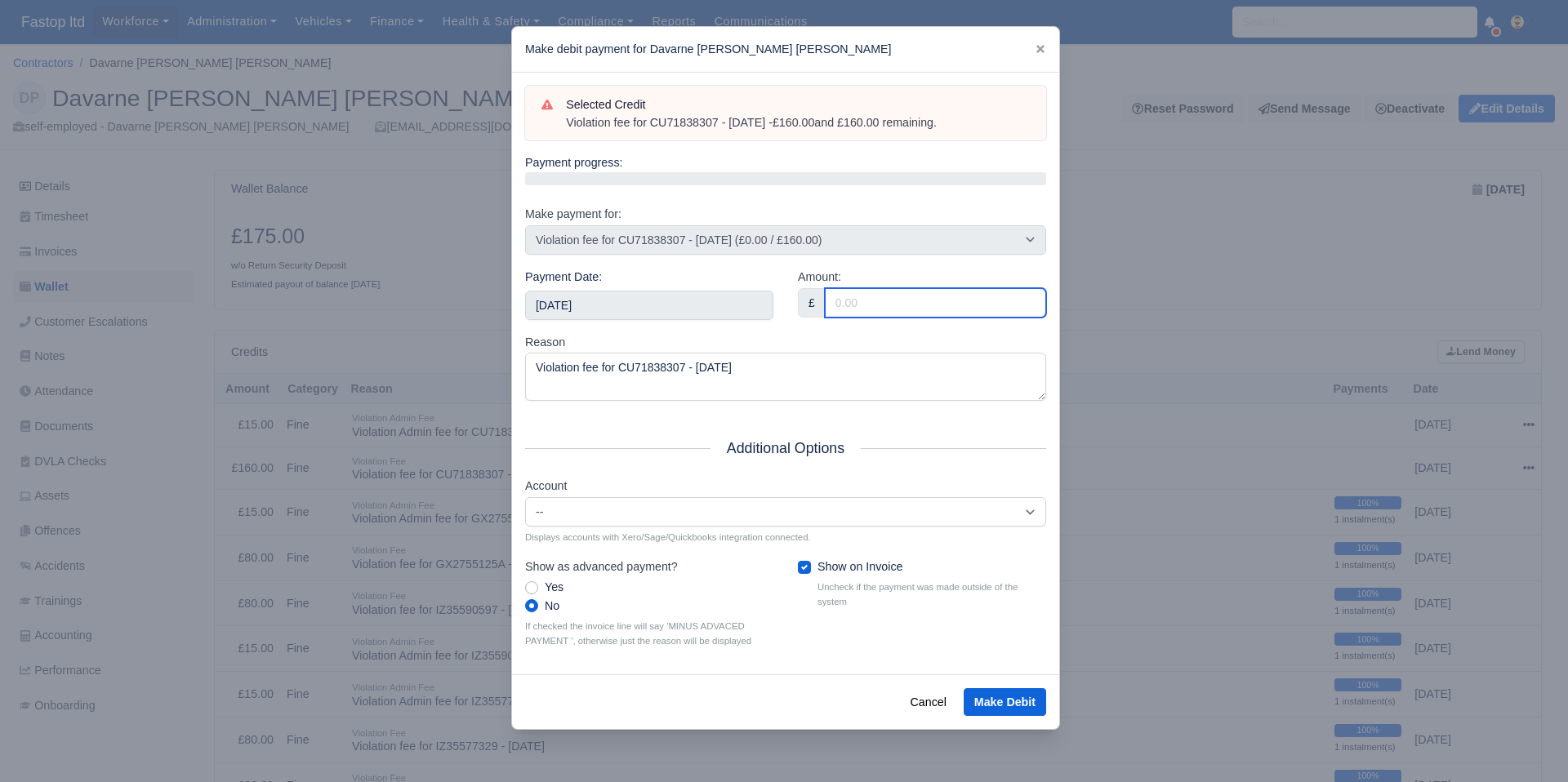
click at [871, 298] on input "Amount:" at bounding box center [936, 302] width 221 height 30
type input "80"
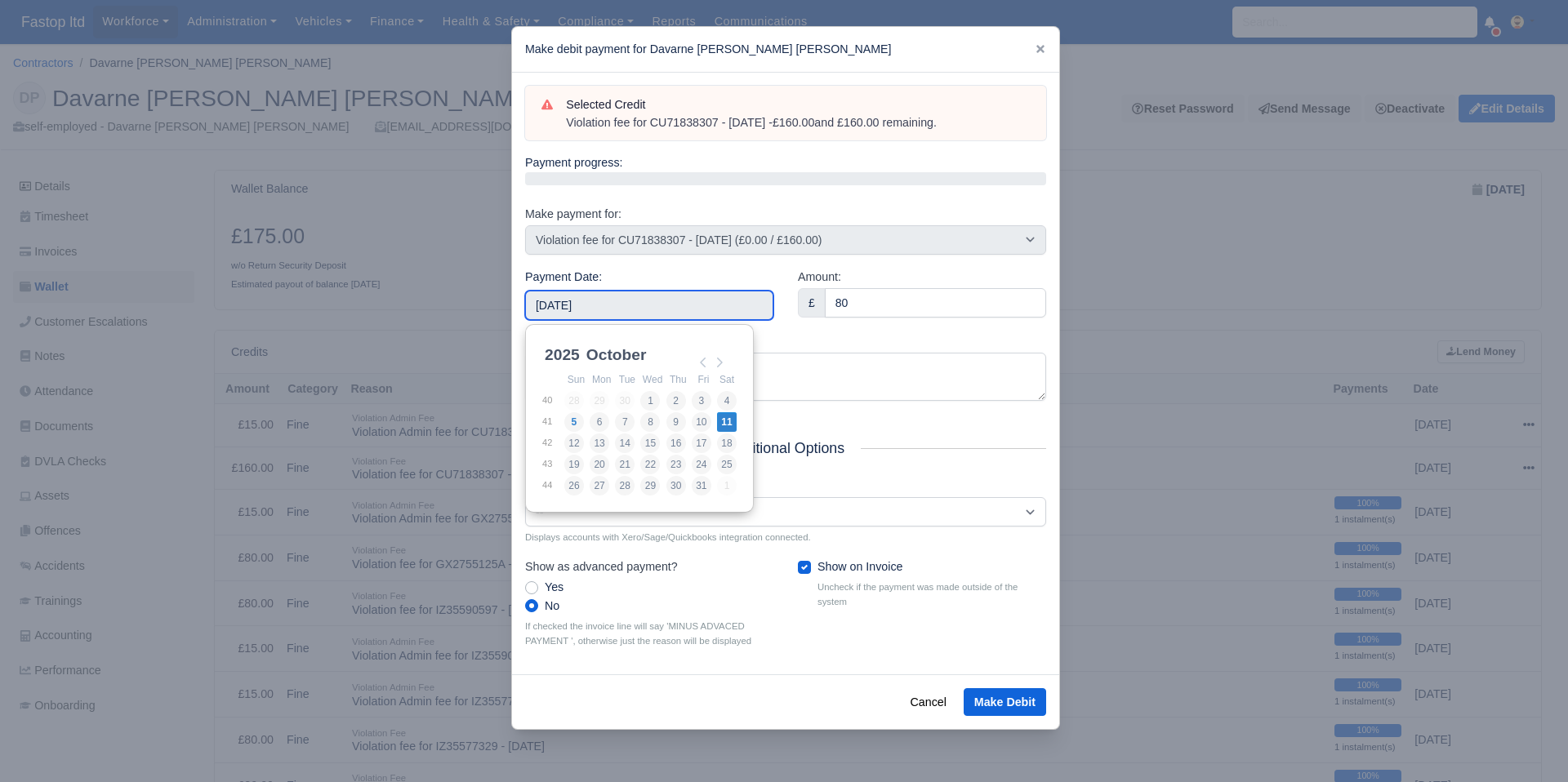
click at [654, 297] on input "2025-10-11" at bounding box center [650, 305] width 248 height 30
type input "2025-09-26"
drag, startPoint x: 701, startPoint y: 464, endPoint x: 709, endPoint y: 463, distance: 8.1
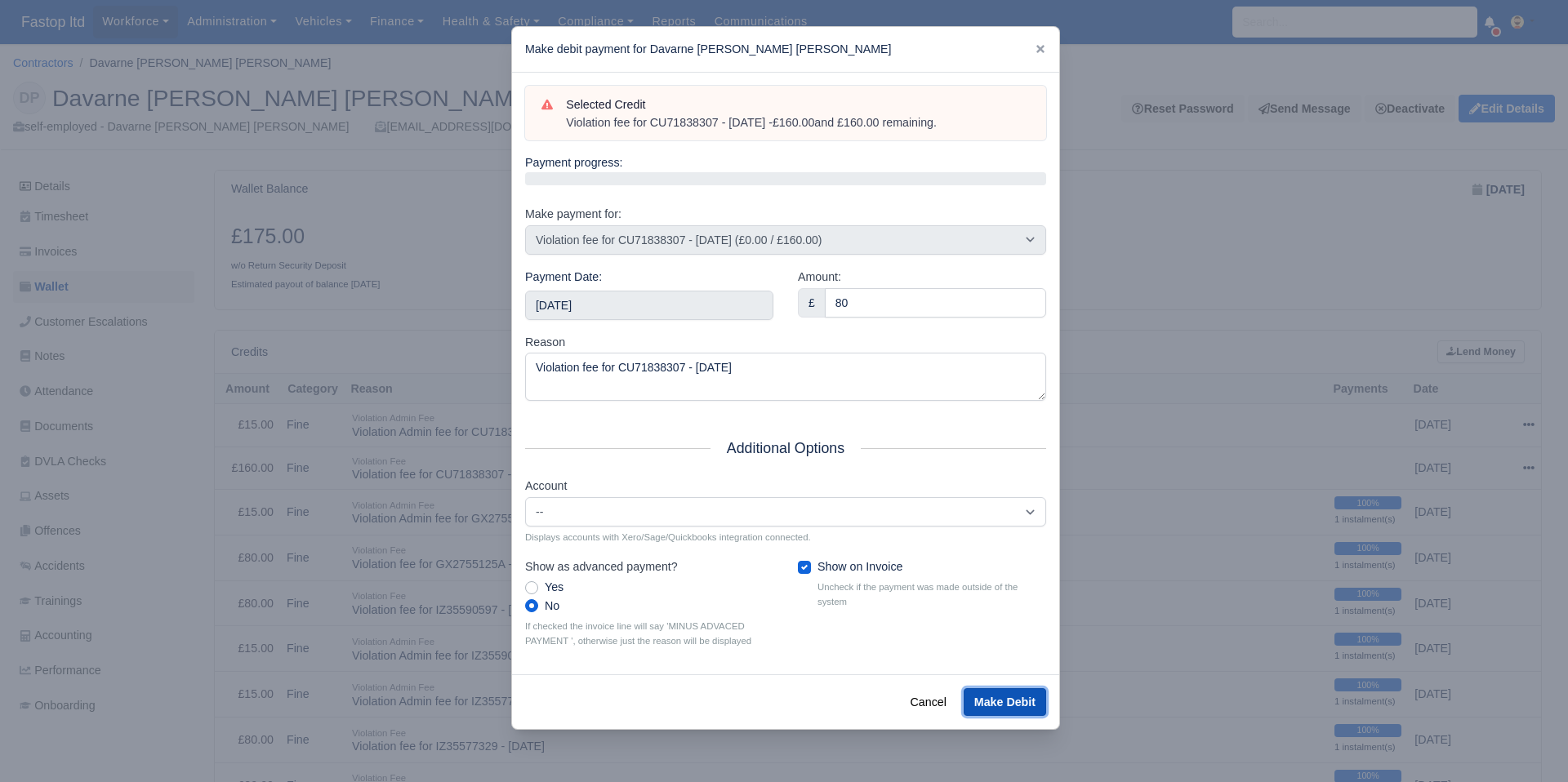
click at [1020, 697] on button "Make Debit" at bounding box center [1005, 702] width 83 height 28
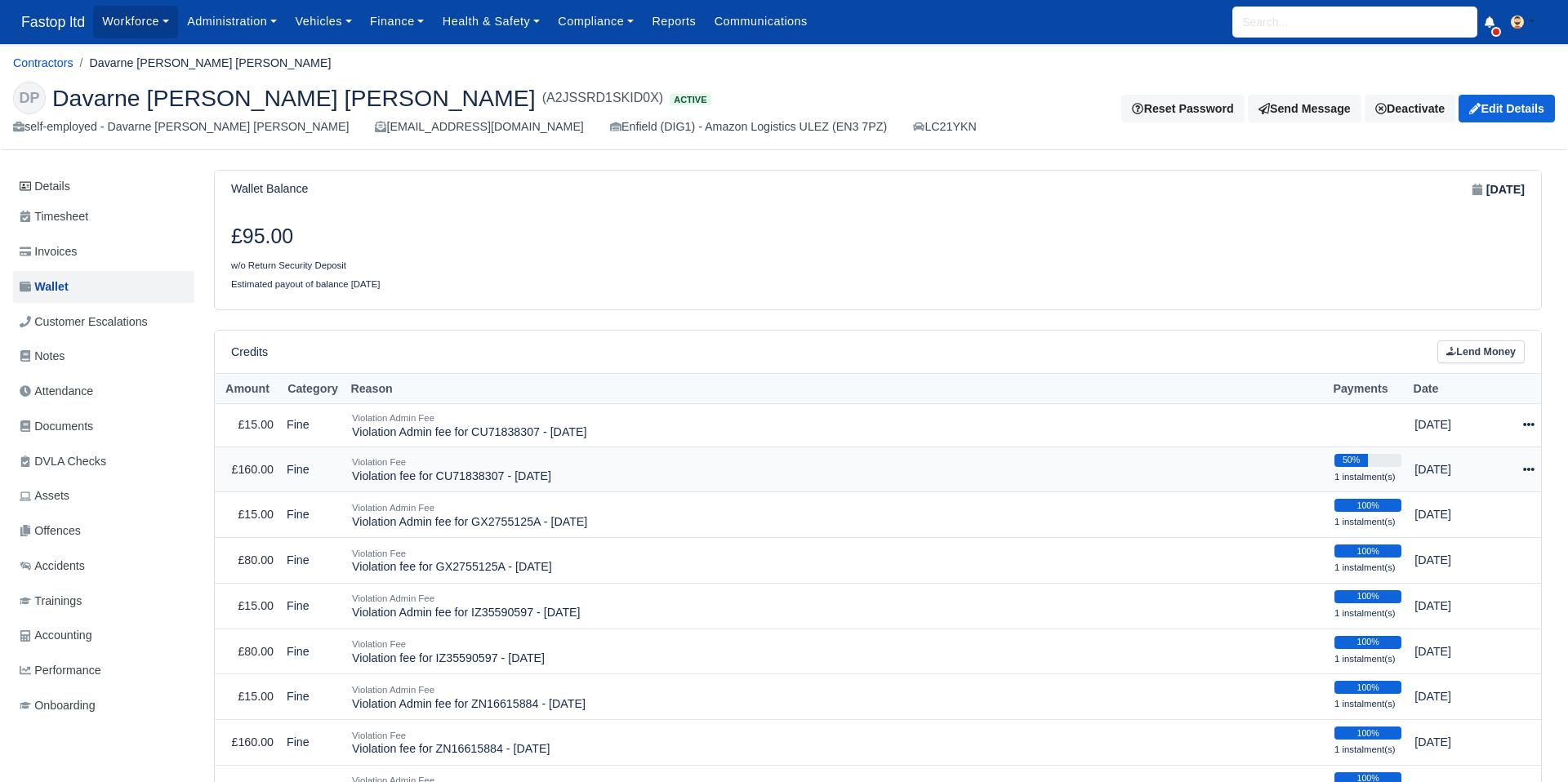
click at [1526, 467] on icon at bounding box center [1528, 470] width 12 height 12
click at [1428, 514] on button "Make Payment" at bounding box center [1464, 519] width 146 height 25
select select "2527"
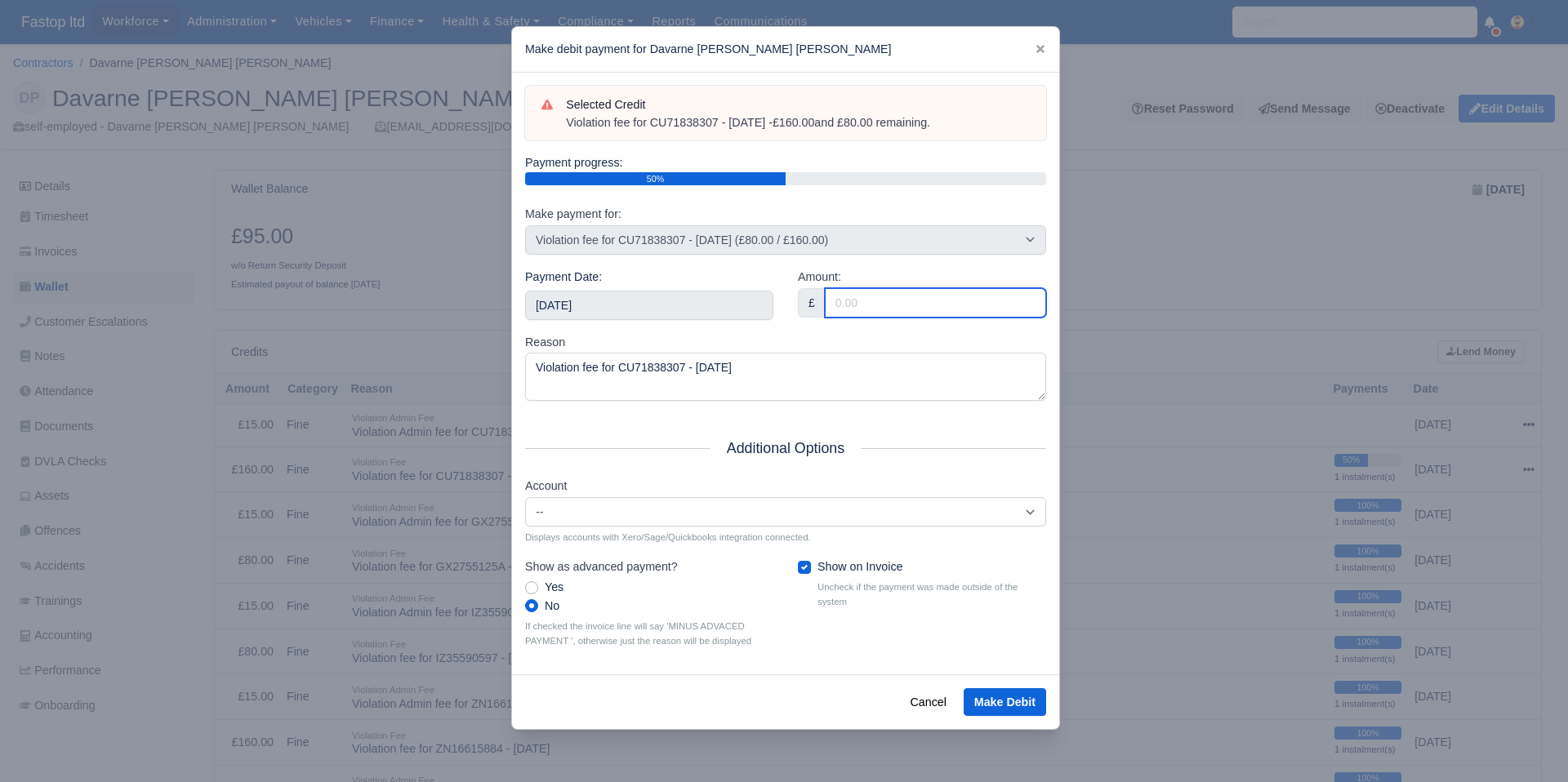
click at [895, 302] on input "Amount:" at bounding box center [936, 302] width 221 height 30
type input "80"
click at [754, 316] on input "2025-10-11" at bounding box center [650, 305] width 248 height 30
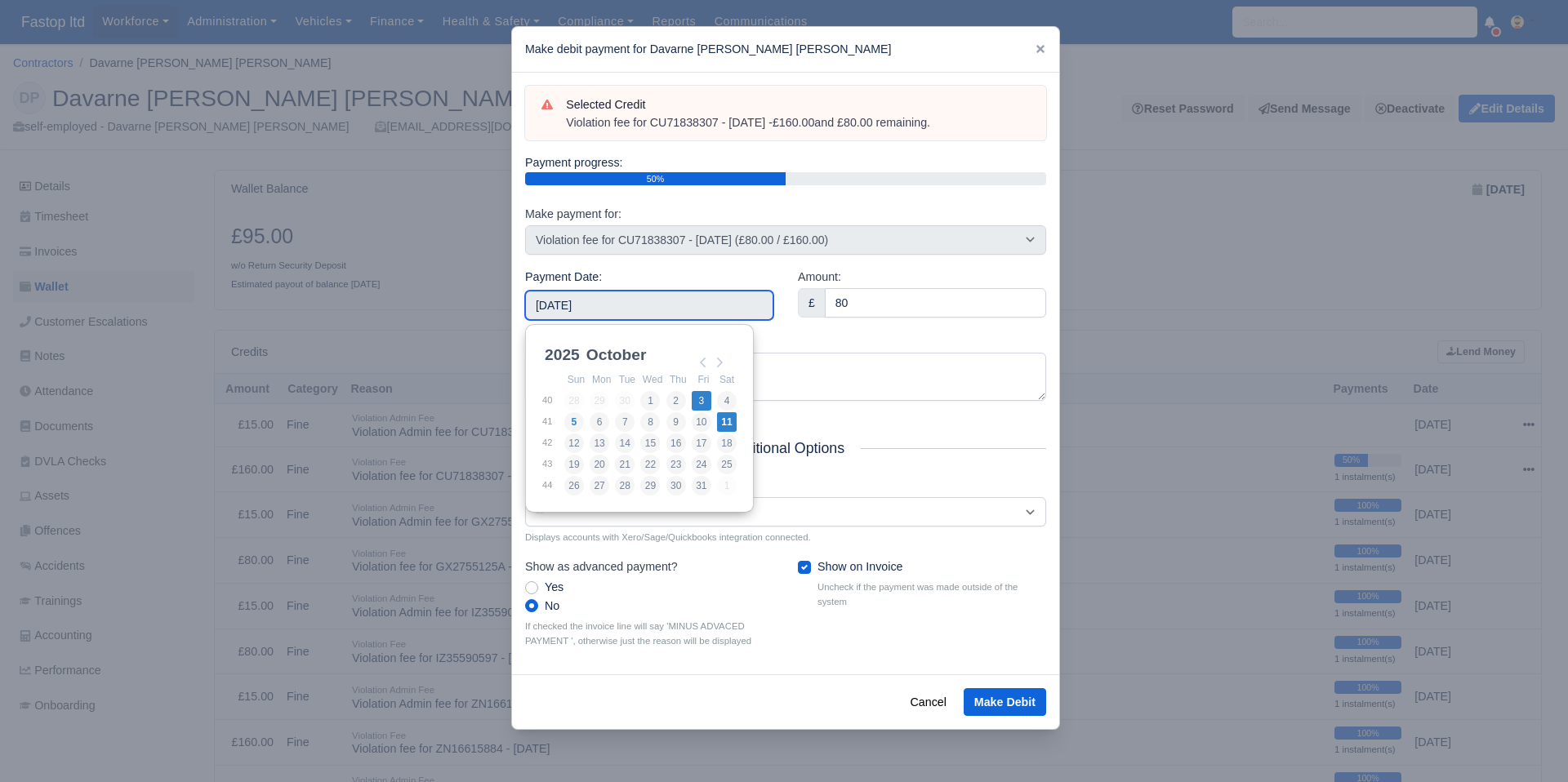
type input "2025-10-03"
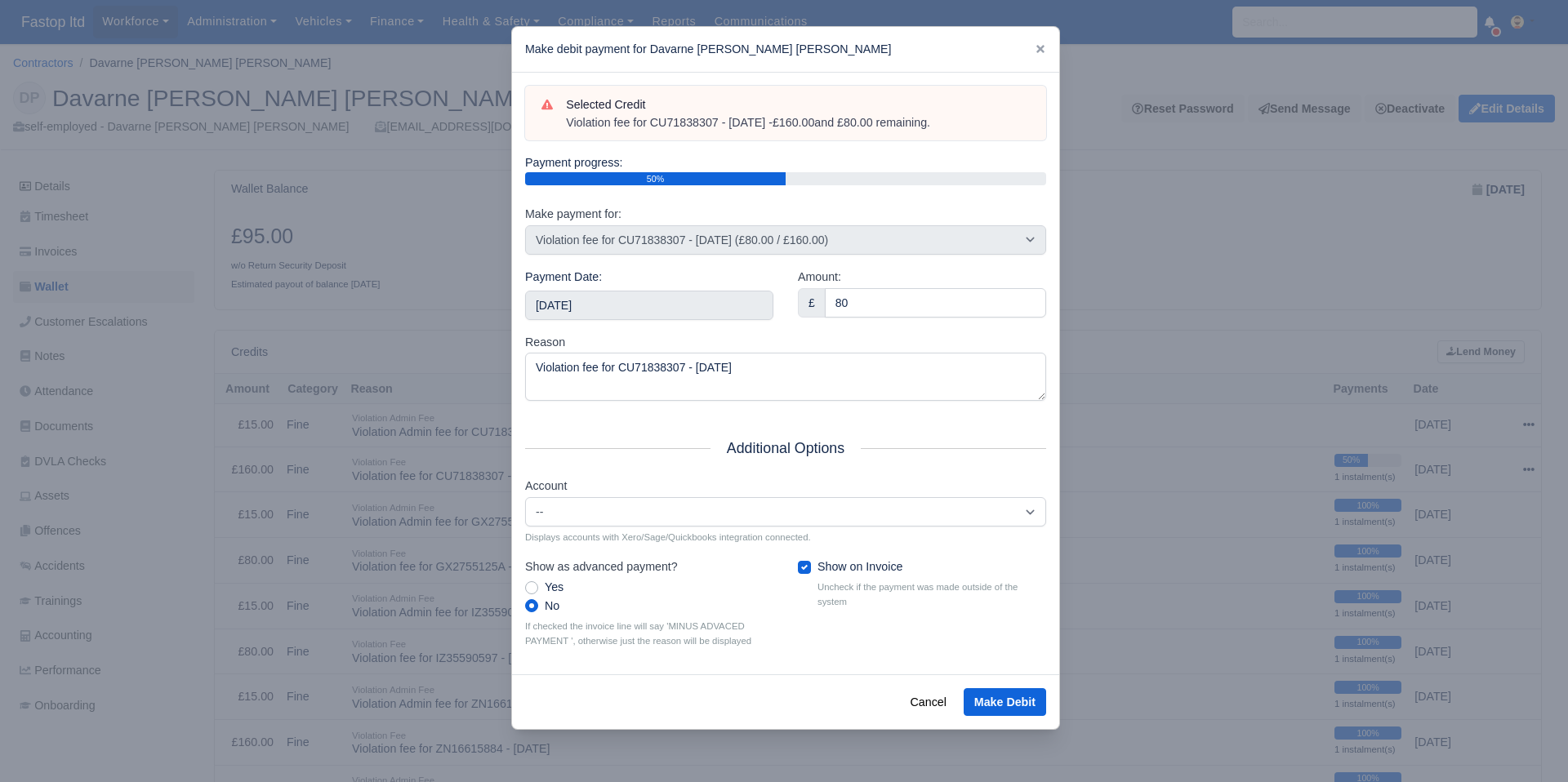
click at [1190, 284] on div at bounding box center [784, 391] width 1568 height 782
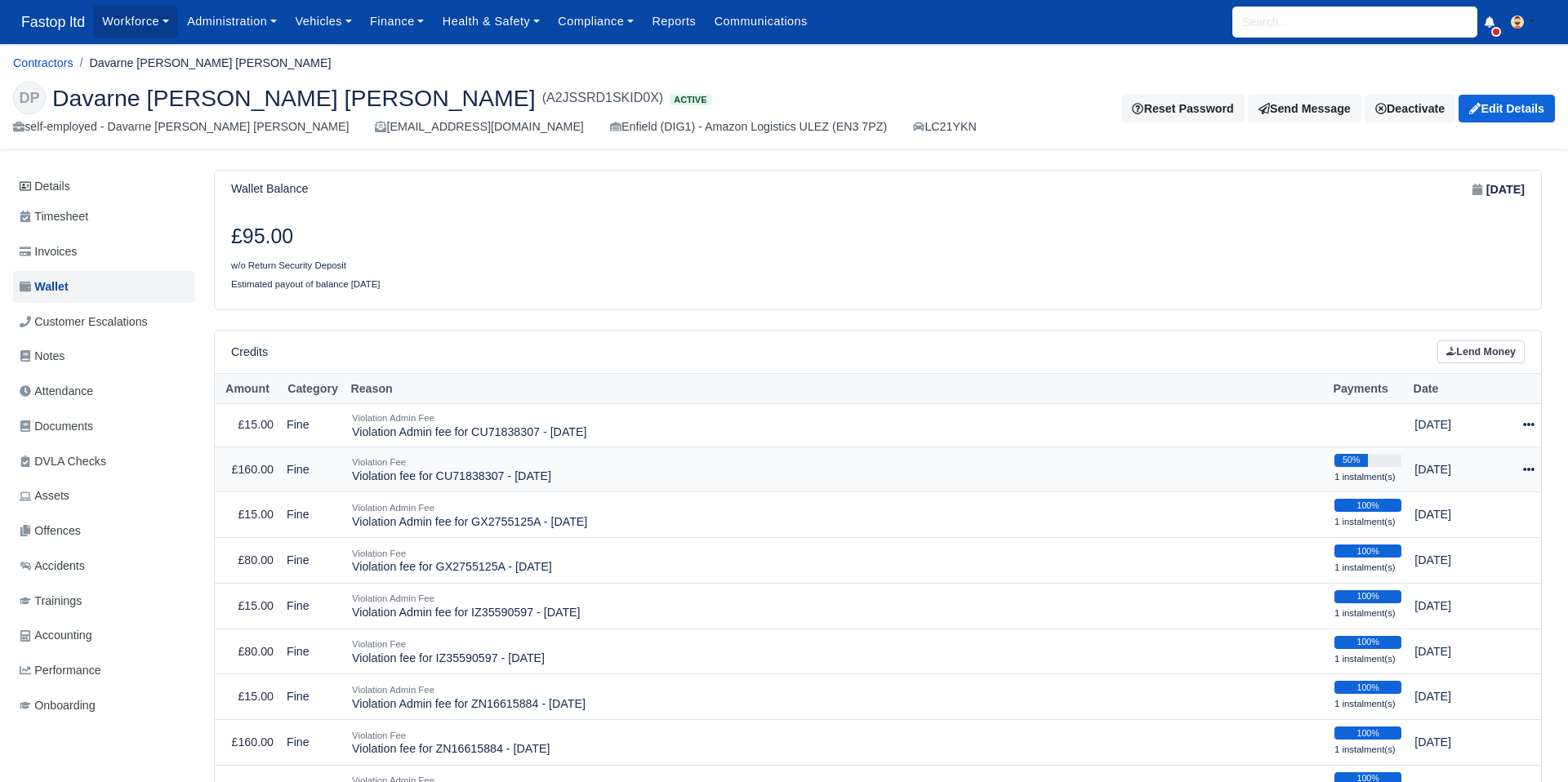
click at [1531, 472] on icon at bounding box center [1528, 470] width 12 height 12
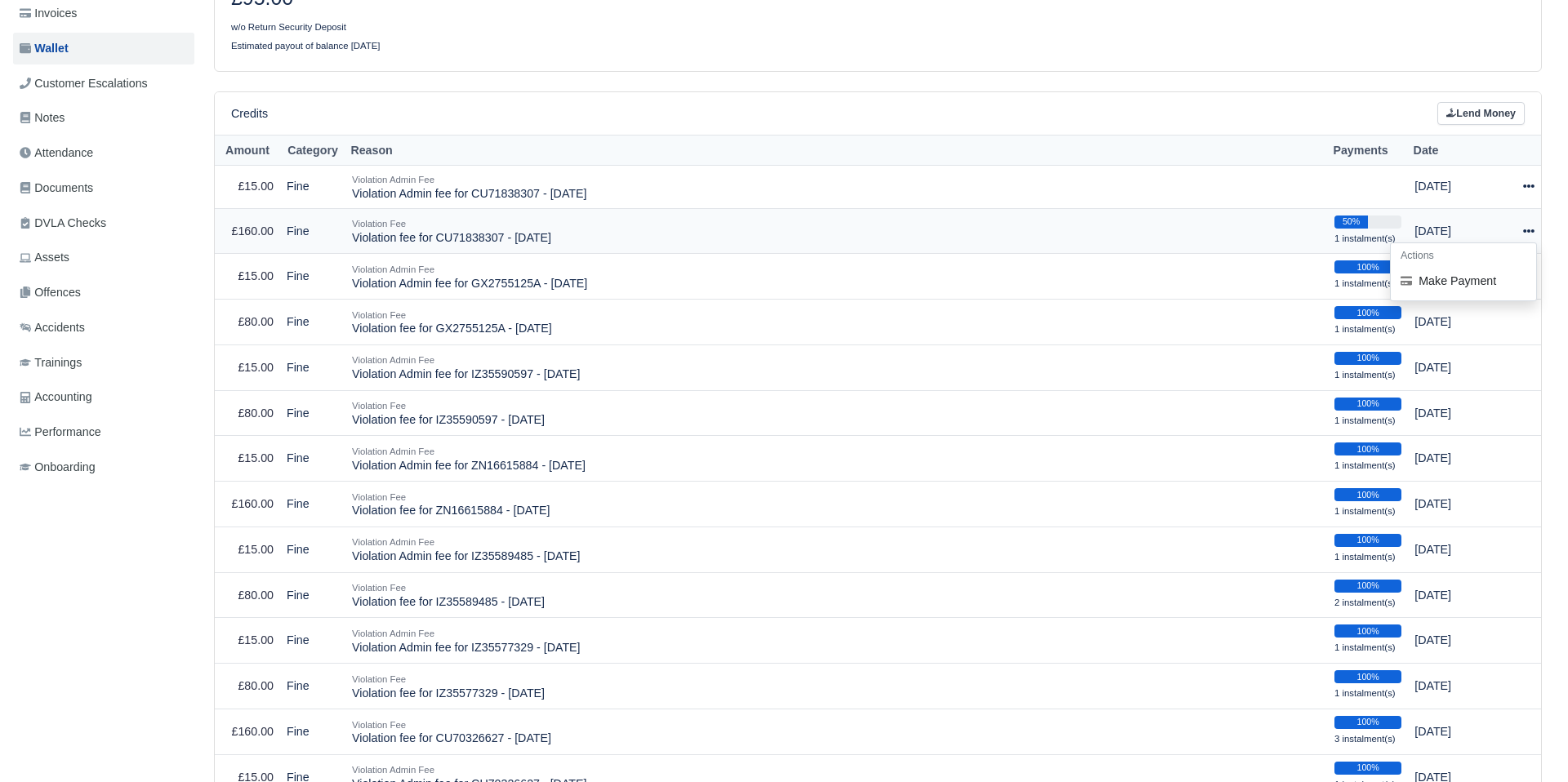
scroll to position [202, 0]
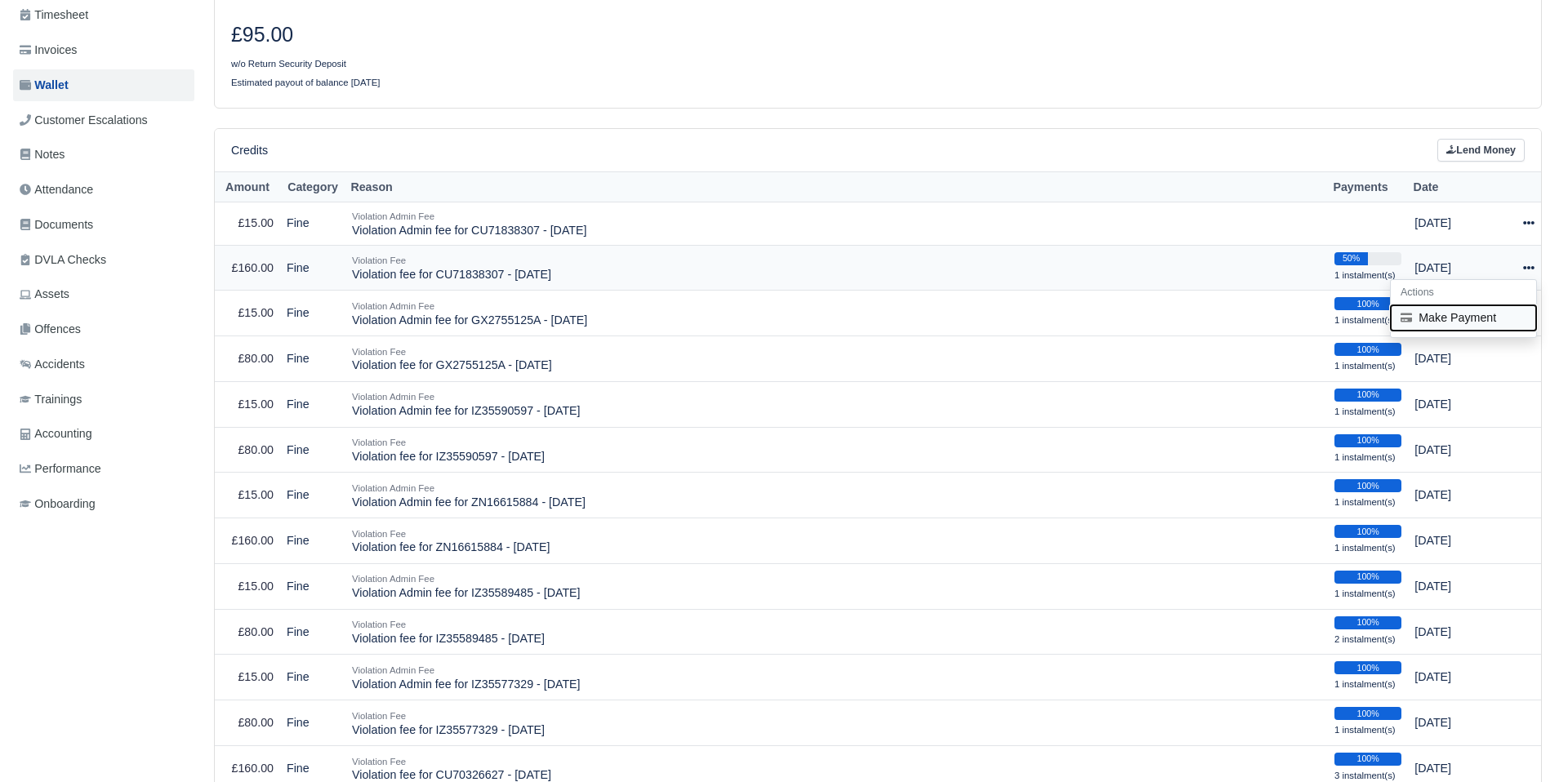
click at [1409, 322] on icon at bounding box center [1406, 318] width 12 height 12
select select "2527"
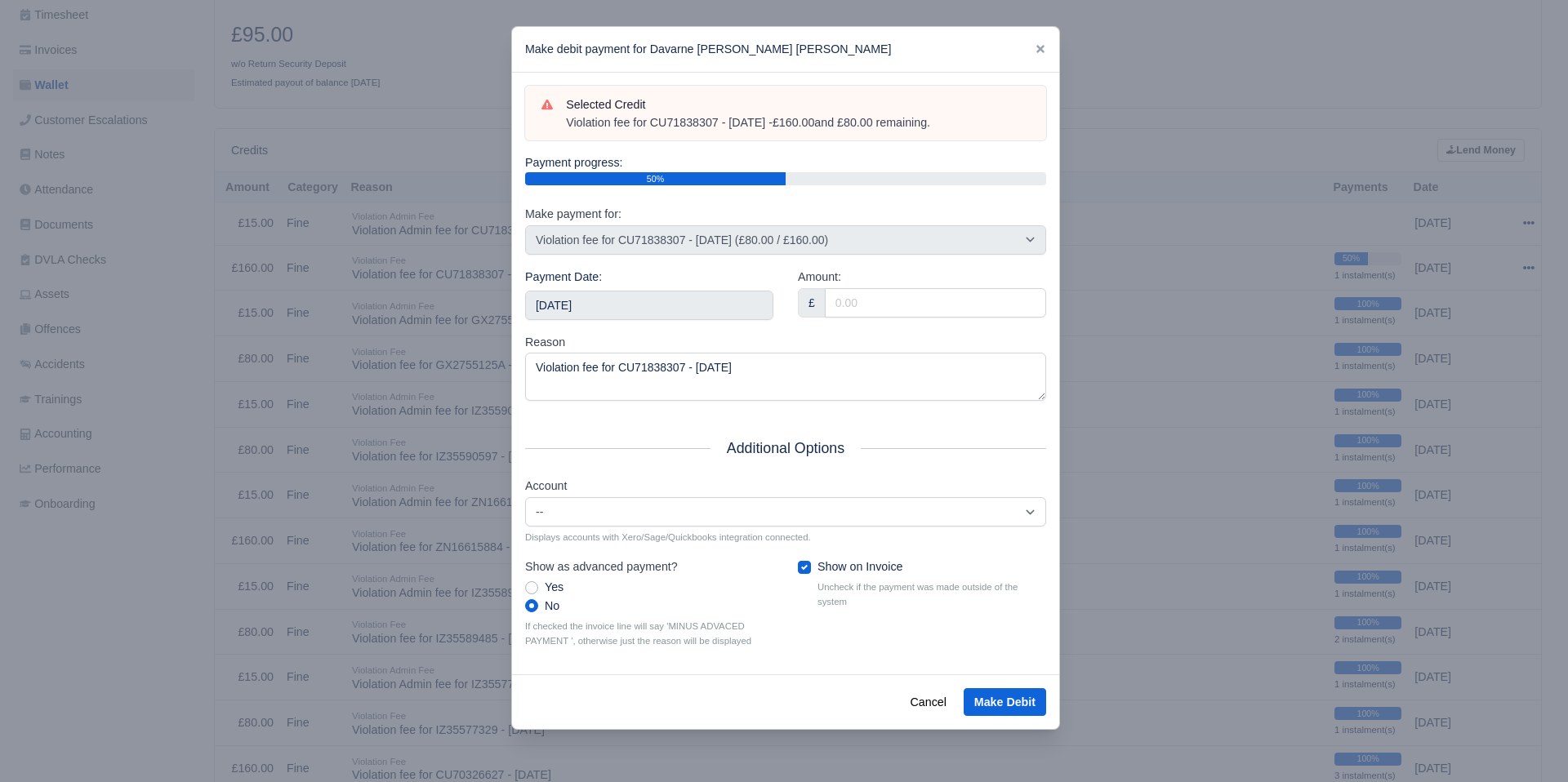
click at [1305, 258] on div at bounding box center [784, 391] width 1568 height 782
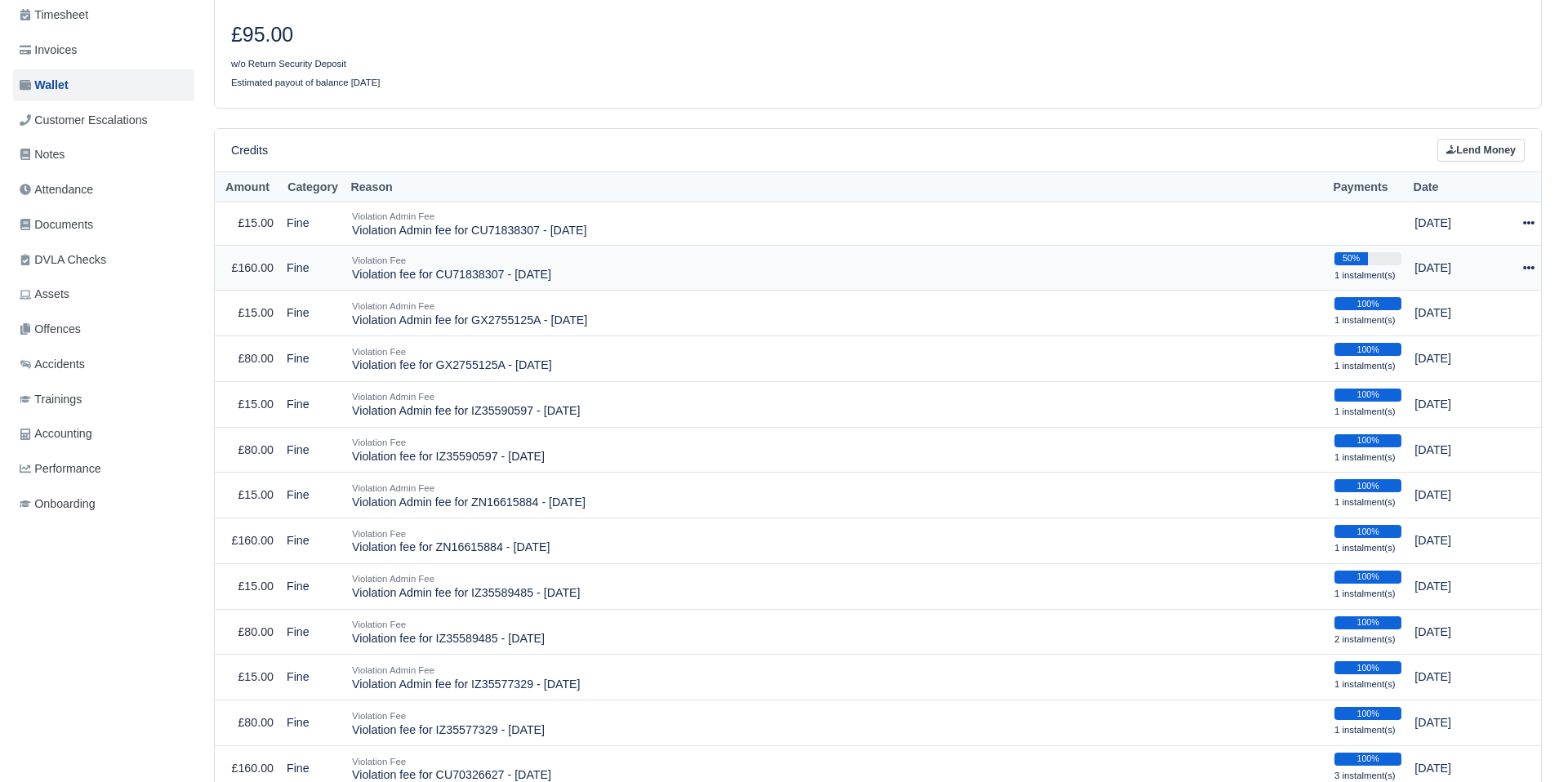
click at [1523, 266] on icon at bounding box center [1528, 267] width 12 height 12
click at [1451, 313] on button "Make Payment" at bounding box center [1464, 318] width 146 height 25
select select "2527"
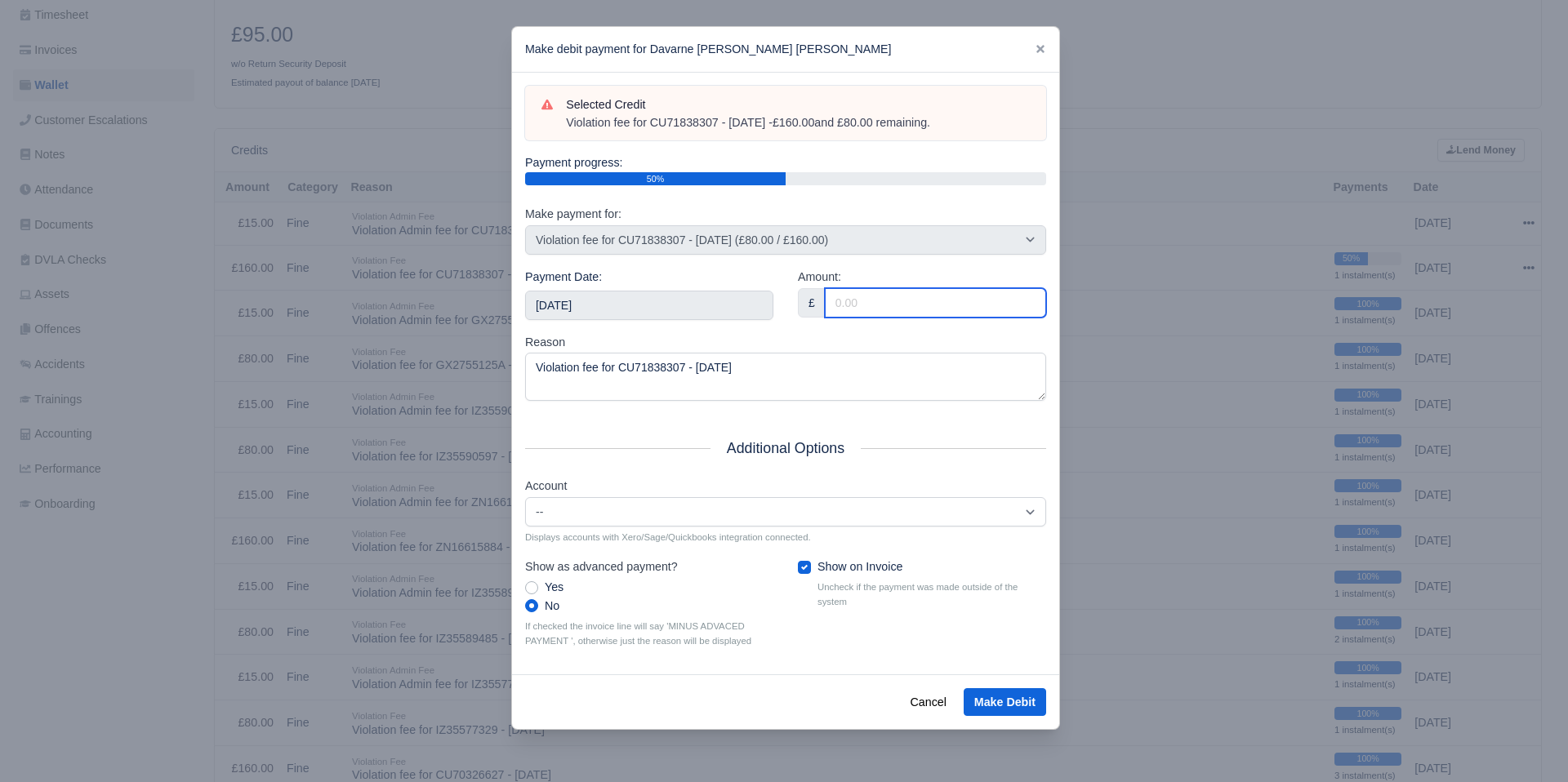
drag, startPoint x: 897, startPoint y: 298, endPoint x: 886, endPoint y: 300, distance: 11.2
click at [895, 299] on input "Amount:" at bounding box center [936, 302] width 221 height 30
type input "80"
click at [609, 324] on div "Payment Date: 2025-10-11" at bounding box center [649, 301] width 273 height 66
click at [612, 308] on input "2025-10-11" at bounding box center [650, 305] width 248 height 30
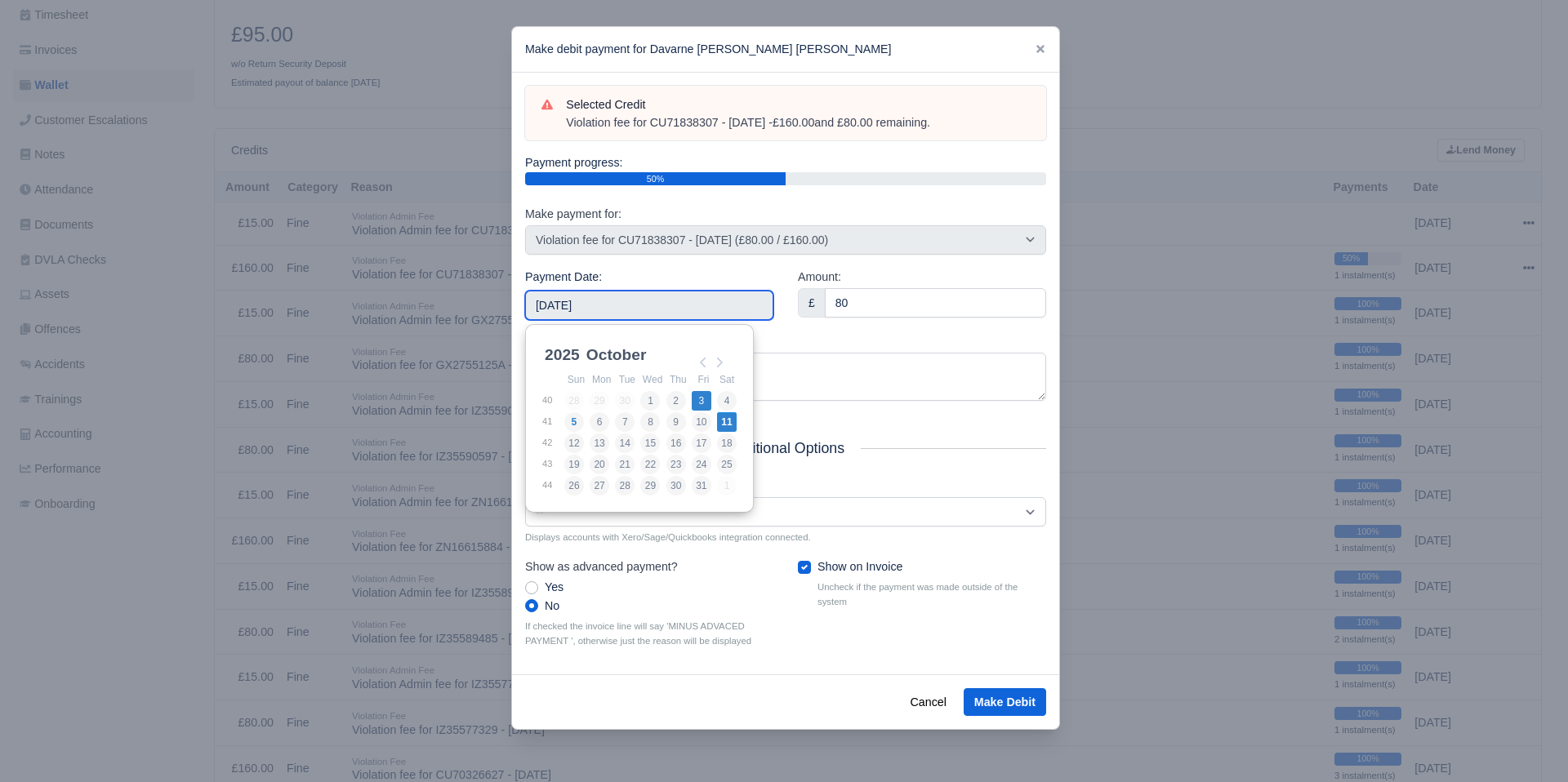
type input "2025-10-03"
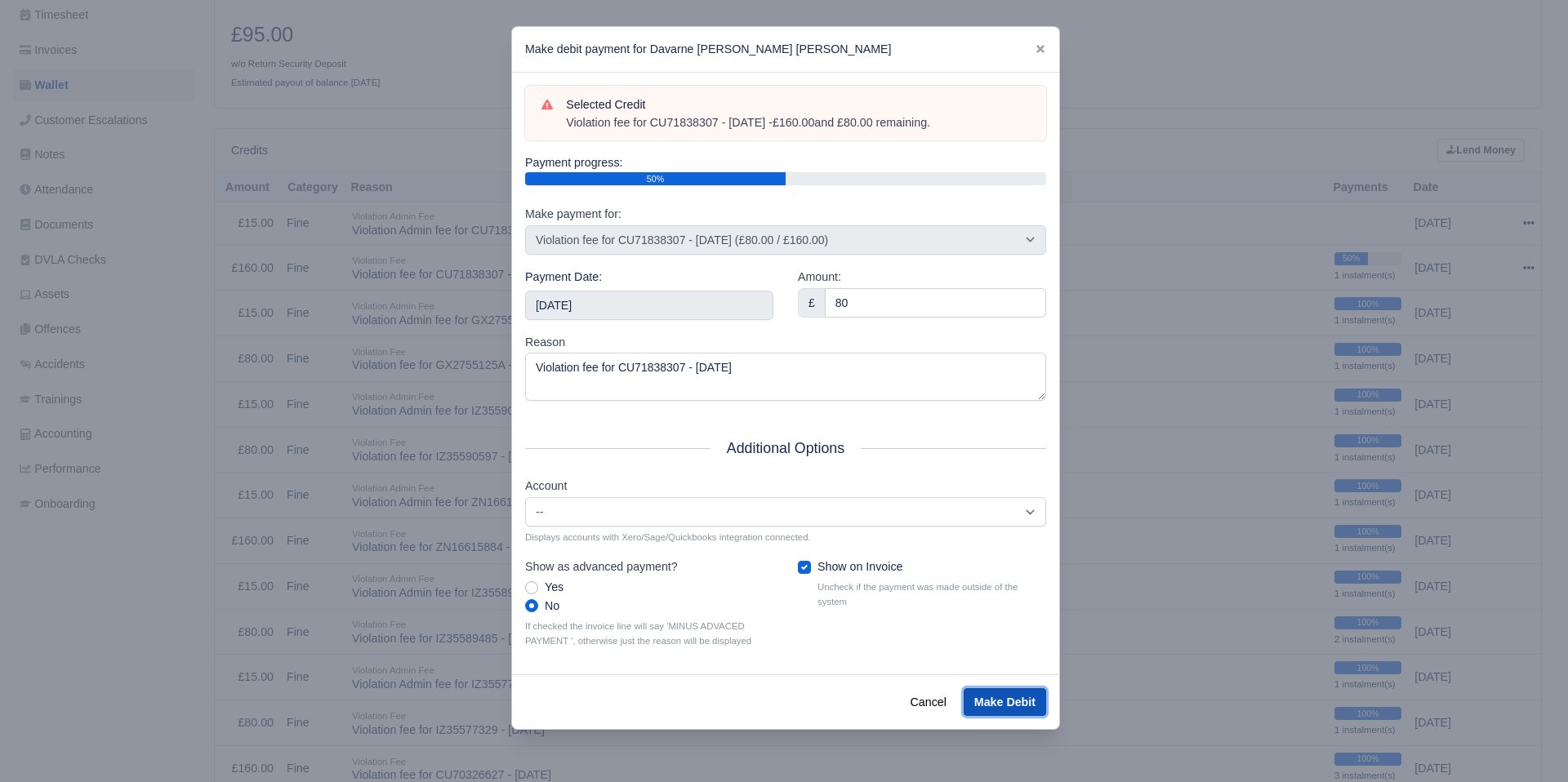
click at [999, 698] on button "Make Debit" at bounding box center [1005, 702] width 83 height 28
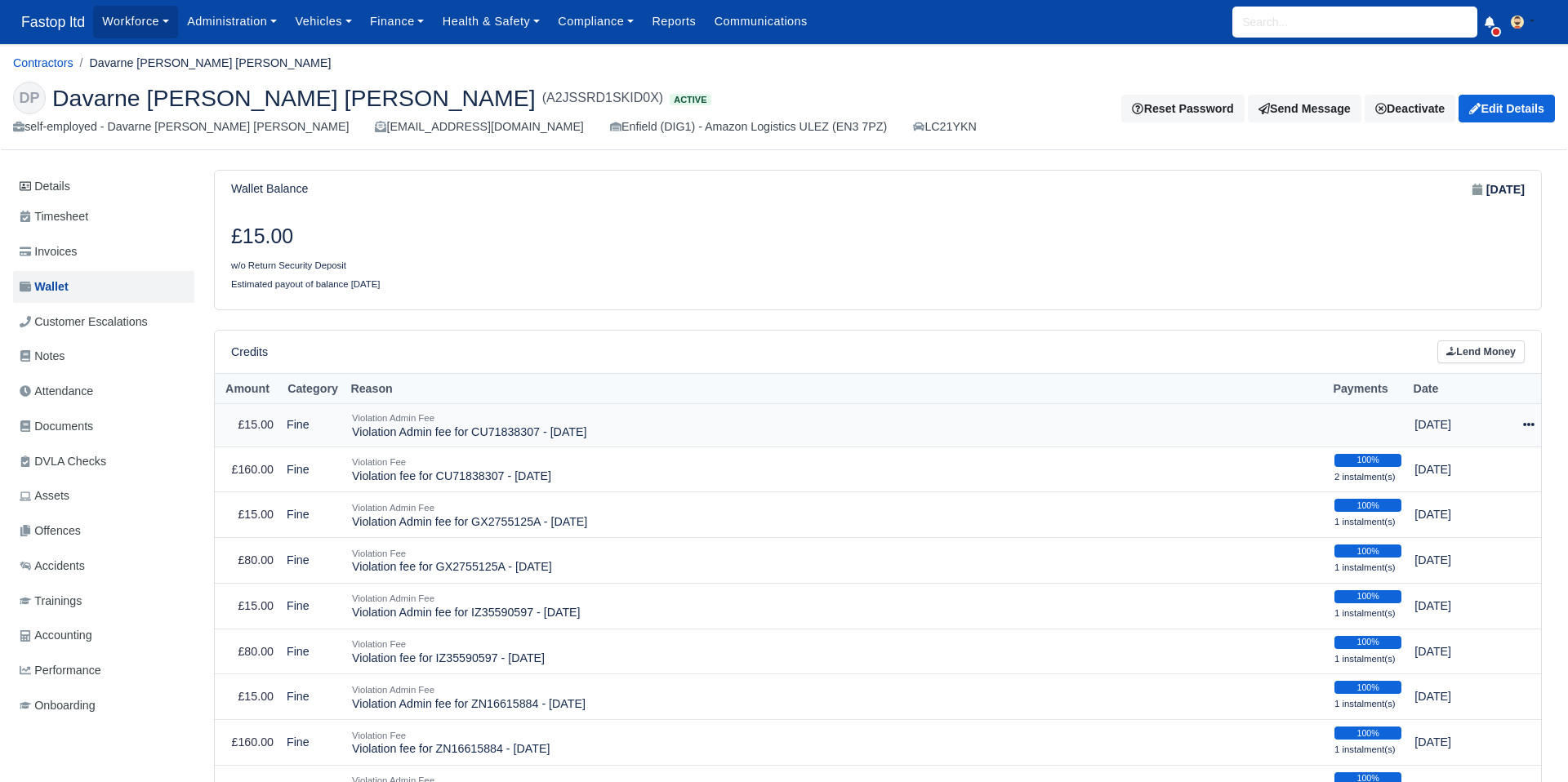
click at [1528, 427] on icon at bounding box center [1528, 426] width 12 height 4
click at [1463, 472] on button "Make Payment" at bounding box center [1464, 475] width 146 height 25
select select "2528"
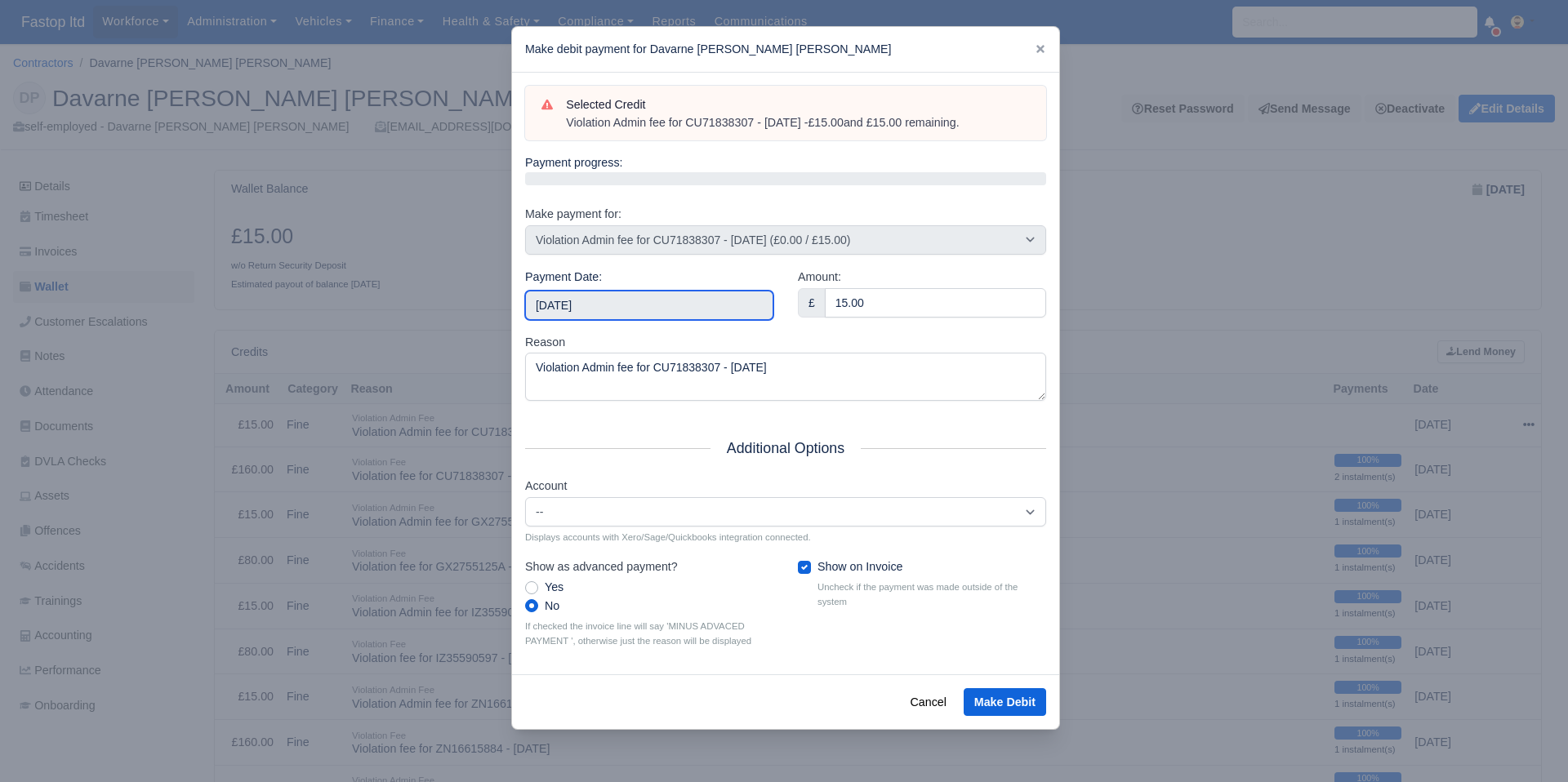
click at [641, 304] on input "2025-10-11" at bounding box center [650, 305] width 248 height 30
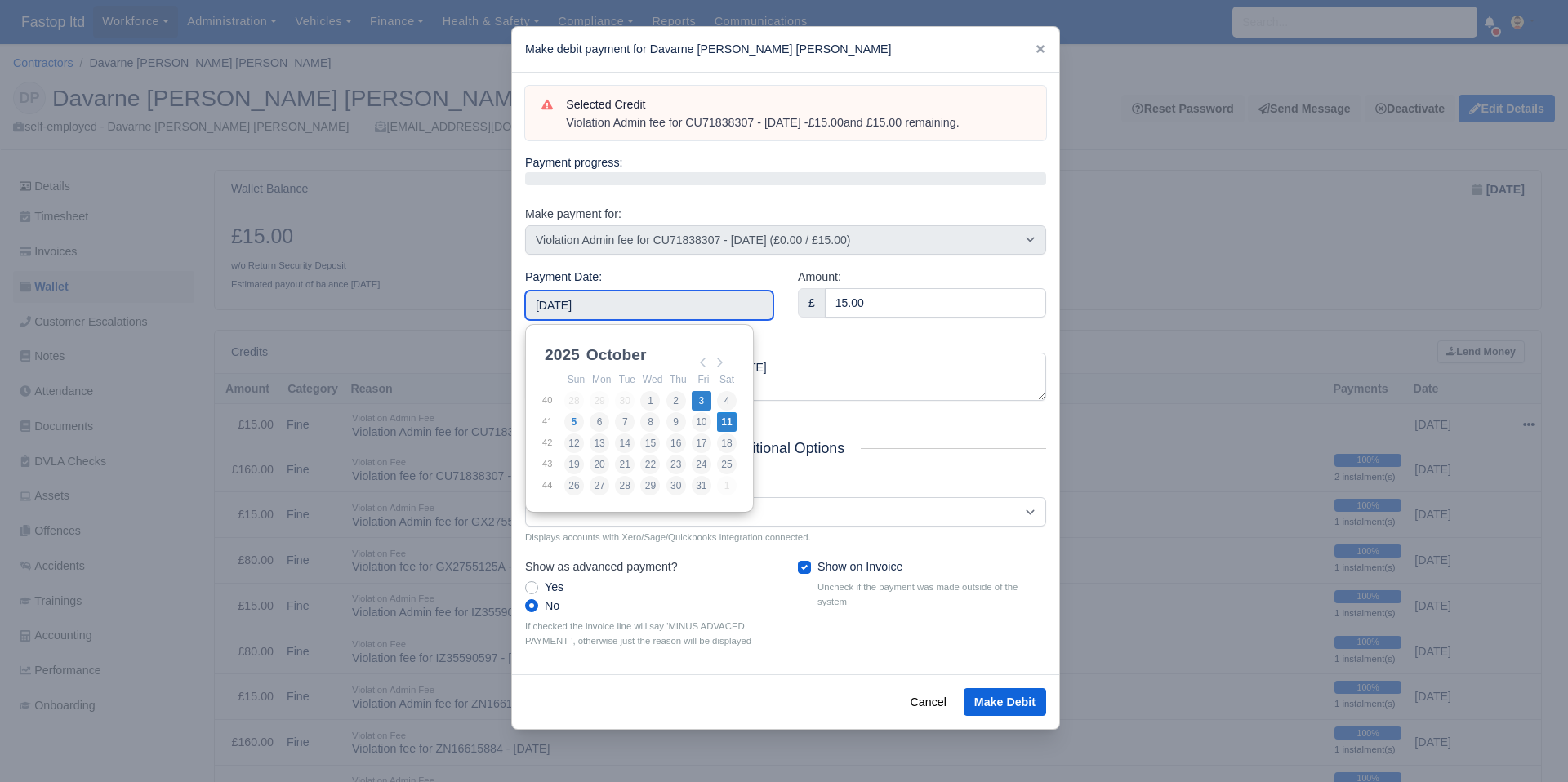
type input "2025-10-03"
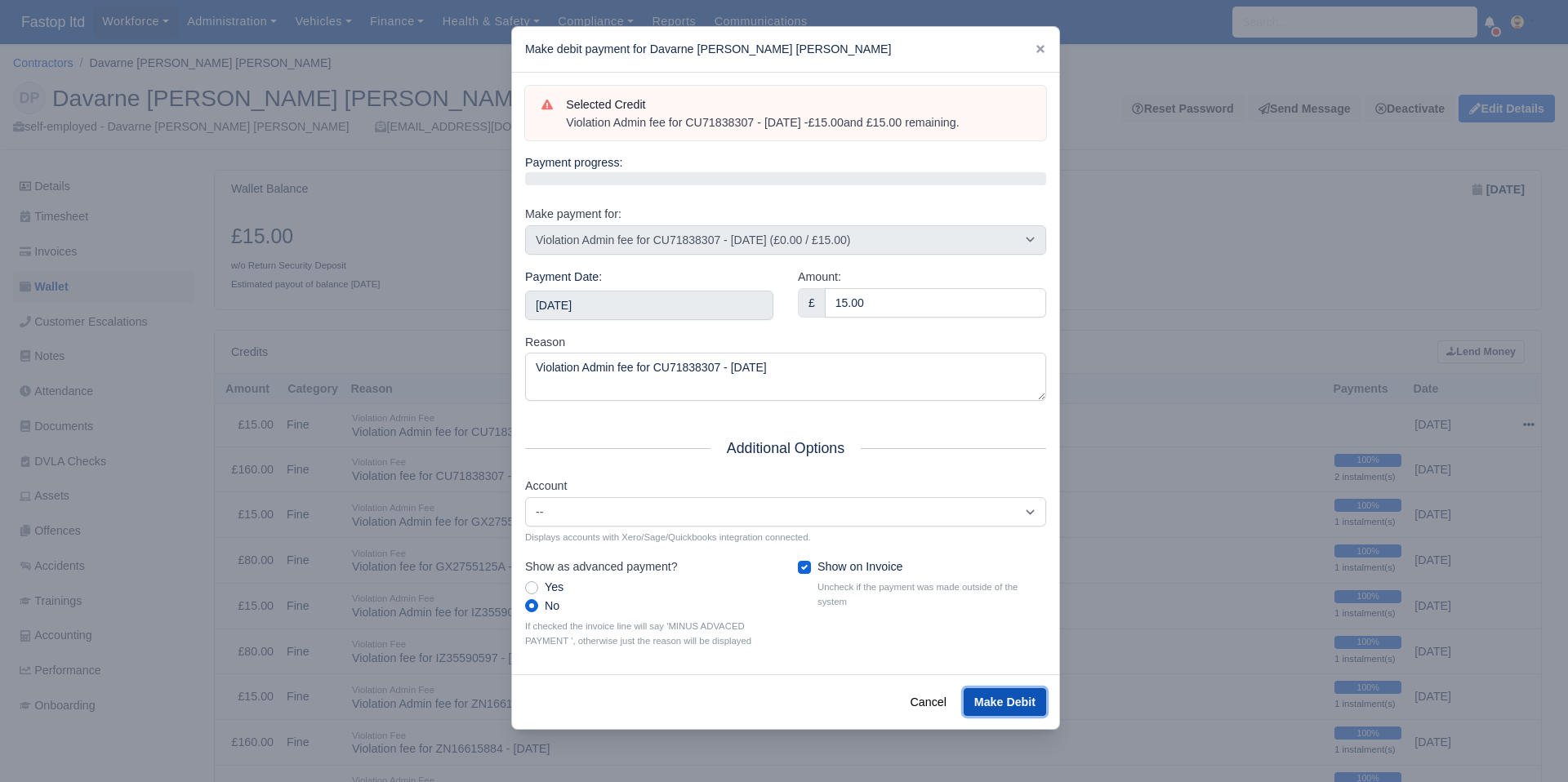
click at [1005, 699] on button "Make Debit" at bounding box center [1005, 702] width 83 height 28
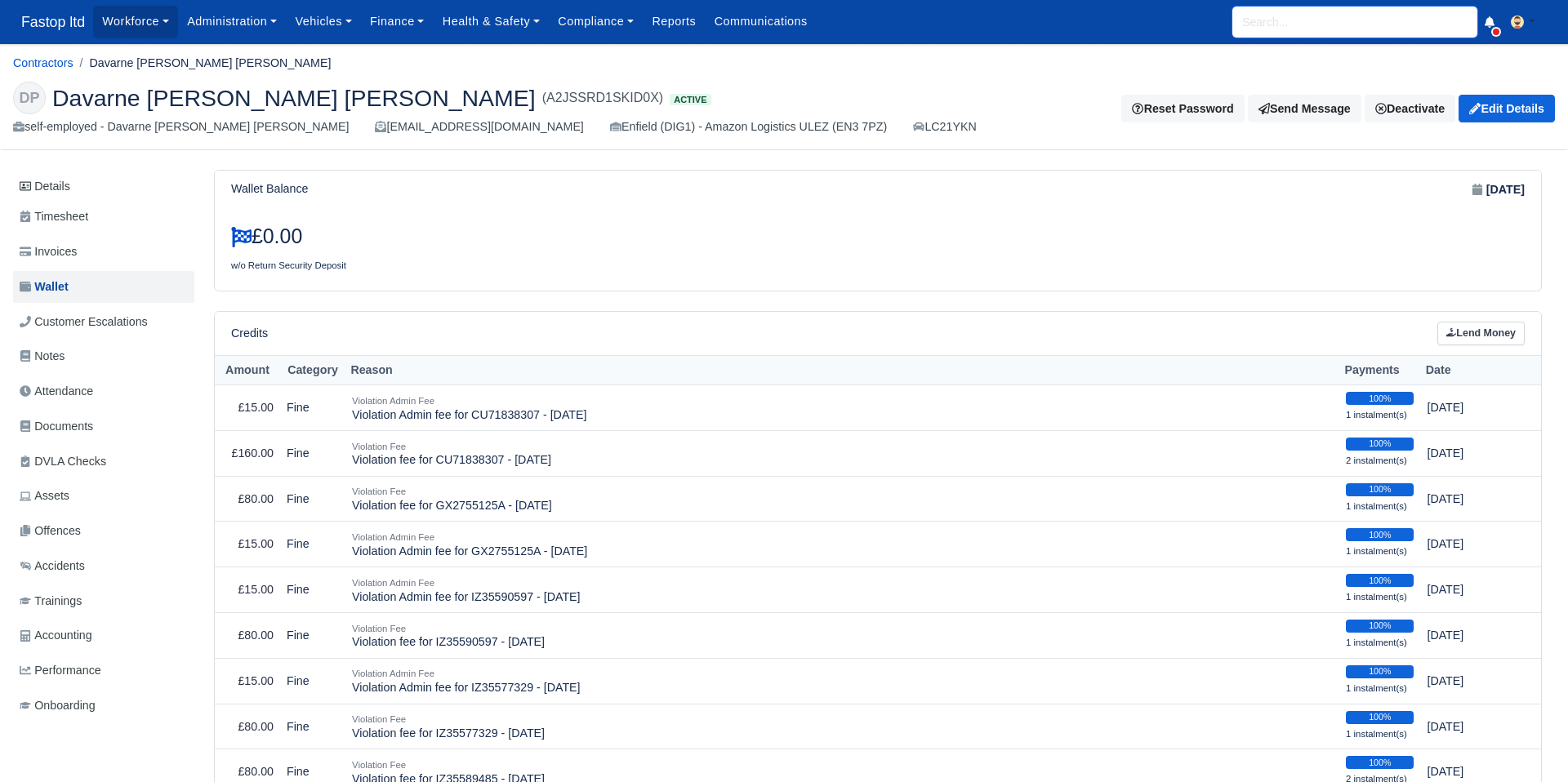
click at [1295, 26] on input "search" at bounding box center [1355, 22] width 245 height 31
type input "[PERSON_NAME]"
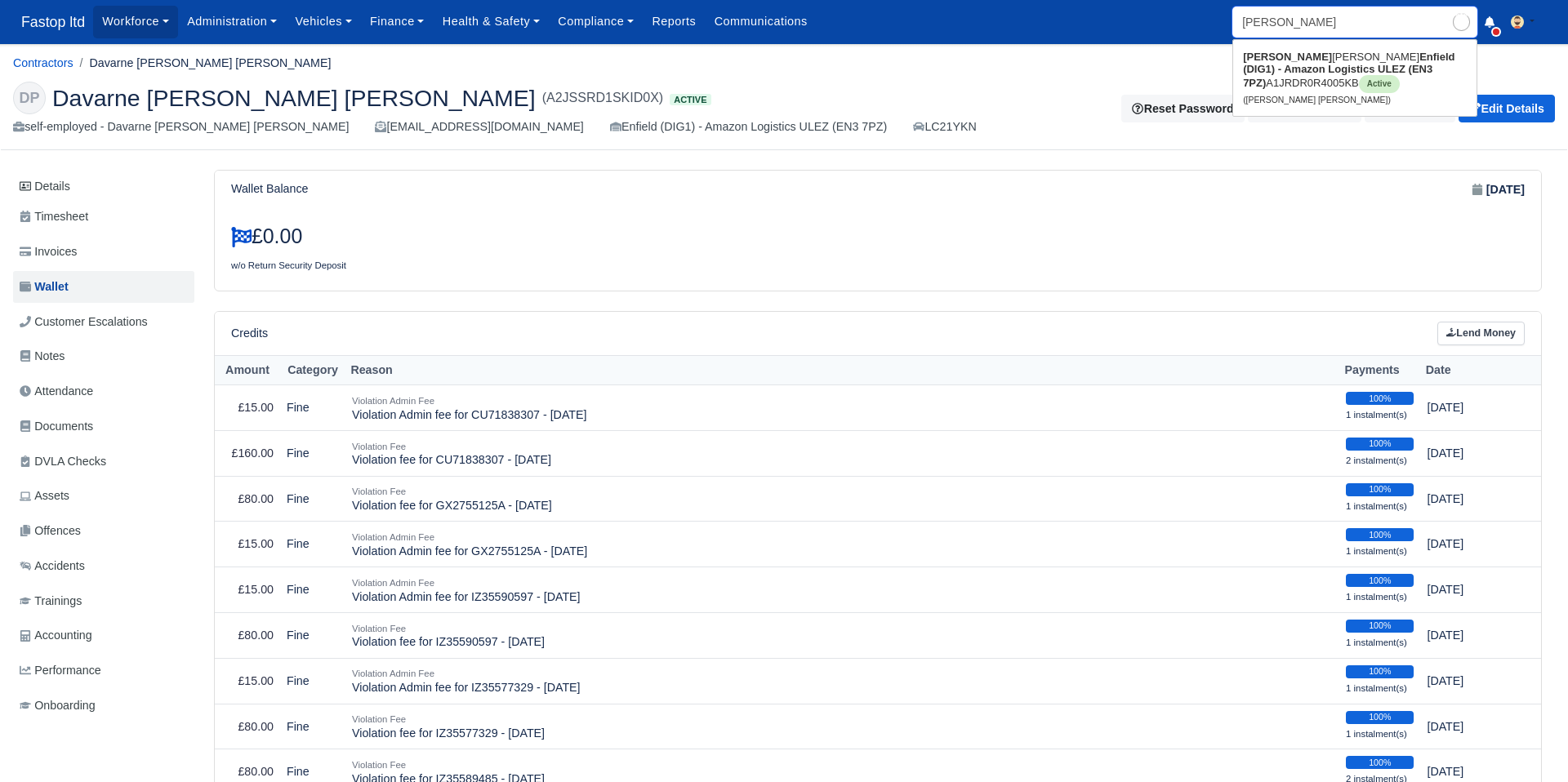
type input "[PERSON_NAME] [PERSON_NAME]"
click at [1281, 67] on strong "Enfield (DIG1) - Amazon Logistics ULEZ (EN3 7PZ)" at bounding box center [1348, 69] width 211 height 39
type input "[PERSON_NAME] [PERSON_NAME]"
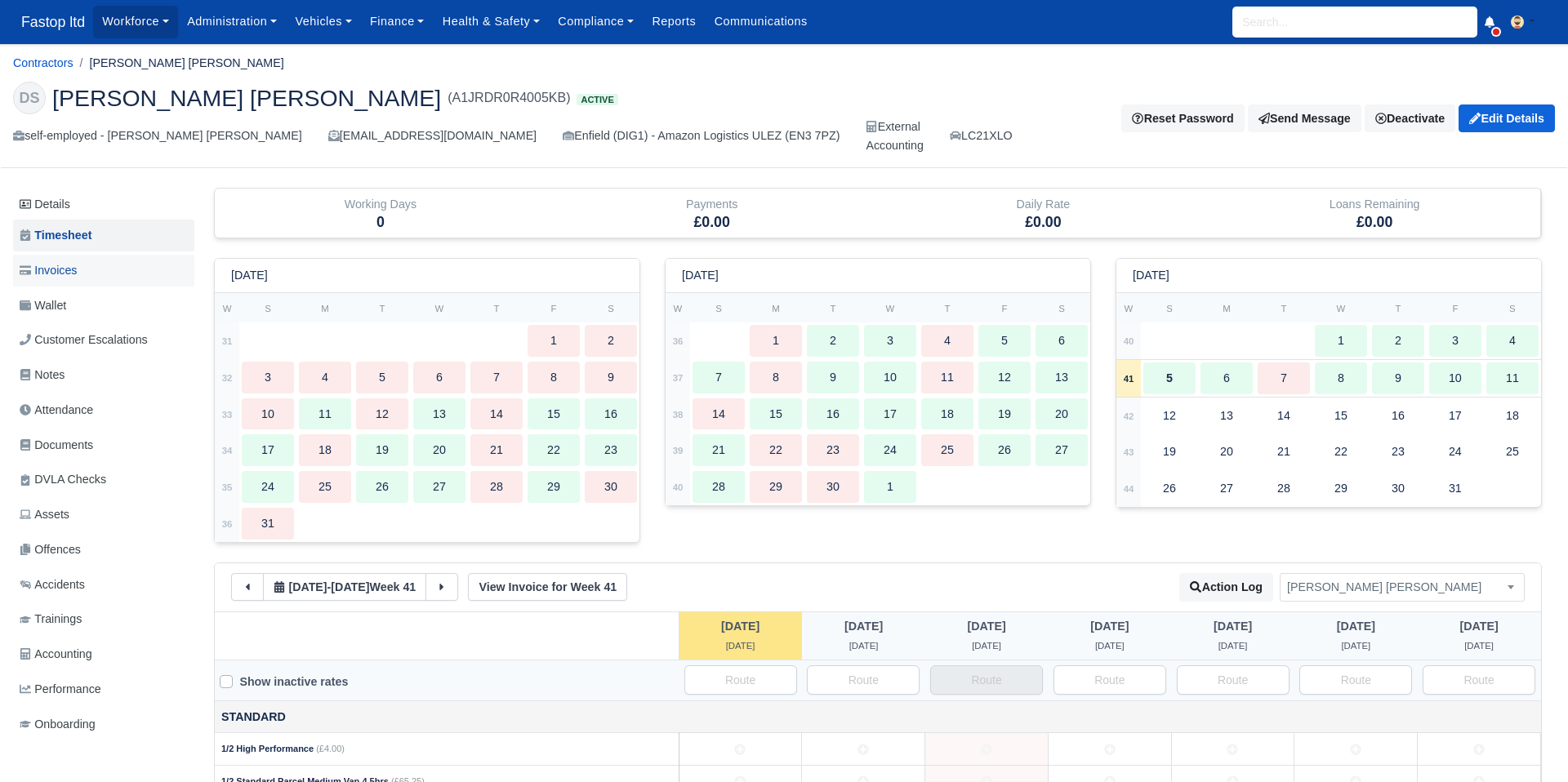
click at [46, 264] on span "Invoices" at bounding box center [49, 270] width 58 height 19
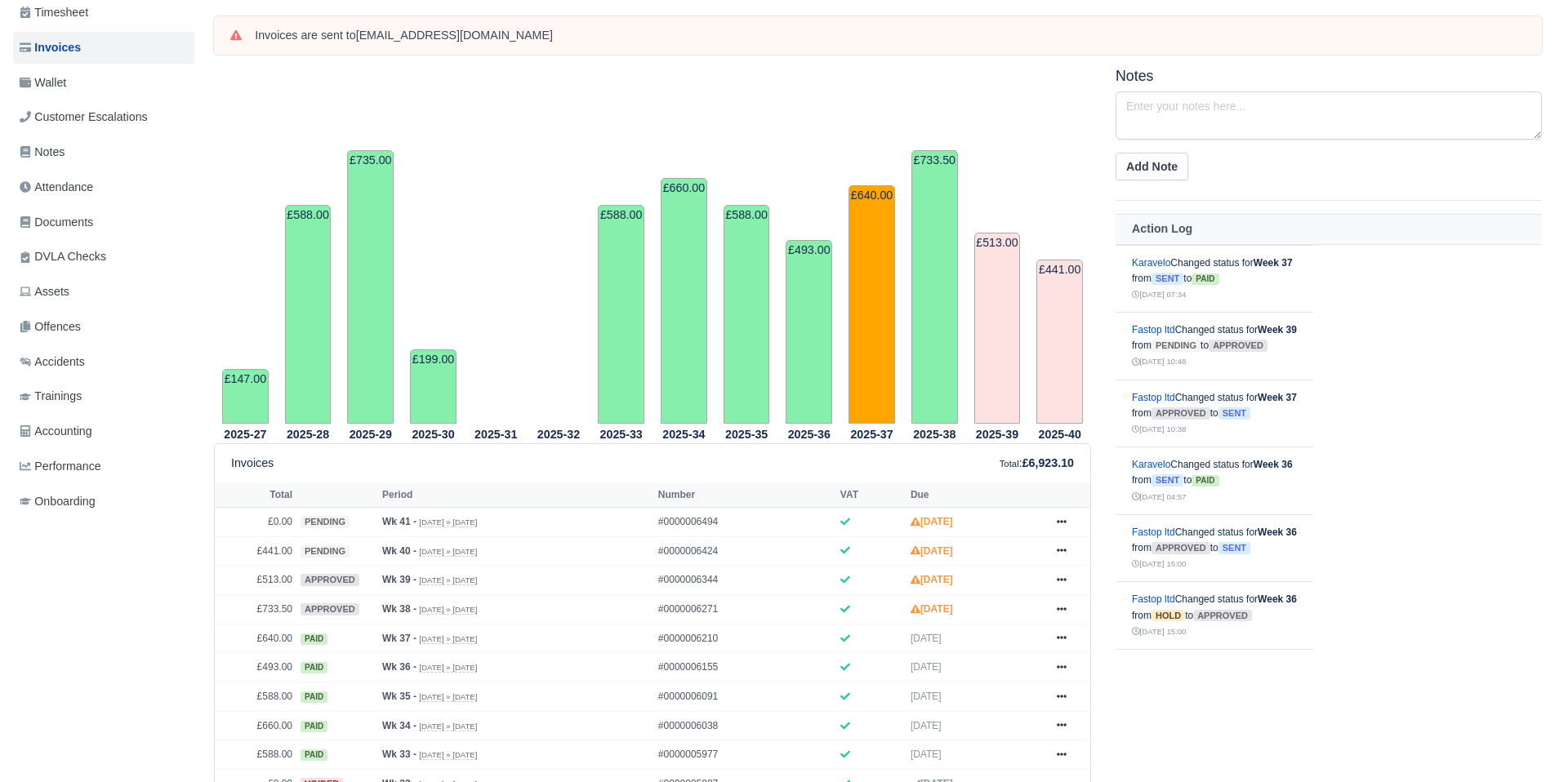
scroll to position [229, 0]
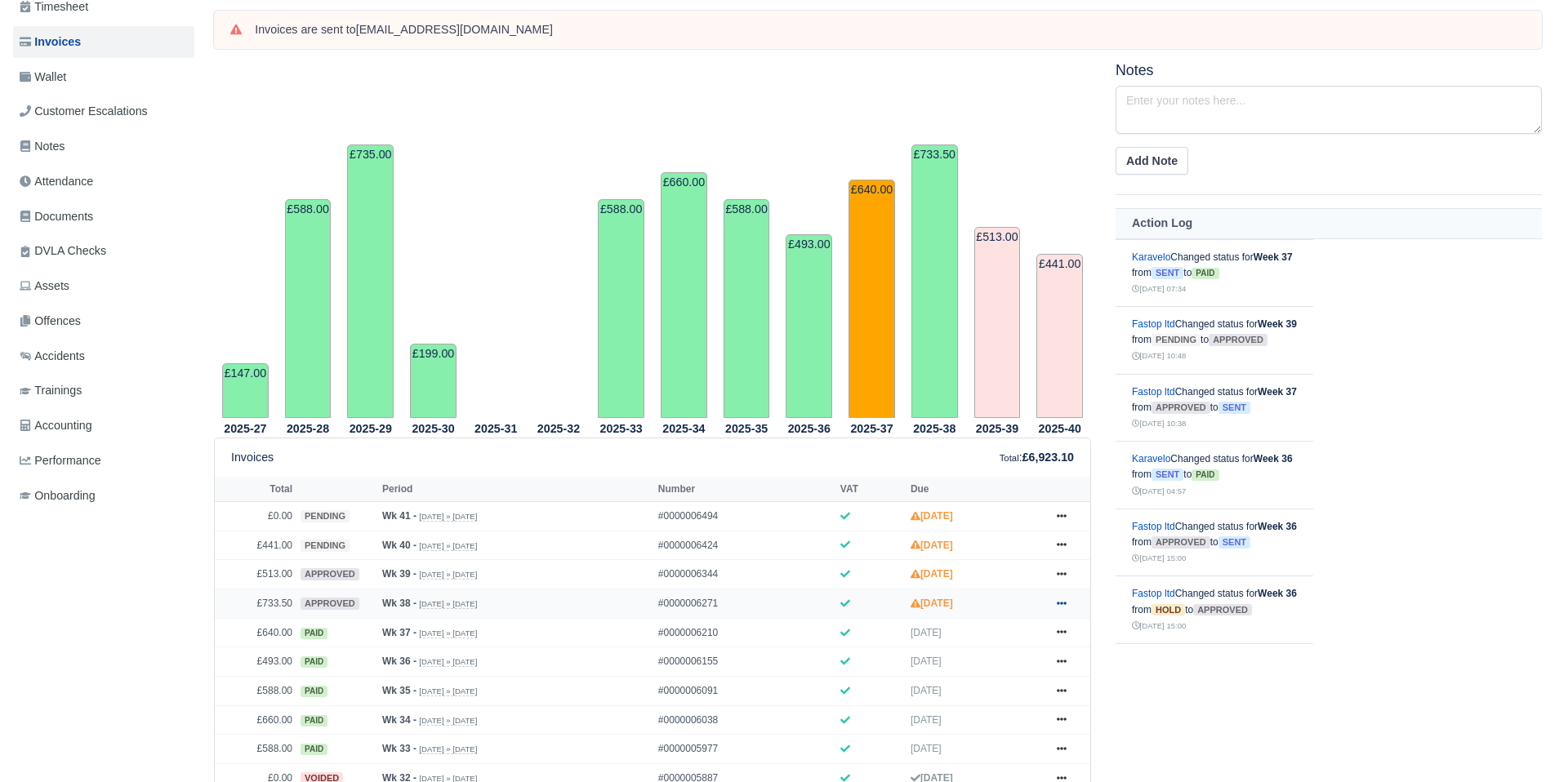
click at [1058, 599] on icon at bounding box center [1061, 603] width 10 height 10
click at [948, 402] on link "Show Invoice" at bounding box center [1000, 403] width 146 height 34
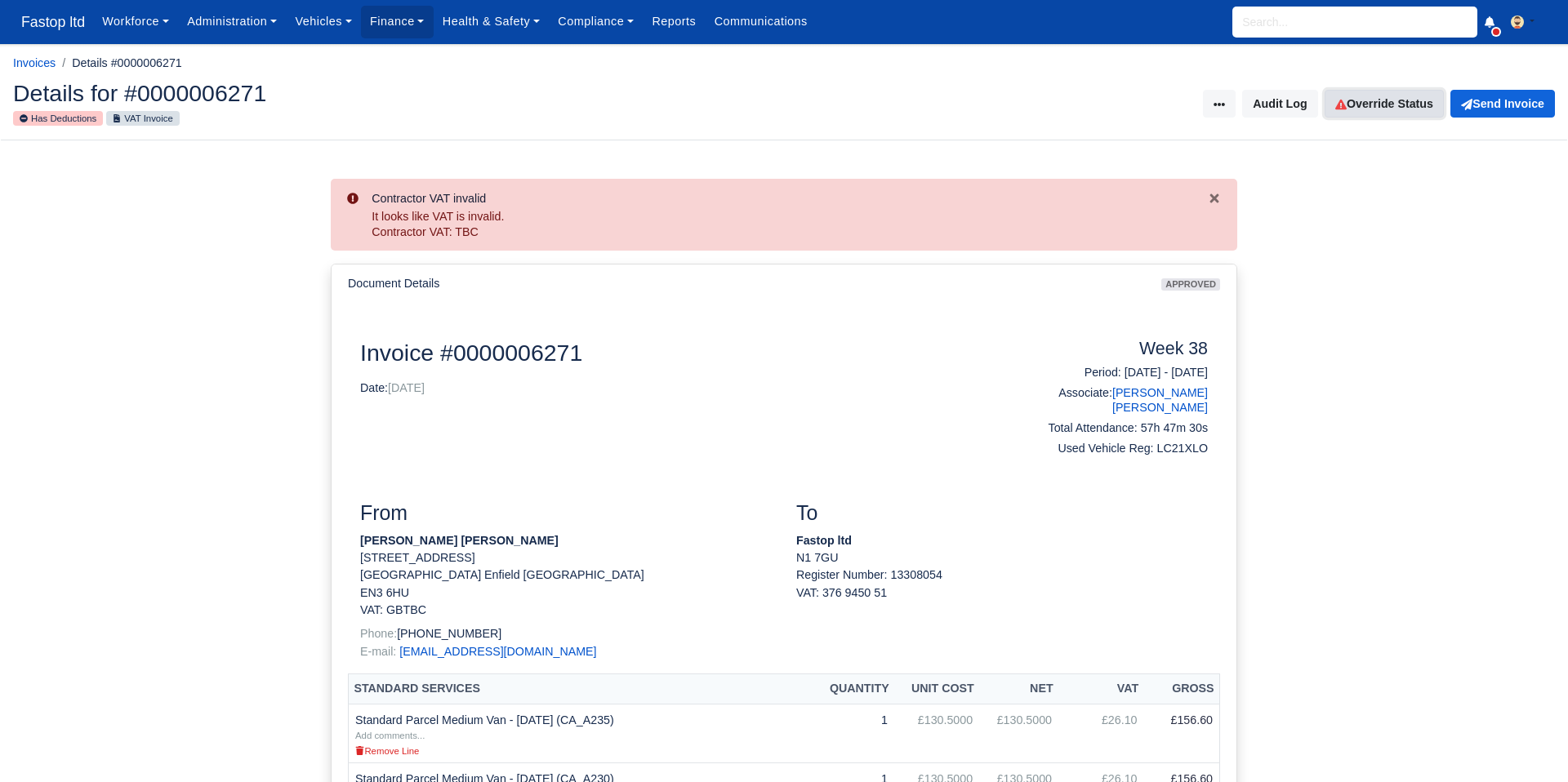
click at [1397, 99] on link "Override Status" at bounding box center [1384, 103] width 120 height 28
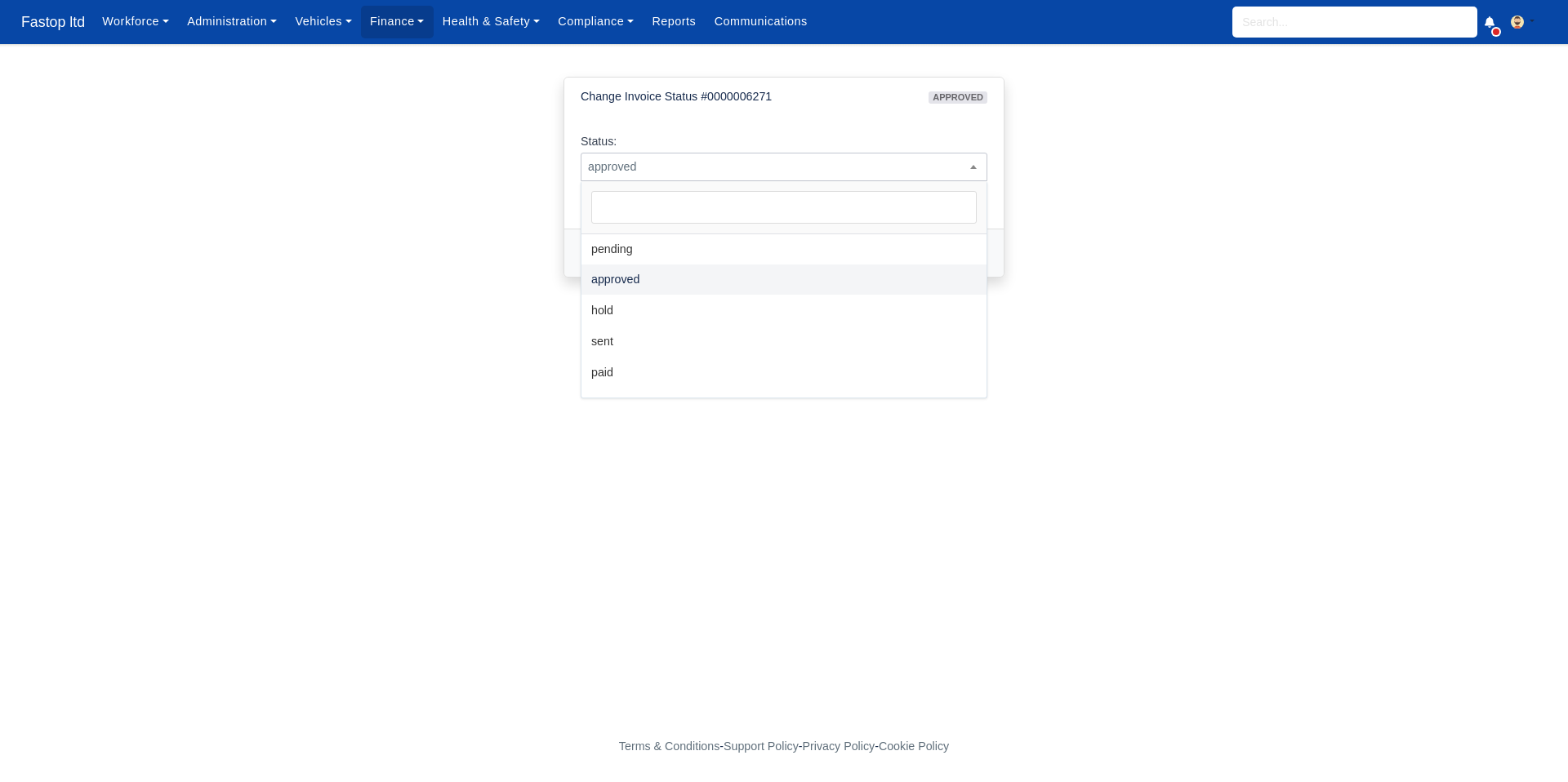
click at [760, 173] on span "approved" at bounding box center [784, 166] width 405 height 21
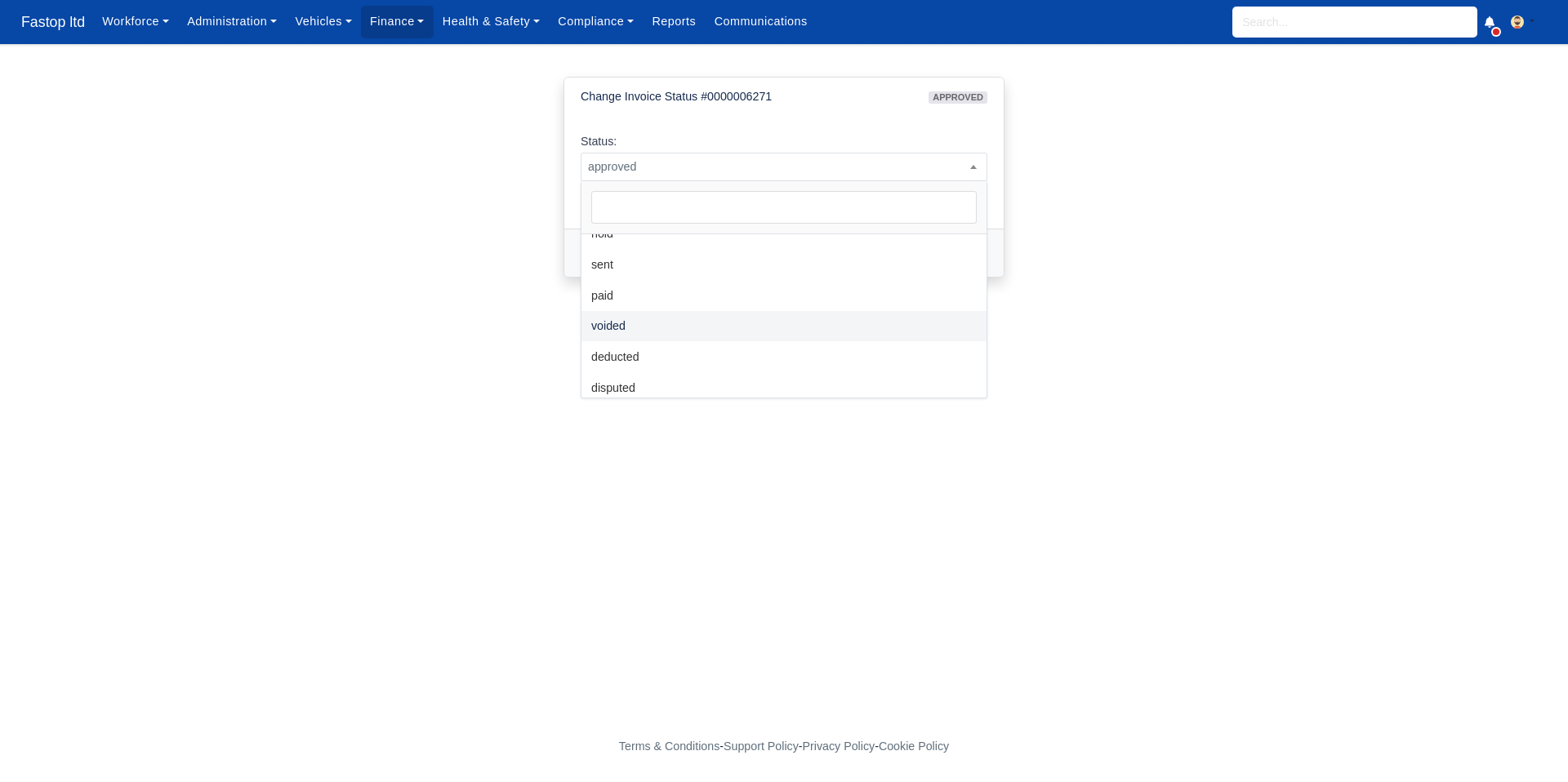
select select "voided"
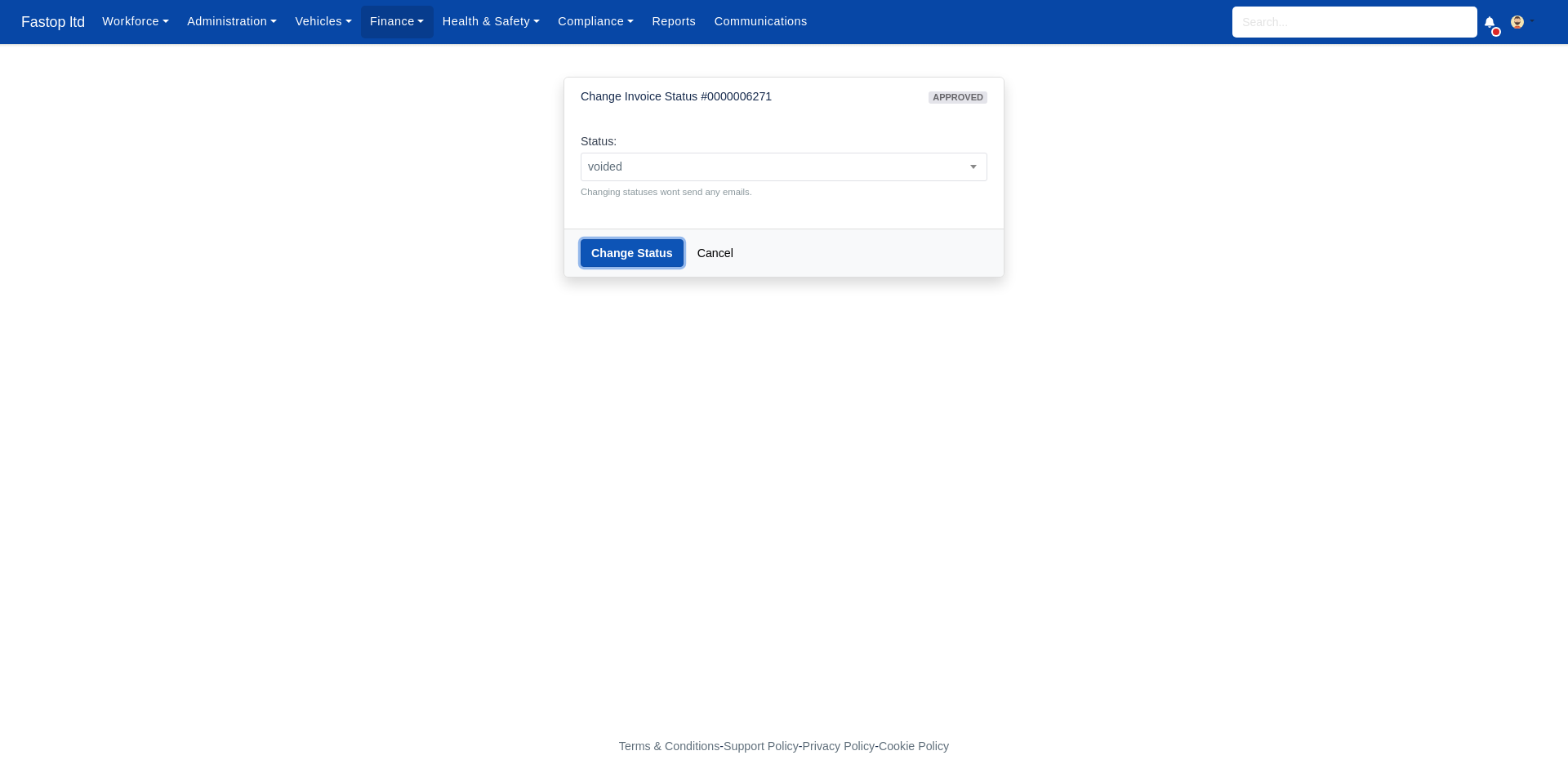
click at [640, 258] on button "Change Status" at bounding box center [632, 253] width 103 height 28
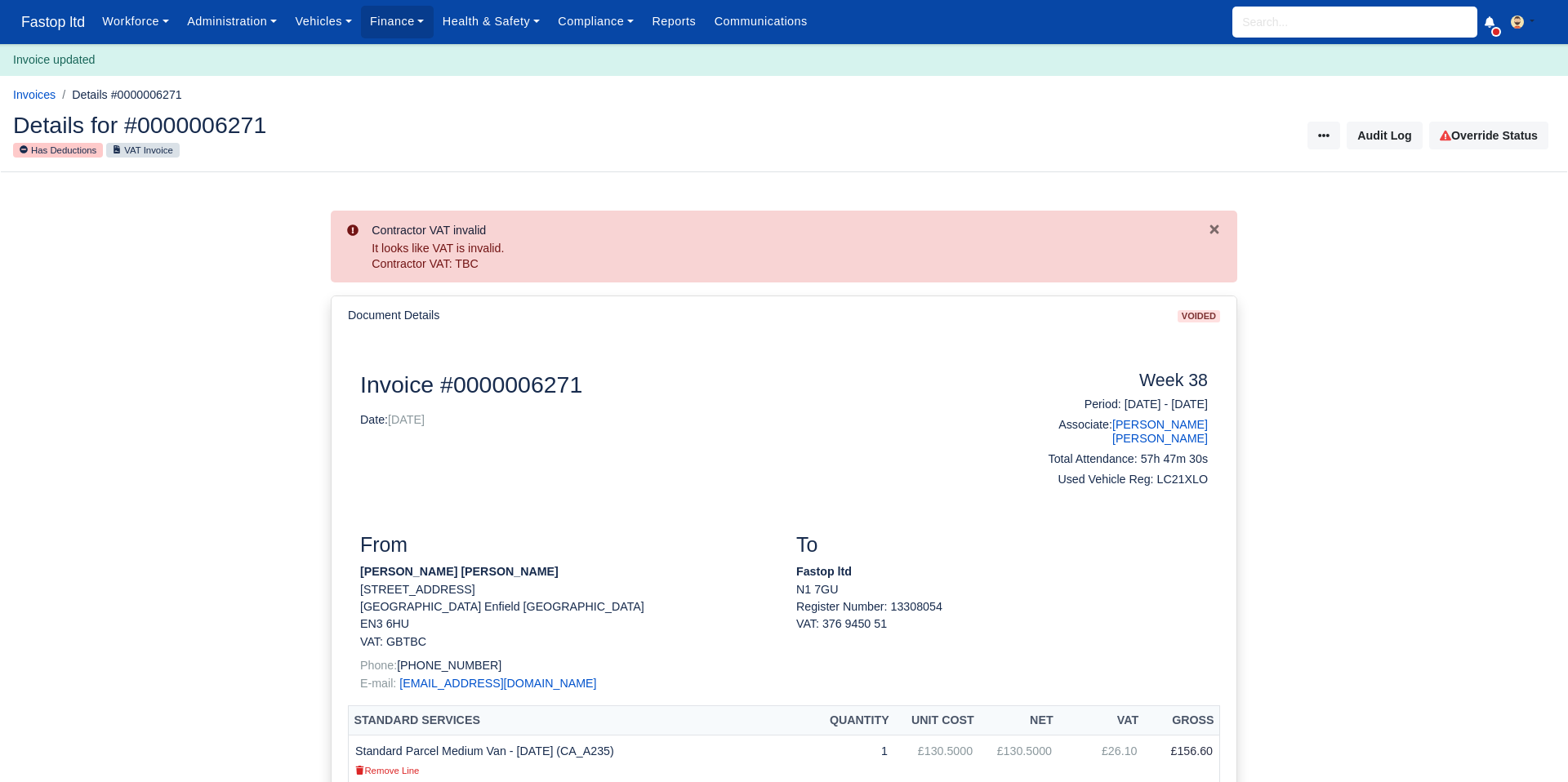
click at [1274, 17] on input "search" at bounding box center [1355, 22] width 245 height 31
type input "den"
type input "deniz Sabudak"
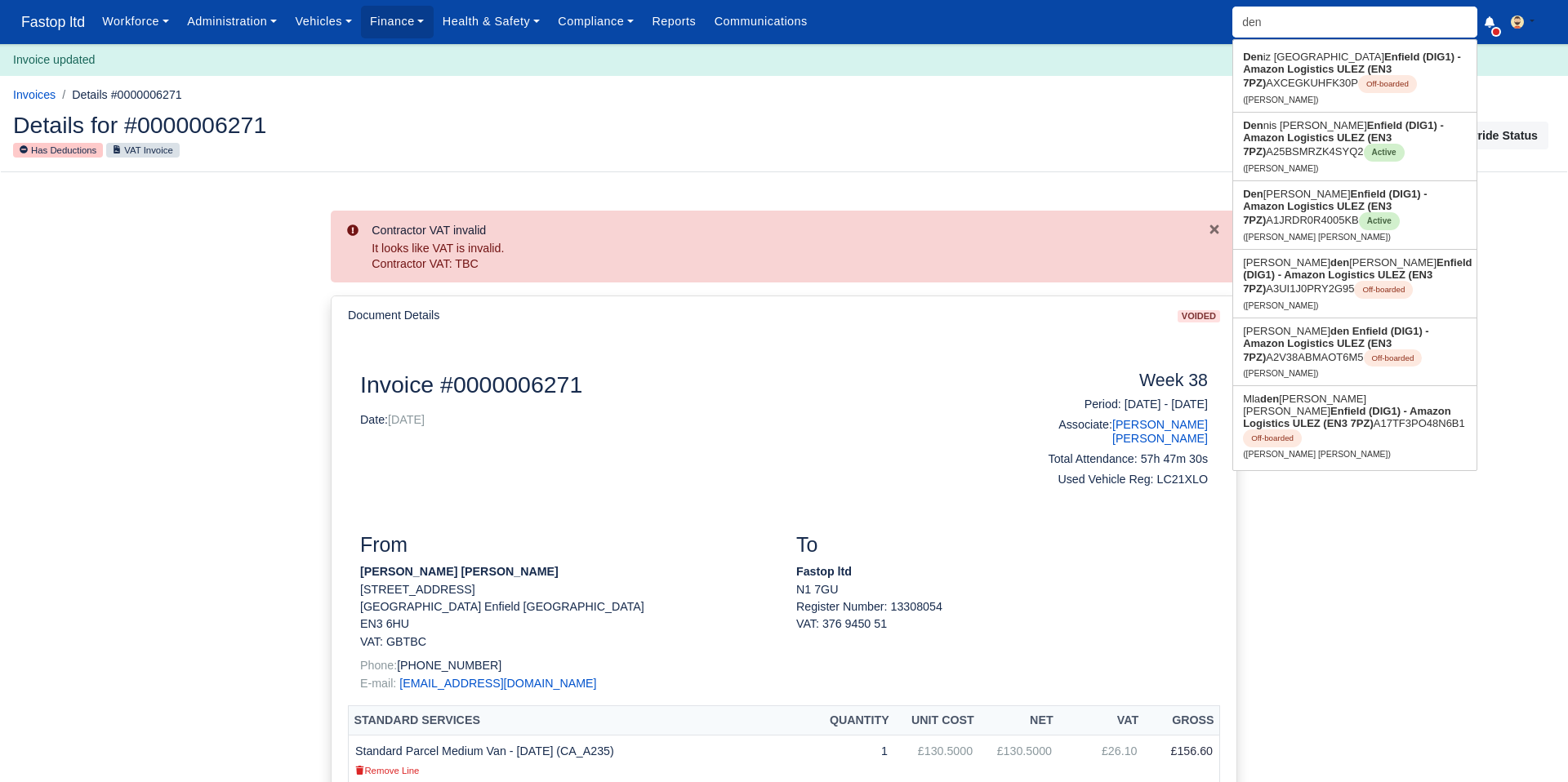
type input "denz"
type input "denzi"
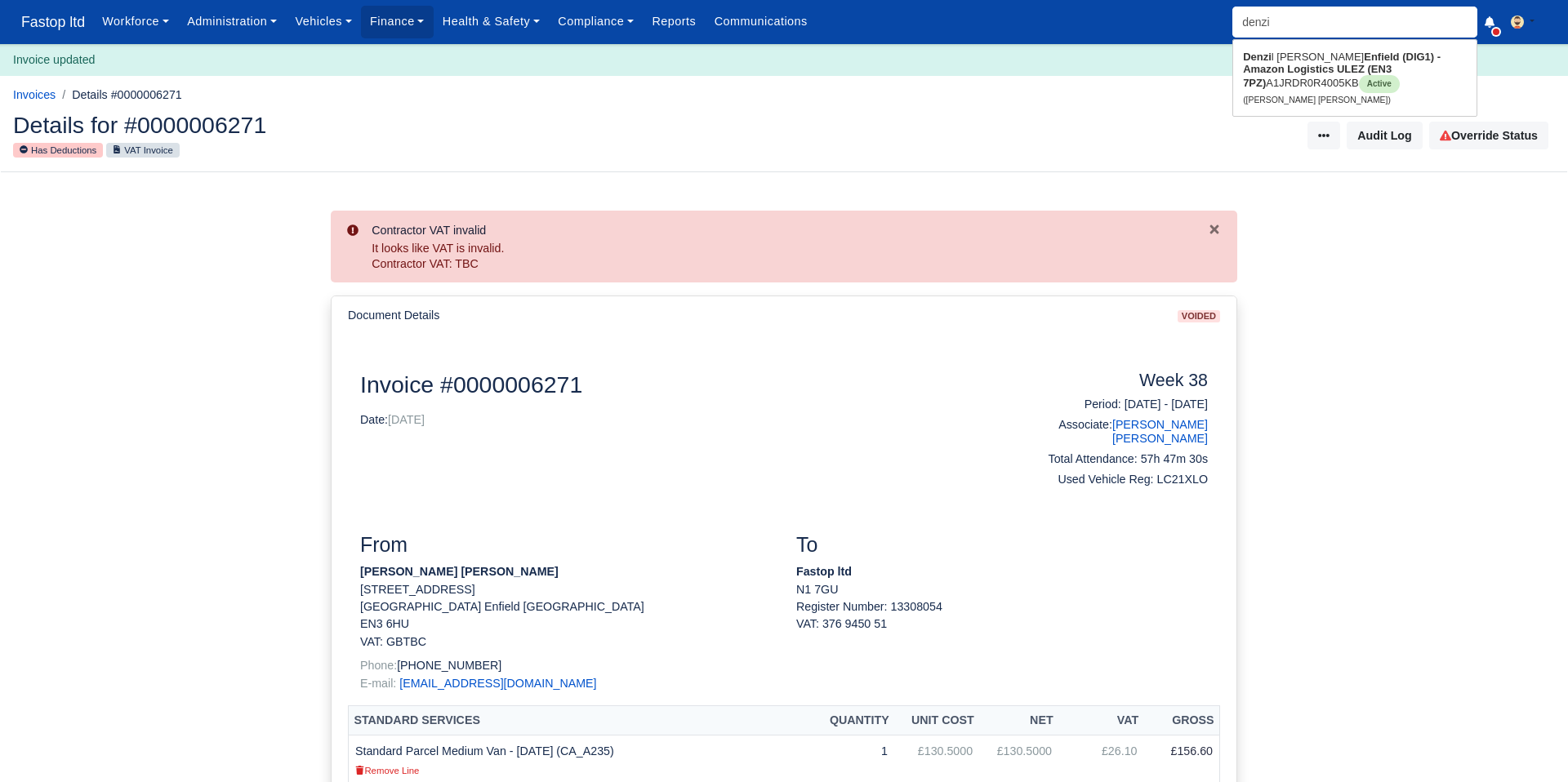
type input "denzil Nana Sarpong"
click at [1274, 67] on strong "Enfield (DIG1) - Amazon Logistics ULEZ (EN3 7PZ)" at bounding box center [1341, 69] width 198 height 39
type input "Denzil Nana Sarpong"
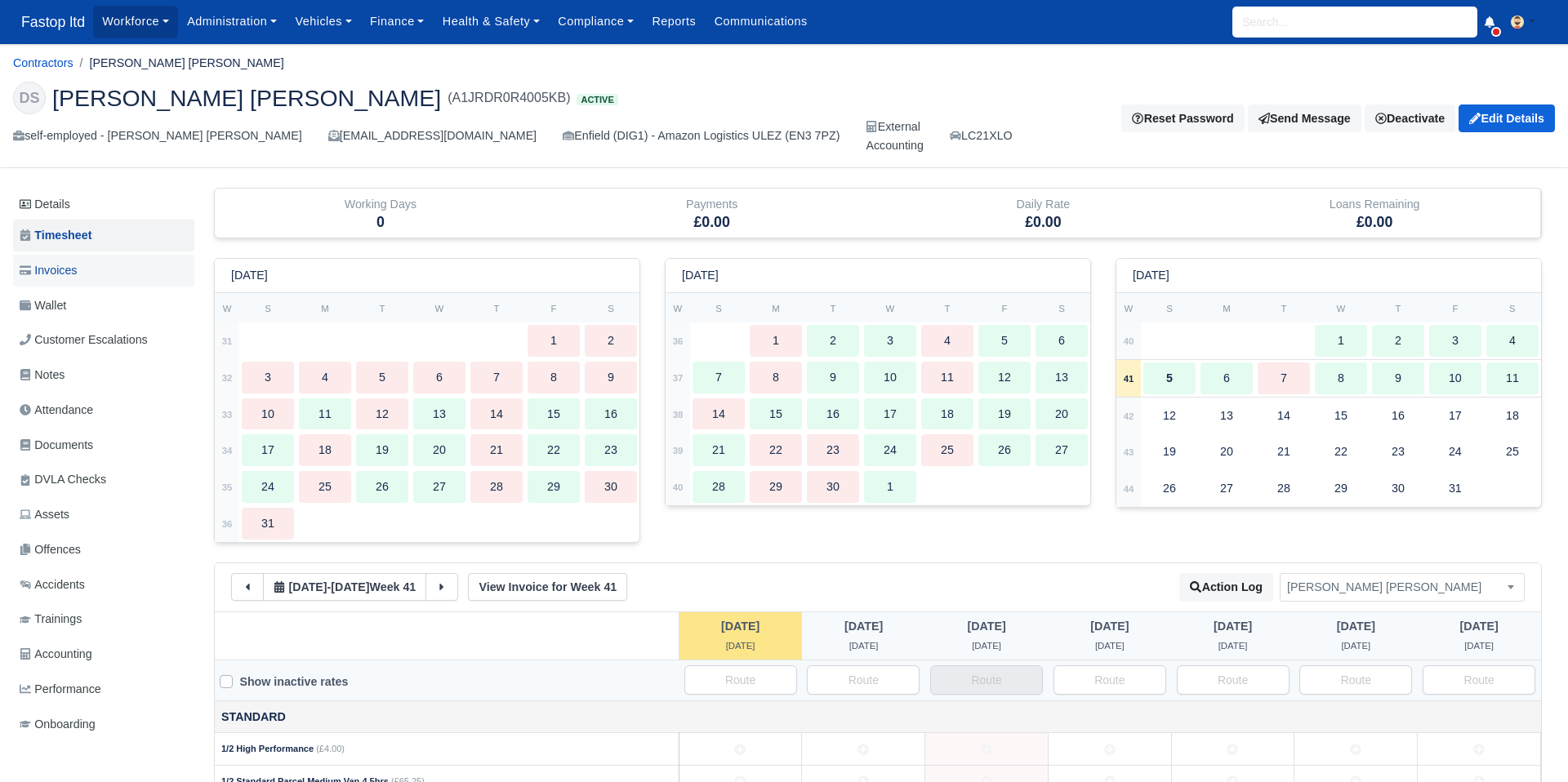
click at [49, 277] on span "Invoices" at bounding box center [49, 270] width 58 height 19
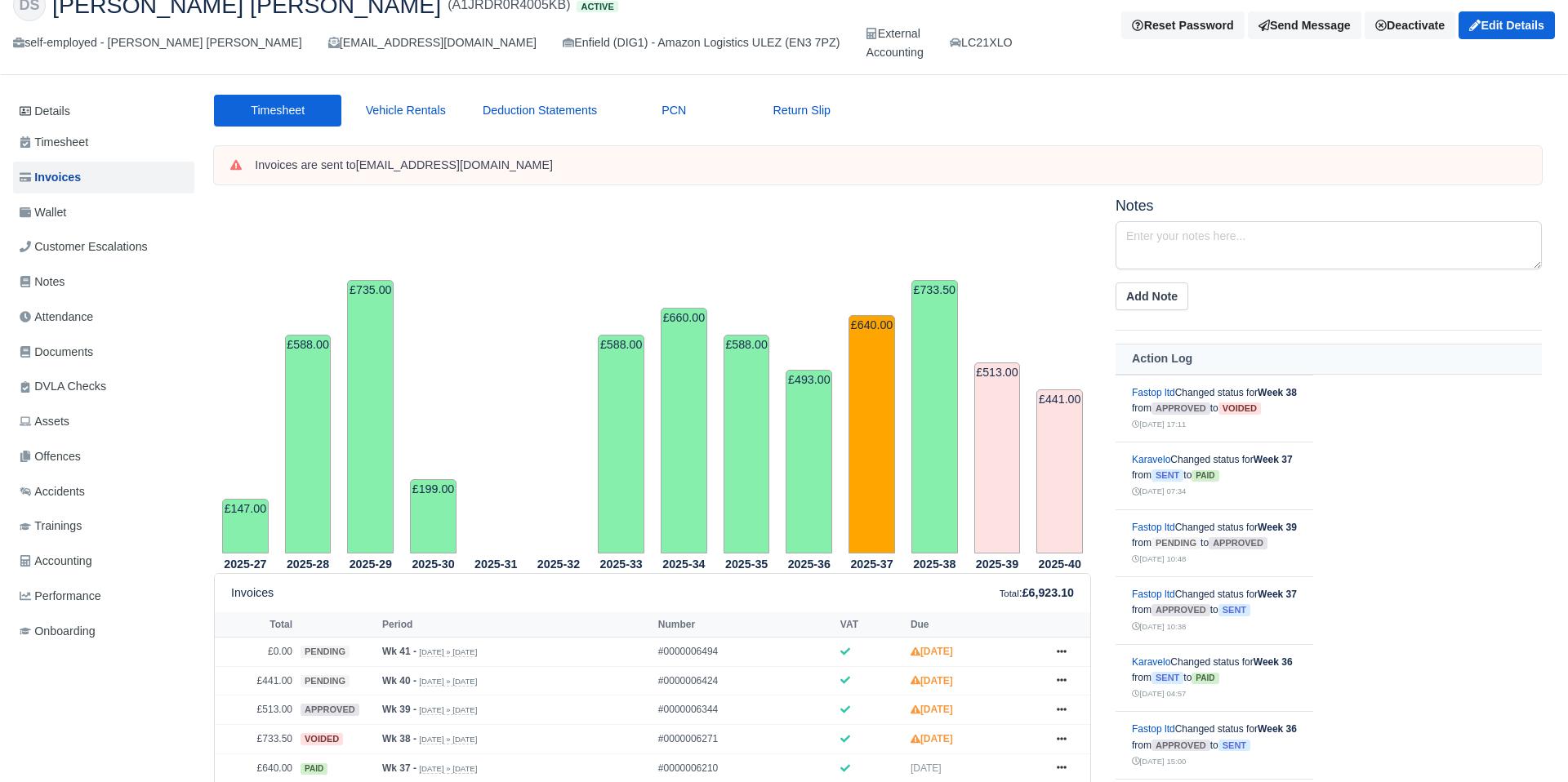
scroll to position [101, 0]
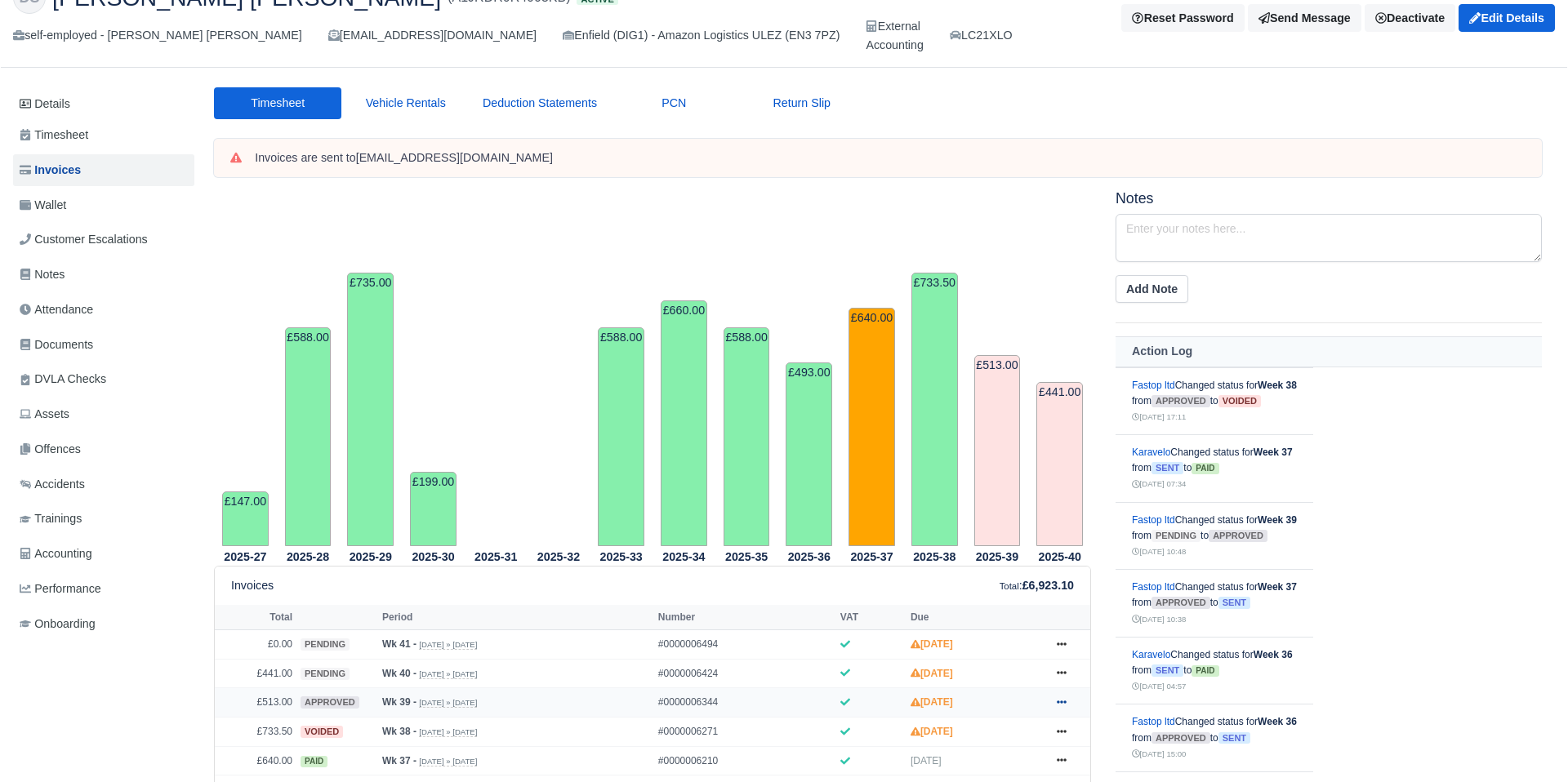
click at [1056, 703] on icon at bounding box center [1061, 703] width 10 height 4
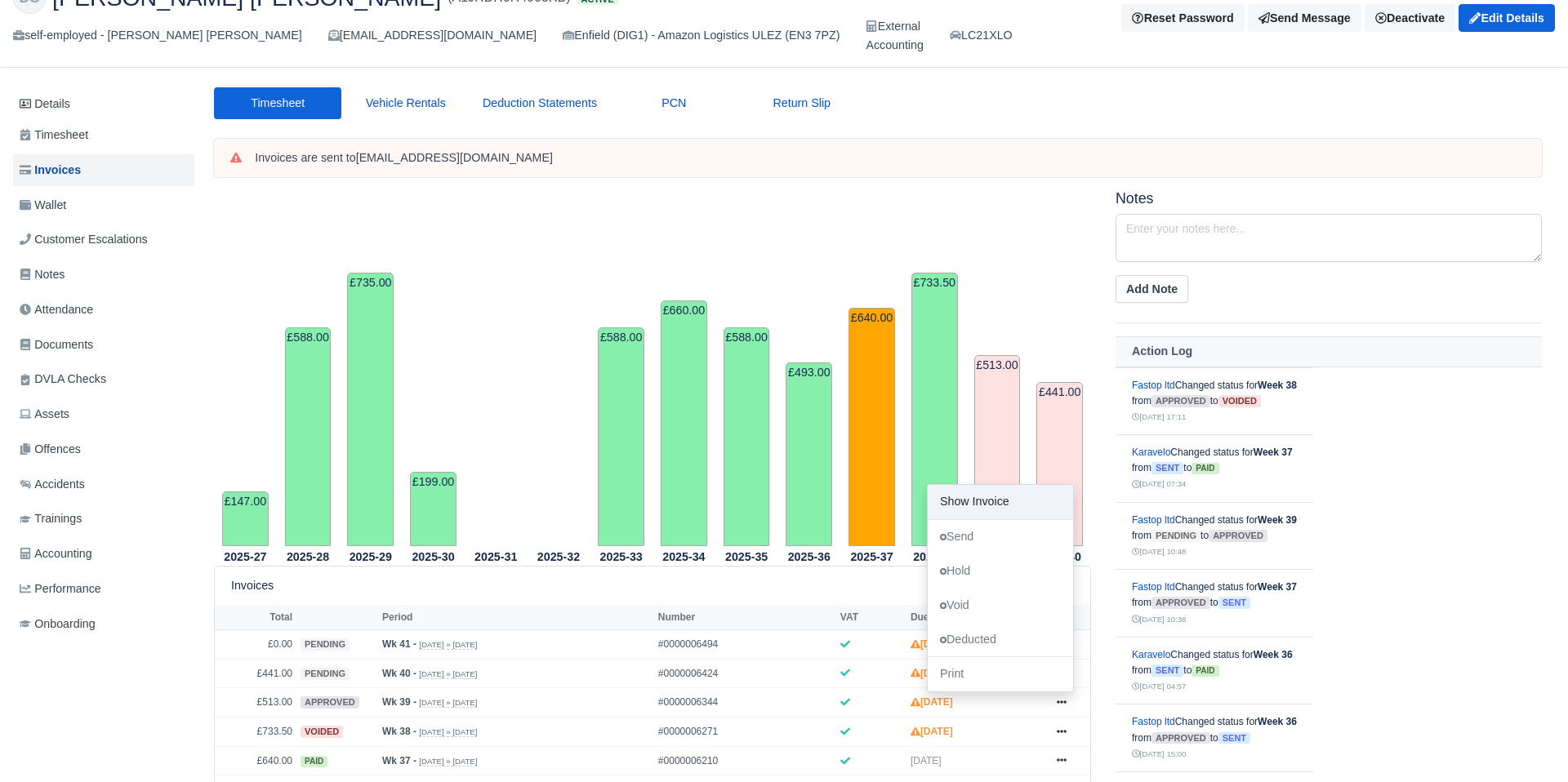
click at [963, 498] on link "Show Invoice" at bounding box center [1000, 502] width 146 height 34
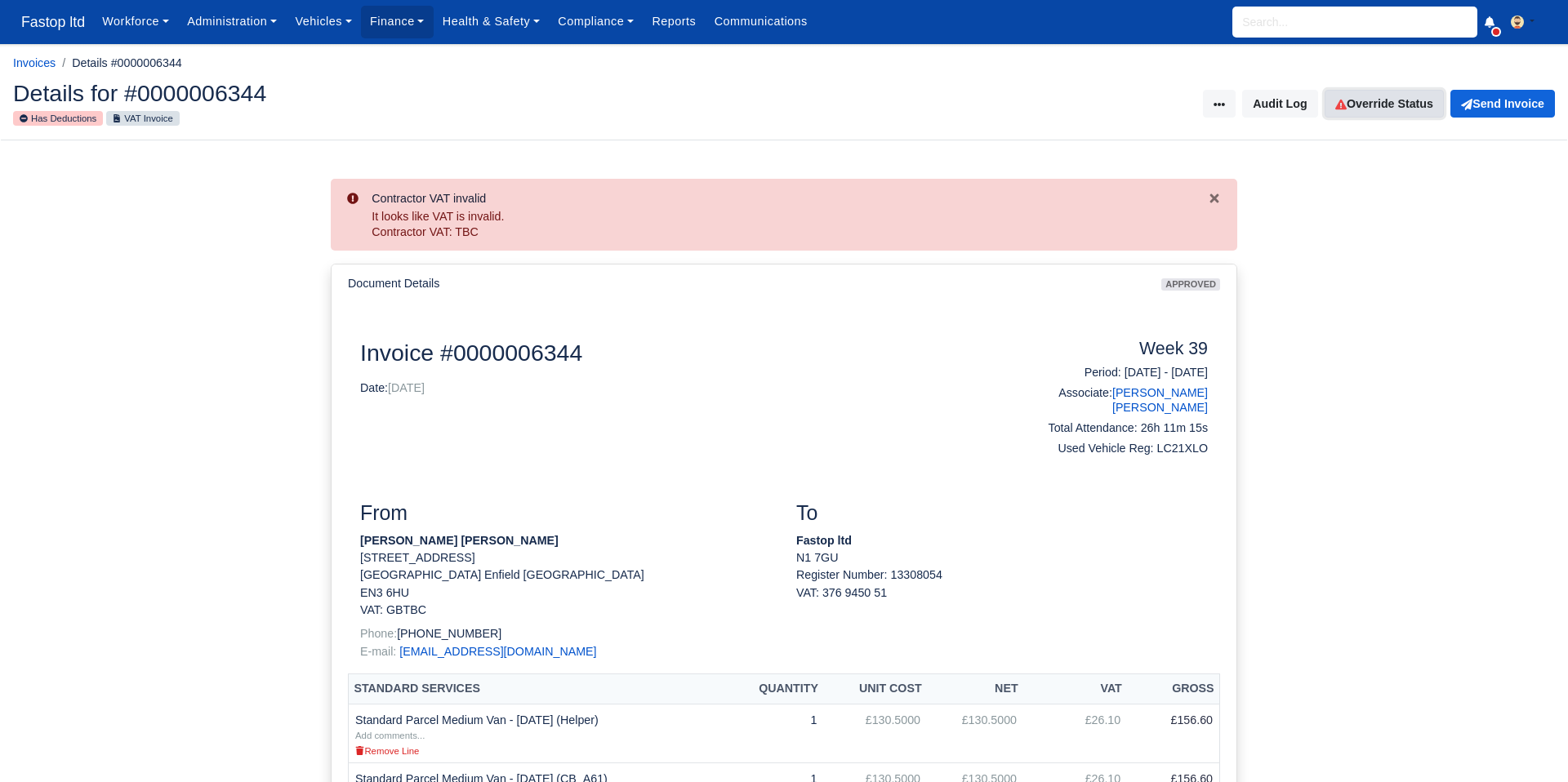
click at [1381, 114] on link "Override Status" at bounding box center [1384, 103] width 120 height 28
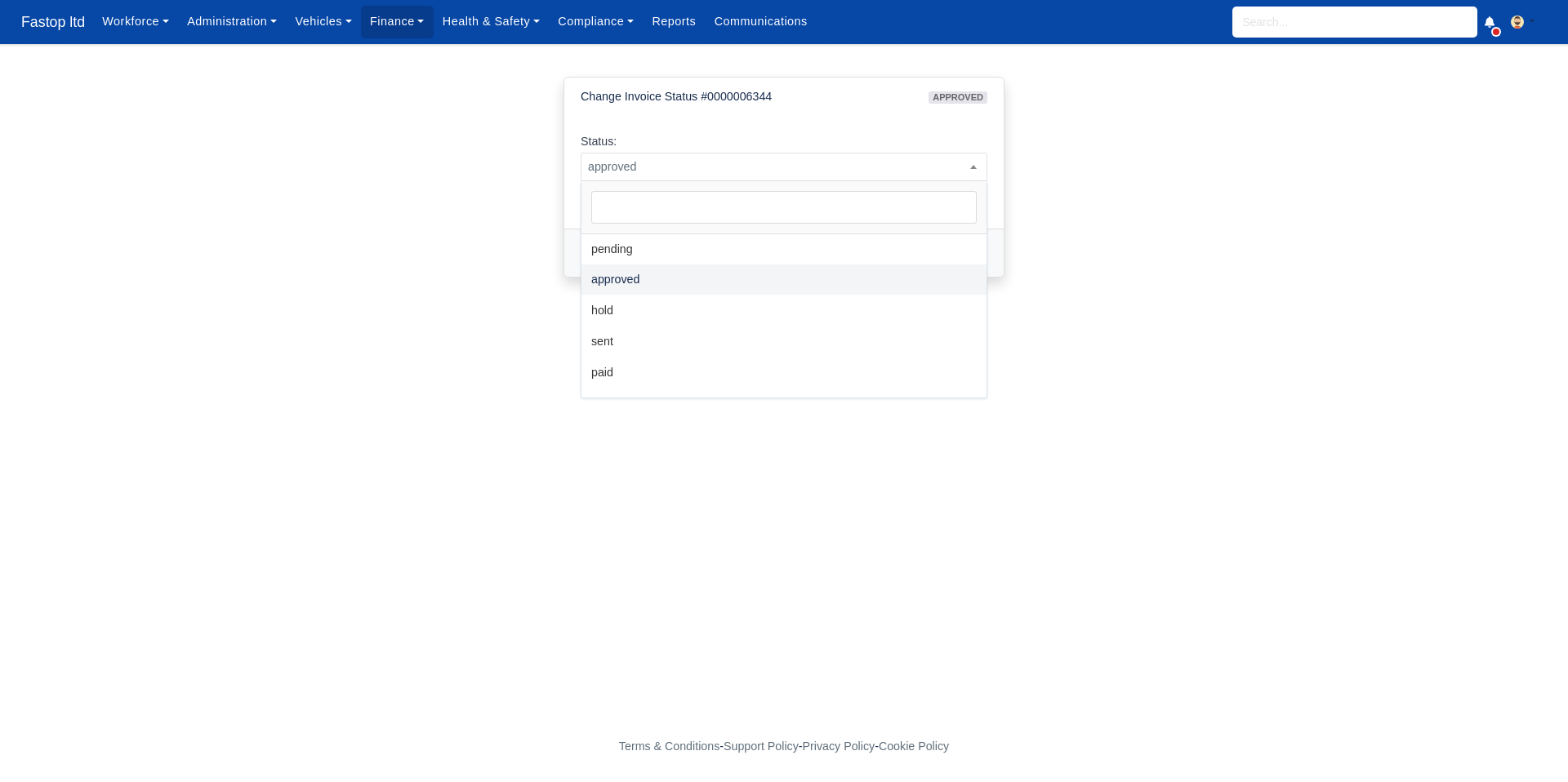
drag, startPoint x: 757, startPoint y: 172, endPoint x: 753, endPoint y: 187, distance: 15.5
click at [757, 172] on span "approved" at bounding box center [784, 166] width 405 height 21
select select "voided"
click at [636, 261] on button "Change Status" at bounding box center [632, 253] width 103 height 28
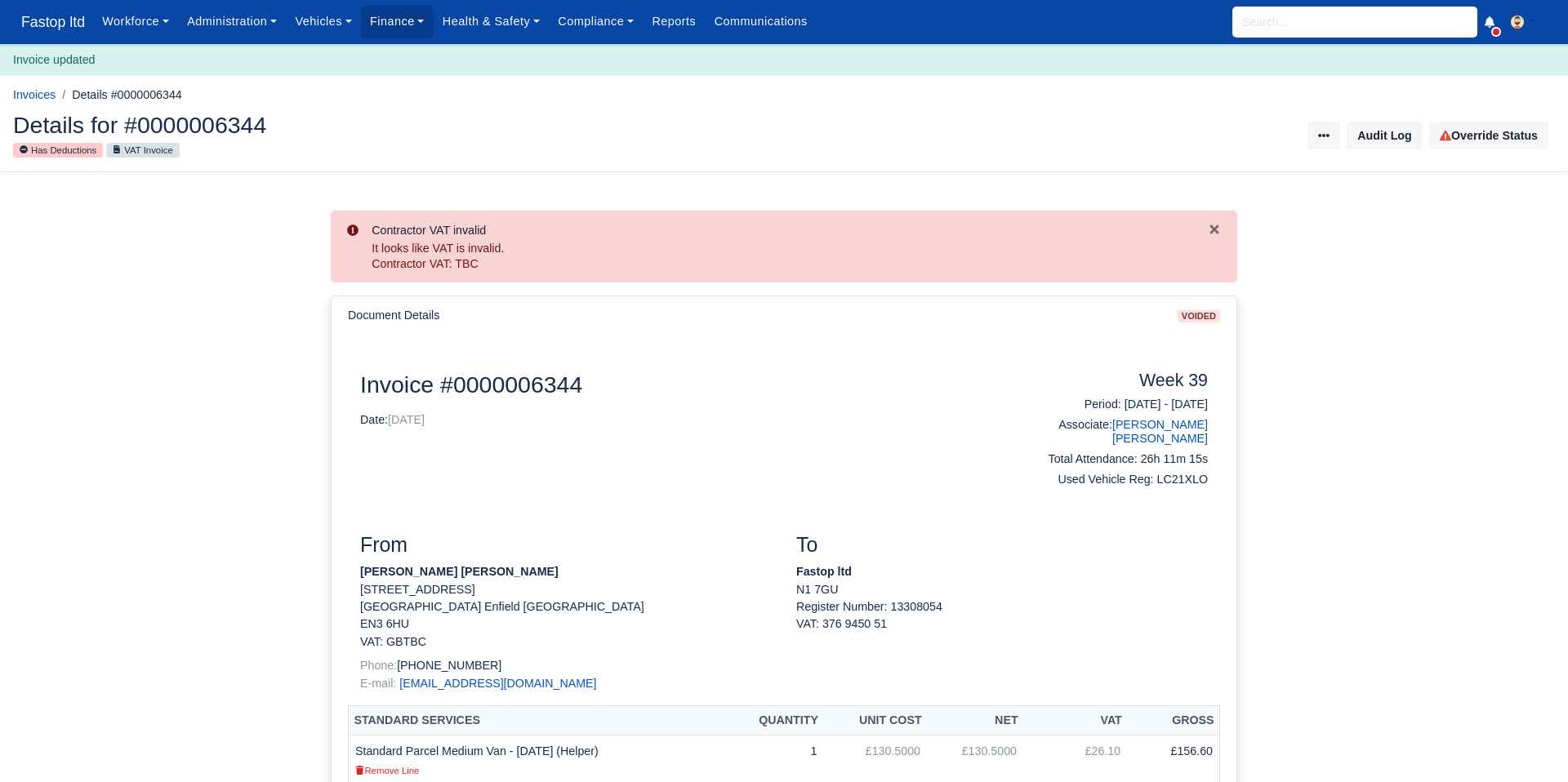
click at [1324, 33] on input "search" at bounding box center [1355, 22] width 245 height 31
type input "denzi"
type input "denzil Nana Sarpong"
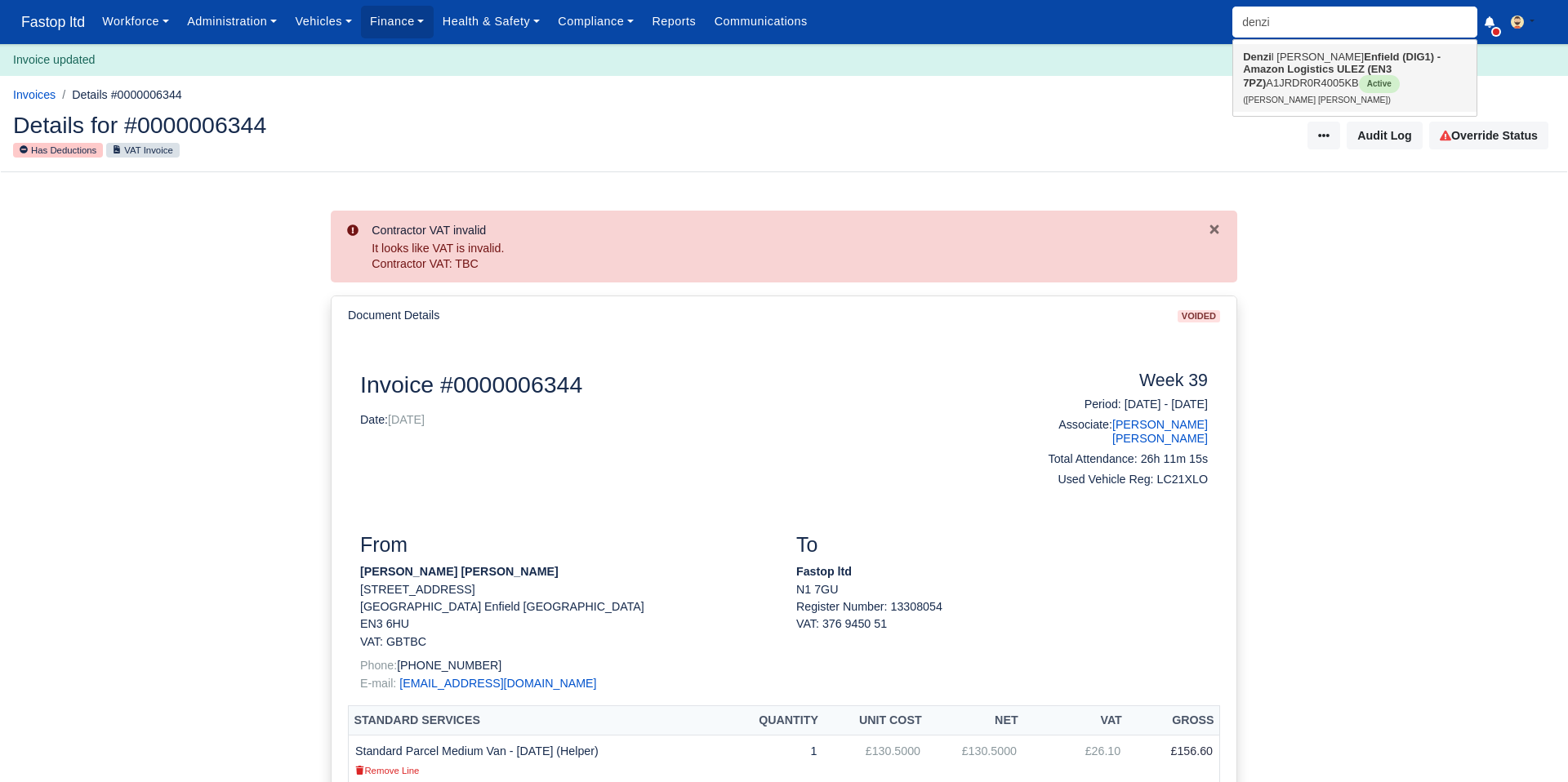
click at [1290, 75] on strong "Enfield (DIG1) - Amazon Logistics ULEZ (EN3 7PZ)" at bounding box center [1341, 69] width 198 height 39
type input "[PERSON_NAME] [PERSON_NAME]"
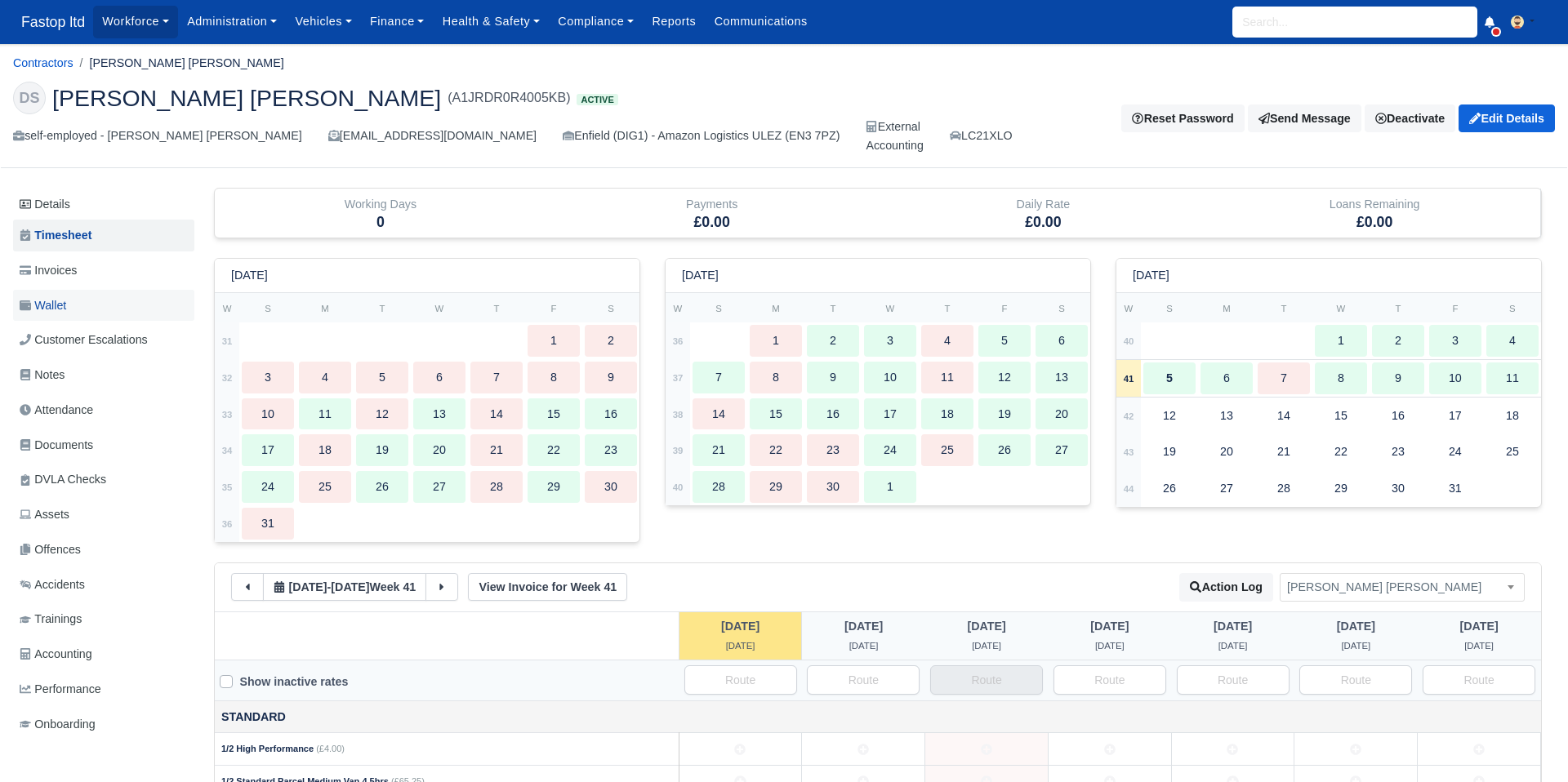
click at [58, 295] on link "Wallet" at bounding box center [103, 305] width 181 height 31
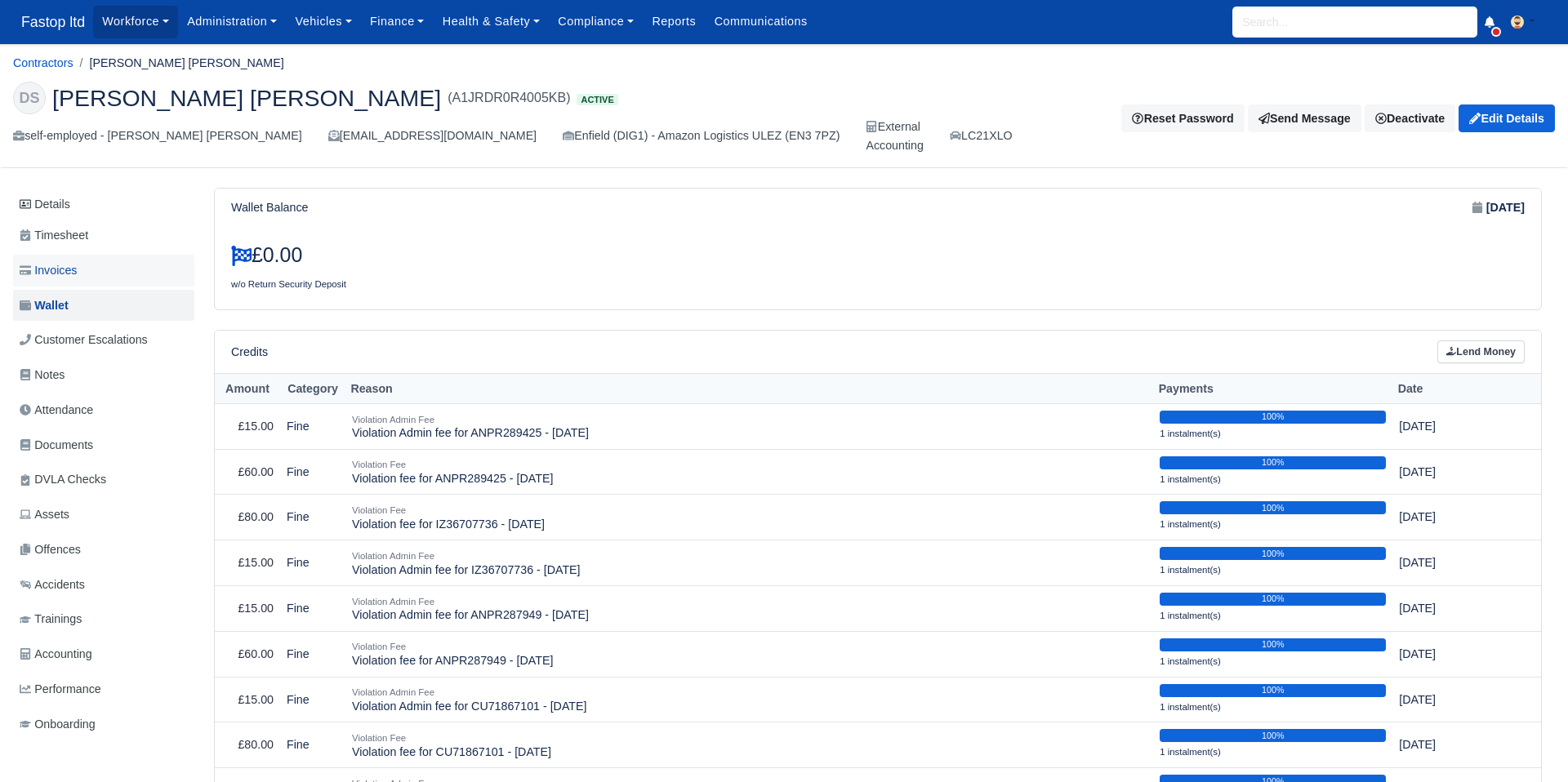
click at [40, 276] on span "Invoices" at bounding box center [49, 270] width 58 height 19
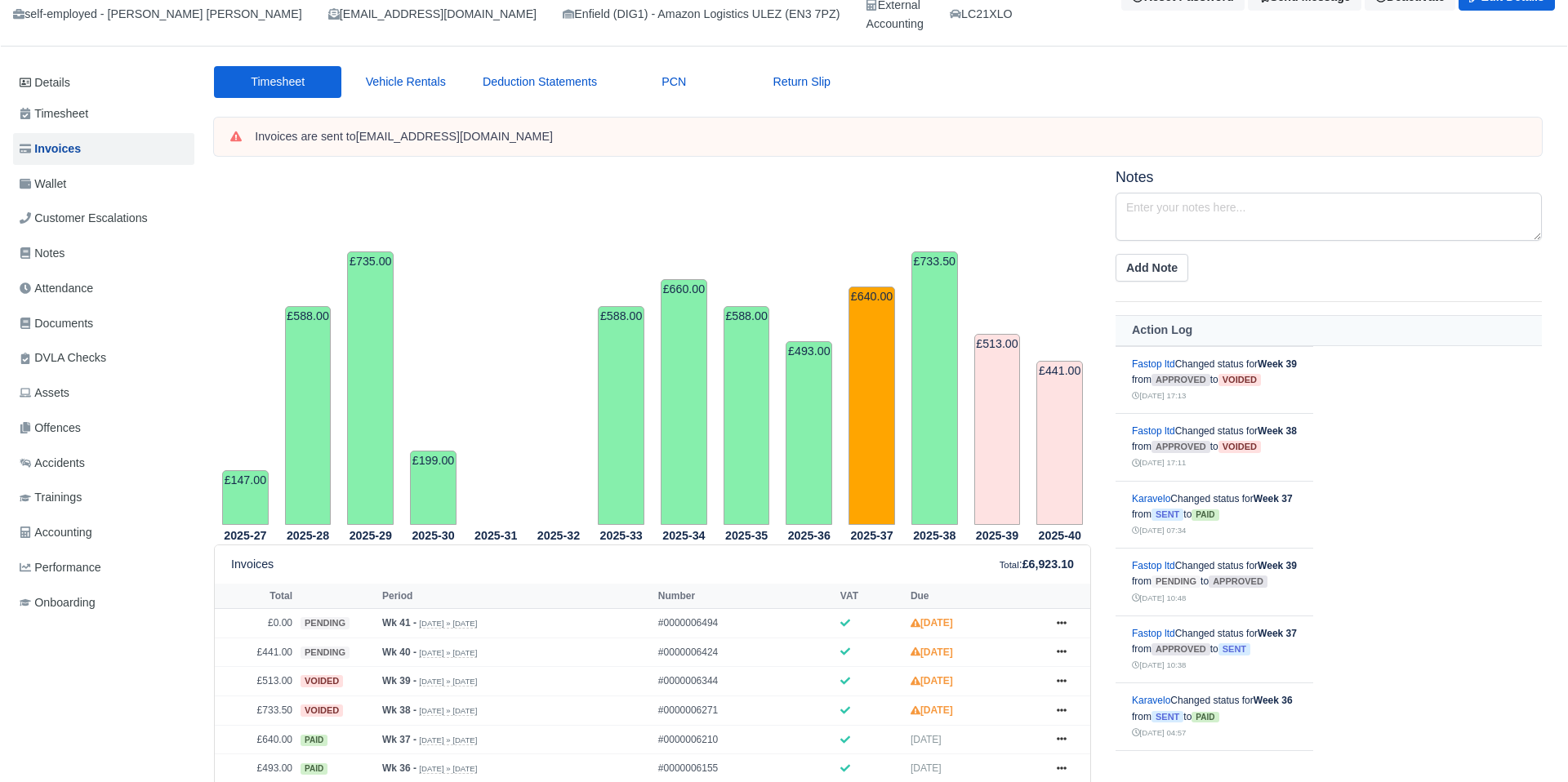
scroll to position [369, 0]
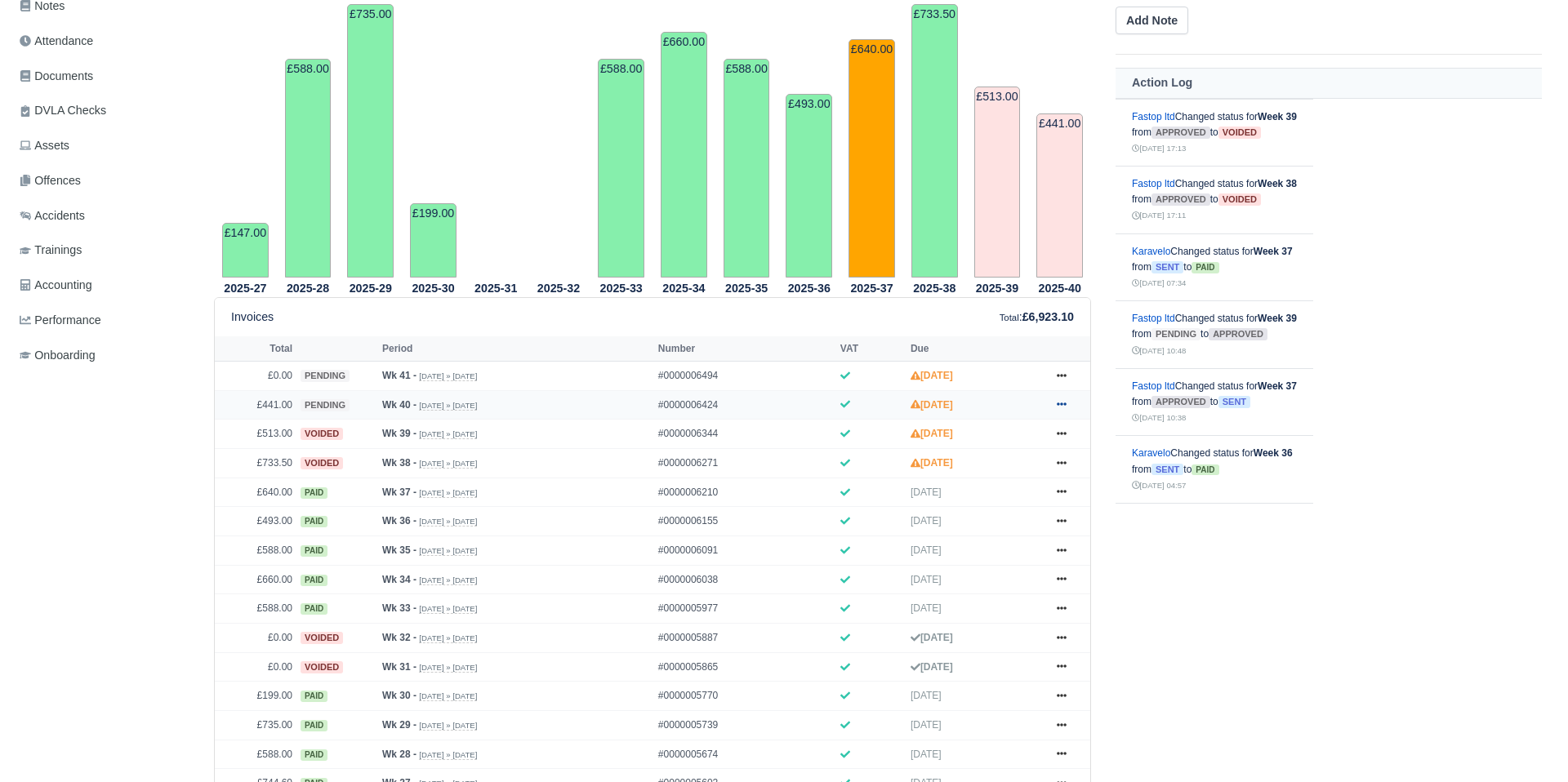
click at [1065, 400] on icon at bounding box center [1061, 404] width 10 height 10
click at [966, 437] on link "Show Invoice" at bounding box center [1000, 436] width 146 height 34
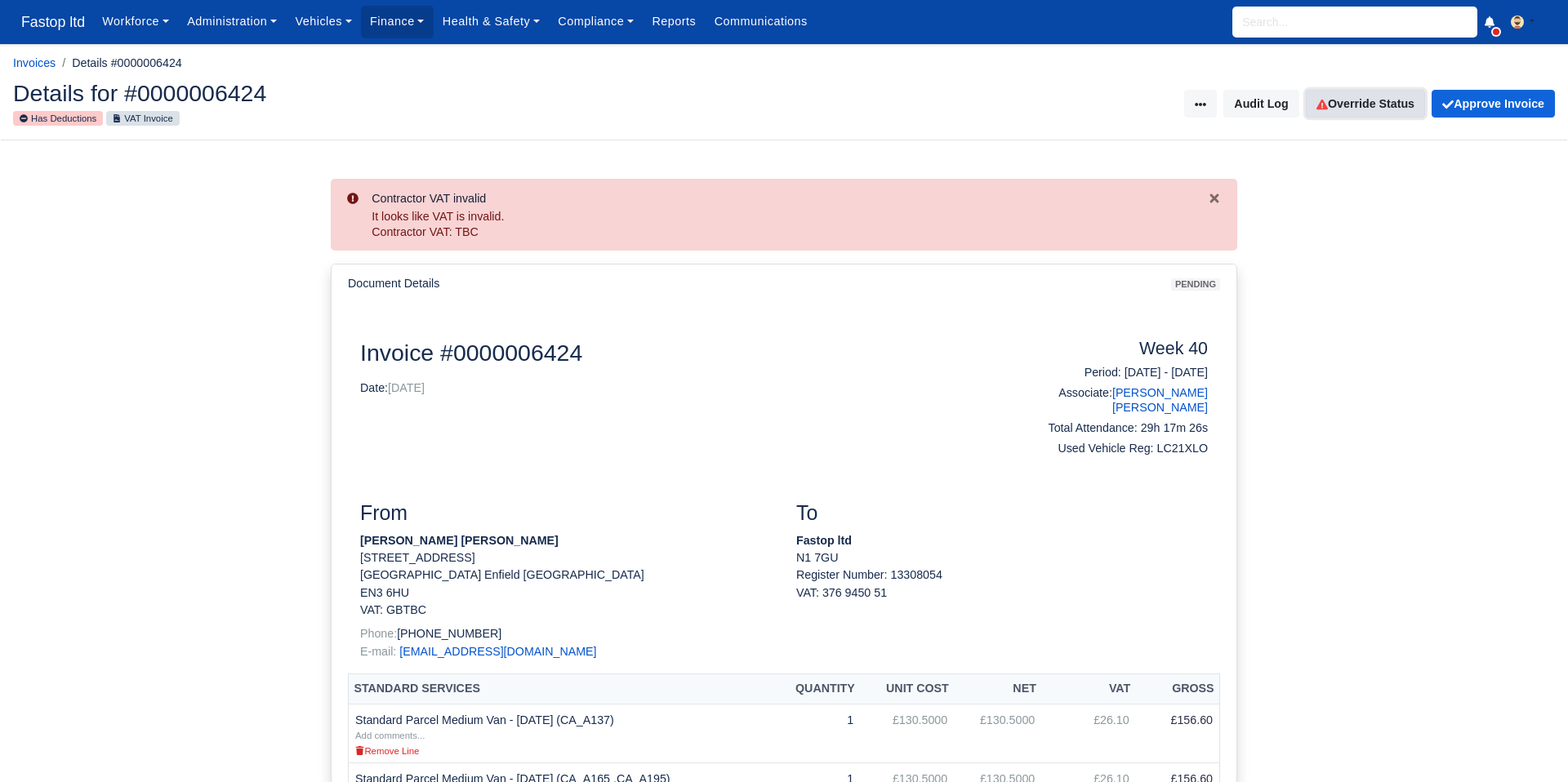
click at [1330, 99] on link "Override Status" at bounding box center [1365, 103] width 120 height 28
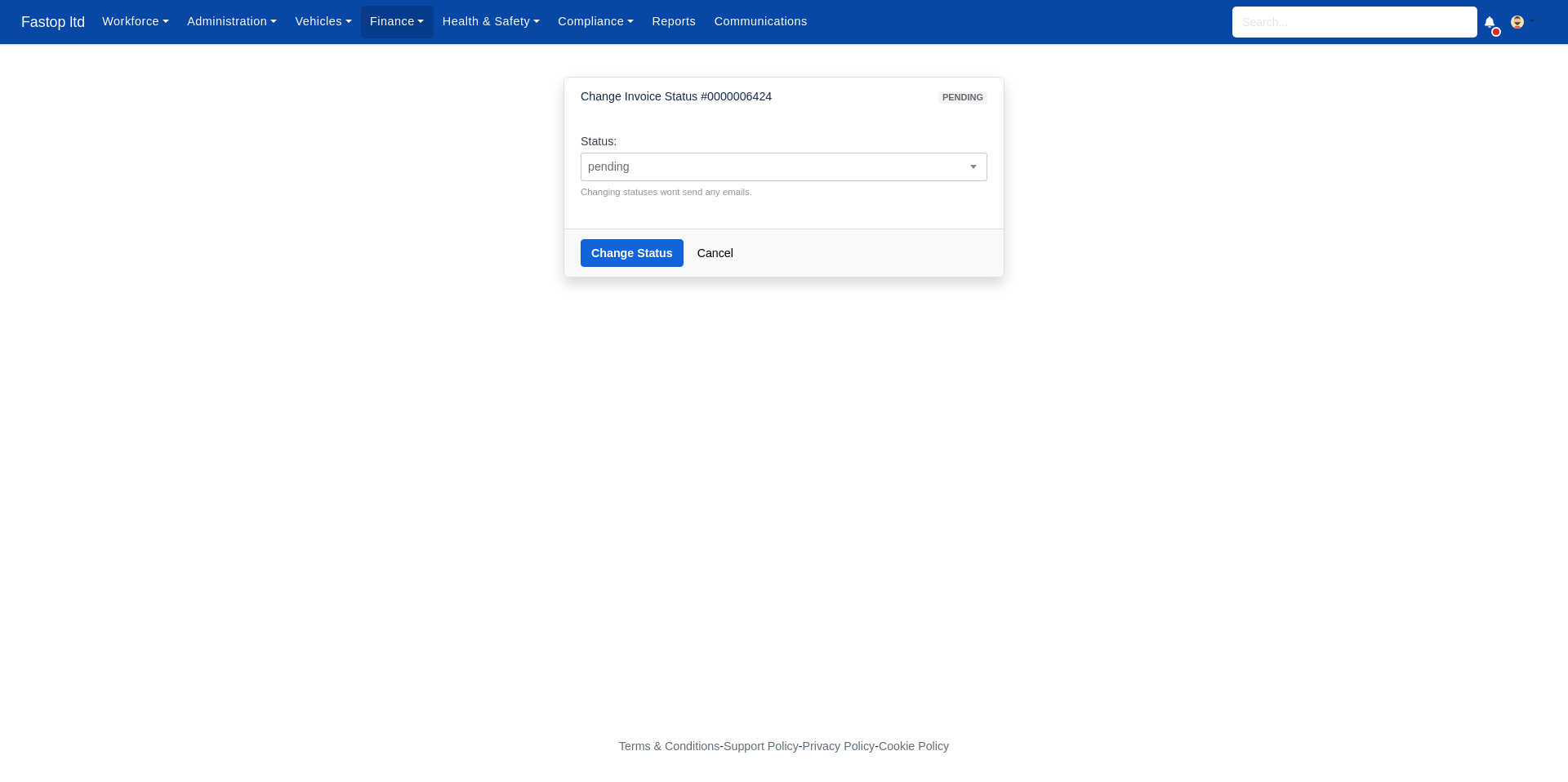
drag, startPoint x: 712, startPoint y: 164, endPoint x: 711, endPoint y: 178, distance: 14.0
click at [712, 164] on span "pending" at bounding box center [784, 166] width 405 height 21
select select "approved"
click at [642, 254] on button "Change Status" at bounding box center [632, 253] width 103 height 28
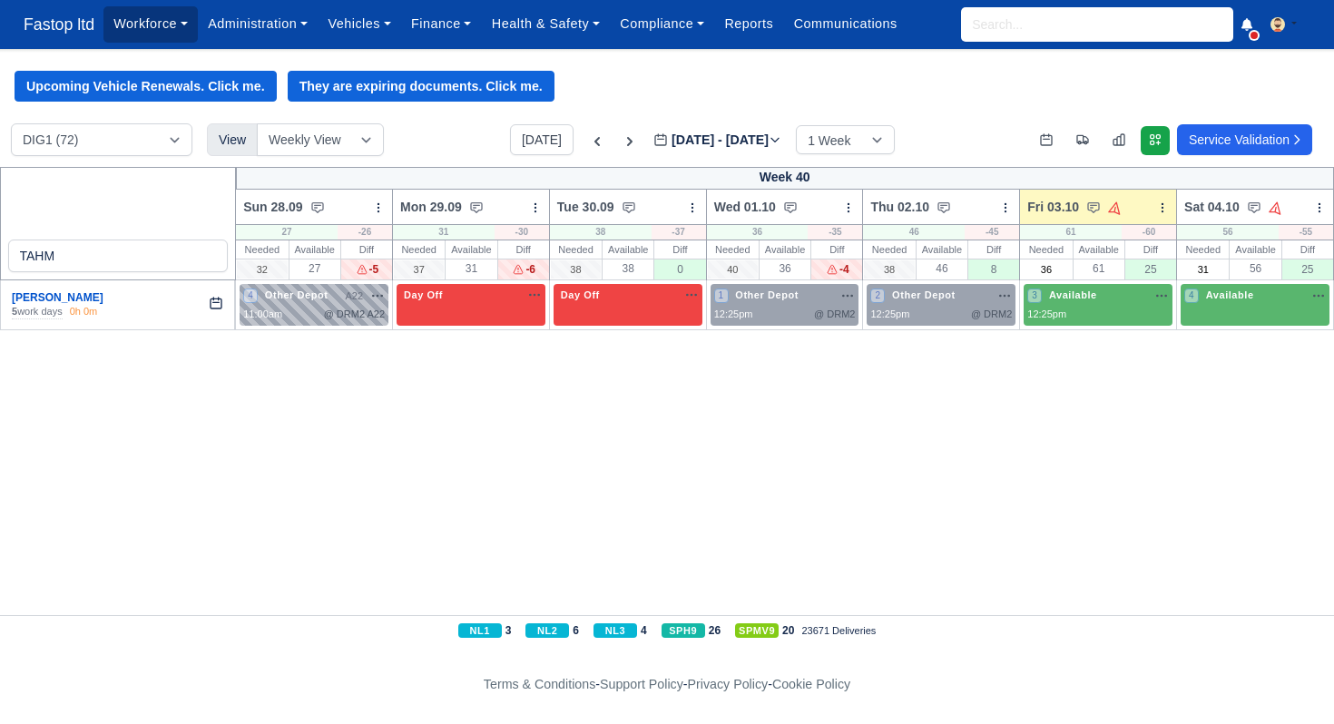
click at [165, 33] on link "Workforce" at bounding box center [150, 23] width 94 height 35
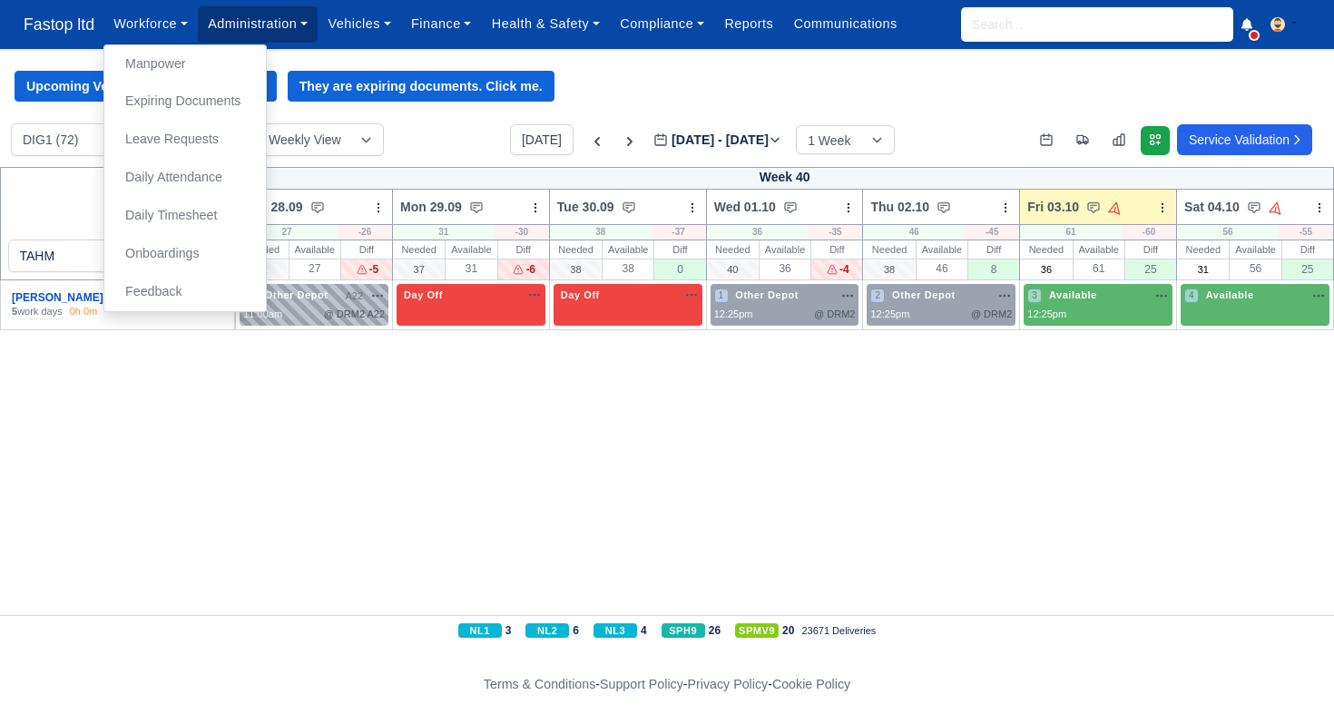
click at [282, 23] on link "Administration" at bounding box center [258, 23] width 120 height 35
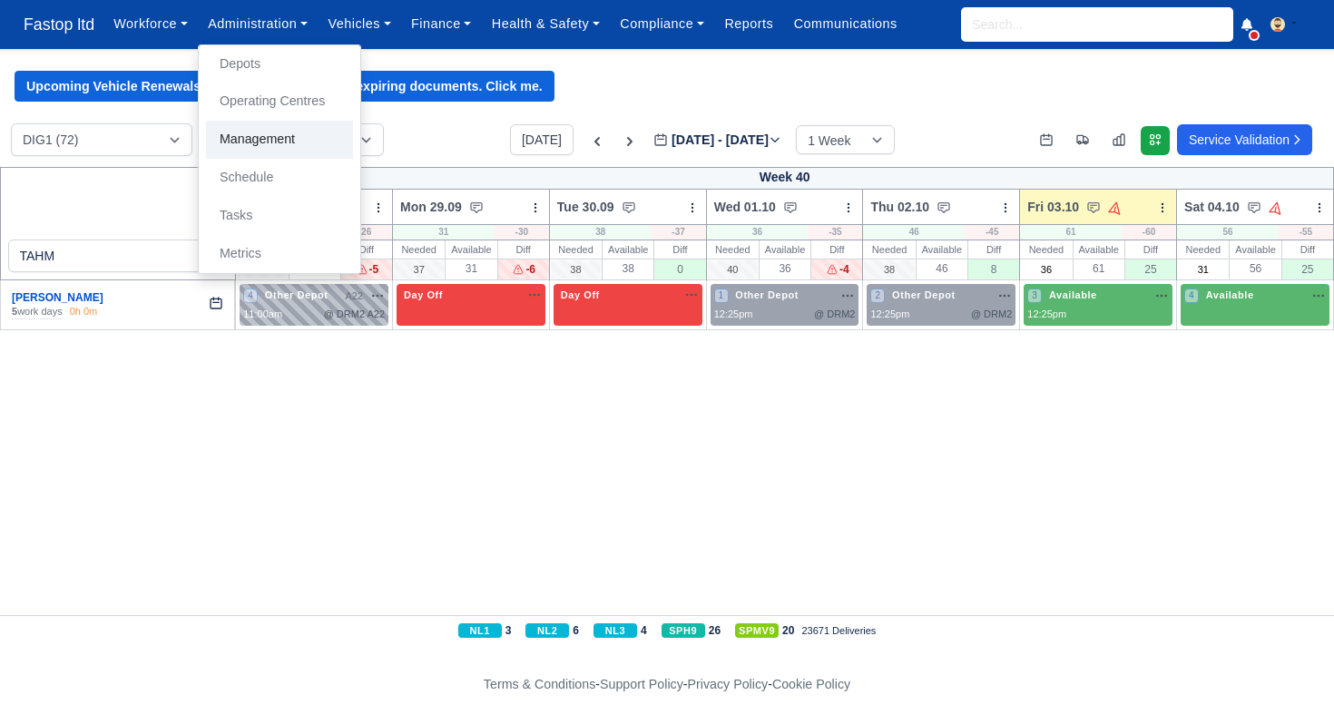
click at [290, 143] on link "Management" at bounding box center [279, 140] width 147 height 38
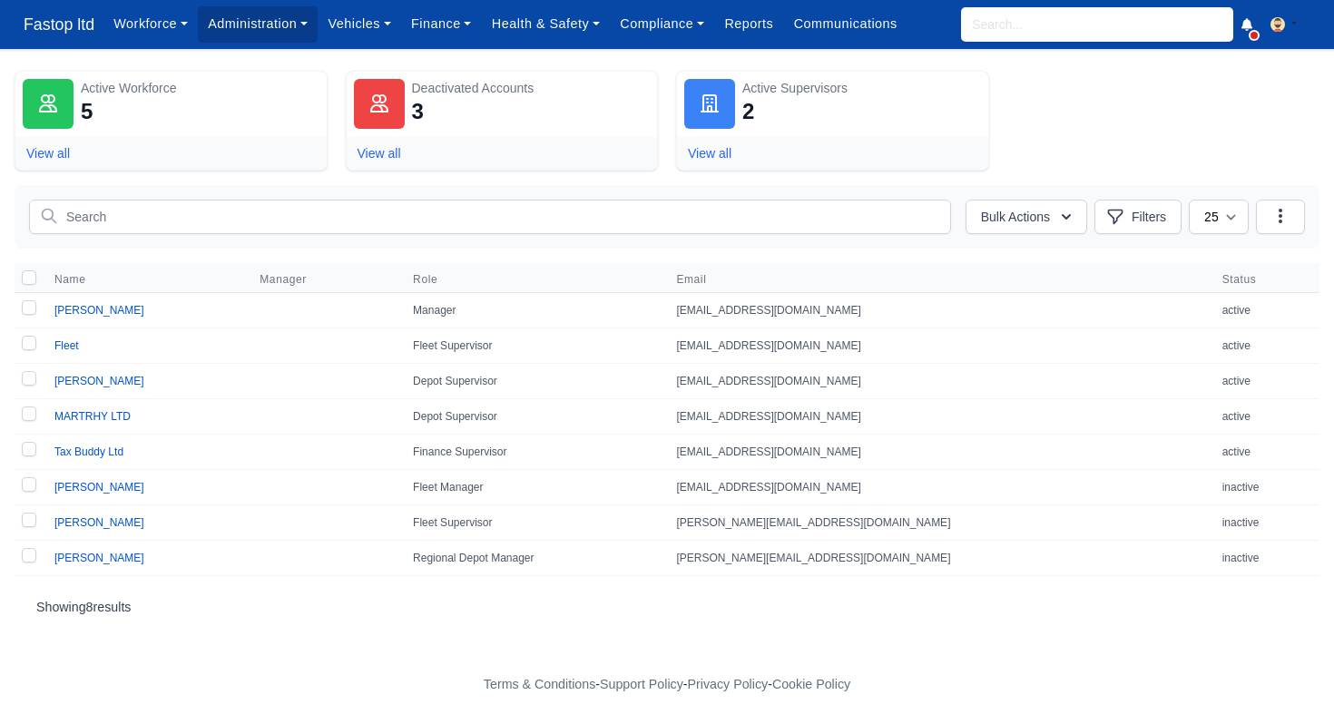
click at [60, 108] on div at bounding box center [48, 104] width 51 height 50
click at [122, 88] on div "Active Workforce" at bounding box center [200, 88] width 239 height 18
click at [89, 112] on div "5" at bounding box center [87, 111] width 12 height 29
click at [1163, 217] on button "Filters" at bounding box center [1138, 217] width 87 height 34
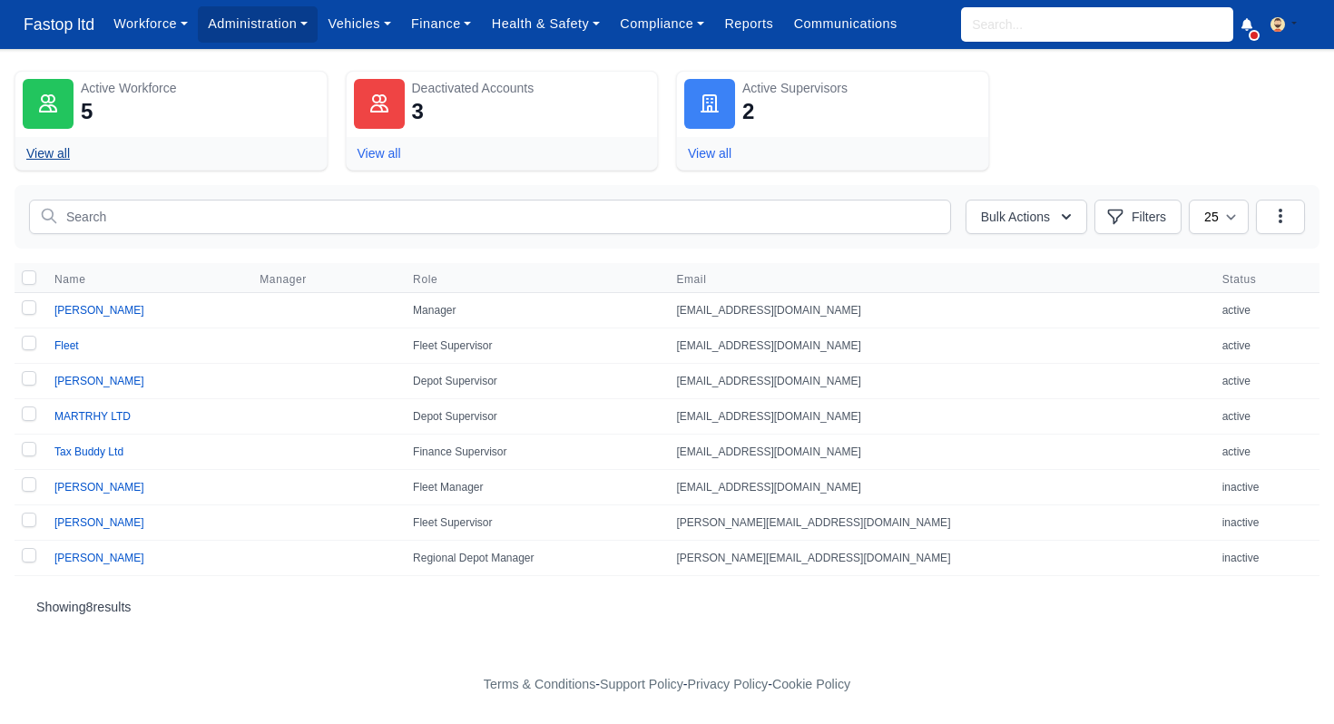
click at [54, 152] on link "View all" at bounding box center [48, 153] width 44 height 15
click at [1278, 222] on icon "button" at bounding box center [1281, 216] width 18 height 18
click at [1135, 260] on span "Add Workforce" at bounding box center [1158, 258] width 85 height 15
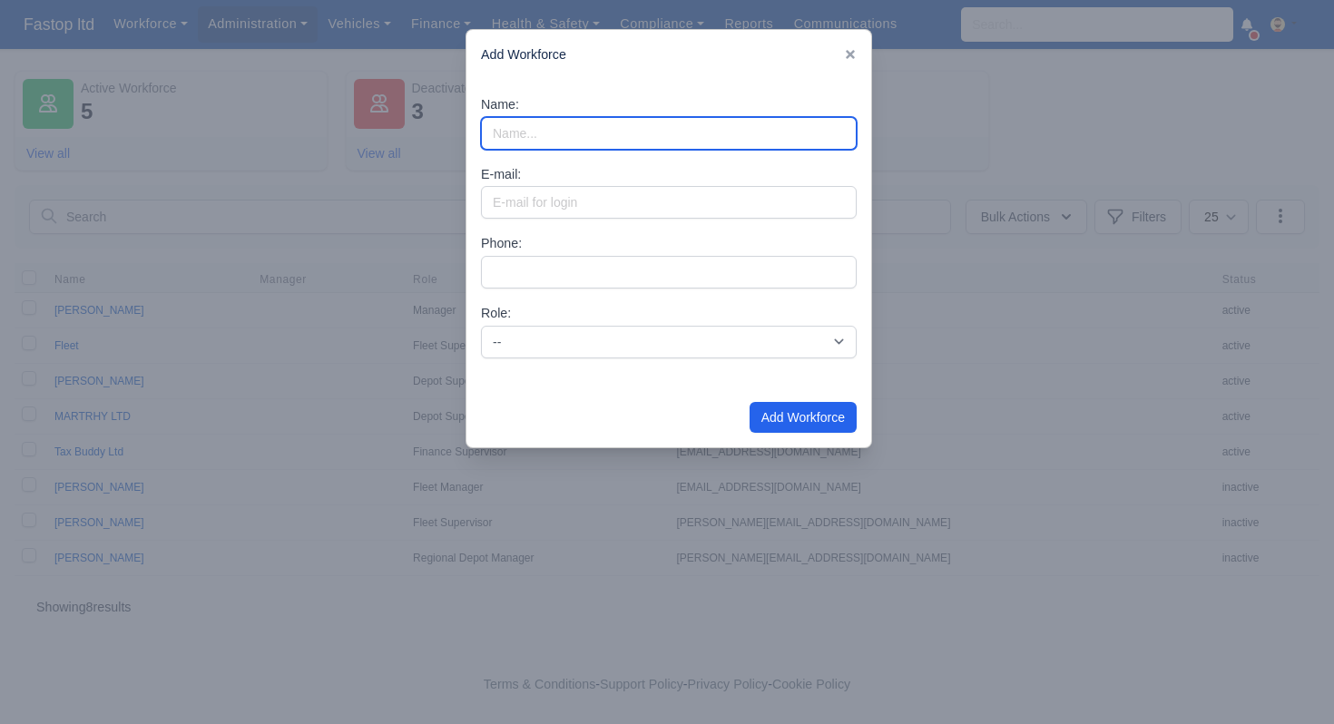
click at [517, 120] on input "Name:" at bounding box center [669, 133] width 376 height 33
type input "[PERSON_NAME]"
drag, startPoint x: 500, startPoint y: 219, endPoint x: 510, endPoint y: 215, distance: 10.6
click at [502, 219] on div "Name: [PERSON_NAME] E-mail: Phone: Role: -- Depot Supervisor Manager Regional D…" at bounding box center [669, 234] width 405 height 308
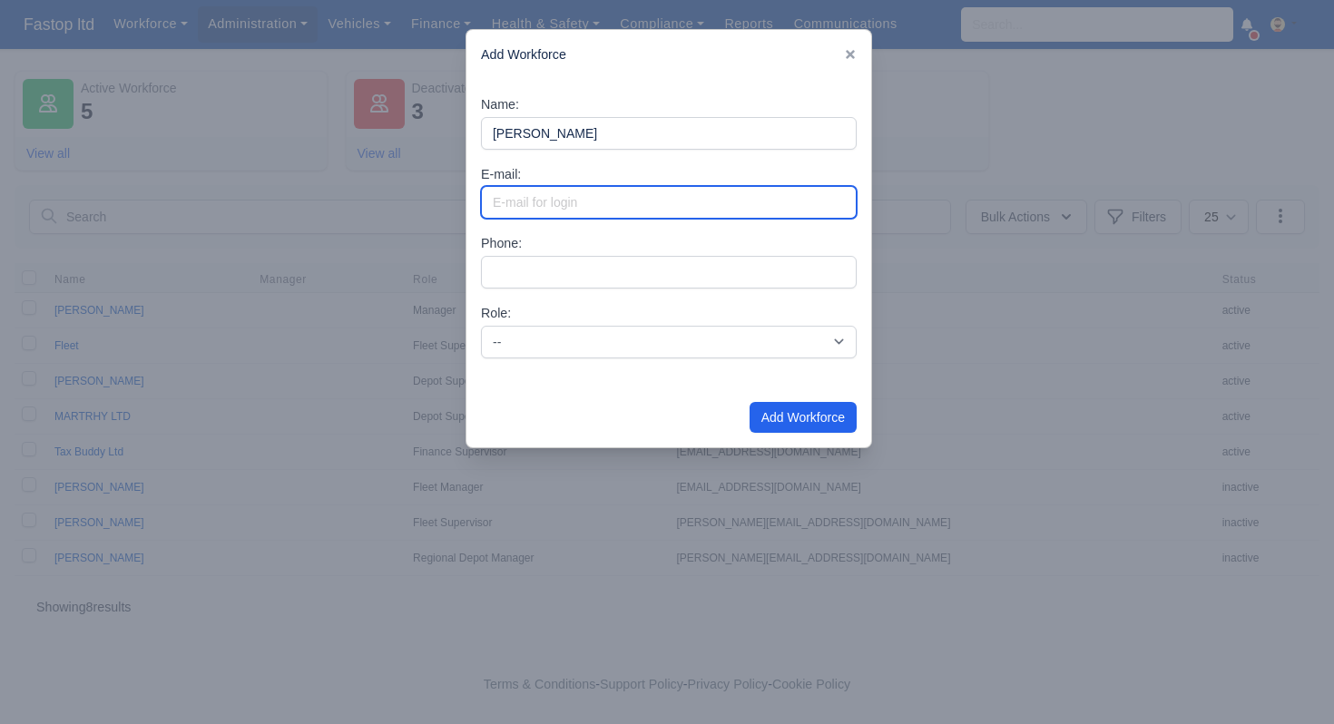
click at [515, 211] on input "E-mail:" at bounding box center [669, 202] width 376 height 33
type input "[PERSON_NAME][EMAIL_ADDRESS][DOMAIN_NAME]"
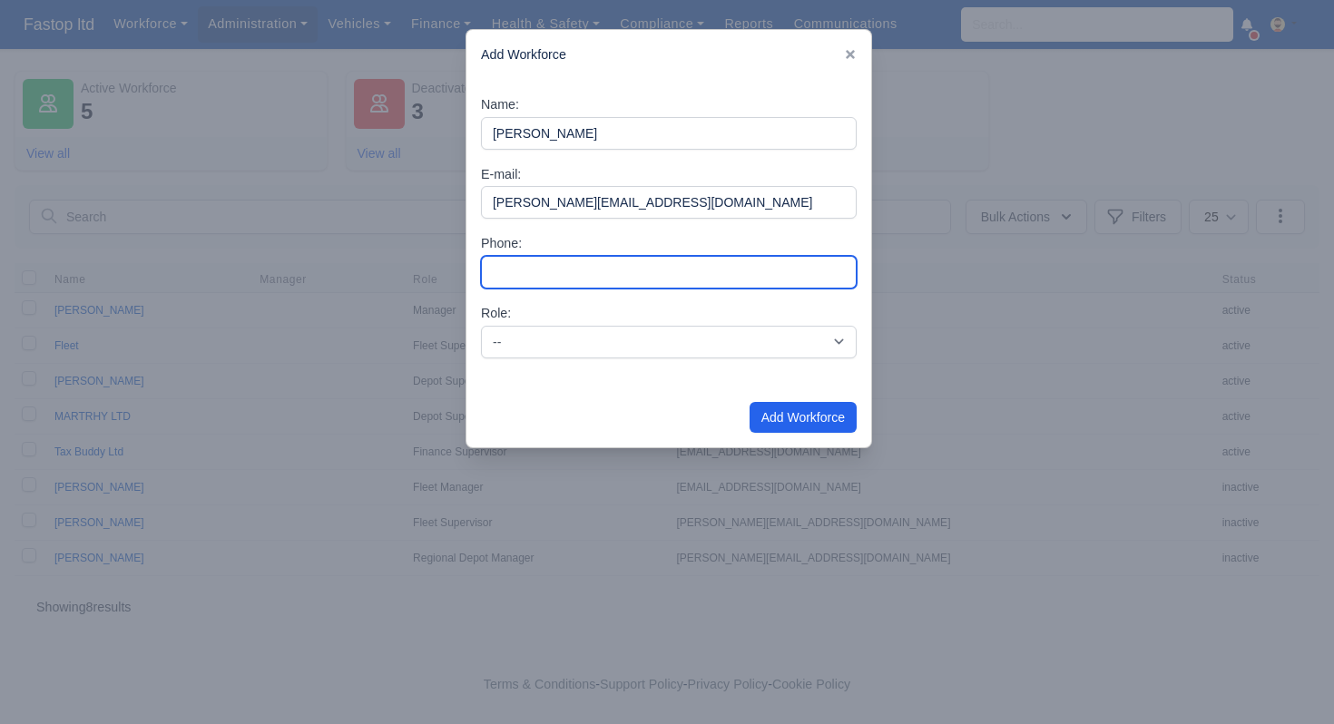
click at [512, 256] on input "Phone:" at bounding box center [669, 272] width 376 height 33
click at [511, 294] on div "Name: [PERSON_NAME] E-mail: [PERSON_NAME][EMAIL_ADDRESS][DOMAIN_NAME] Phone: Ro…" at bounding box center [669, 234] width 405 height 308
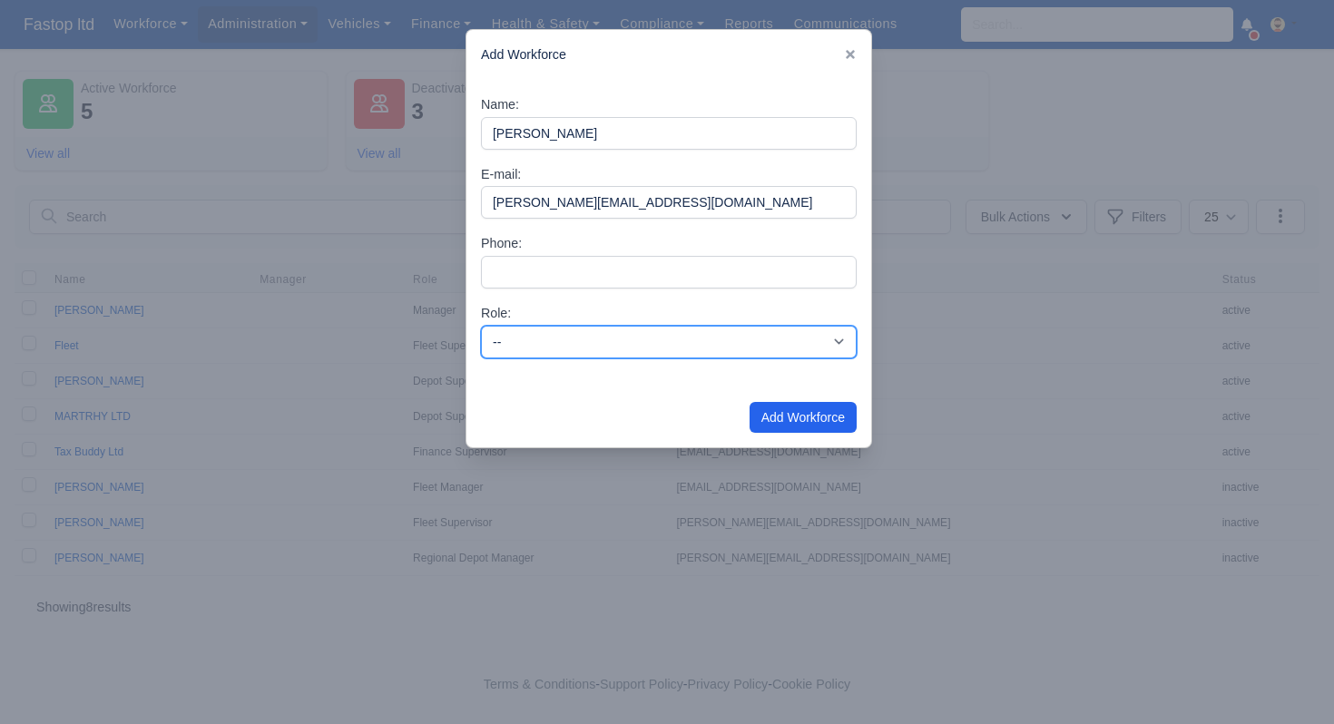
click at [572, 344] on select "-- Depot Supervisor Manager Regional Depot Manager Fleet Manager Fleet Supervis…" at bounding box center [669, 342] width 376 height 33
select select "manager"
click at [588, 303] on div "Name: [PERSON_NAME] E-mail: [PERSON_NAME][EMAIL_ADDRESS][DOMAIN_NAME] Phone: Ro…" at bounding box center [669, 234] width 405 height 308
click at [596, 303] on div "Role: -- Depot Supervisor Manager Regional Depot Manager Fleet Manager Fleet Su…" at bounding box center [669, 330] width 376 height 55
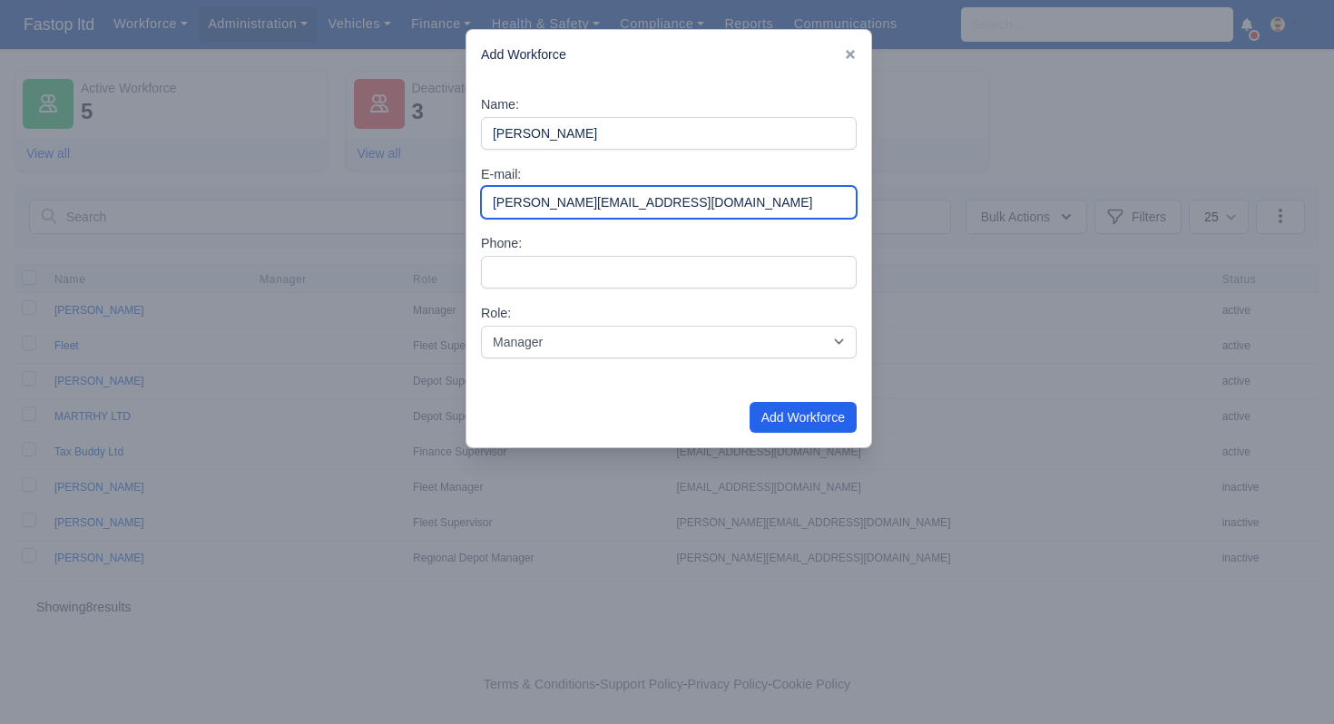
click at [497, 201] on input "[PERSON_NAME][EMAIL_ADDRESS][DOMAIN_NAME]" at bounding box center [669, 202] width 376 height 33
type input "[PERSON_NAME][EMAIL_ADDRESS][DOMAIN_NAME]"
drag, startPoint x: 902, startPoint y: 245, endPoint x: 908, endPoint y: 257, distance: 13.0
click at [902, 245] on div at bounding box center [667, 362] width 1334 height 724
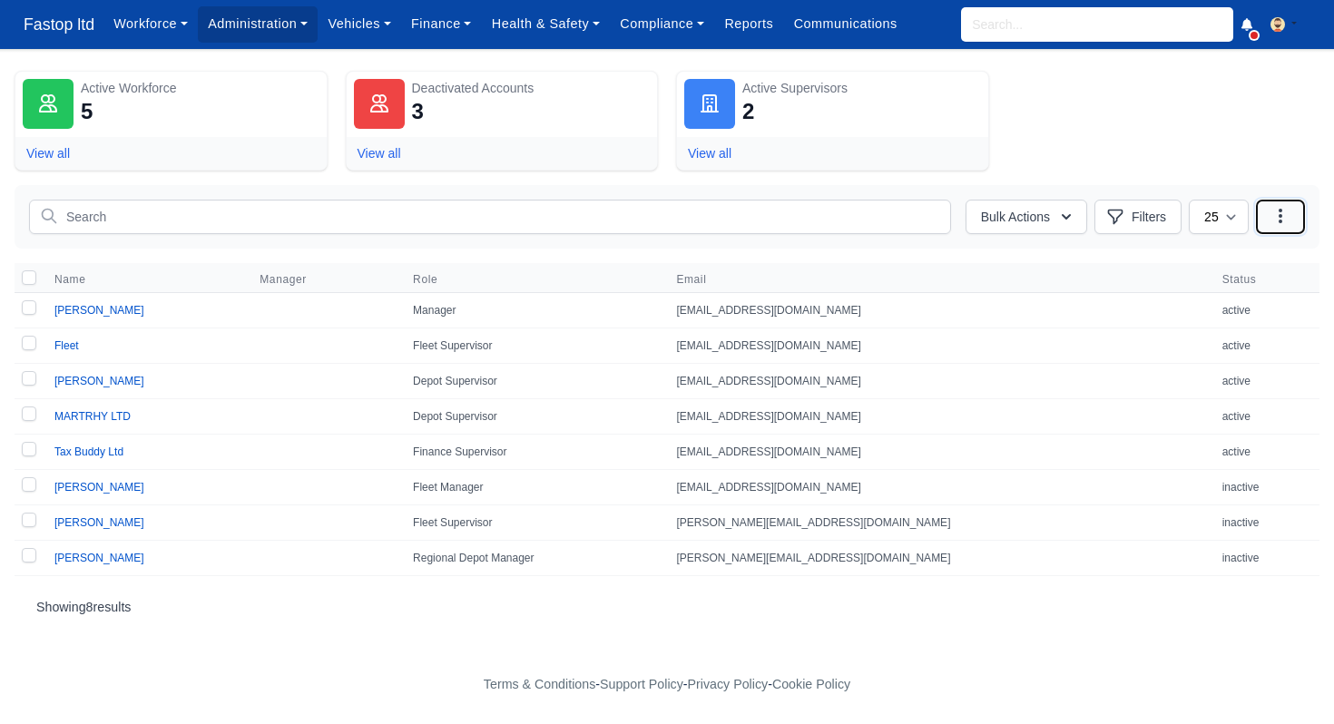
click at [1275, 212] on icon "button" at bounding box center [1281, 216] width 18 height 18
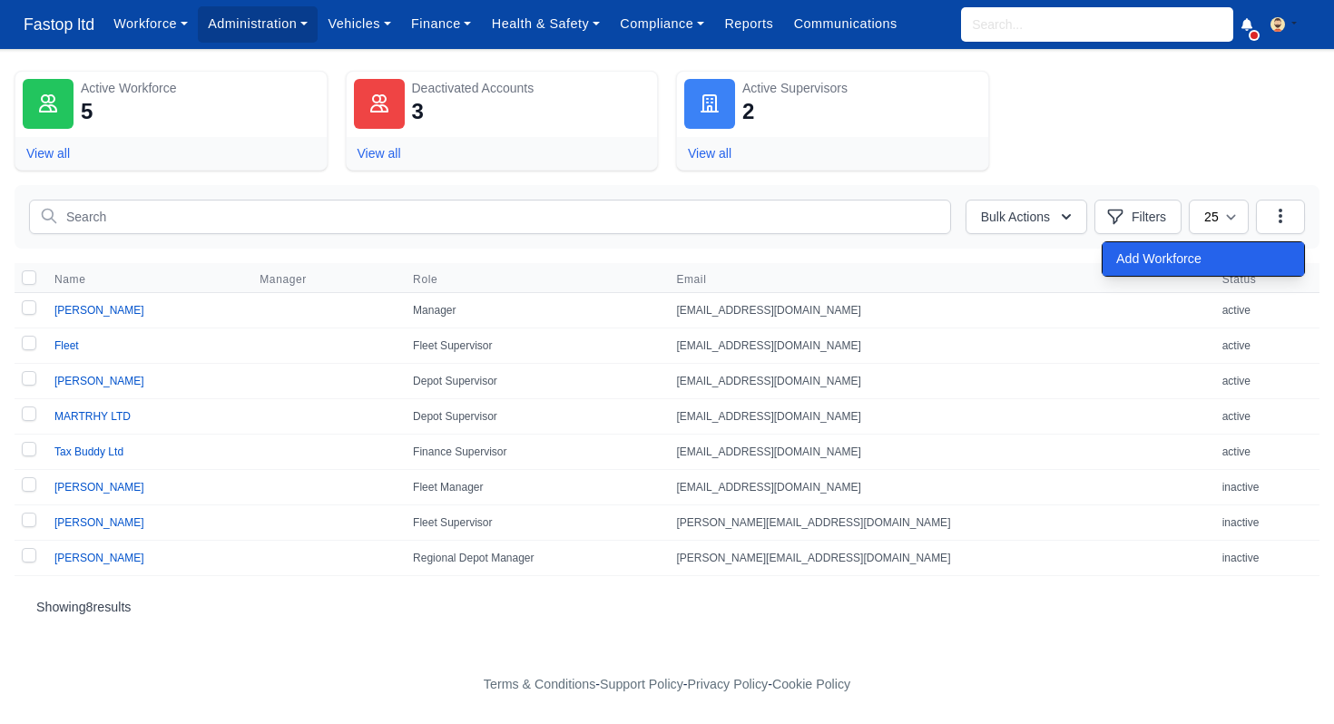
click at [1176, 255] on span "Add Workforce" at bounding box center [1158, 258] width 85 height 15
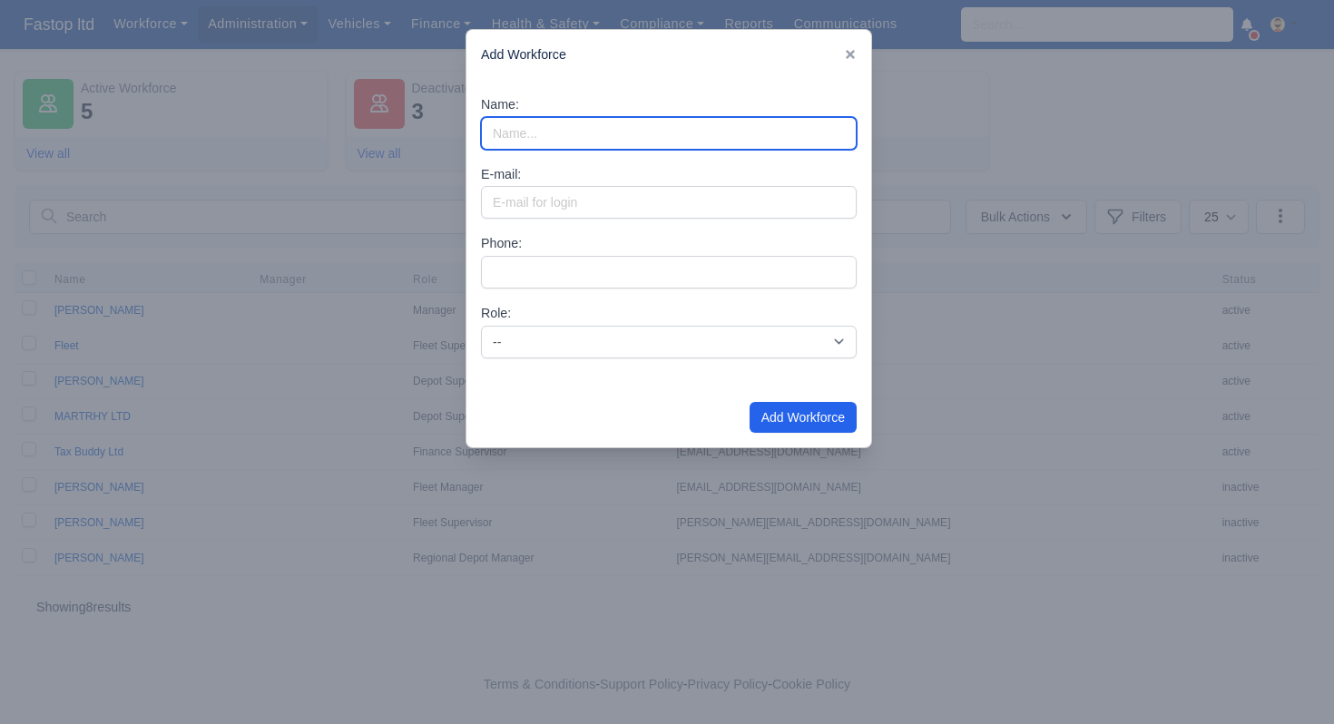
click at [507, 128] on input "Name:" at bounding box center [669, 133] width 376 height 33
type input "[PERSON_NAME]"
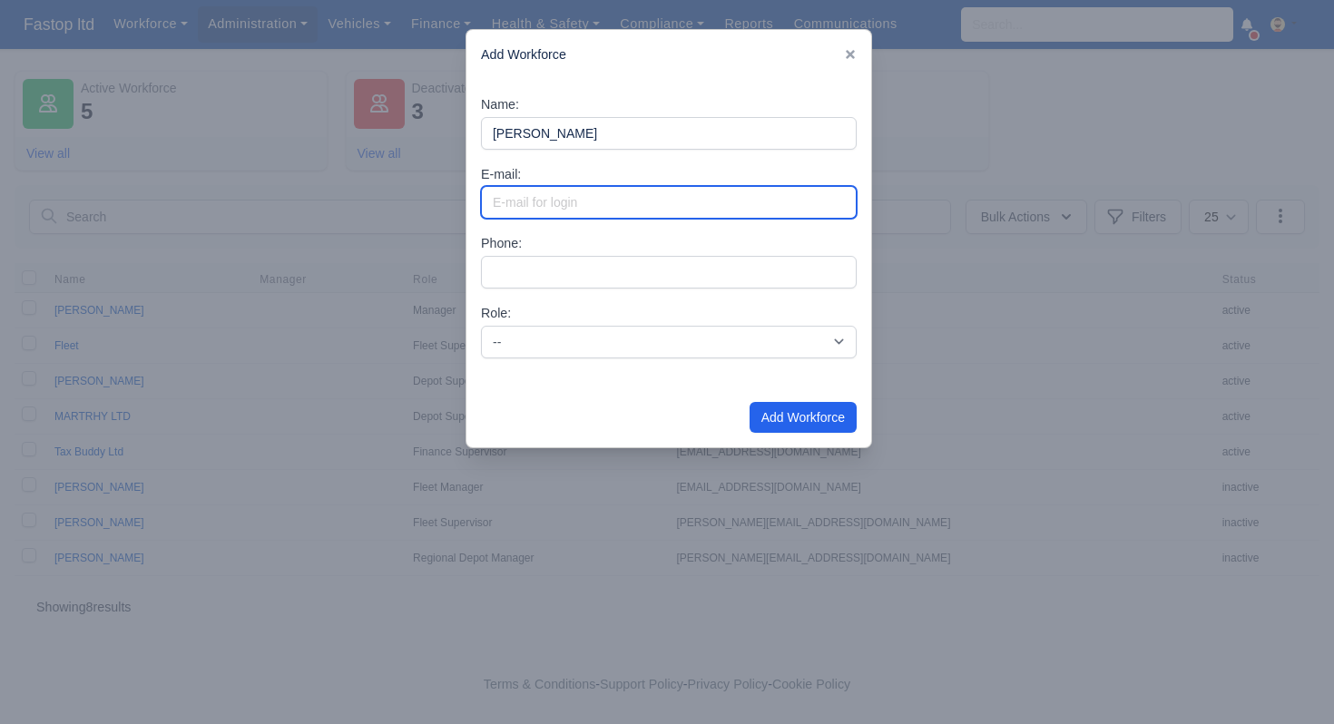
click at [508, 205] on input "E-mail:" at bounding box center [669, 202] width 376 height 33
type input "[PERSON_NAME][EMAIL_ADDRESS][DOMAIN_NAME]"
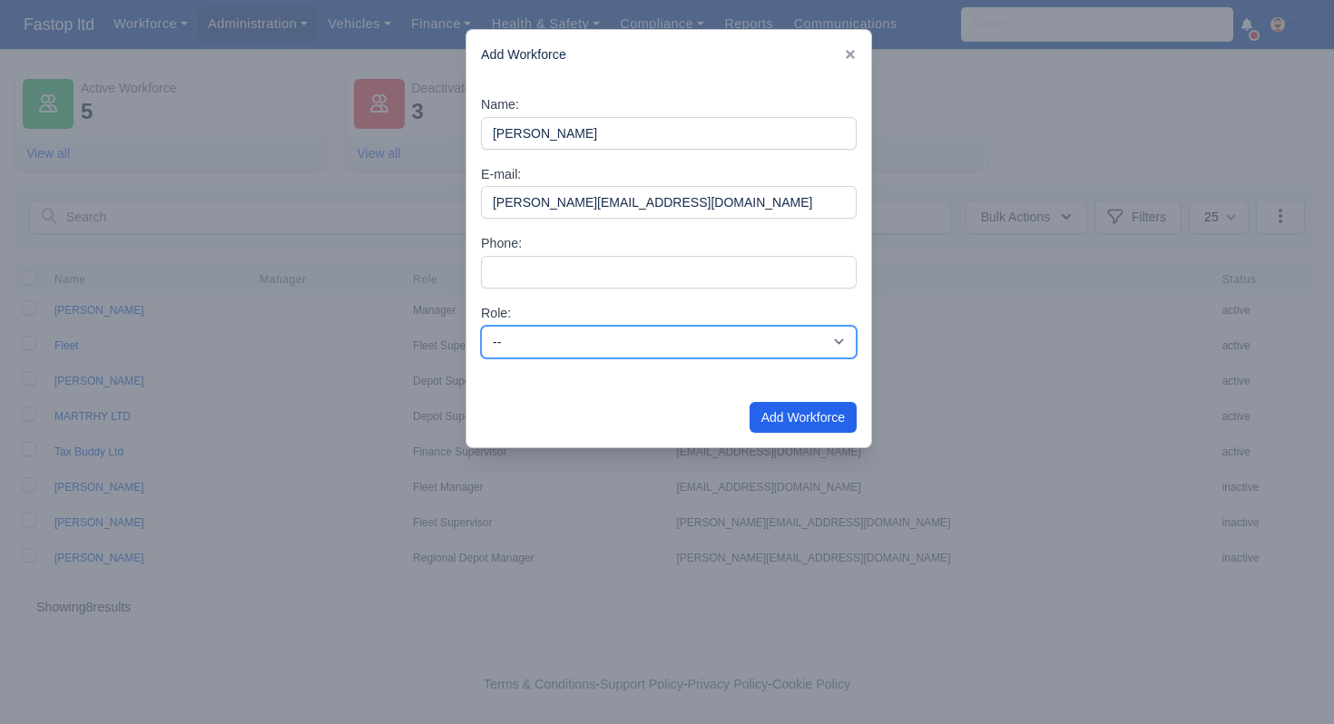
click at [552, 354] on select "-- Depot Supervisor Manager Regional Depot Manager Fleet Manager Fleet Supervis…" at bounding box center [669, 342] width 376 height 33
select select "manager"
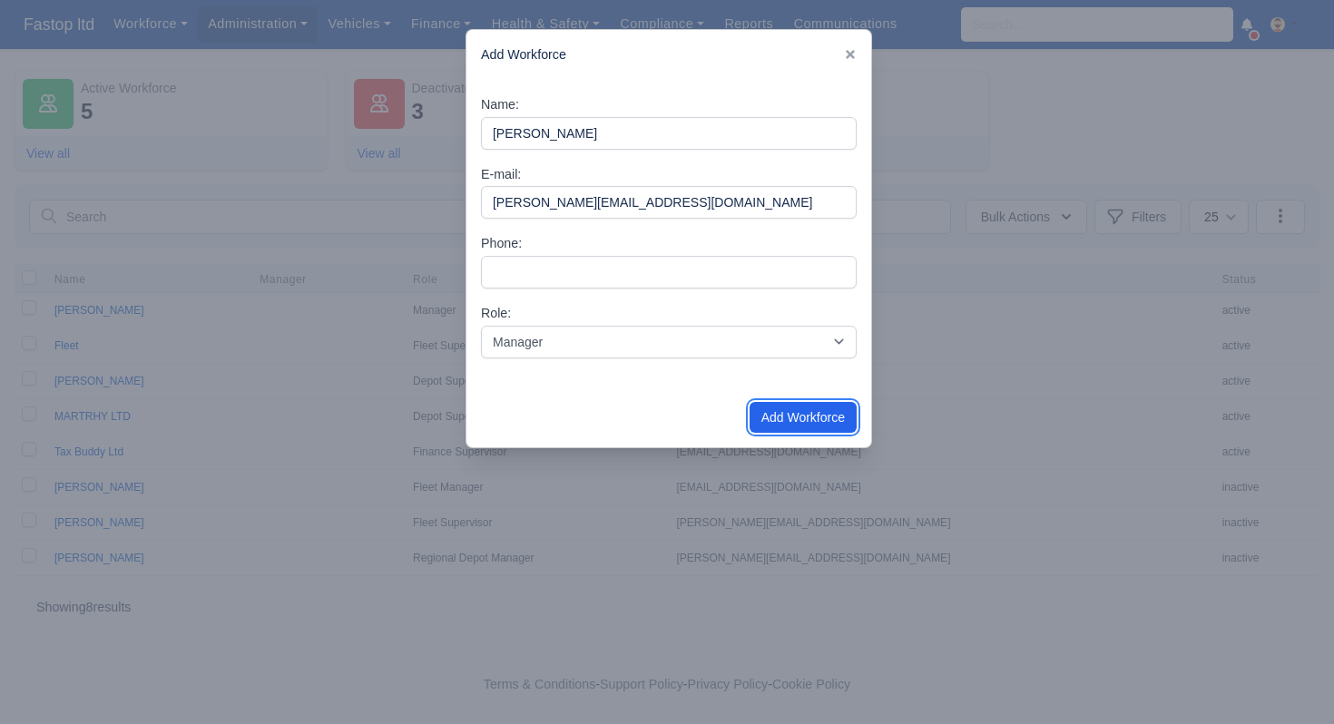
click at [791, 420] on button "Add Workforce" at bounding box center [803, 417] width 107 height 31
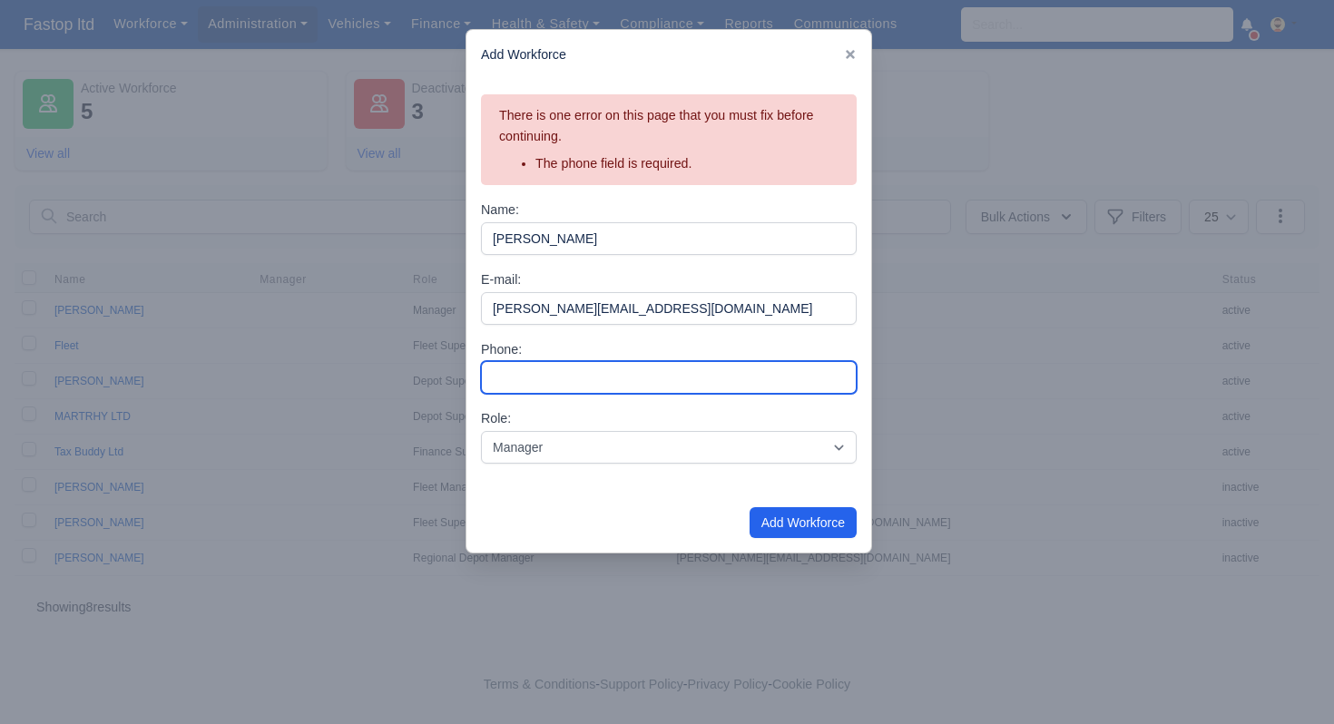
click at [570, 376] on input "Phone:" at bounding box center [669, 377] width 376 height 33
type input "07493706340"
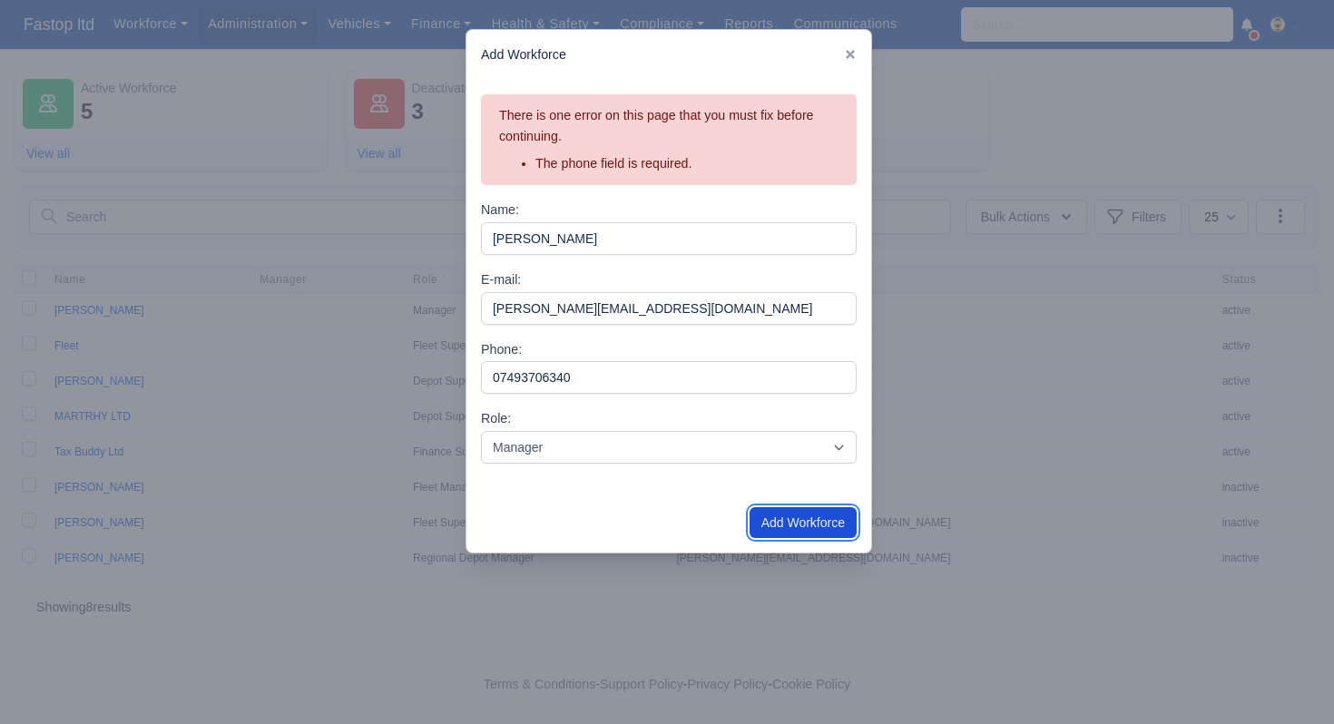
click at [803, 519] on button "Add Workforce" at bounding box center [803, 522] width 107 height 31
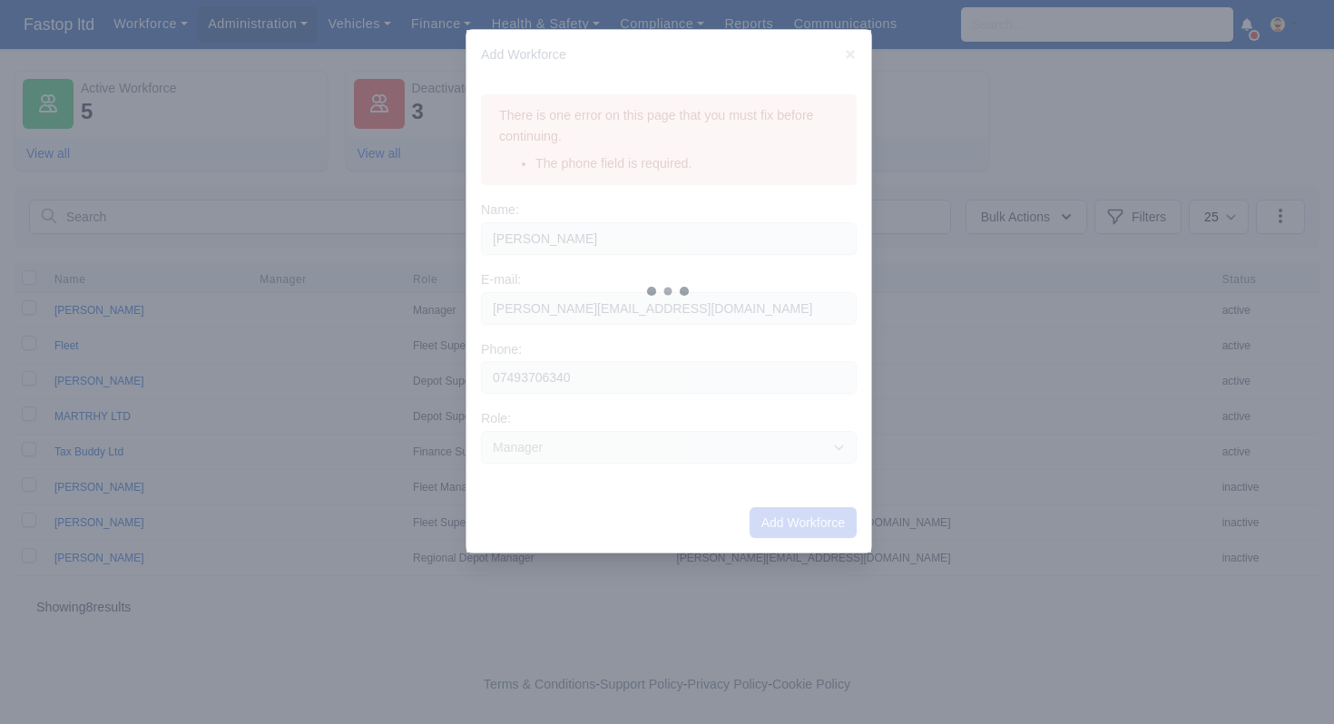
select select
